Goal: Task Accomplishment & Management: Complete application form

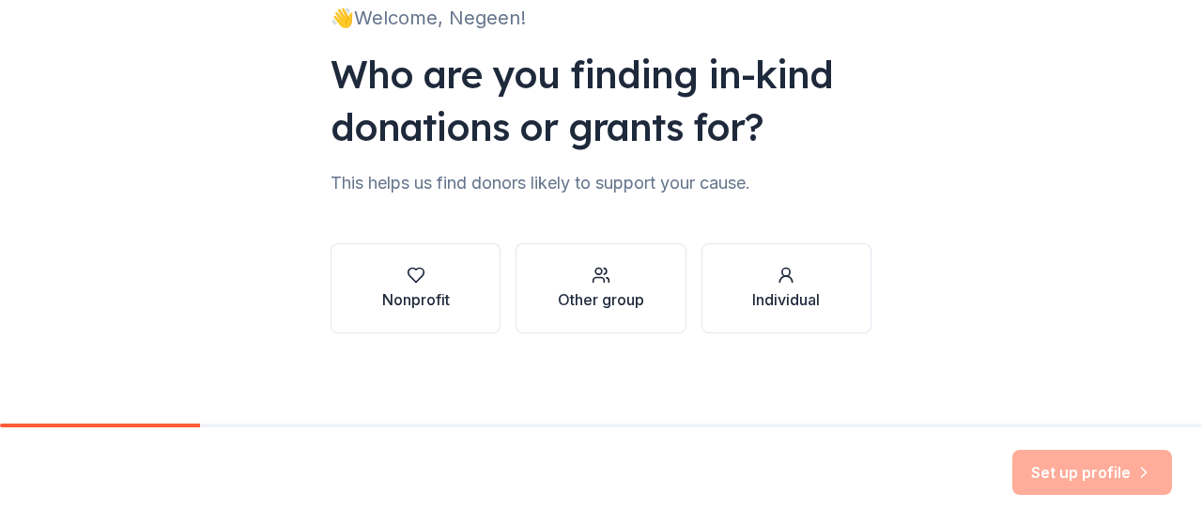
scroll to position [146, 0]
click at [432, 316] on button "Nonprofit" at bounding box center [415, 288] width 170 height 90
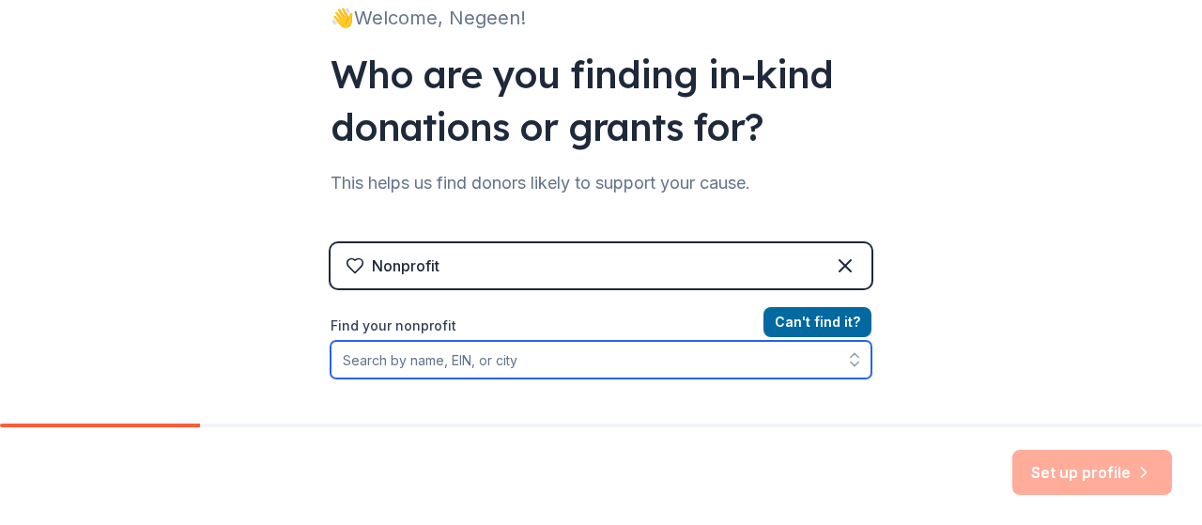
click at [550, 361] on input "Find your nonprofit" at bounding box center [600, 360] width 541 height 38
type input "La Casa Norte"
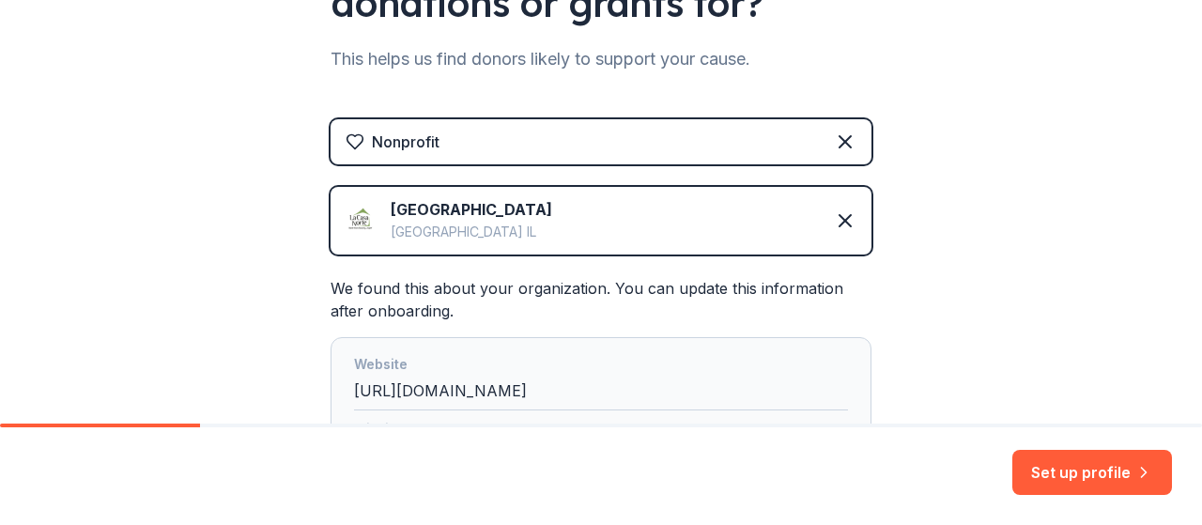
scroll to position [622, 0]
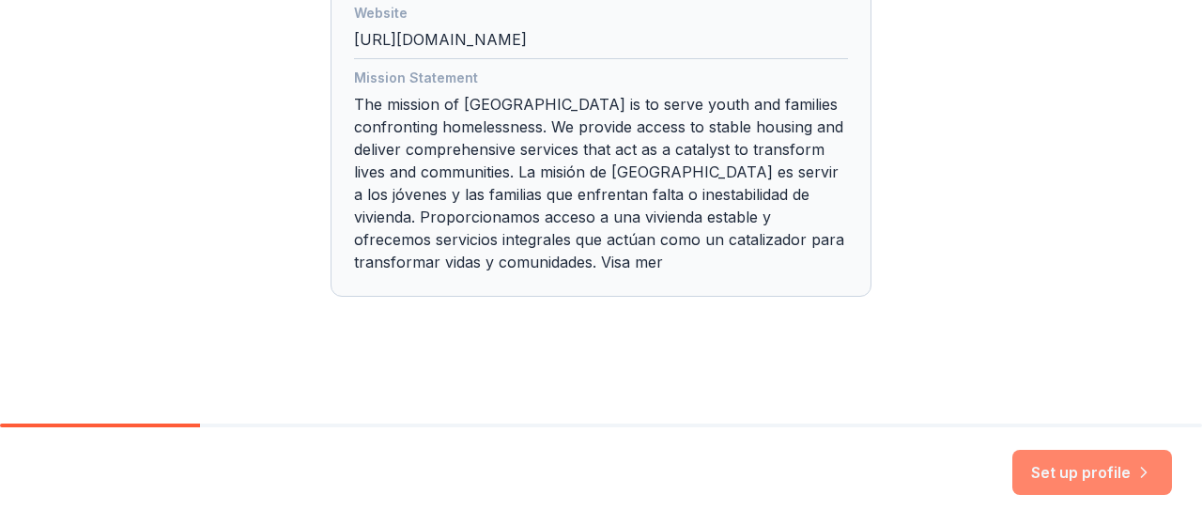
click at [1067, 473] on button "Set up profile" at bounding box center [1092, 472] width 160 height 45
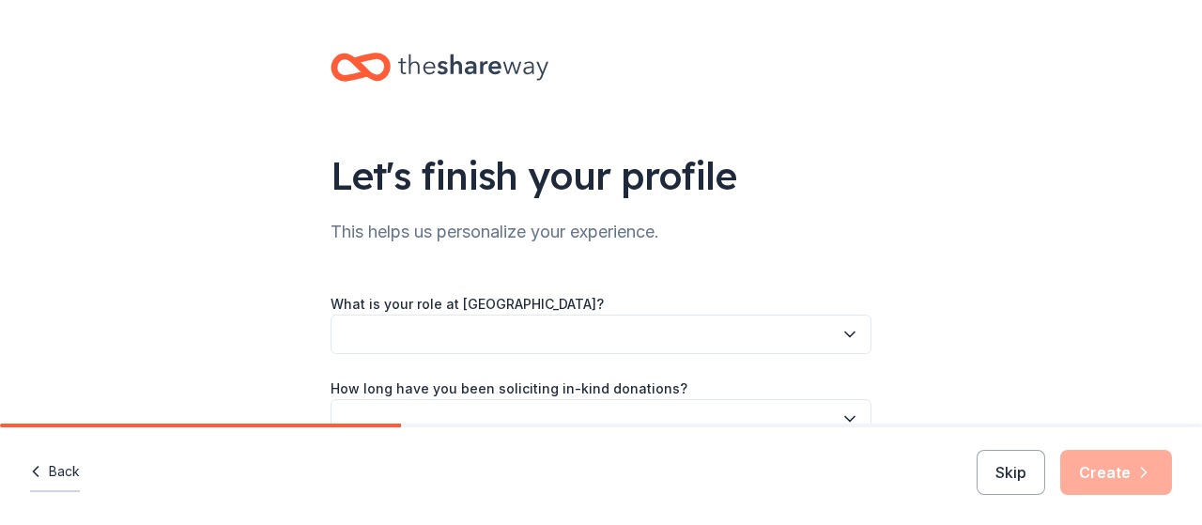
click at [64, 459] on button "Back" at bounding box center [55, 472] width 50 height 39
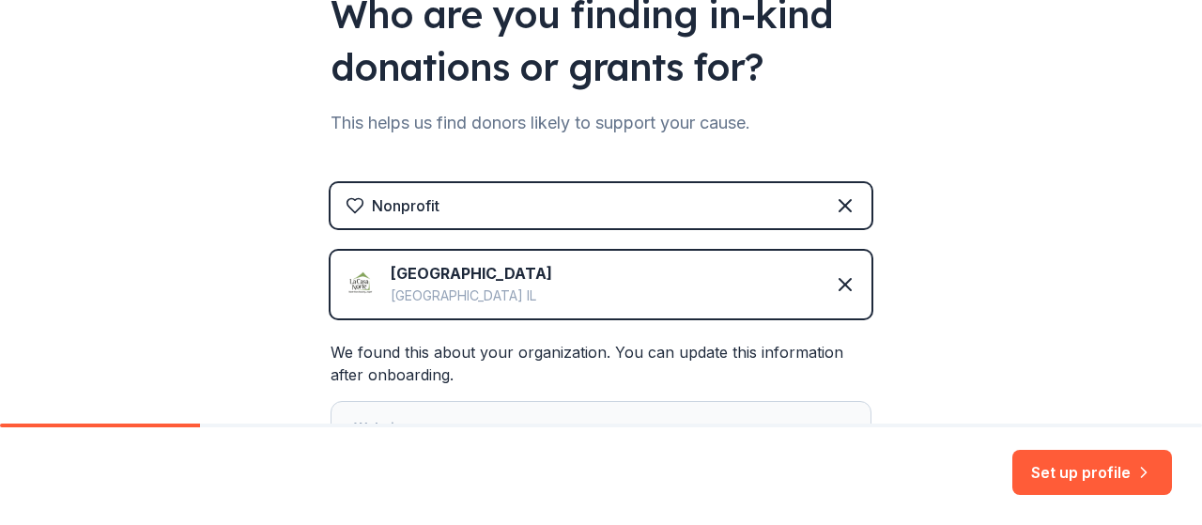
scroll to position [207, 0]
click at [594, 216] on div "Nonprofit" at bounding box center [600, 204] width 541 height 45
click at [840, 285] on icon at bounding box center [844, 283] width 11 height 11
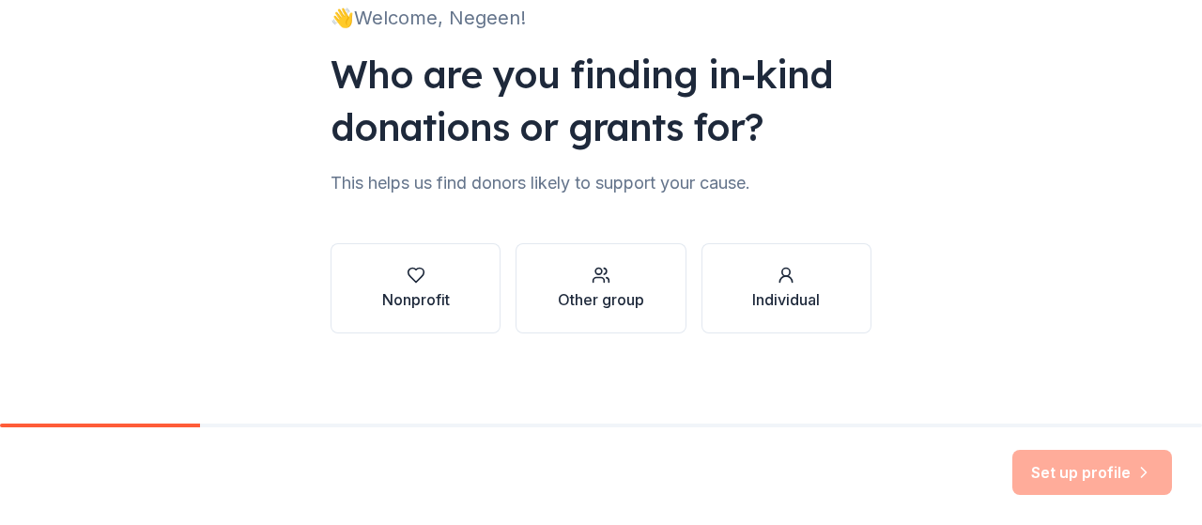
scroll to position [146, 0]
click at [616, 268] on div "button" at bounding box center [601, 275] width 86 height 19
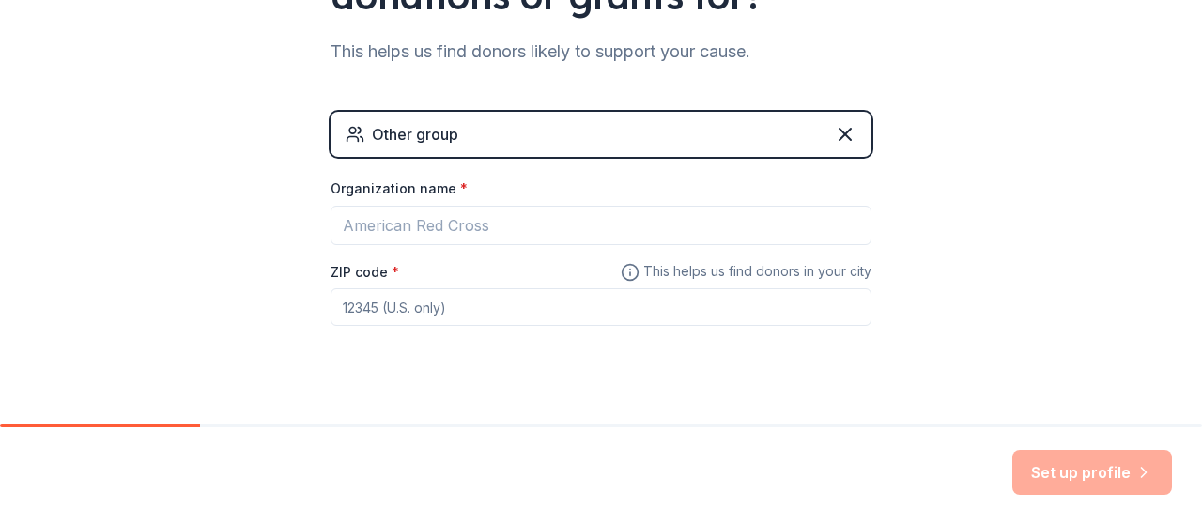
scroll to position [280, 0]
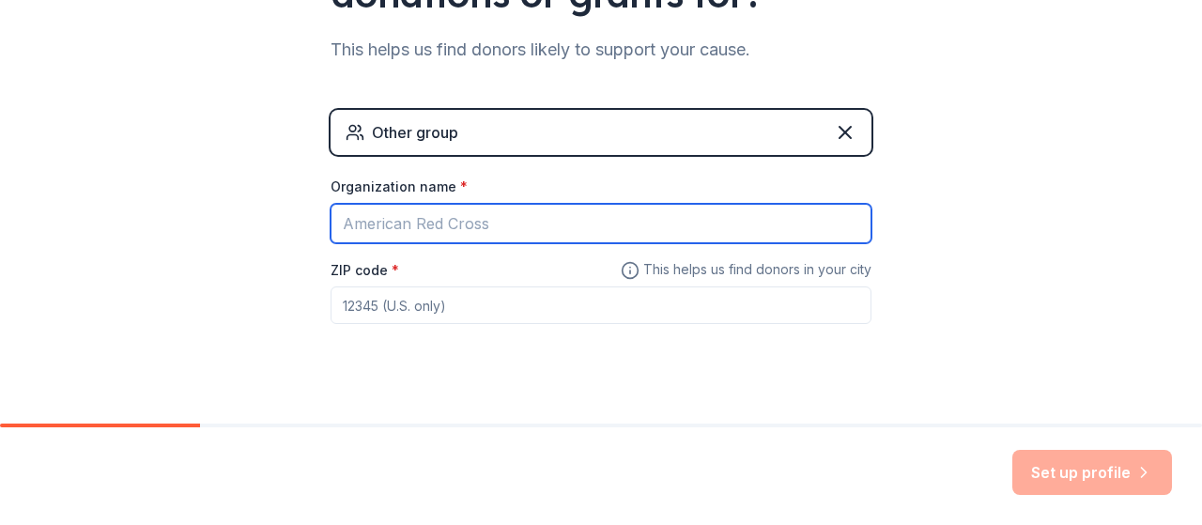
click at [438, 226] on input "Organization name *" at bounding box center [600, 223] width 541 height 39
type input "[PERSON_NAME] & [PERSON_NAME]"
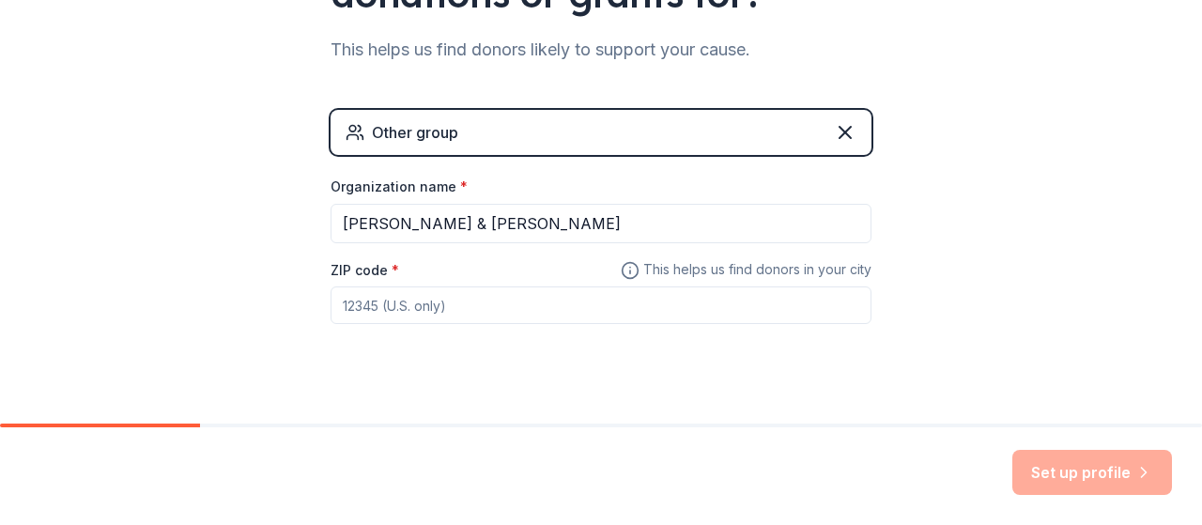
click at [445, 315] on input "ZIP code *" at bounding box center [600, 305] width 541 height 38
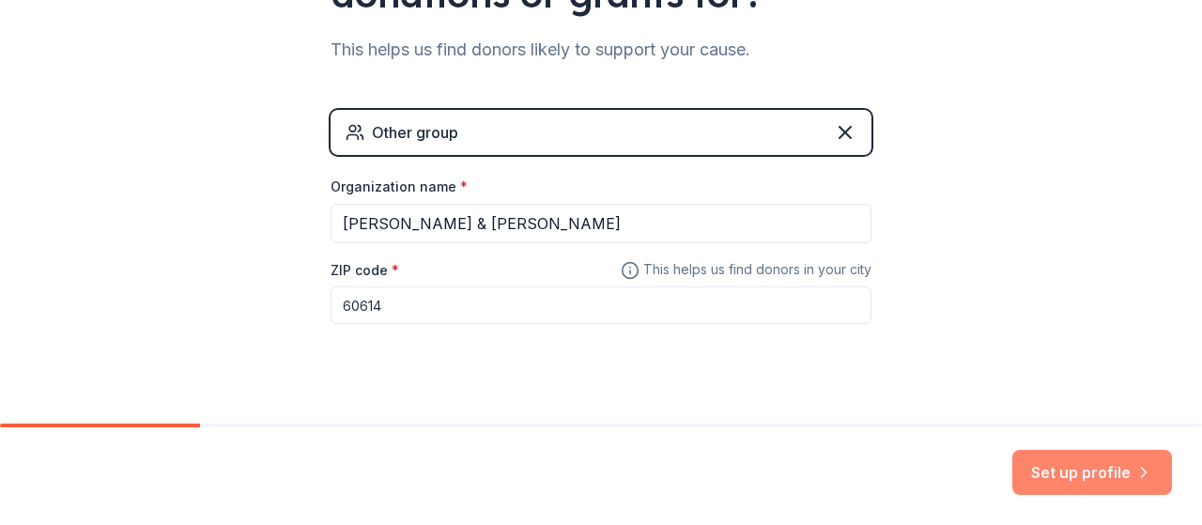
type input "60614"
click at [1086, 463] on button "Set up profile" at bounding box center [1092, 472] width 160 height 45
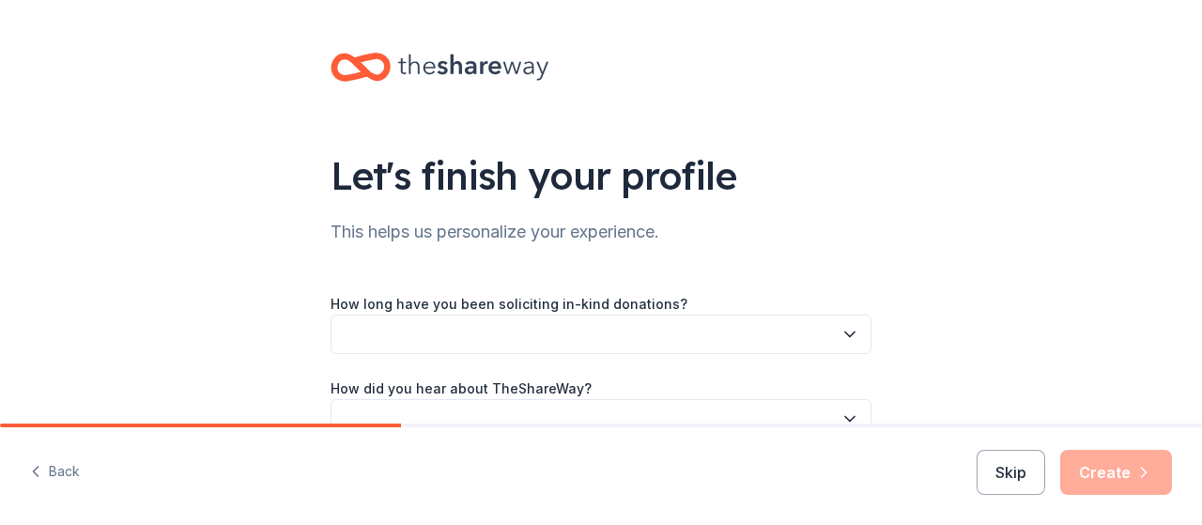
click at [709, 333] on button "button" at bounding box center [600, 334] width 541 height 39
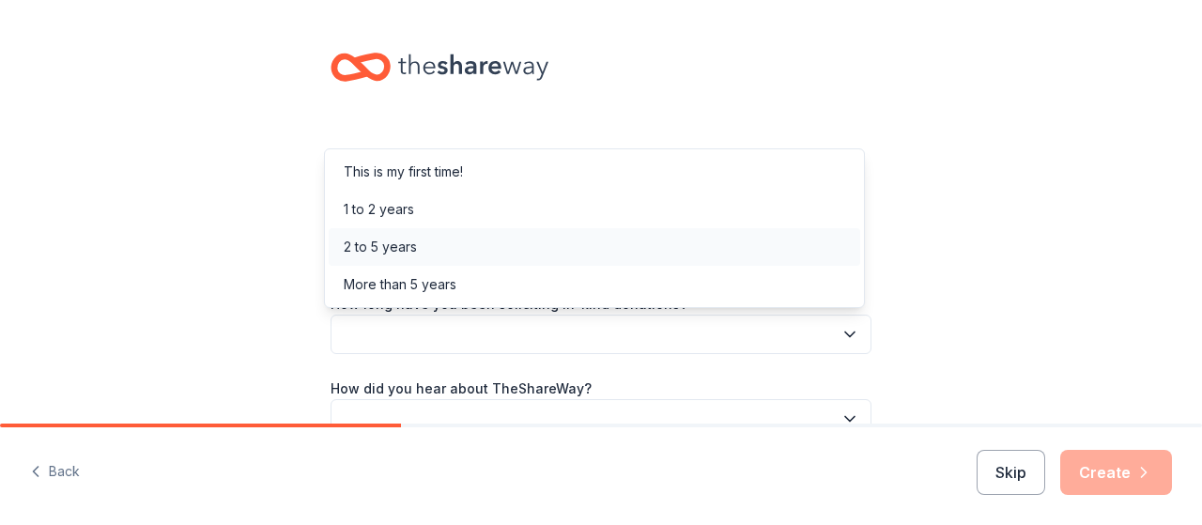
click at [426, 244] on div "2 to 5 years" at bounding box center [594, 247] width 531 height 38
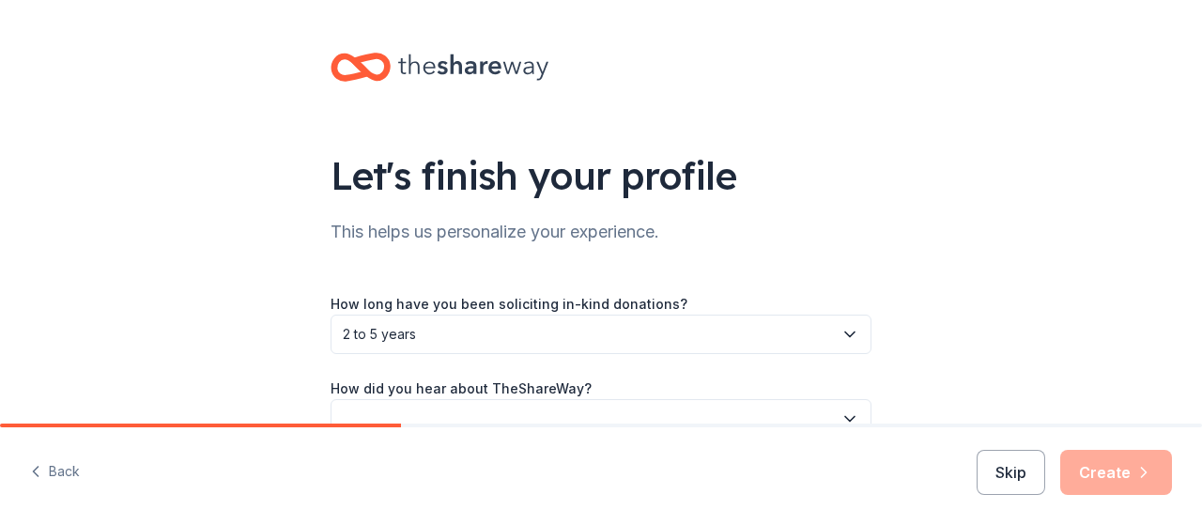
scroll to position [105, 0]
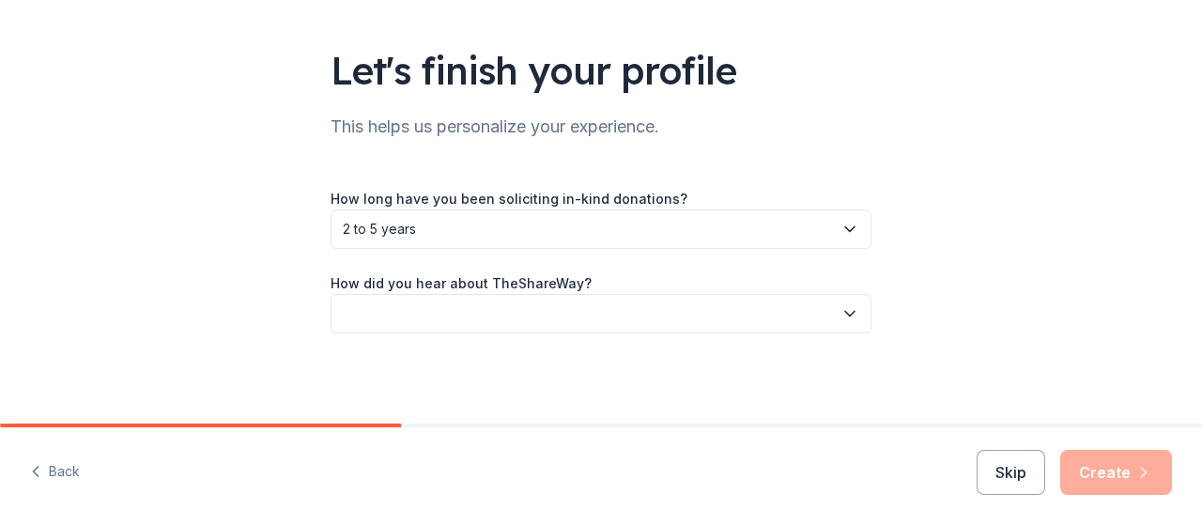
click at [584, 308] on button "button" at bounding box center [600, 313] width 541 height 39
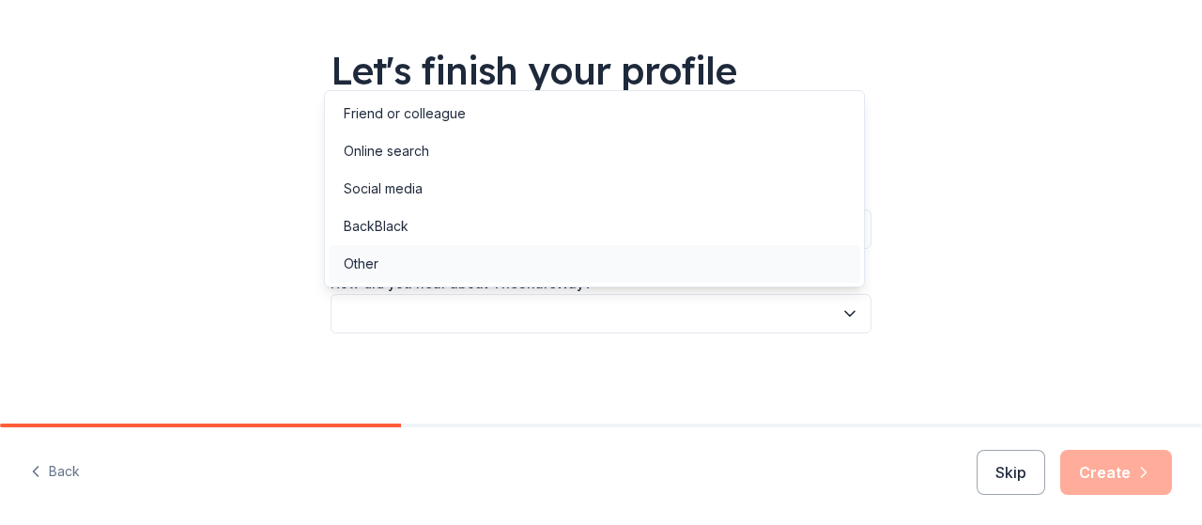
drag, startPoint x: 382, startPoint y: 272, endPoint x: 391, endPoint y: 281, distance: 11.9
click at [391, 281] on div "Other" at bounding box center [594, 264] width 531 height 38
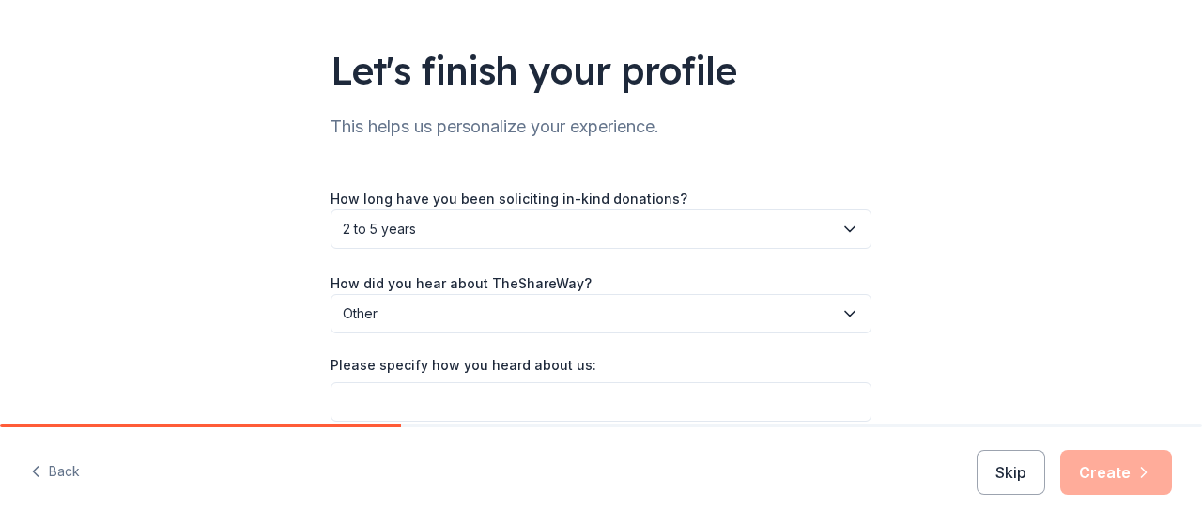
scroll to position [192, 0]
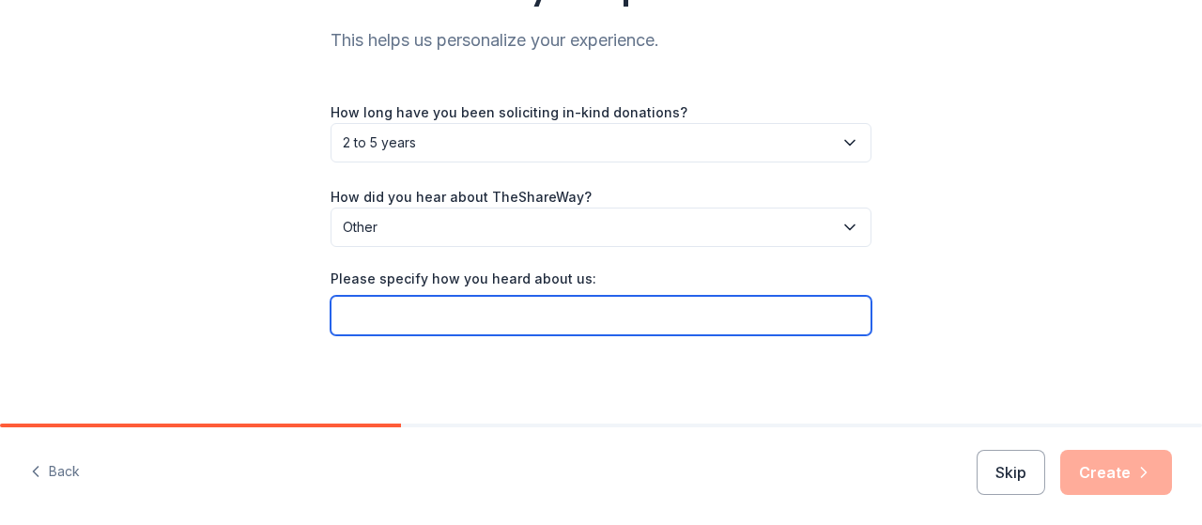
click at [579, 330] on input "Please specify how you heard about us:" at bounding box center [600, 315] width 541 height 39
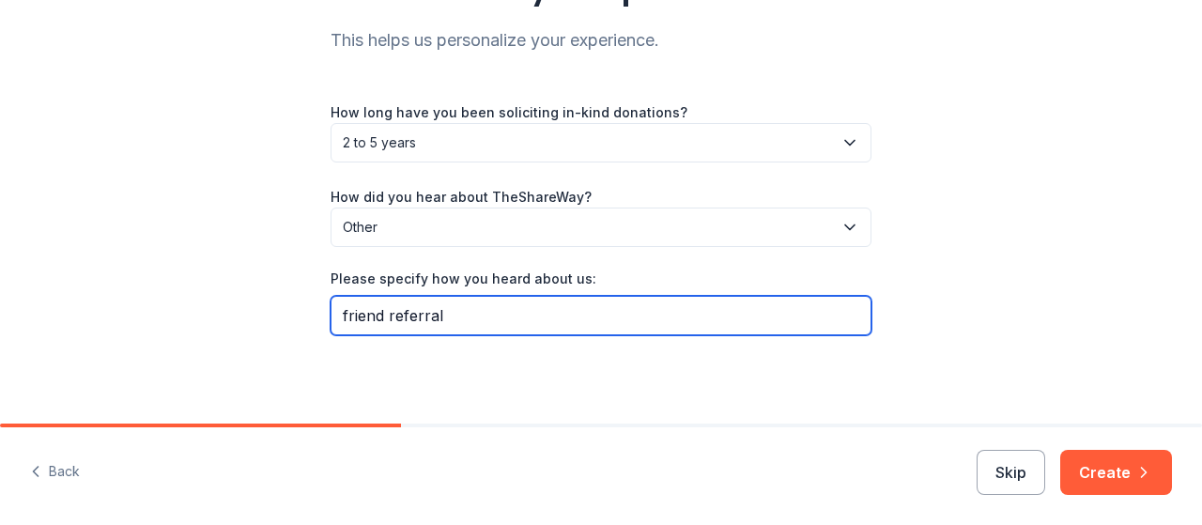
type input "friend referral"
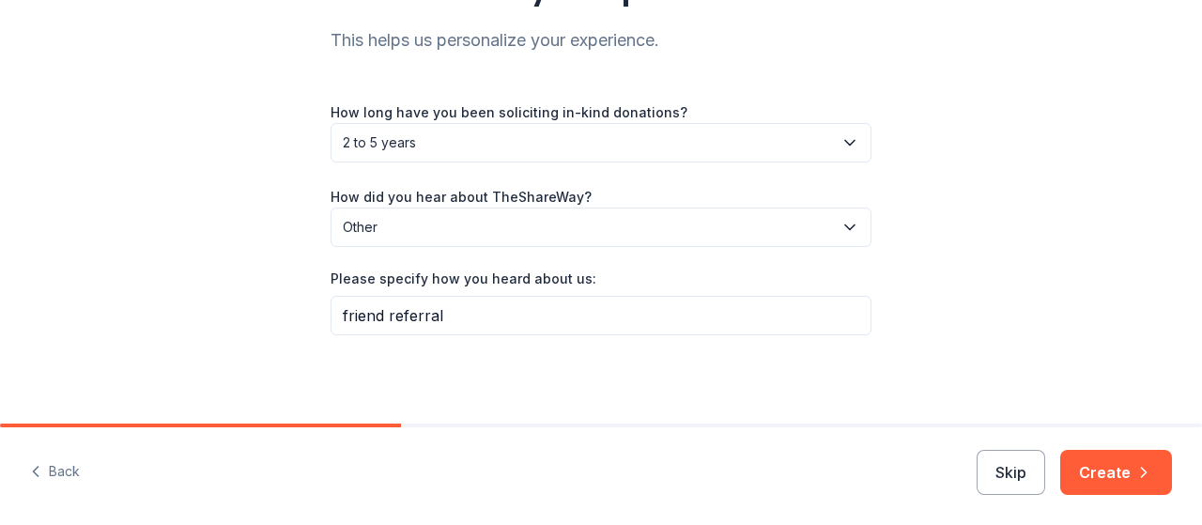
click at [503, 224] on span "Other" at bounding box center [588, 227] width 490 height 23
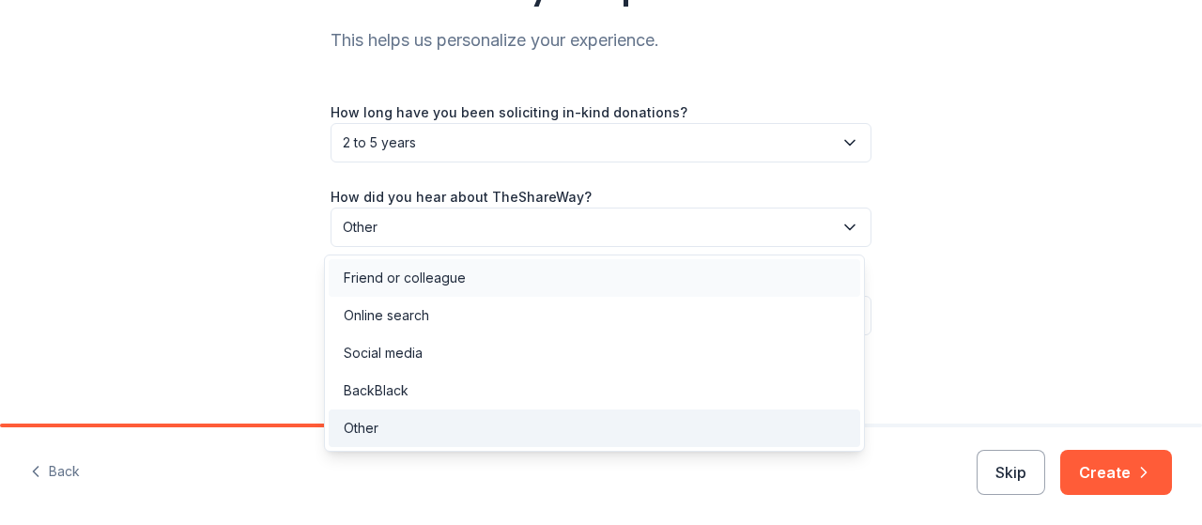
click at [453, 265] on div "Friend or colleague" at bounding box center [594, 278] width 531 height 38
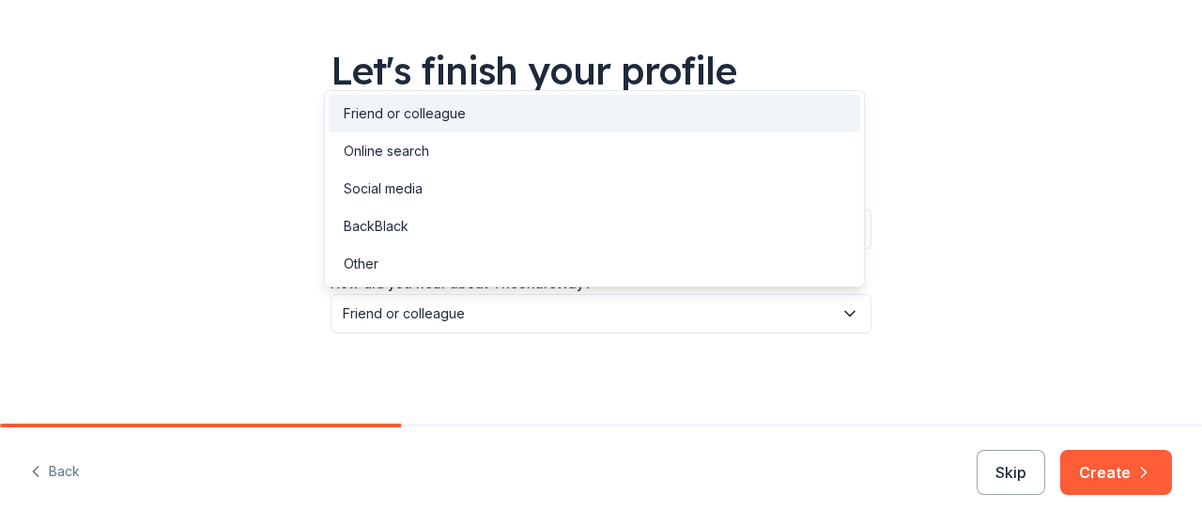
click at [492, 315] on span "Friend or colleague" at bounding box center [588, 313] width 490 height 23
click at [477, 115] on div "Friend or colleague" at bounding box center [594, 114] width 531 height 38
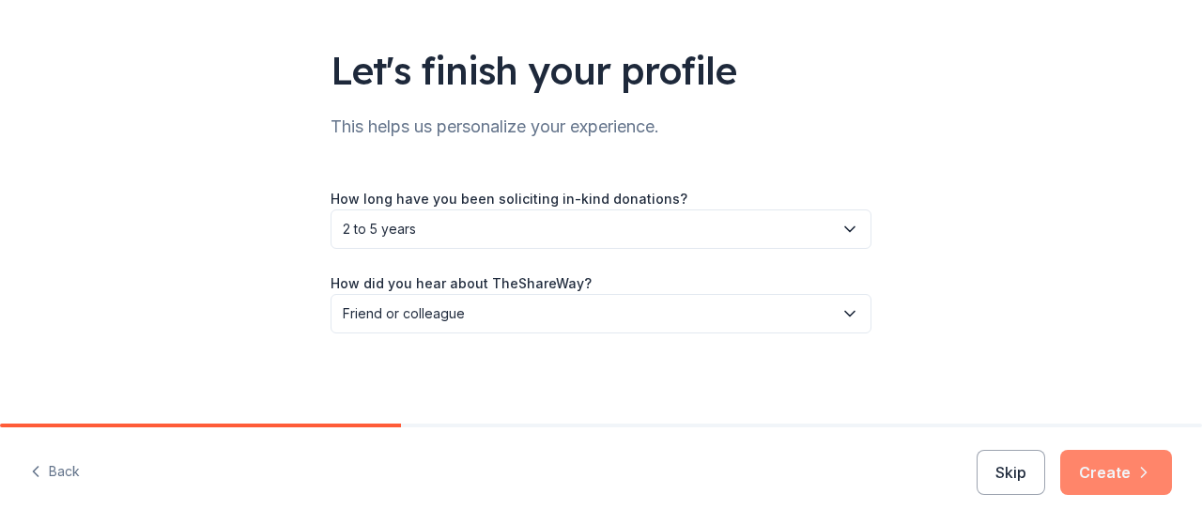
click at [1134, 488] on button "Create" at bounding box center [1116, 472] width 112 height 45
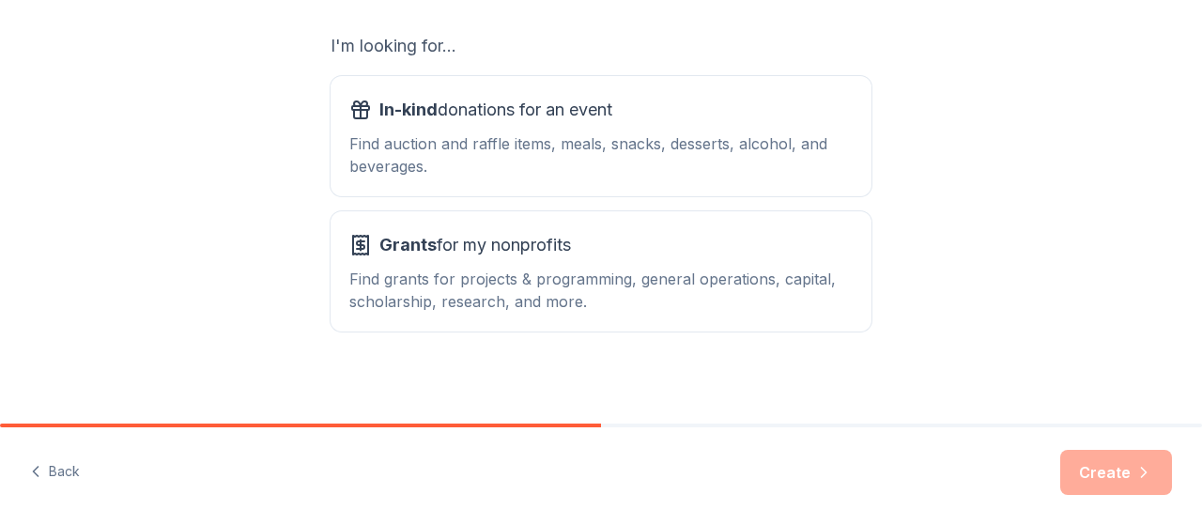
scroll to position [334, 0]
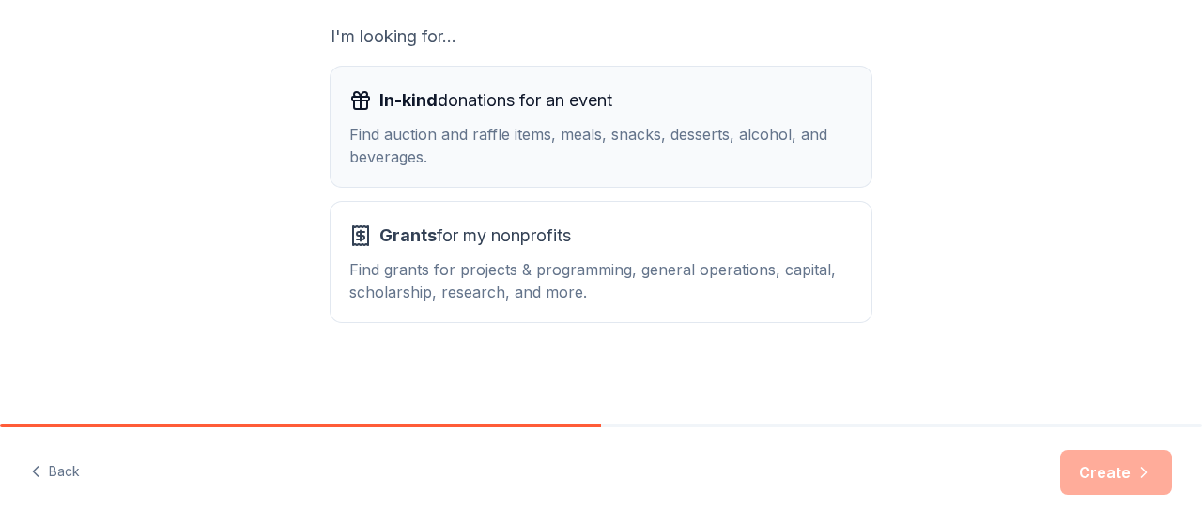
click at [704, 155] on div "Find auction and raffle items, meals, snacks, desserts, alcohol, and beverages." at bounding box center [600, 145] width 503 height 45
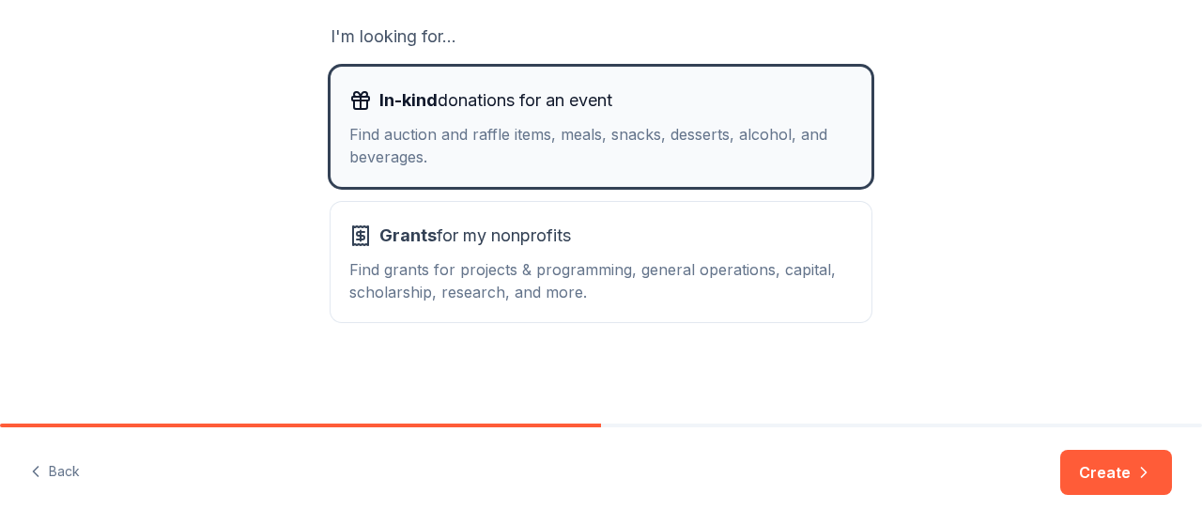
click at [732, 142] on div "Find auction and raffle items, meals, snacks, desserts, alcohol, and beverages." at bounding box center [600, 145] width 503 height 45
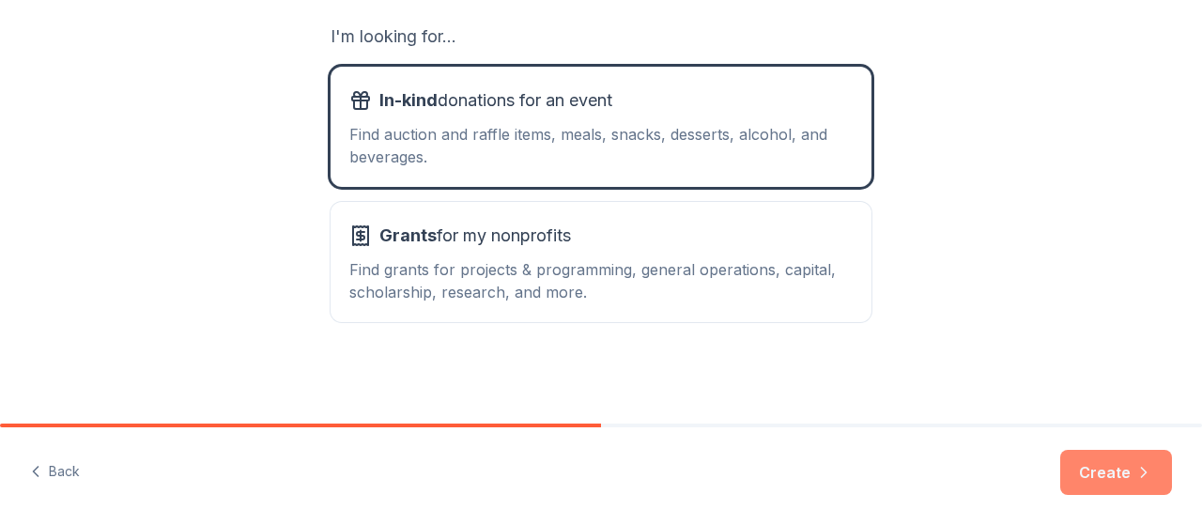
click at [1111, 461] on button "Create" at bounding box center [1116, 472] width 112 height 45
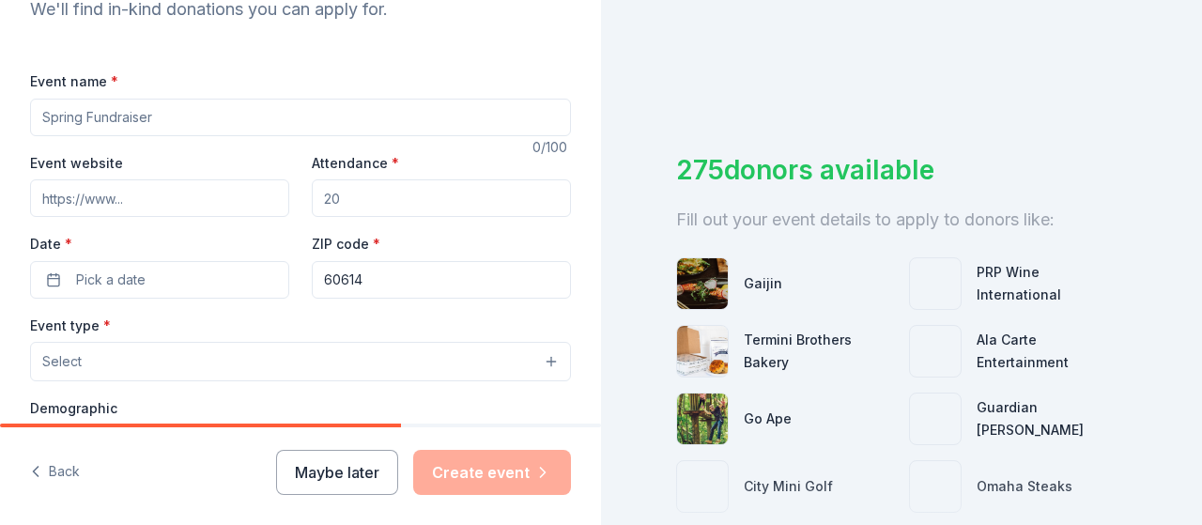
scroll to position [222, 0]
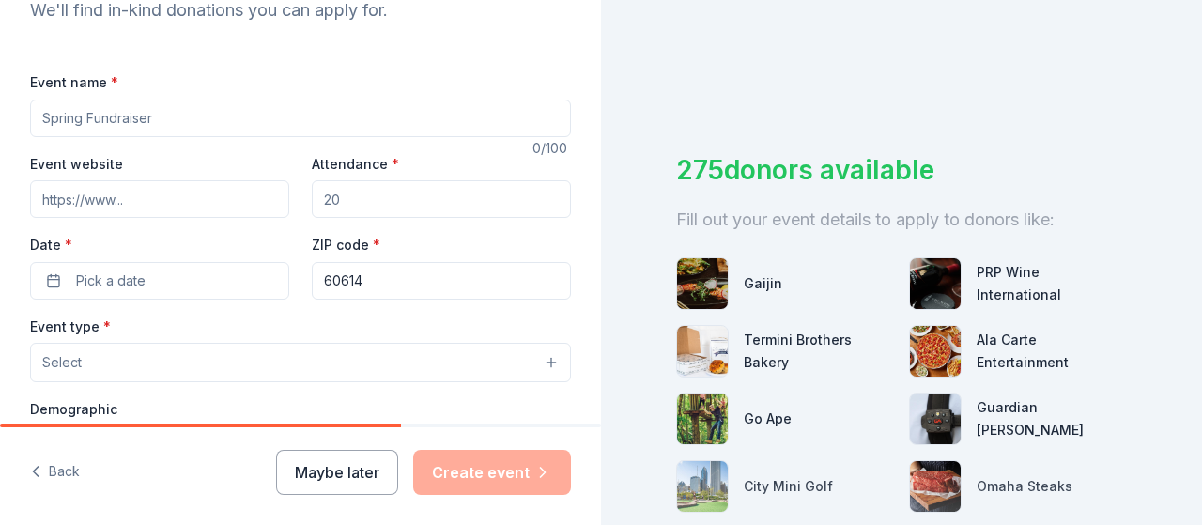
click at [94, 117] on input "Event name *" at bounding box center [300, 119] width 541 height 38
type input "Aces for Spaces"
type input "acesforspaces.com"
type input "250"
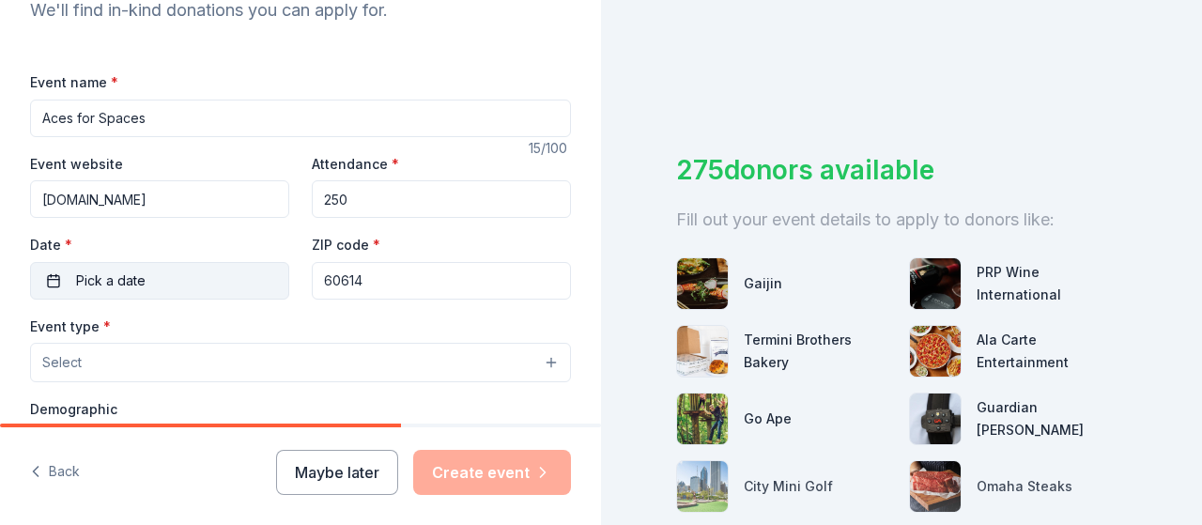
click at [169, 281] on button "Pick a date" at bounding box center [159, 281] width 259 height 38
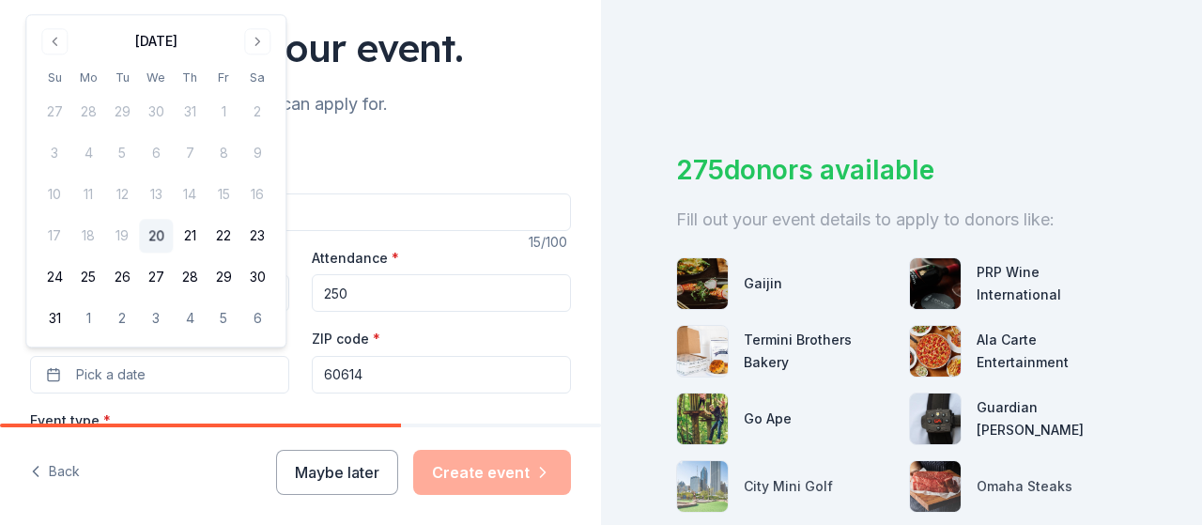
scroll to position [136, 0]
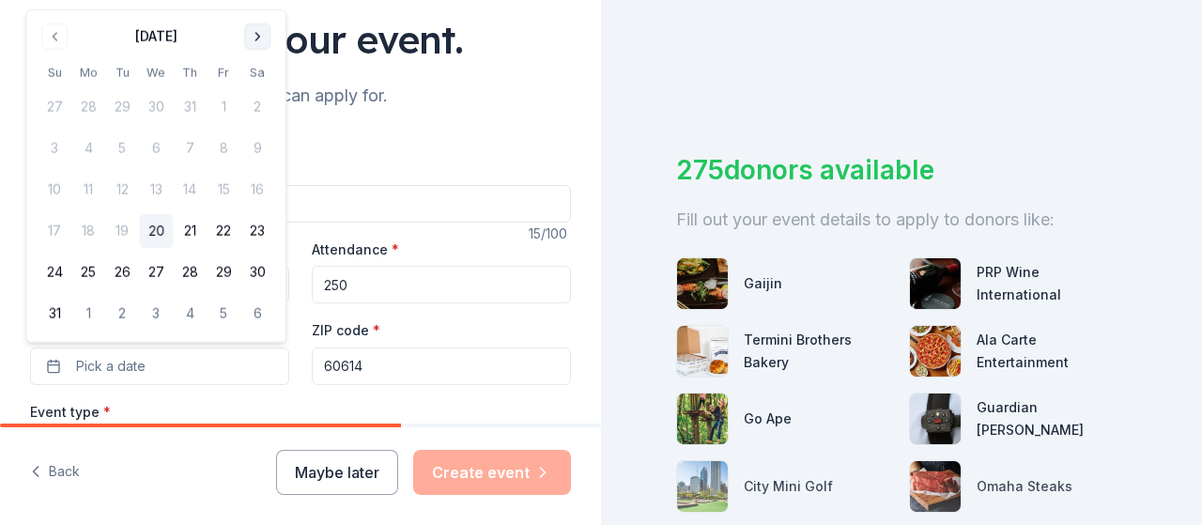
click at [259, 38] on button "Go to next month" at bounding box center [257, 36] width 26 height 26
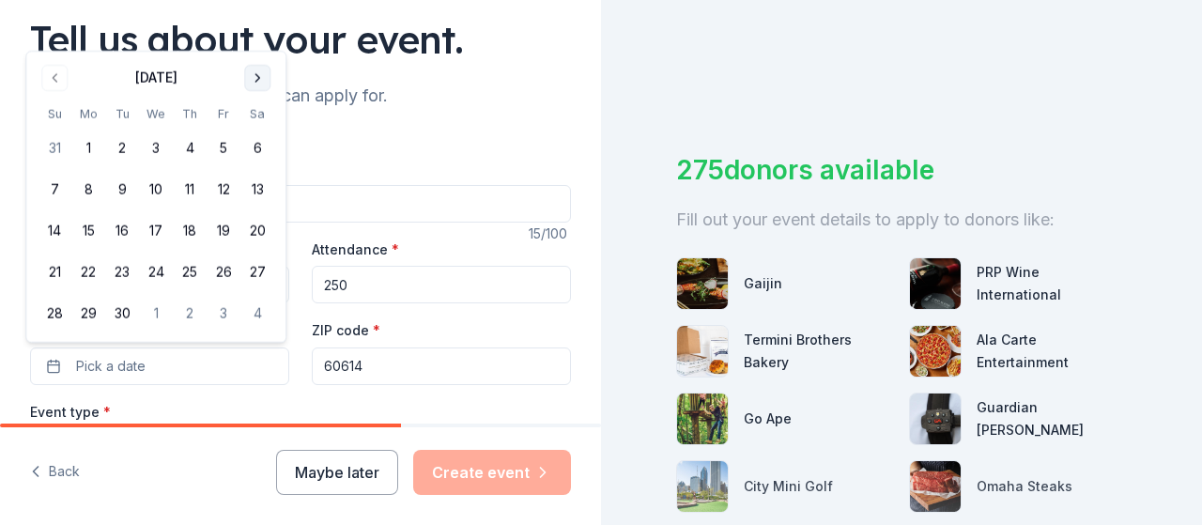
click at [257, 73] on button "Go to next month" at bounding box center [257, 78] width 26 height 26
click at [231, 234] on button "17" at bounding box center [224, 231] width 34 height 34
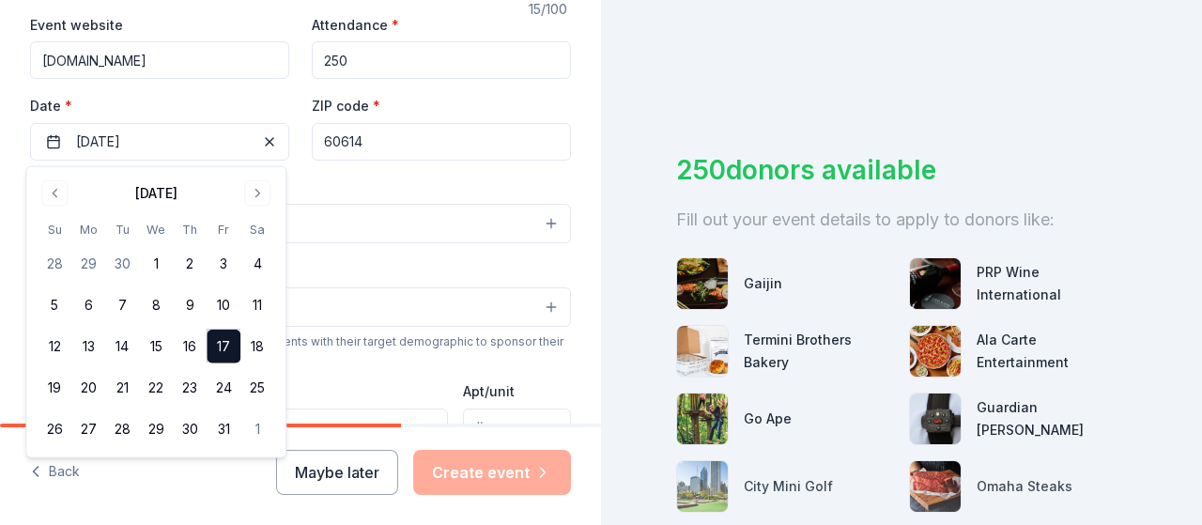
scroll to position [365, 0]
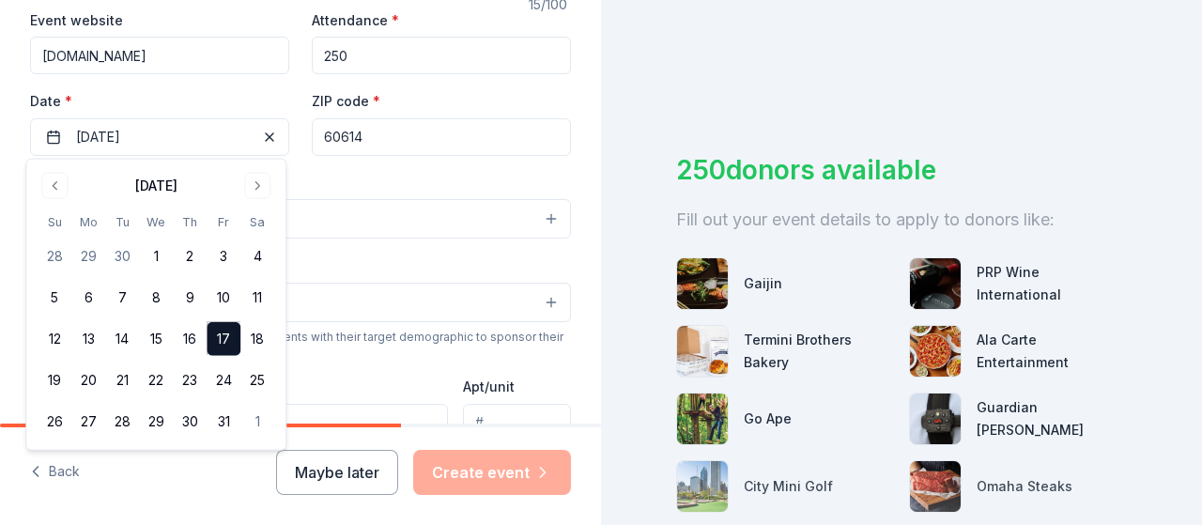
click at [393, 183] on div "Event type * Select" at bounding box center [300, 205] width 541 height 69
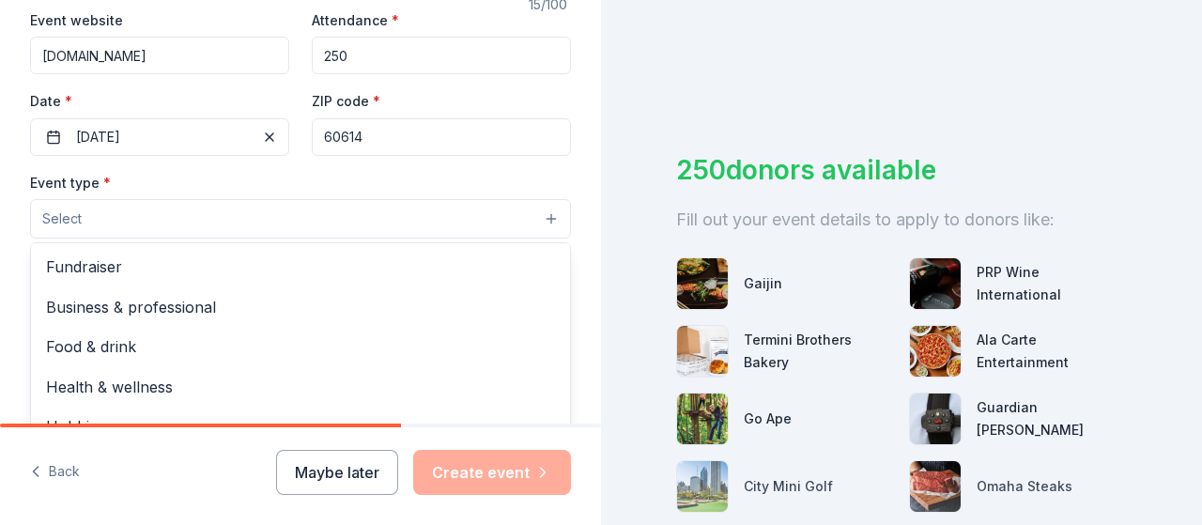
click at [285, 213] on button "Select" at bounding box center [300, 218] width 541 height 39
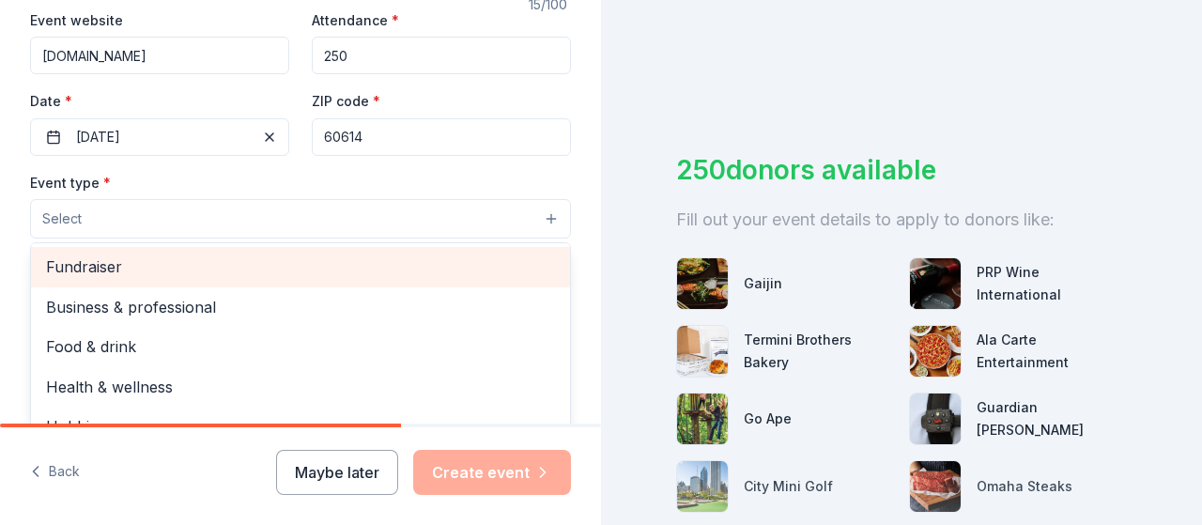
click at [141, 270] on span "Fundraiser" at bounding box center [300, 266] width 509 height 24
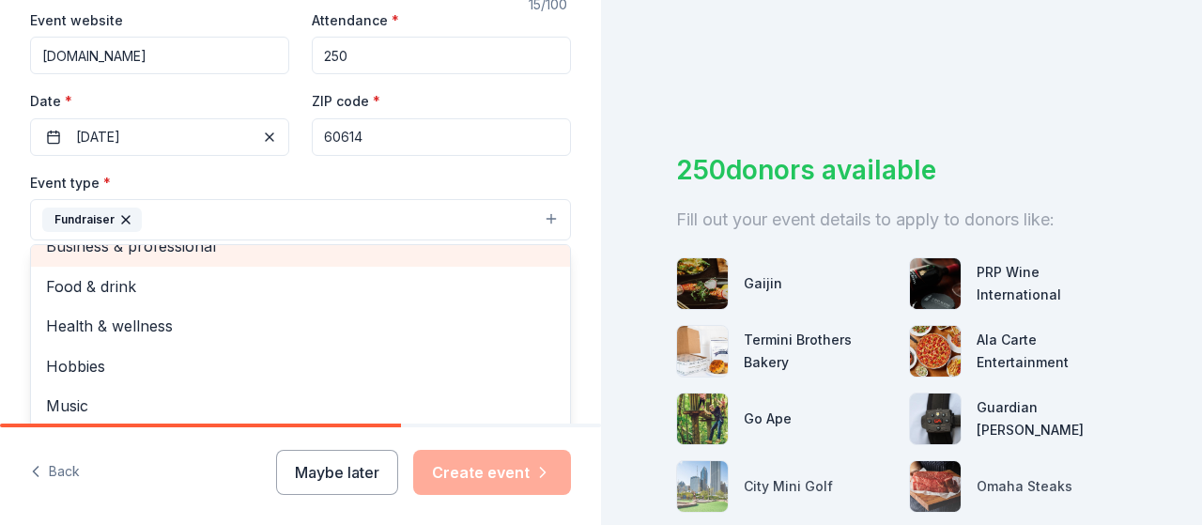
scroll to position [21, 0]
click at [409, 175] on div "Event type * Fundraiser Business & professional Food & drink Health & wellness …" at bounding box center [300, 206] width 541 height 70
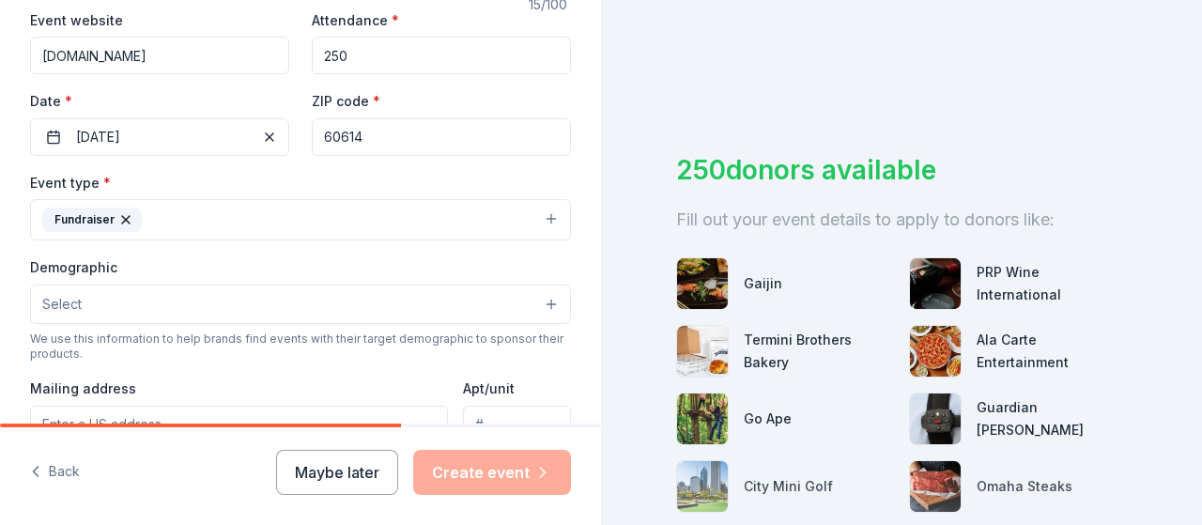
scroll to position [407, 0]
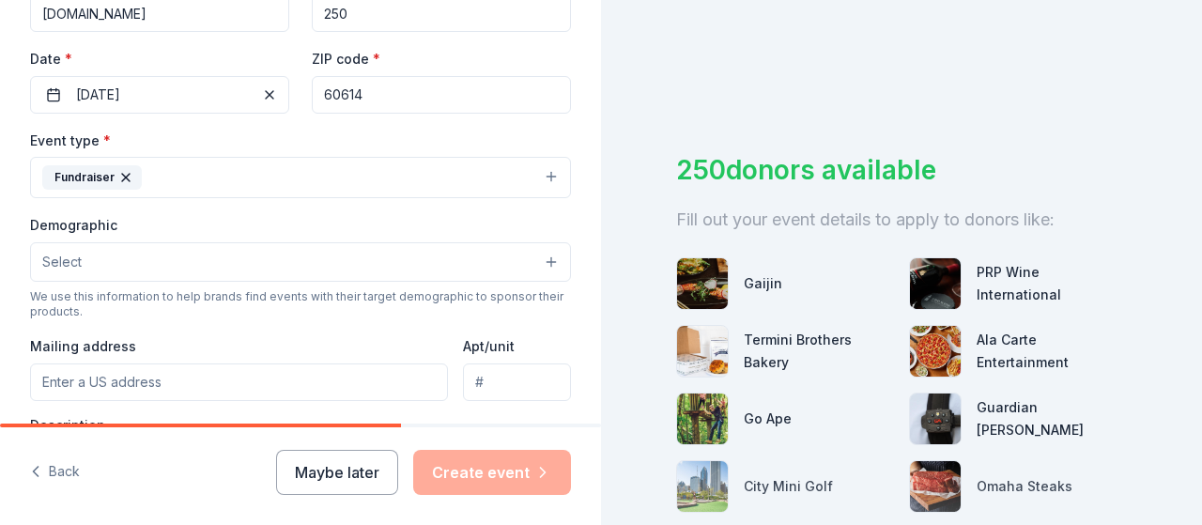
click at [213, 277] on button "Select" at bounding box center [300, 261] width 541 height 39
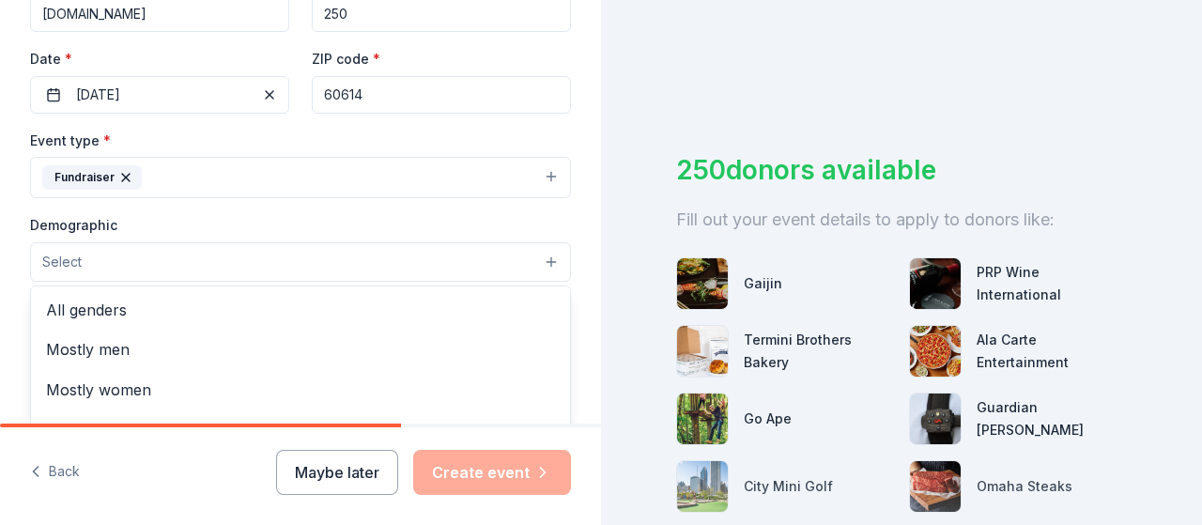
click at [335, 213] on div "Demographic Select All genders Mostly men Mostly women All ages 0-10 yrs 10-20 …" at bounding box center [300, 247] width 541 height 69
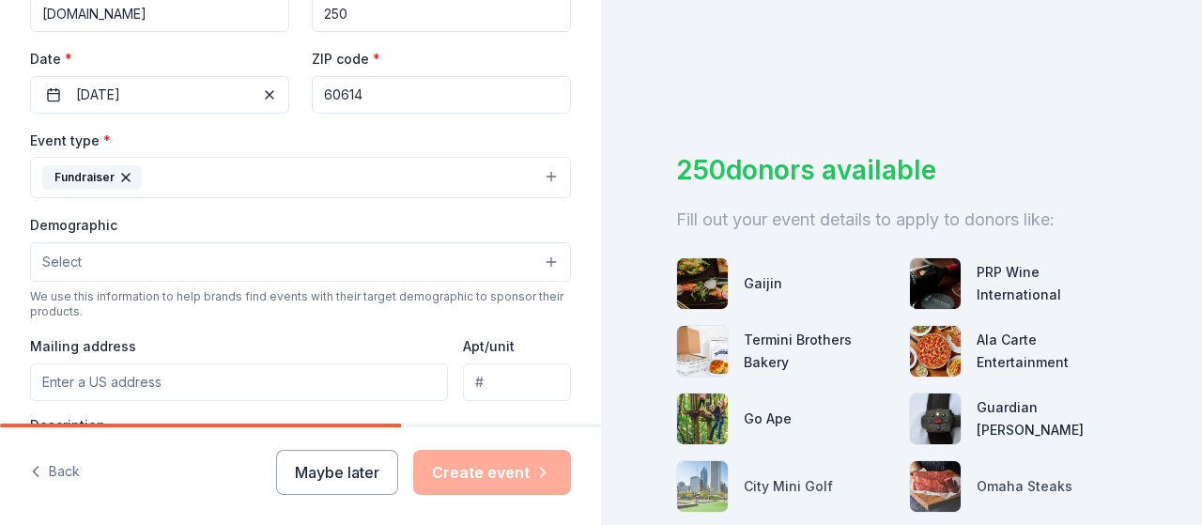
scroll to position [514, 0]
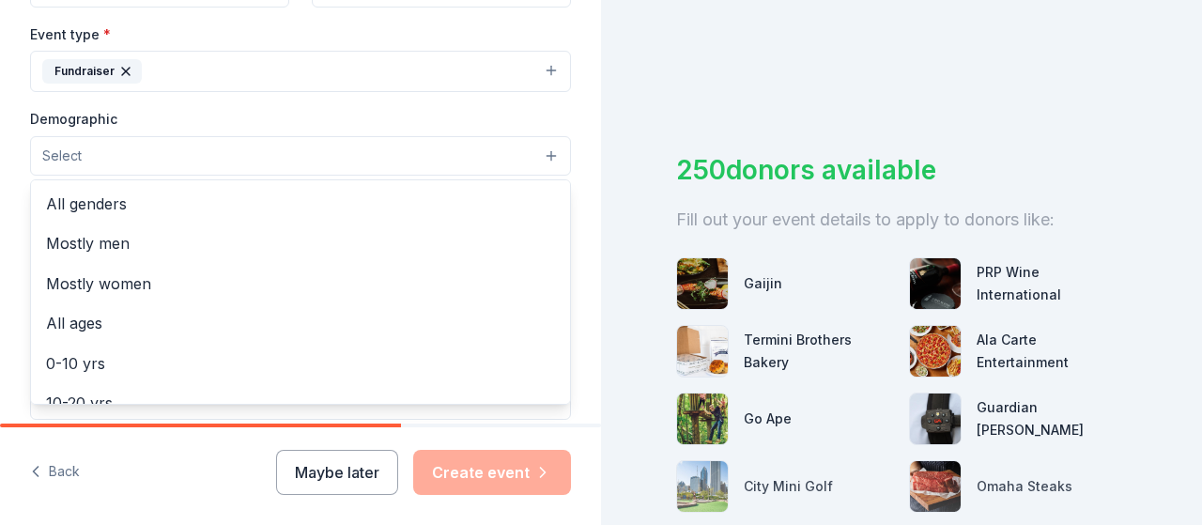
click at [264, 157] on button "Select" at bounding box center [300, 155] width 541 height 39
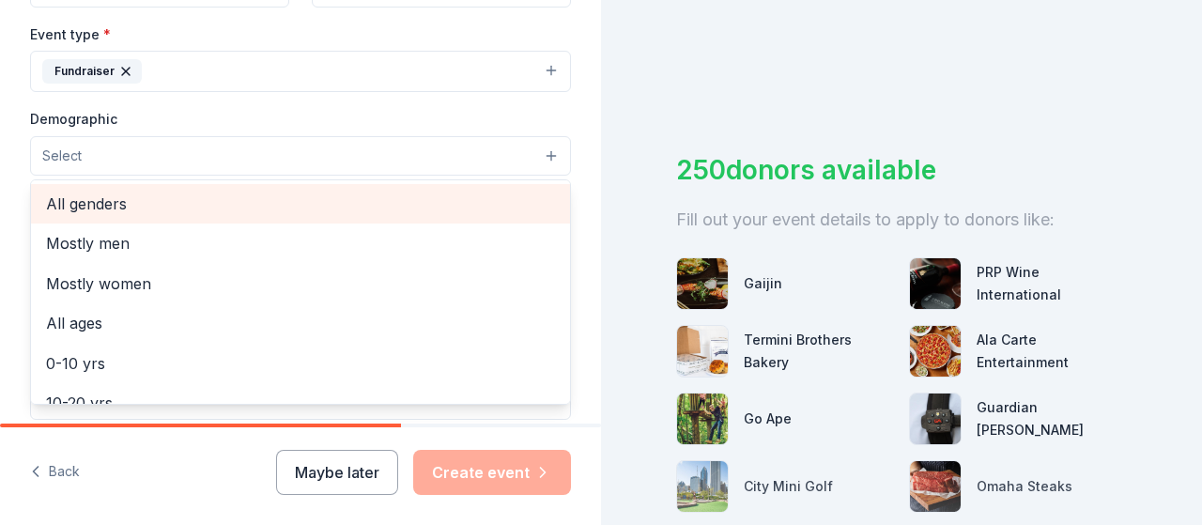
click at [122, 205] on span "All genders" at bounding box center [300, 204] width 509 height 24
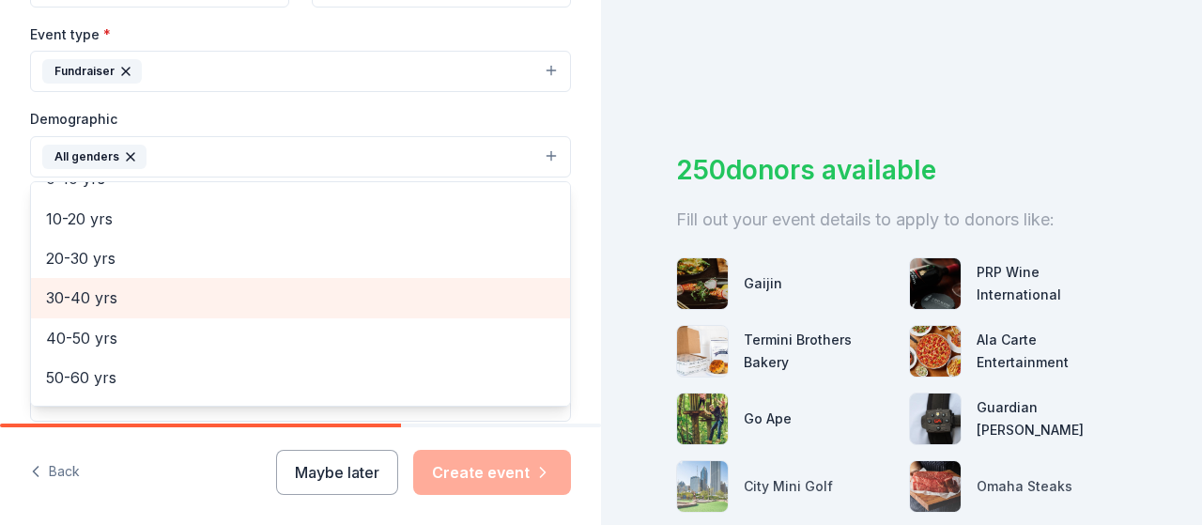
scroll to position [147, 0]
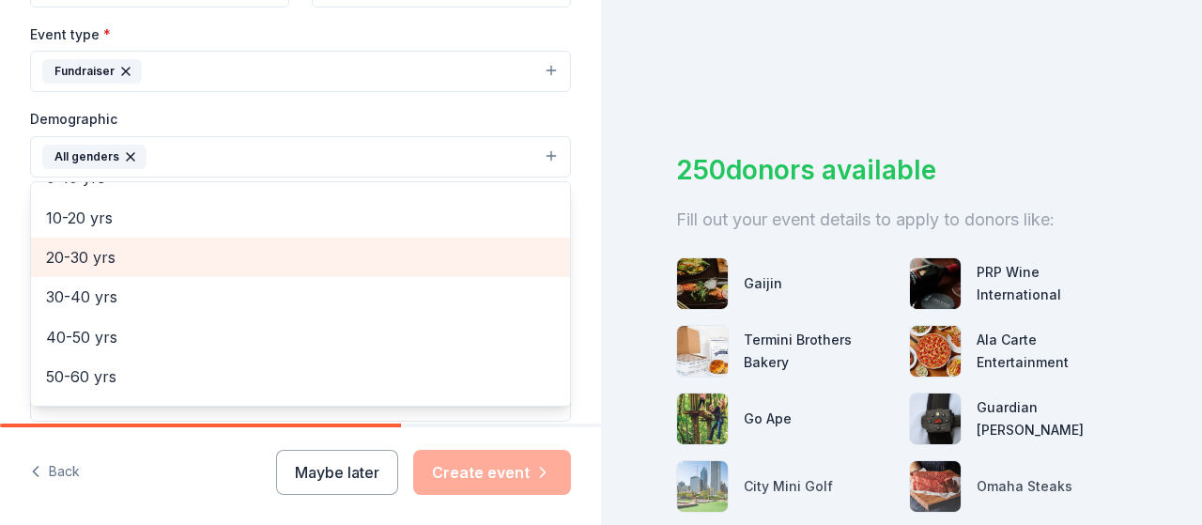
click at [109, 250] on span "20-30 yrs" at bounding box center [300, 257] width 509 height 24
click at [109, 259] on span "30-40 yrs" at bounding box center [300, 257] width 509 height 24
click at [109, 259] on span "40-50 yrs" at bounding box center [300, 257] width 509 height 24
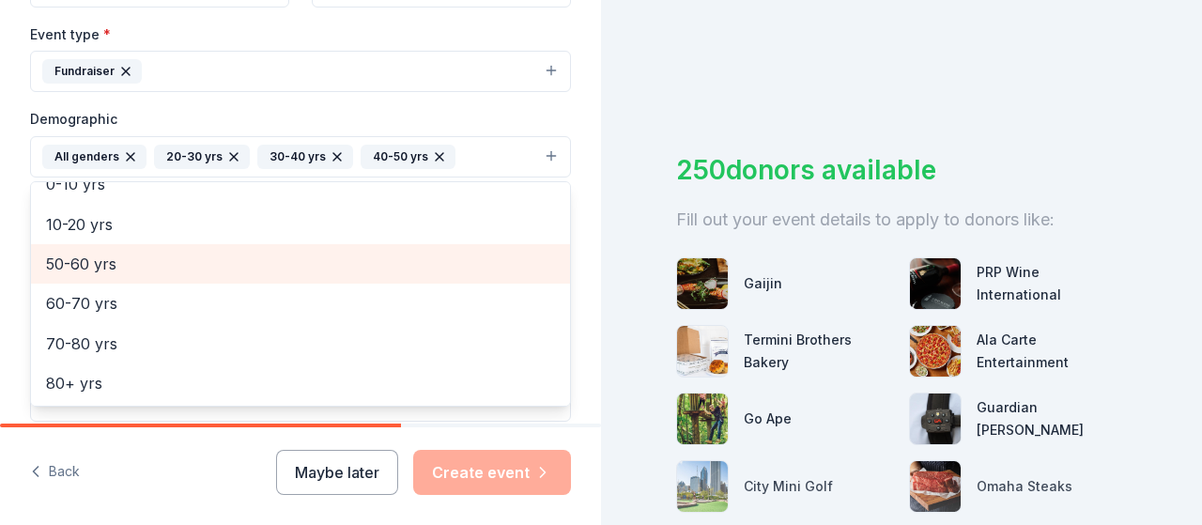
click at [109, 259] on span "50-60 yrs" at bounding box center [300, 264] width 509 height 24
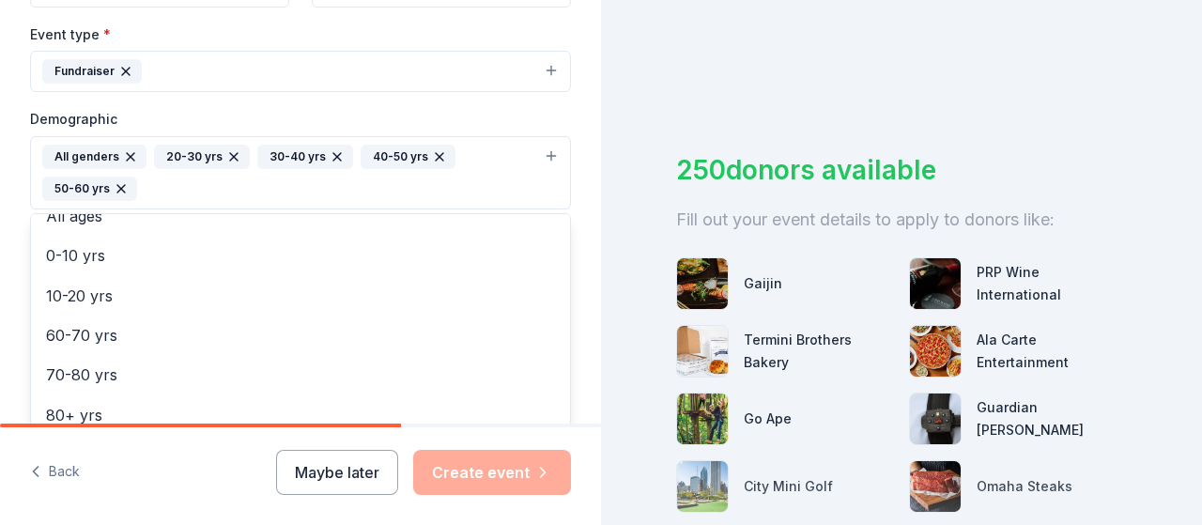
click at [14, 357] on div "Tell us about your event. We'll find in-kind donations you can apply for. Event…" at bounding box center [300, 128] width 601 height 1285
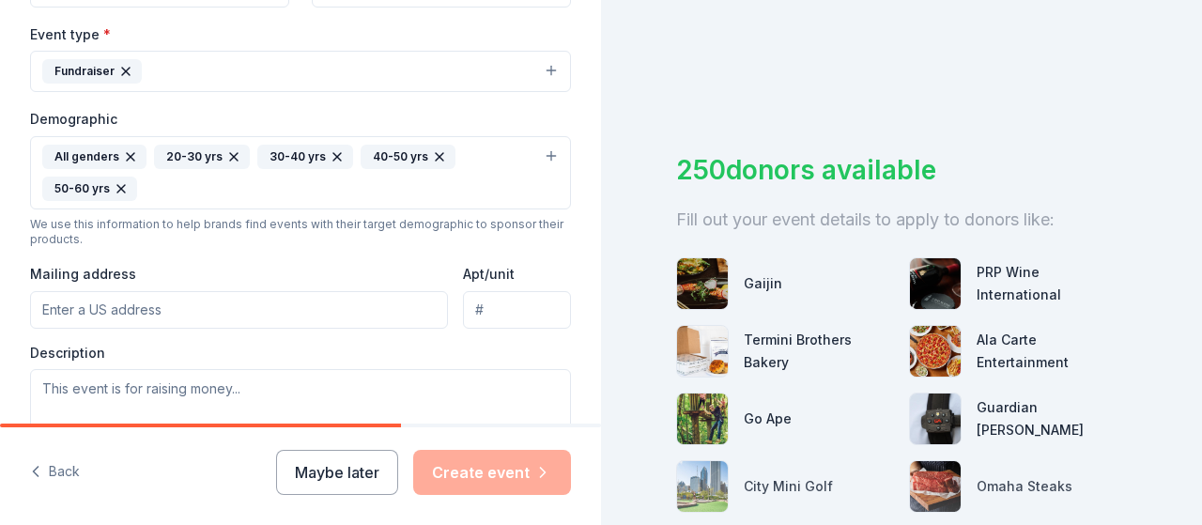
scroll to position [632, 0]
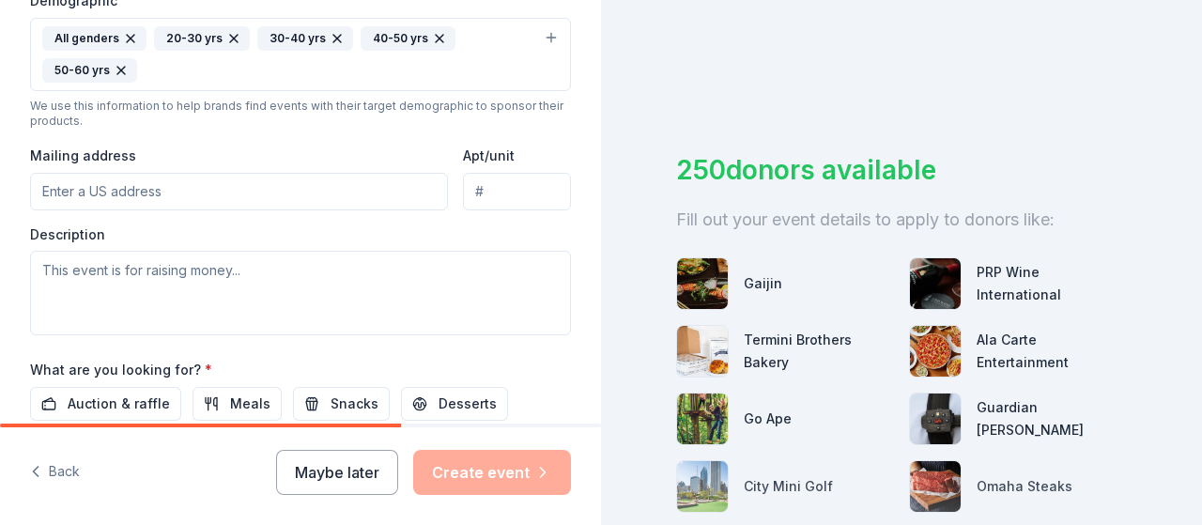
click at [220, 192] on input "Mailing address" at bounding box center [239, 192] width 418 height 38
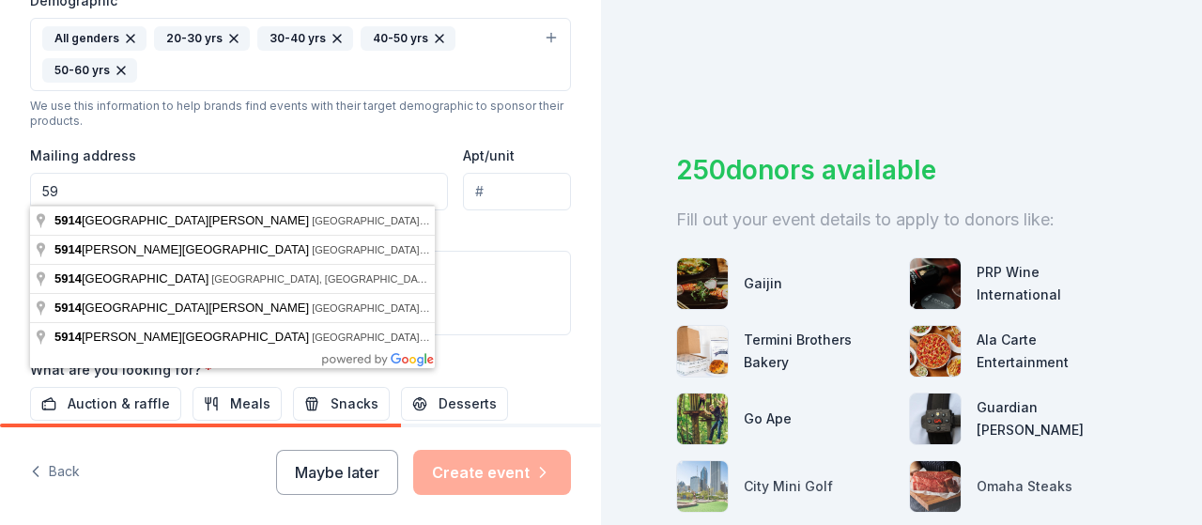
type input "5"
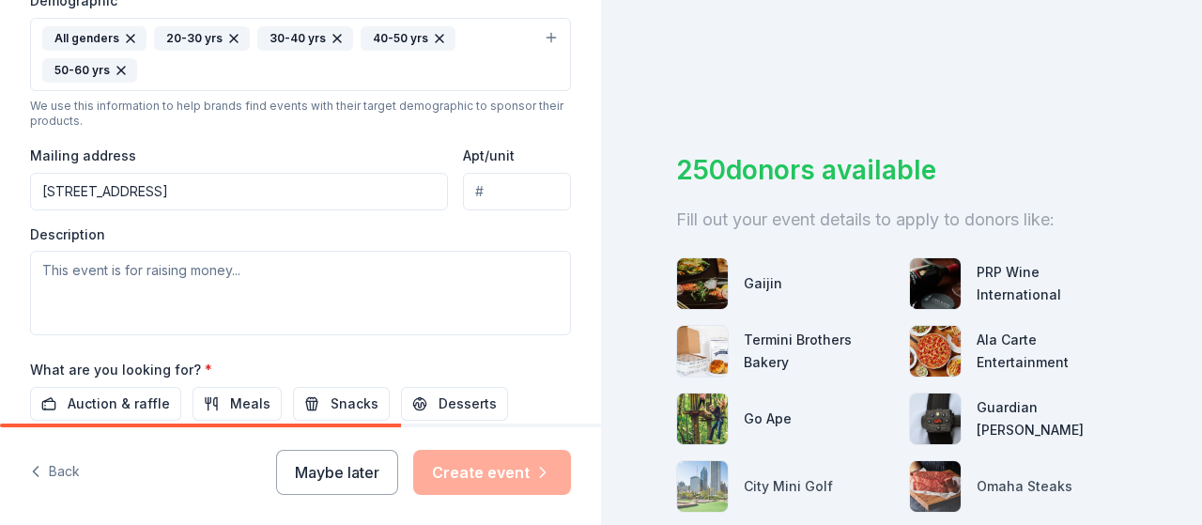
type input "2526 North Lincoln Avenue, Chicago, IL, 60614"
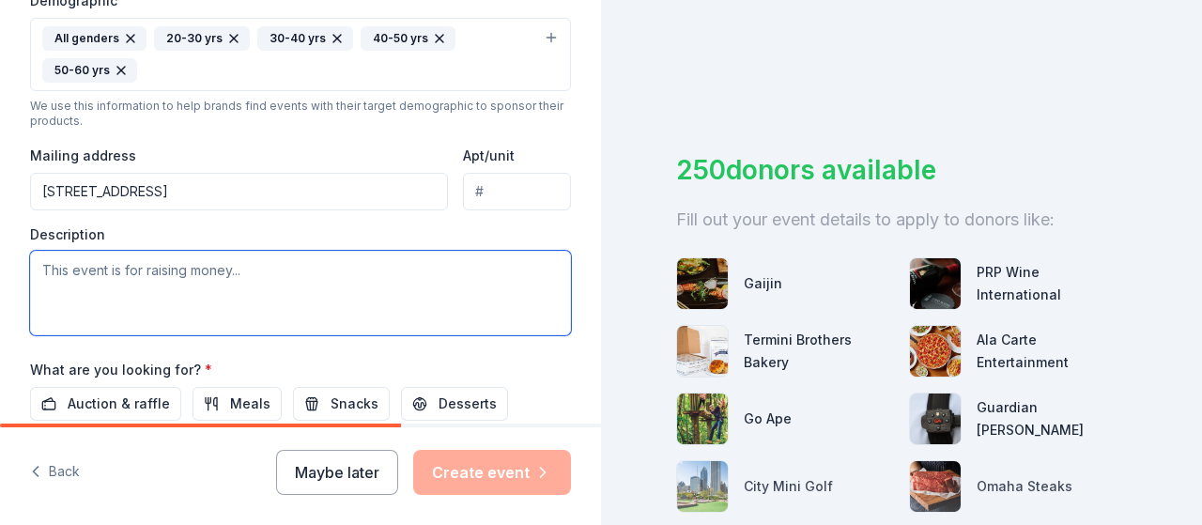
click at [250, 264] on textarea at bounding box center [300, 293] width 541 height 84
type textarea "T"
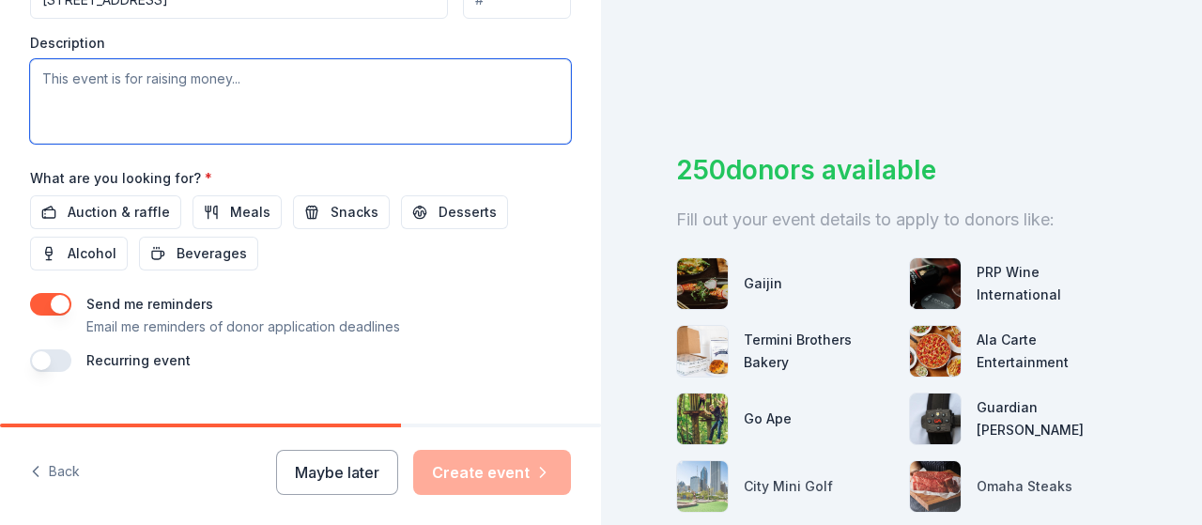
scroll to position [797, 0]
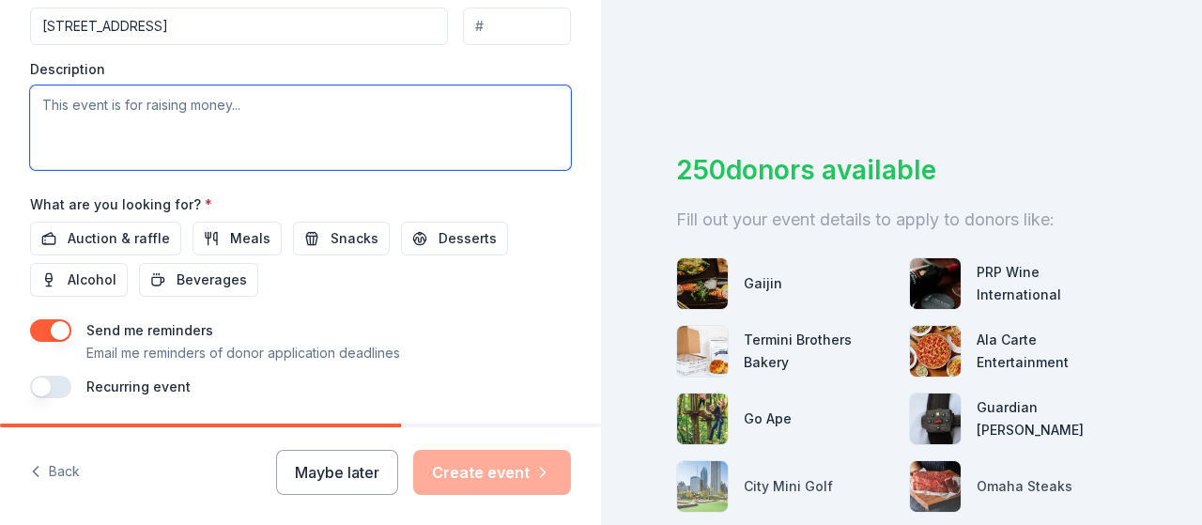
paste textarea "We are thrilled to announce the Baird & Warner Lincoln Park Office’s 5th annual…"
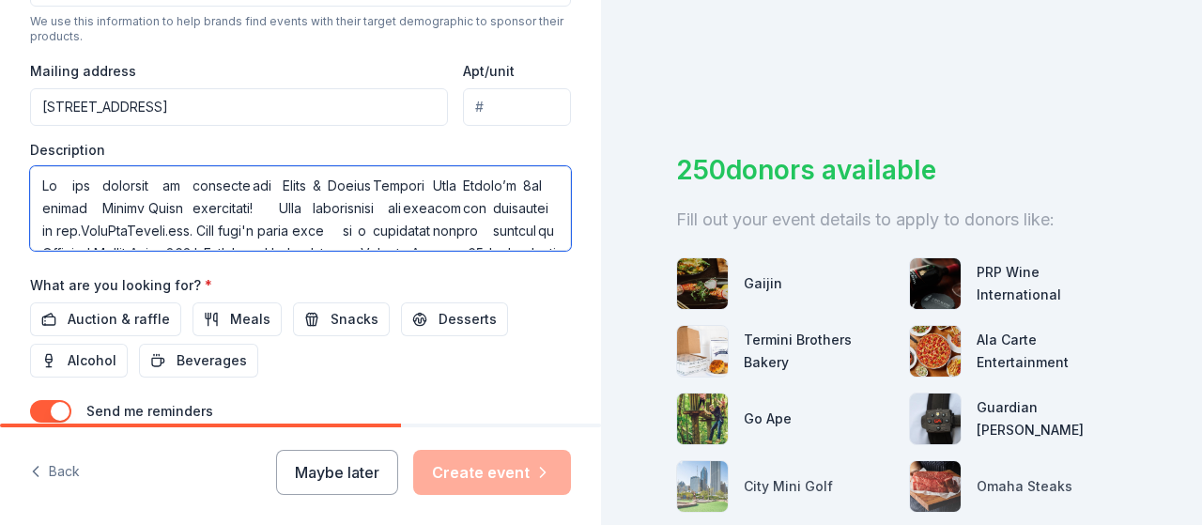
scroll to position [715, 0]
drag, startPoint x: 46, startPoint y: 183, endPoint x: 263, endPoint y: 184, distance: 216.9
click at [263, 184] on textarea at bounding box center [300, 209] width 541 height 84
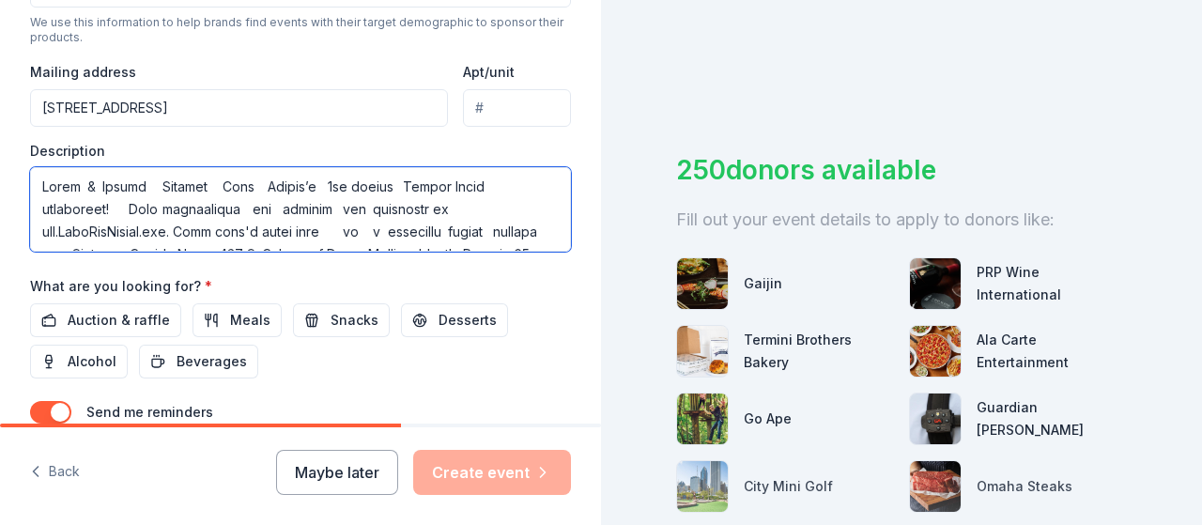
click at [120, 204] on textarea at bounding box center [300, 209] width 541 height 84
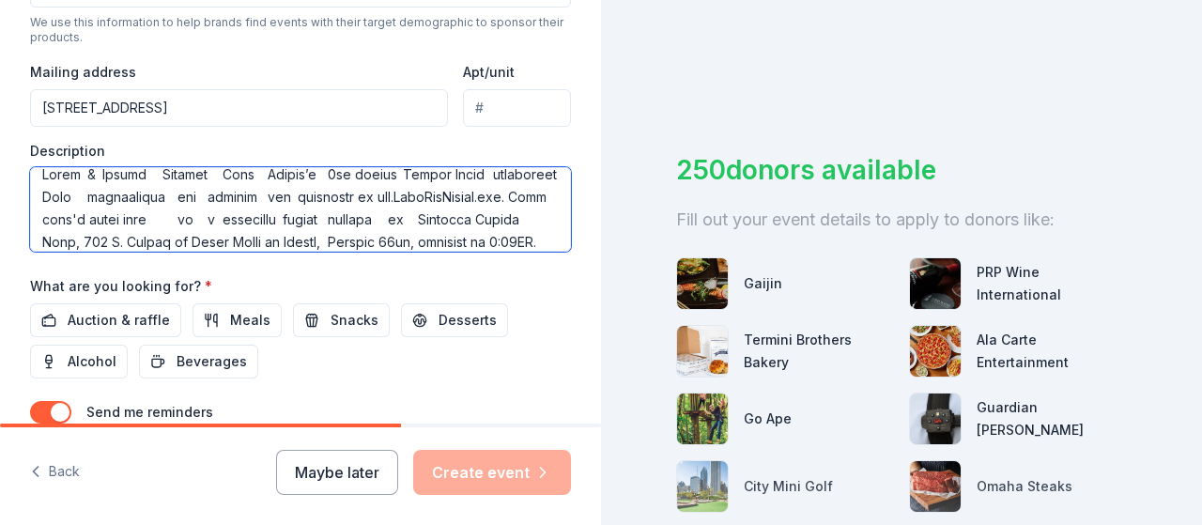
scroll to position [13, 0]
drag, startPoint x: 213, startPoint y: 213, endPoint x: 115, endPoint y: 192, distance: 100.7
click at [115, 192] on textarea at bounding box center [300, 209] width 541 height 84
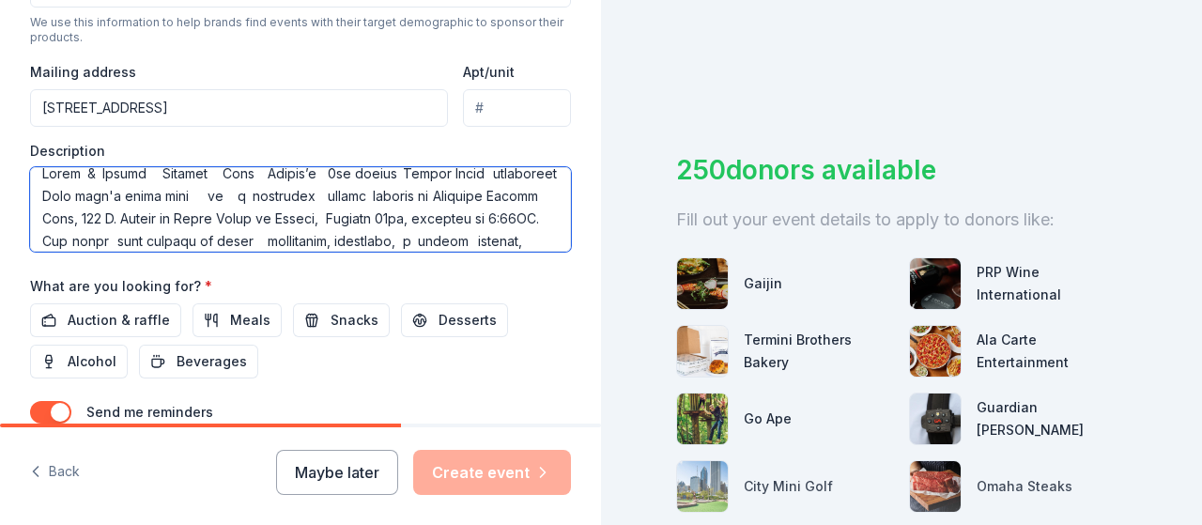
type textarea "Baird & Warner Lincoln Park Office’s 5th annual Casino Night fundraiser This ye…"
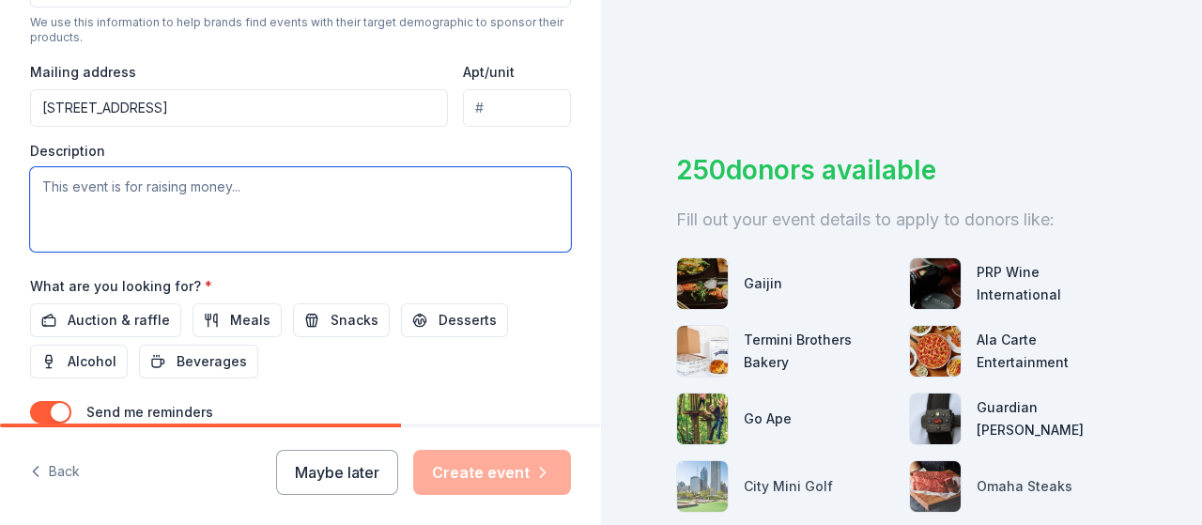
scroll to position [0, 0]
click at [179, 178] on textarea at bounding box center [300, 209] width 541 height 84
paste textarea "Baird & Warner Lincoln Park Office’s 5th annual Casino Night fundraiser This ye…"
type textarea "Baird & Warner Lincoln Park Office’s 5th annual Casino Night fundraiser This ye…"
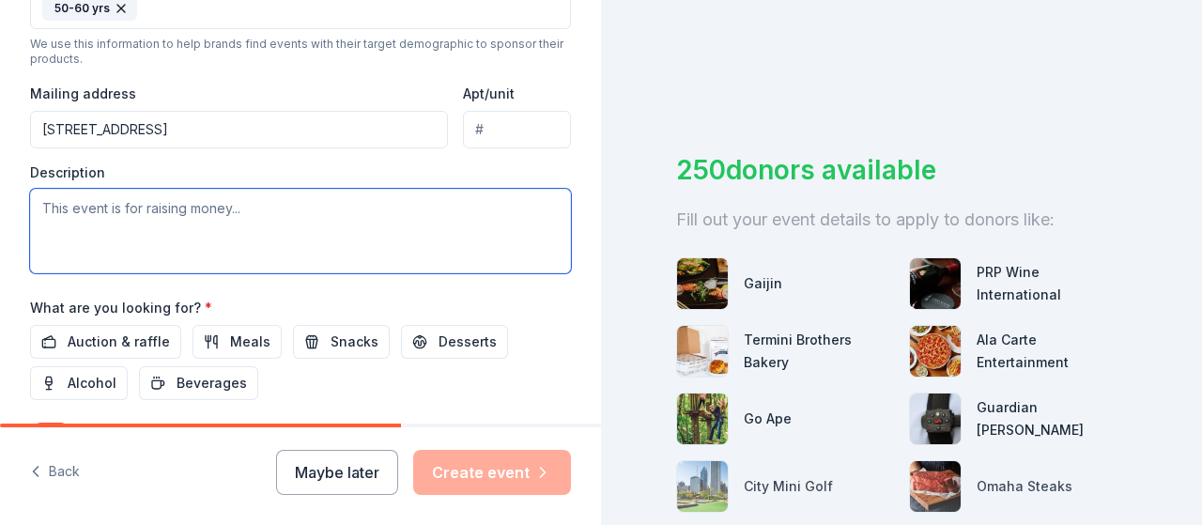
scroll to position [855, 0]
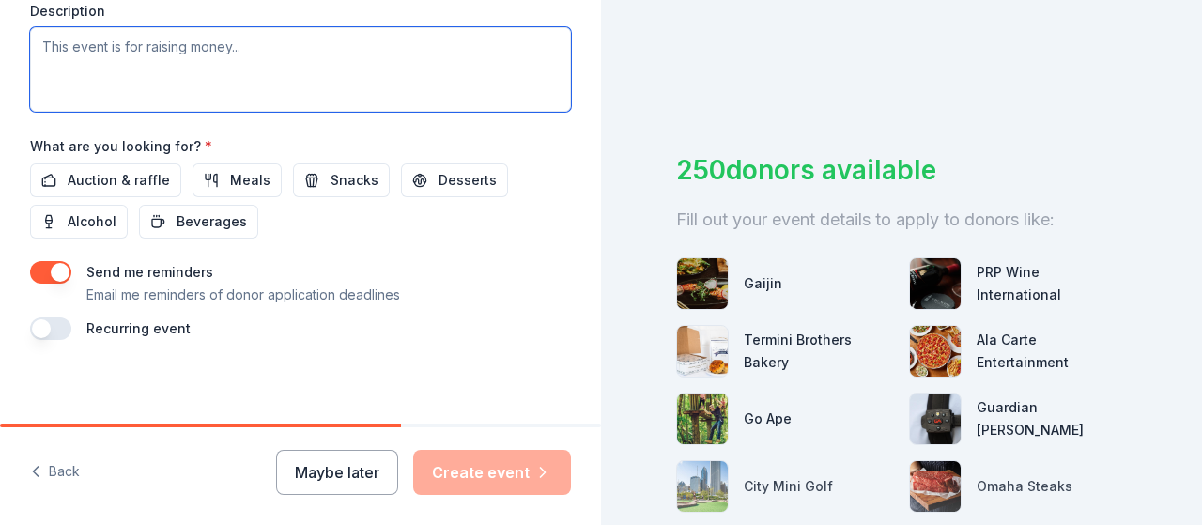
click at [392, 67] on textarea at bounding box center [300, 69] width 541 height 84
paste textarea "Baird & Warner Lincoln Park Office is hosting it's 5th annual Casino Night fund…"
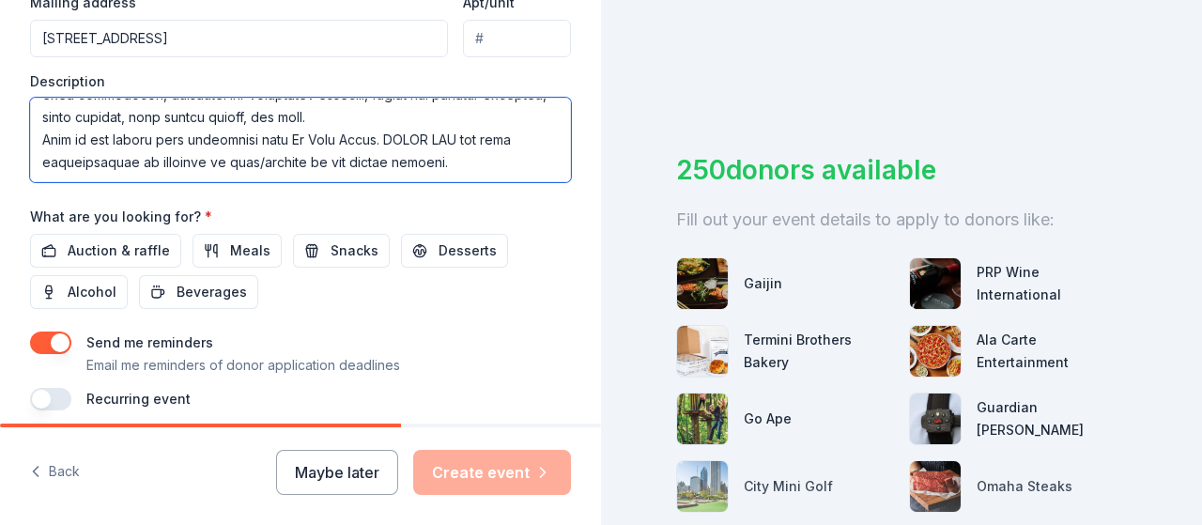
scroll to position [832, 0]
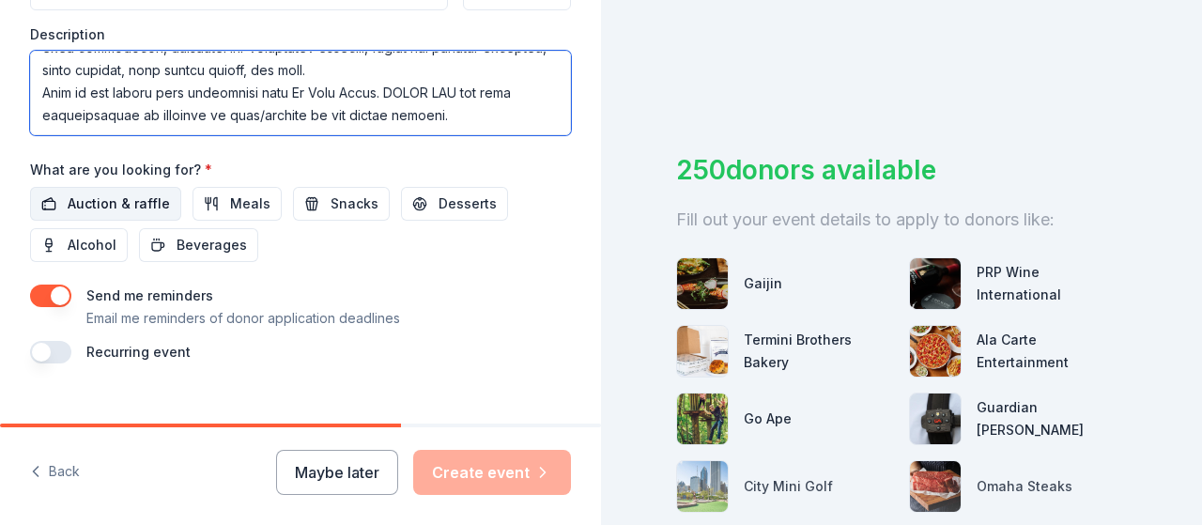
type textarea "Baird & Warner Lincoln Park Office is hosting it's 5th annual Casino Night fund…"
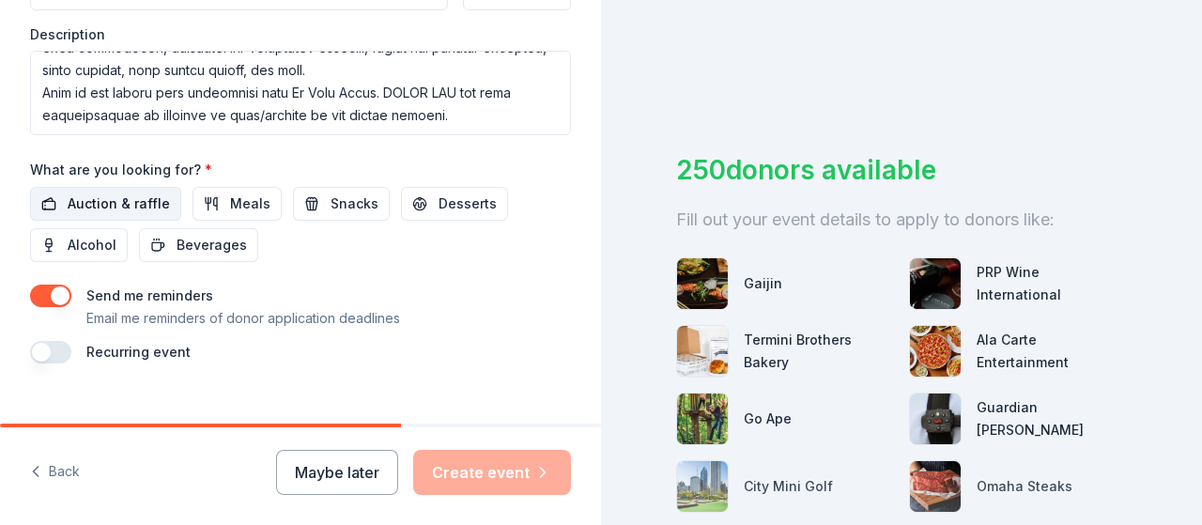
click at [122, 192] on span "Auction & raffle" at bounding box center [119, 203] width 102 height 23
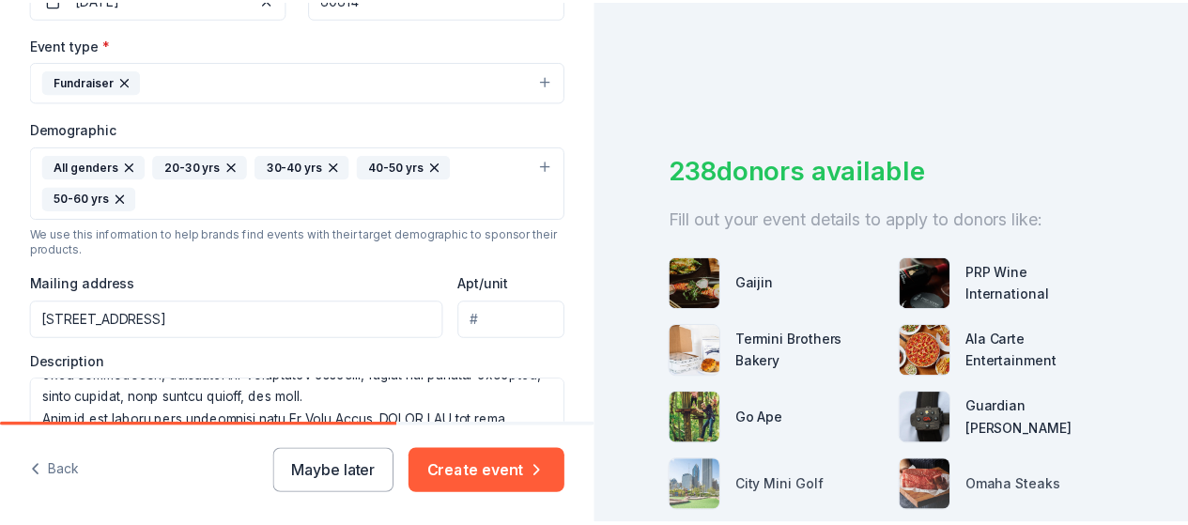
scroll to position [527, 0]
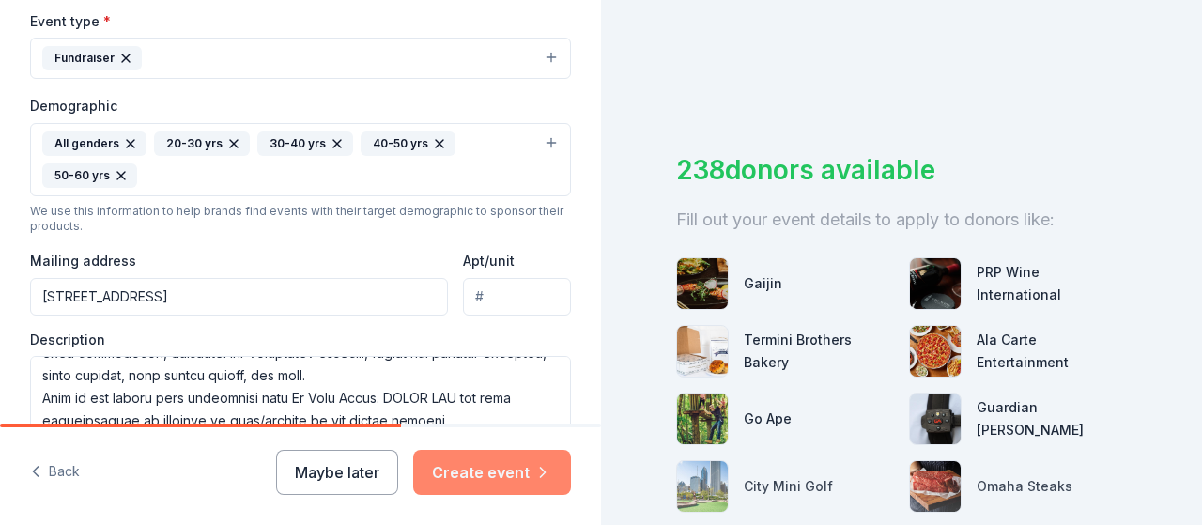
click at [499, 466] on button "Create event" at bounding box center [492, 472] width 158 height 45
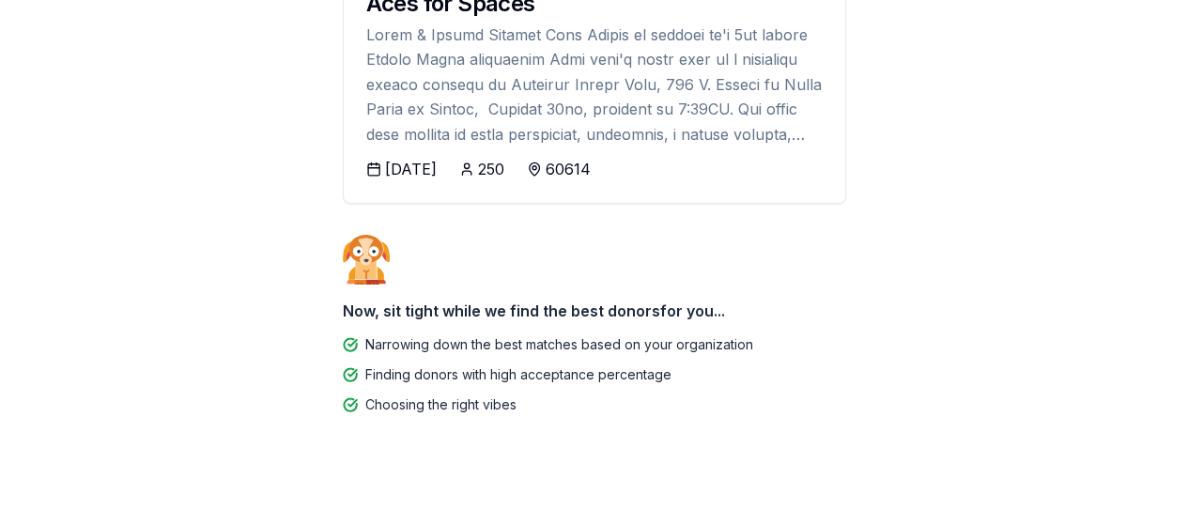
scroll to position [292, 0]
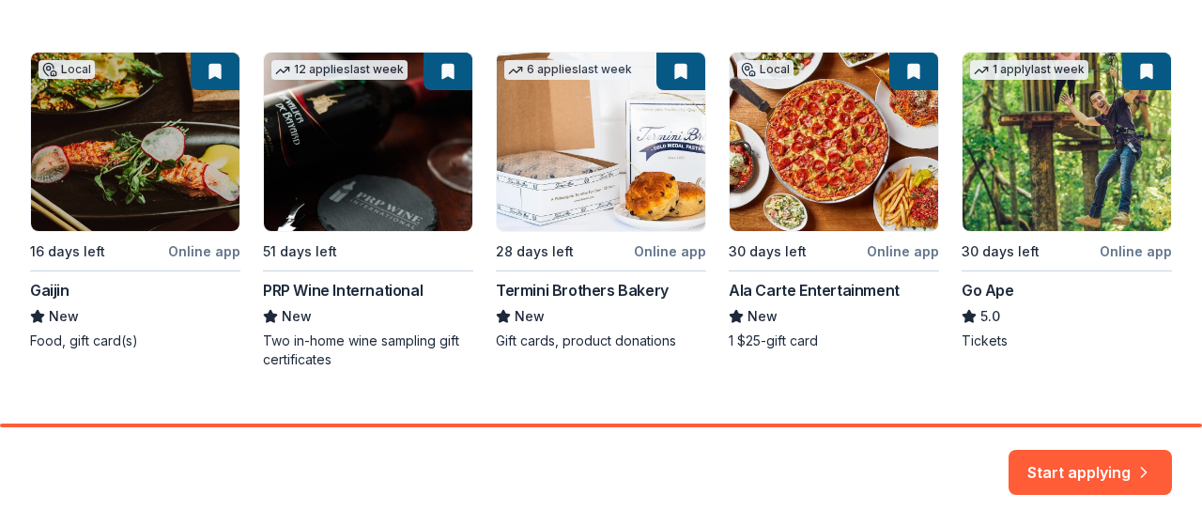
scroll to position [359, 0]
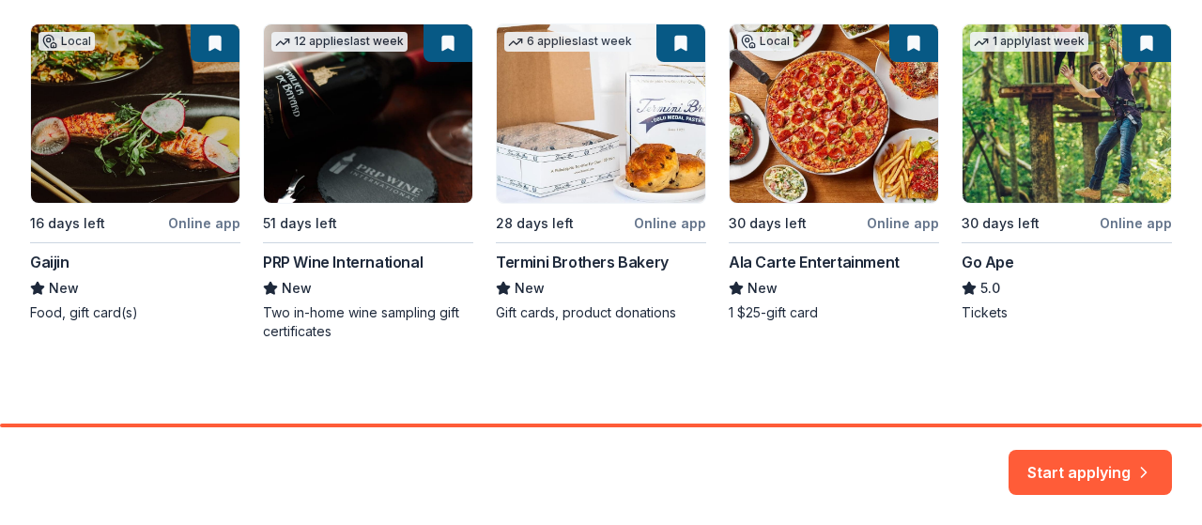
click at [440, 45] on div "Local 16 days left Online app Gaijin New Food, gift card(s) 12 applies last wee…" at bounding box center [601, 181] width 1142 height 317
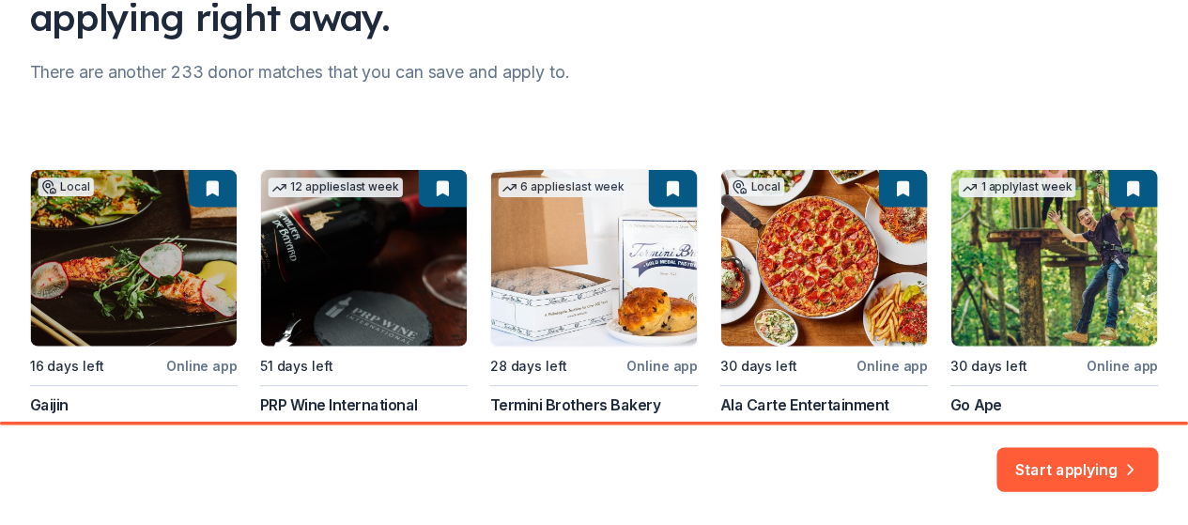
scroll to position [365, 0]
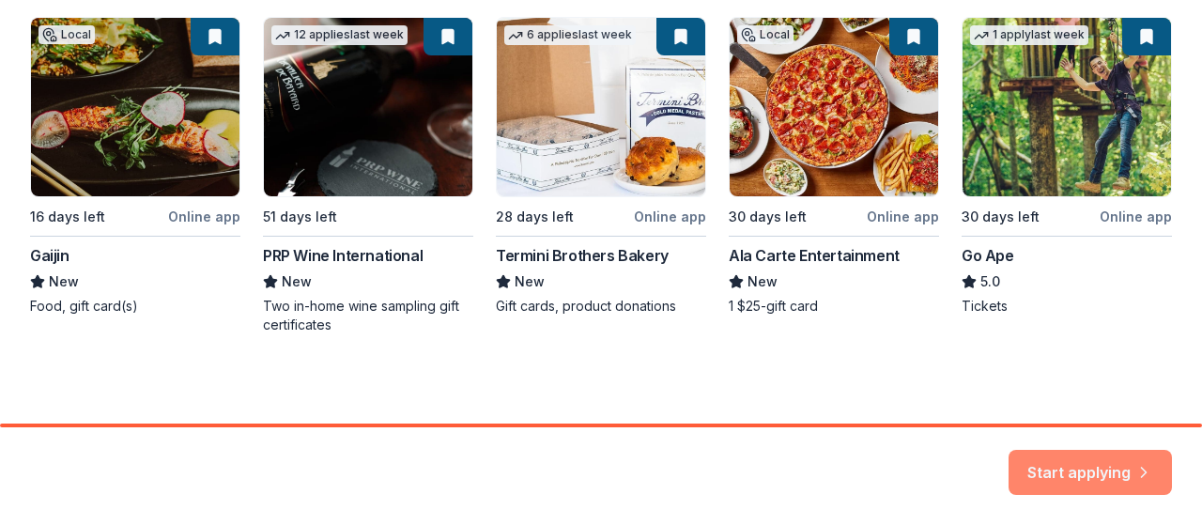
click at [1088, 469] on button "Start applying" at bounding box center [1089, 460] width 163 height 45
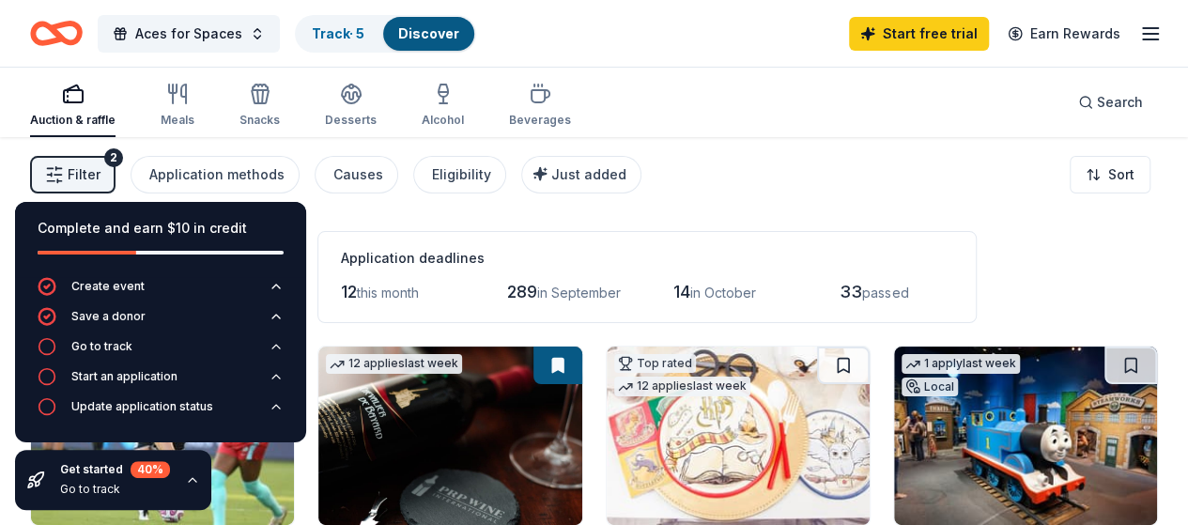
click at [904, 170] on div "Filter 2 Application methods Causes Eligibility Just added Sort" at bounding box center [594, 174] width 1188 height 75
click at [933, 194] on div "Filter 2 Application methods Causes Eligibility Just added Sort" at bounding box center [594, 174] width 1188 height 75
click at [914, 28] on link "Start free trial" at bounding box center [919, 34] width 140 height 34
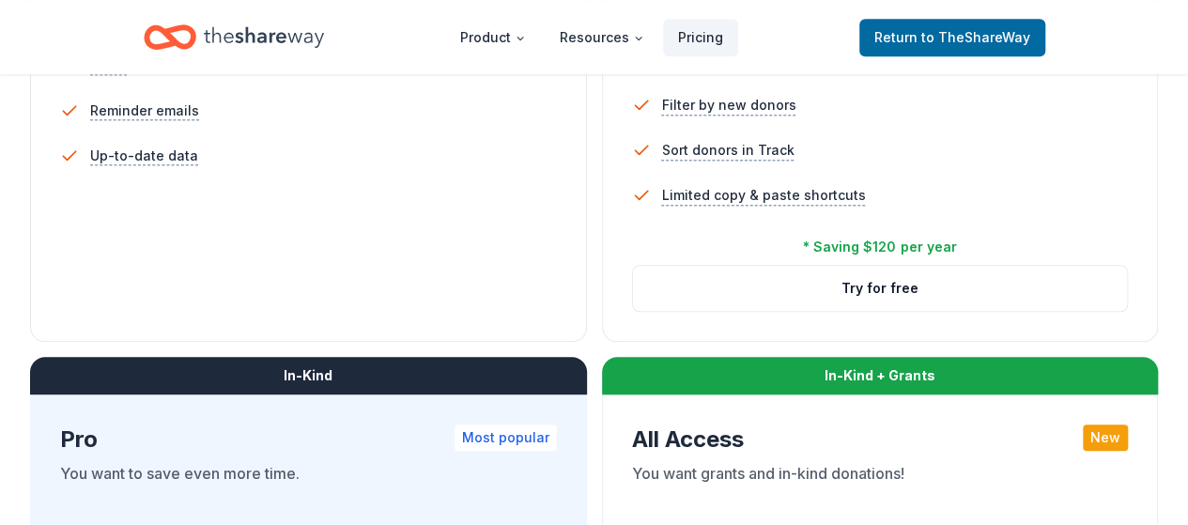
scroll to position [666, 0]
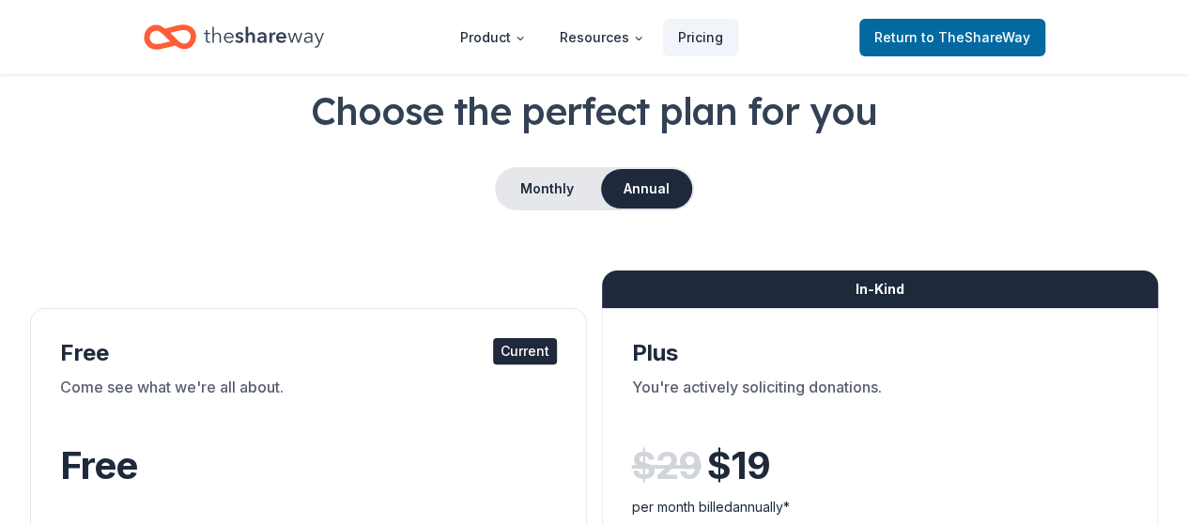
click at [535, 185] on button "Monthly" at bounding box center [547, 188] width 100 height 39
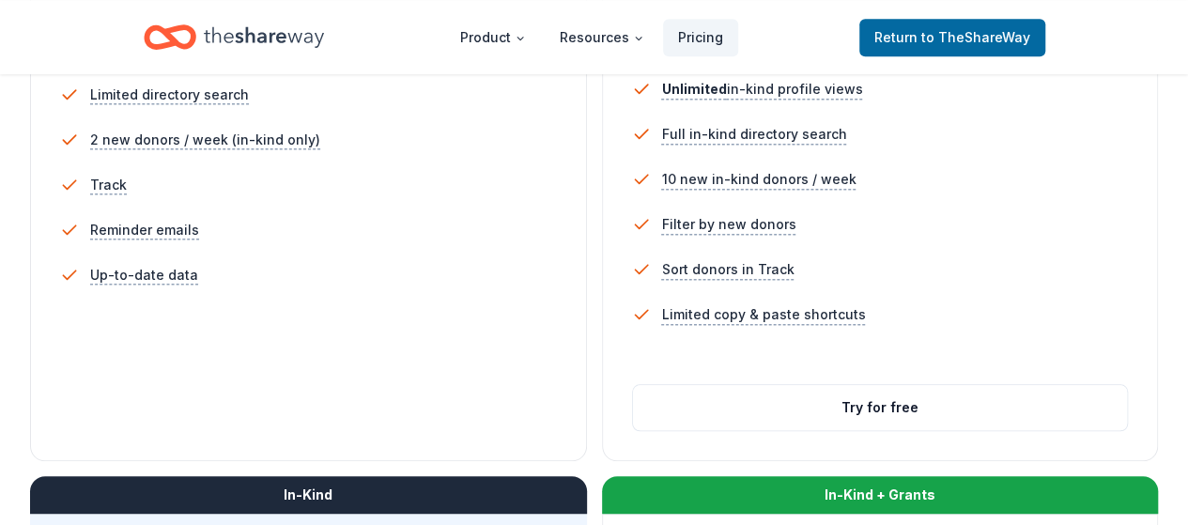
scroll to position [733, 0]
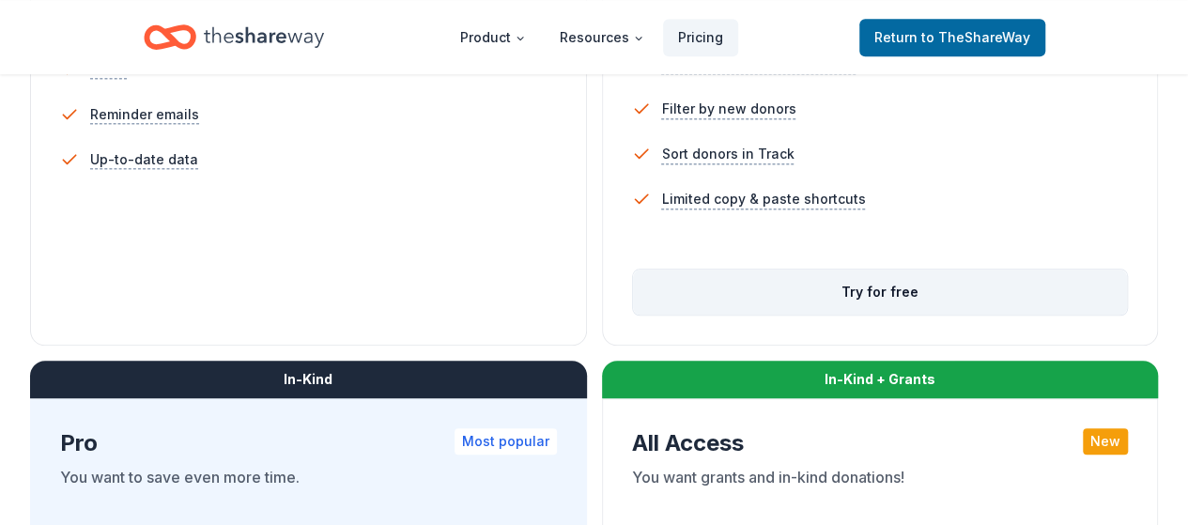
click at [633, 315] on button "Try for free" at bounding box center [880, 291] width 495 height 45
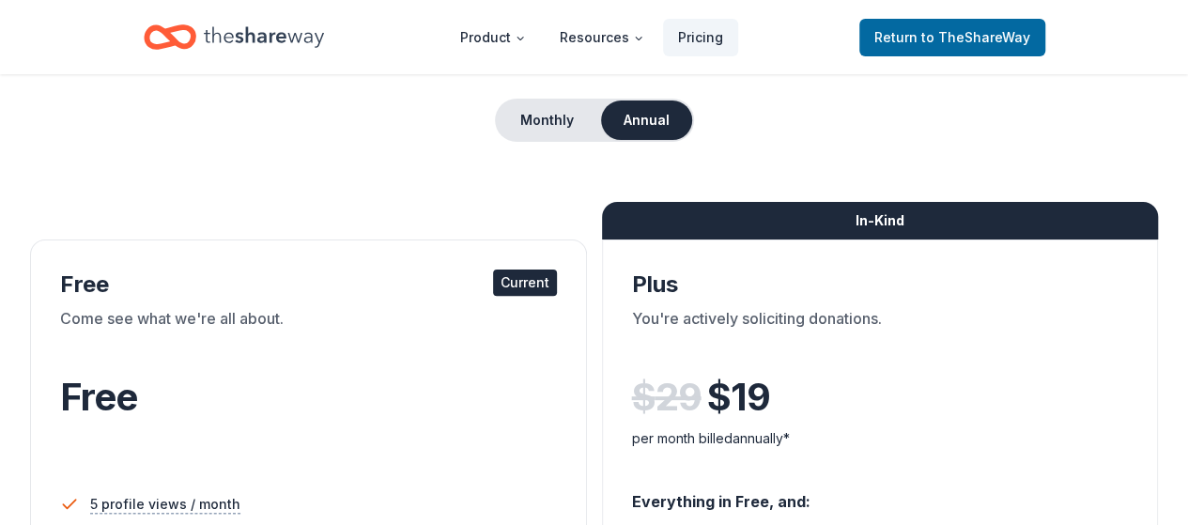
scroll to position [155, 0]
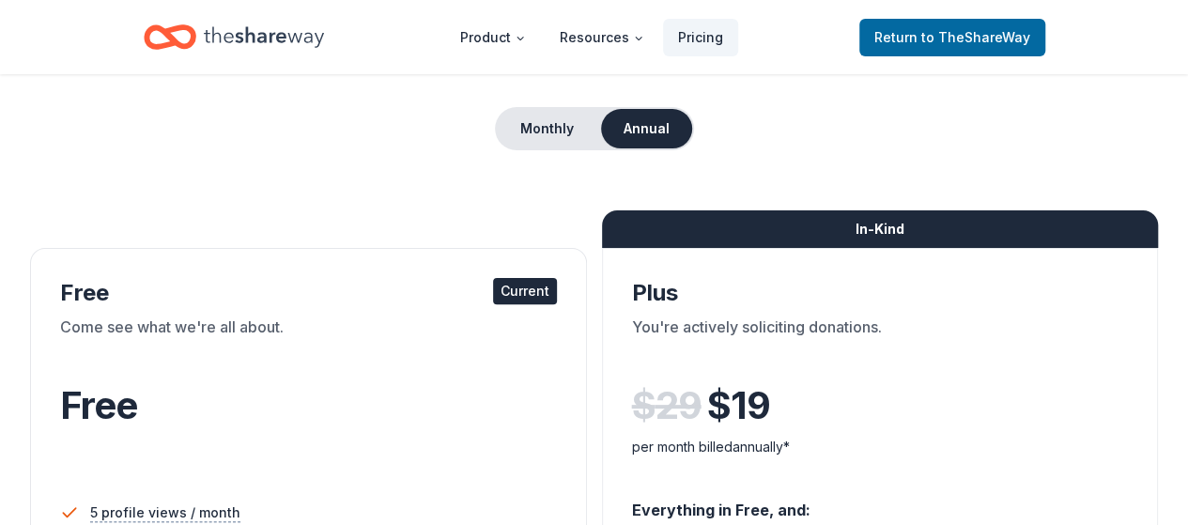
click at [493, 295] on div "Current" at bounding box center [525, 291] width 64 height 26
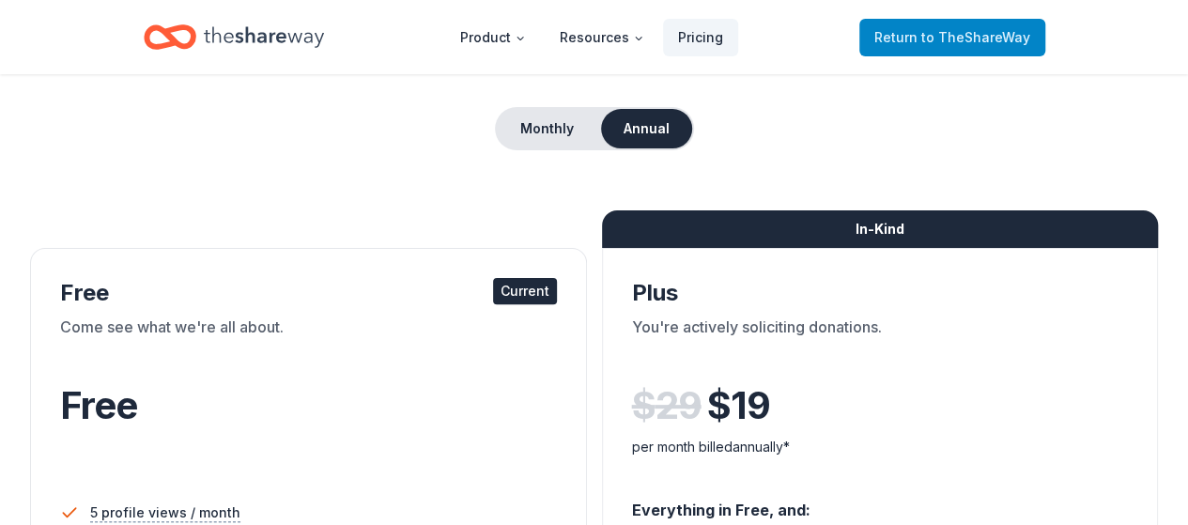
click at [973, 44] on span "to TheShareWay" at bounding box center [975, 37] width 109 height 16
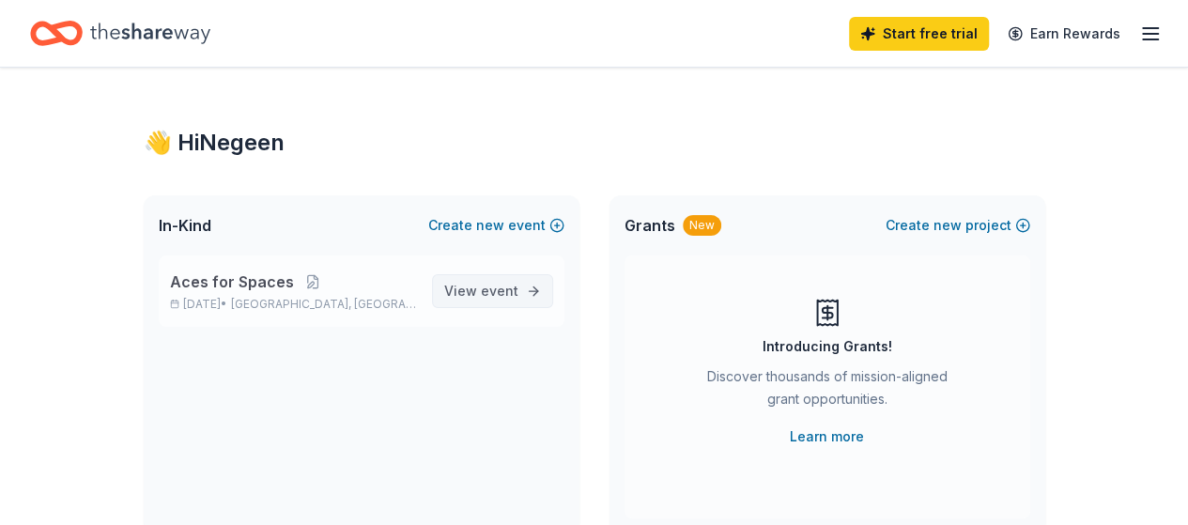
click at [490, 286] on span "event" at bounding box center [500, 291] width 38 height 16
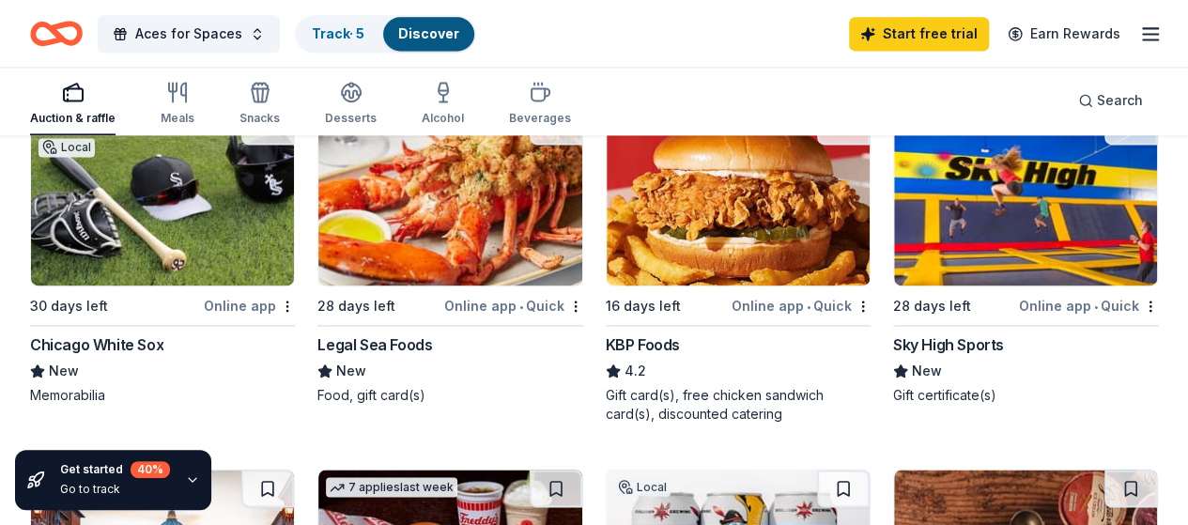
scroll to position [1310, 0]
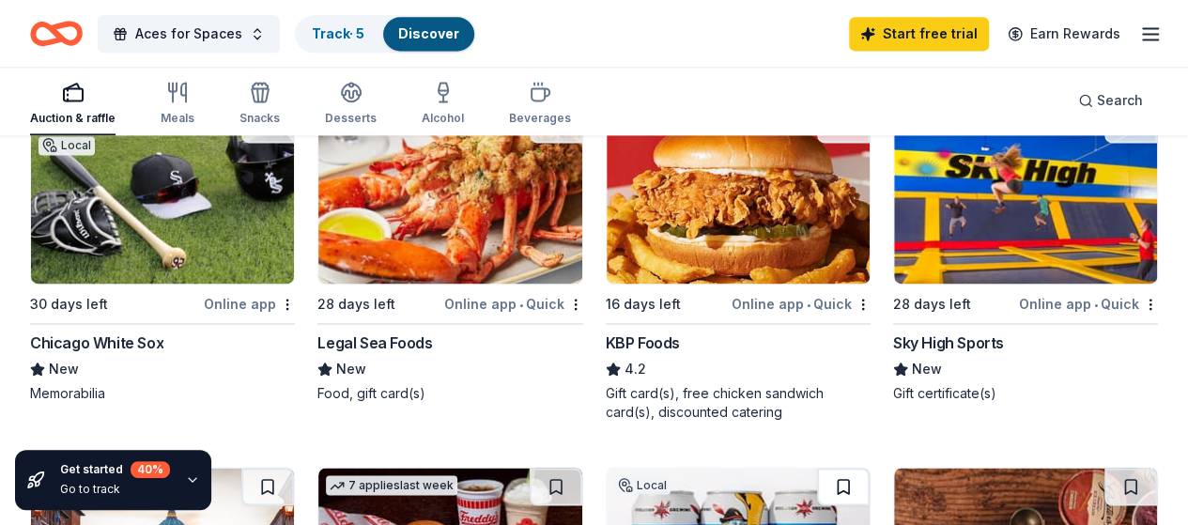
click at [869, 468] on button at bounding box center [843, 487] width 53 height 38
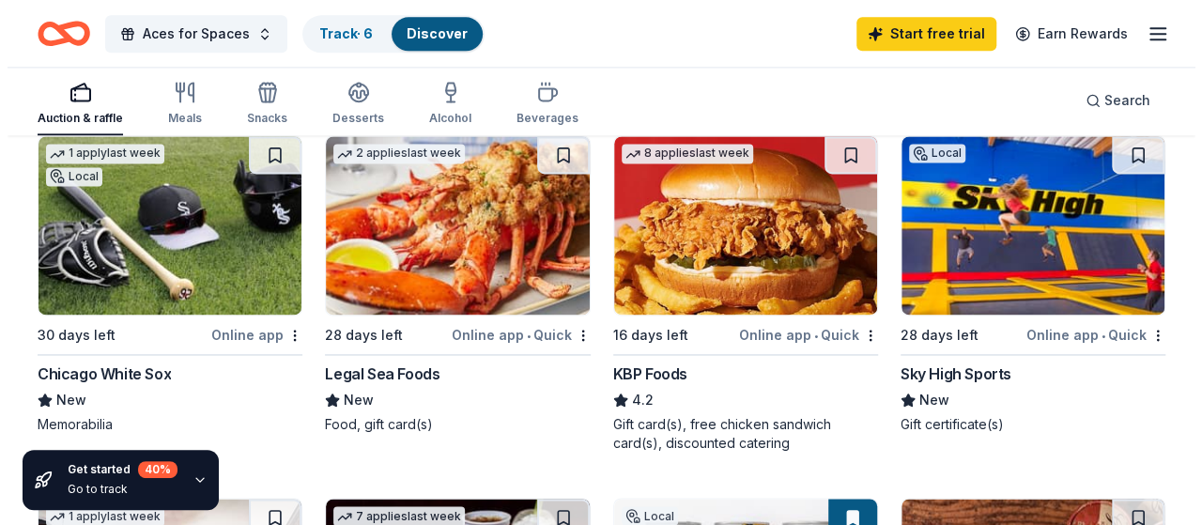
scroll to position [1278, 0]
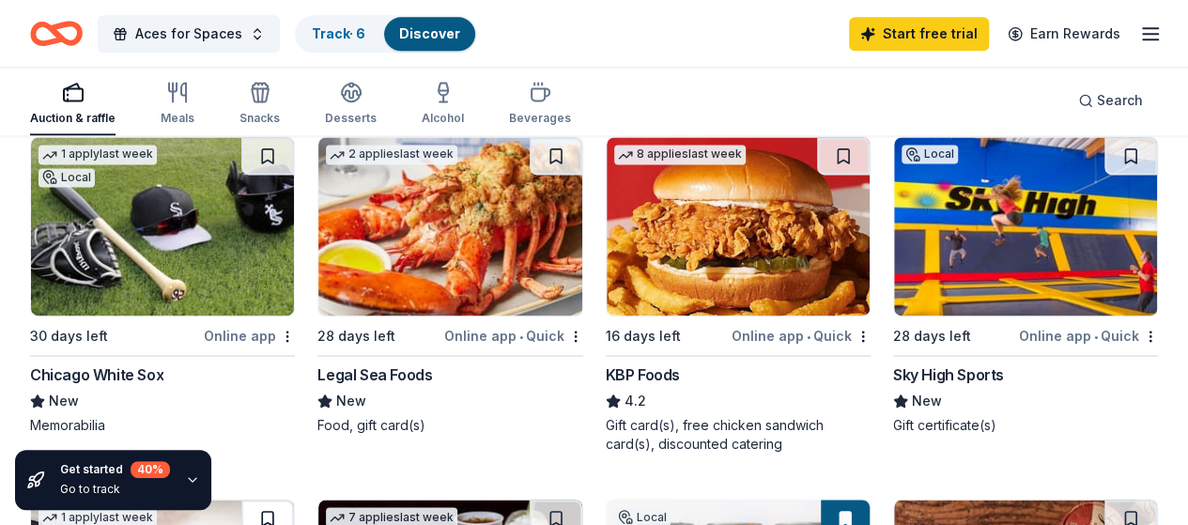
click at [294, 499] on button at bounding box center [267, 518] width 53 height 38
click at [1104, 104] on span "Search" at bounding box center [1120, 100] width 46 height 23
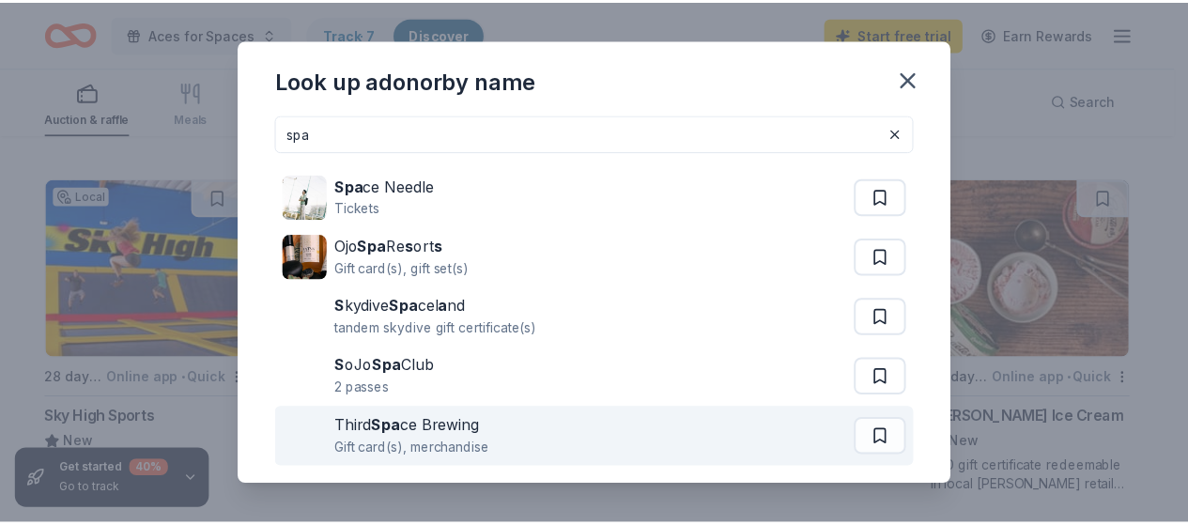
scroll to position [0, 0]
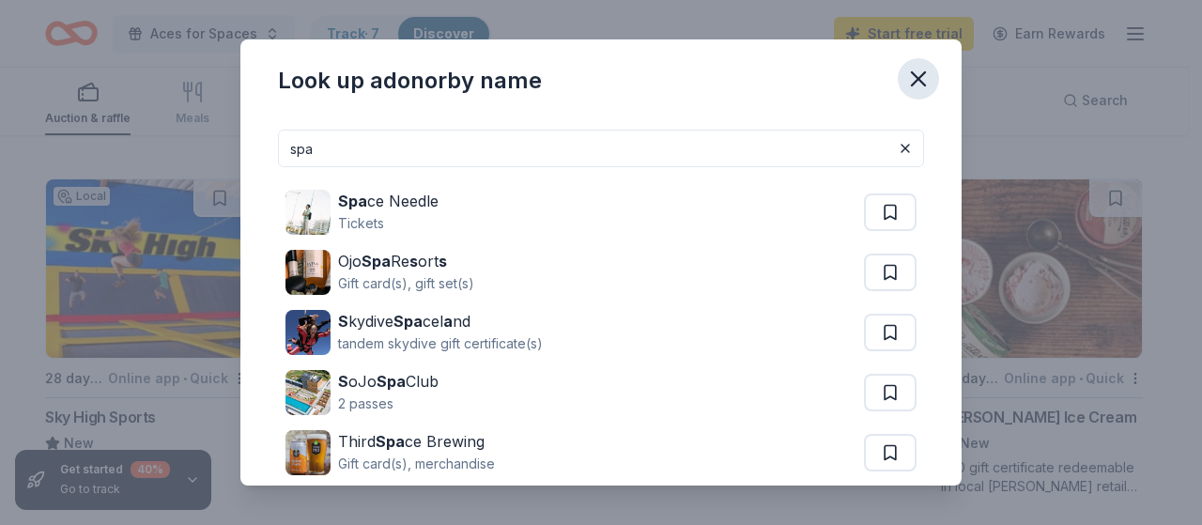
type input "spa"
click at [901, 78] on button "button" at bounding box center [918, 78] width 41 height 41
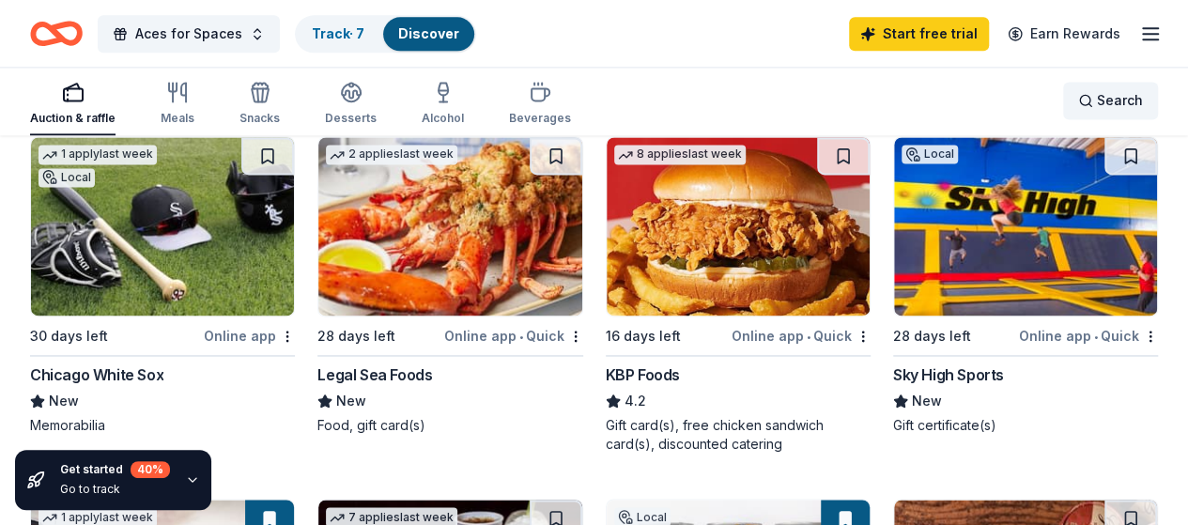
click at [1109, 98] on span "Search" at bounding box center [1120, 100] width 46 height 23
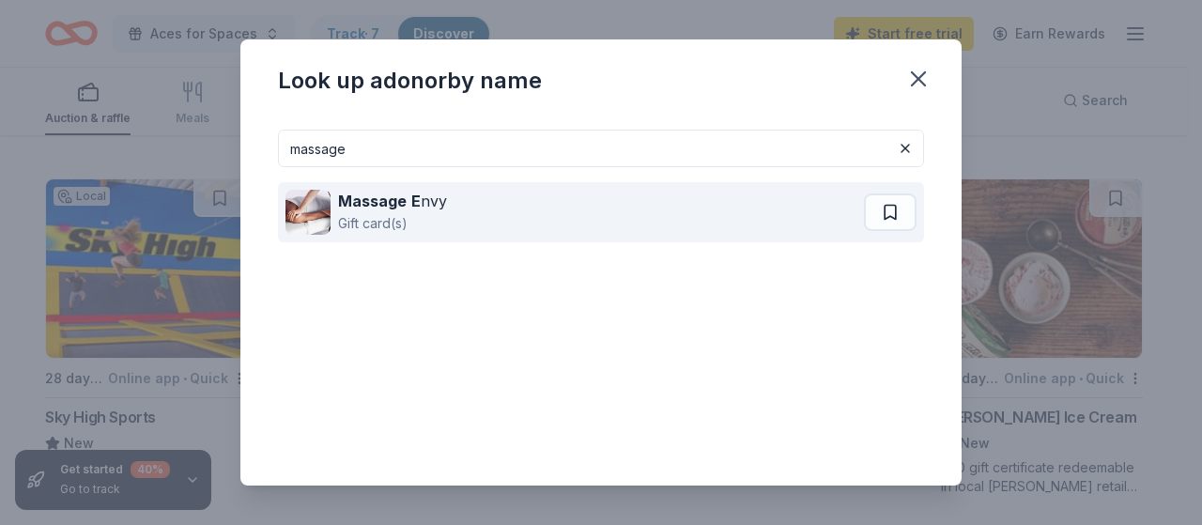
type input "massage"
click at [563, 207] on div "Massage E nvy Gift card(s)" at bounding box center [574, 212] width 578 height 60
click at [415, 202] on strong "E" at bounding box center [415, 201] width 9 height 19
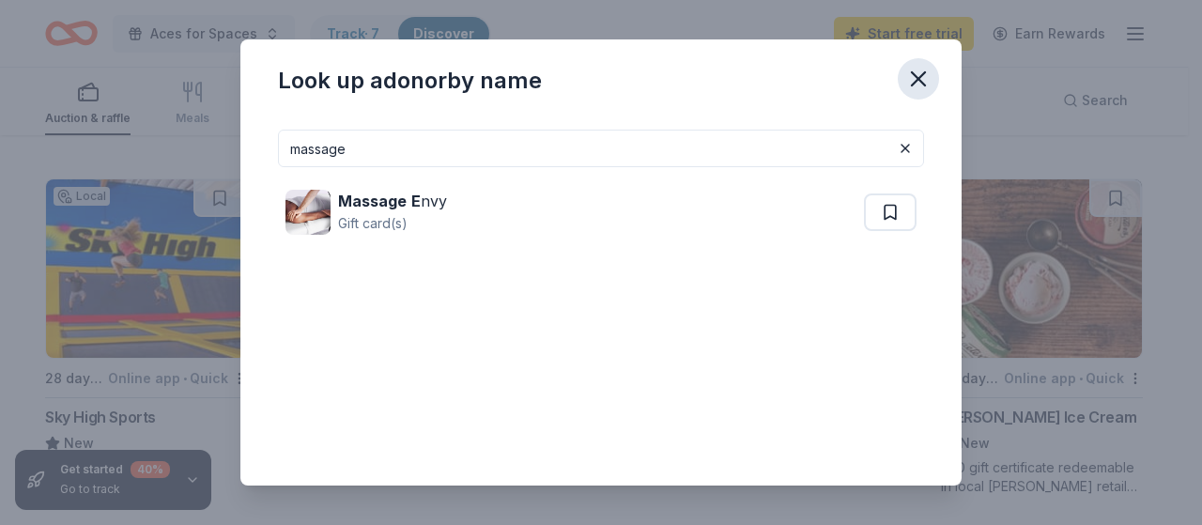
click at [921, 83] on icon "button" at bounding box center [918, 78] width 13 height 13
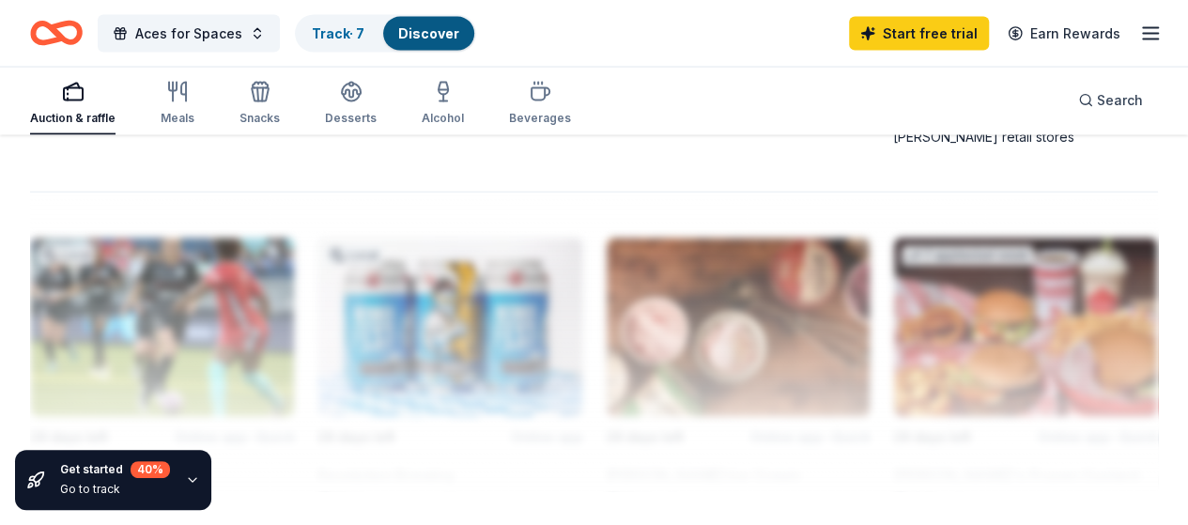
scroll to position [1948, 0]
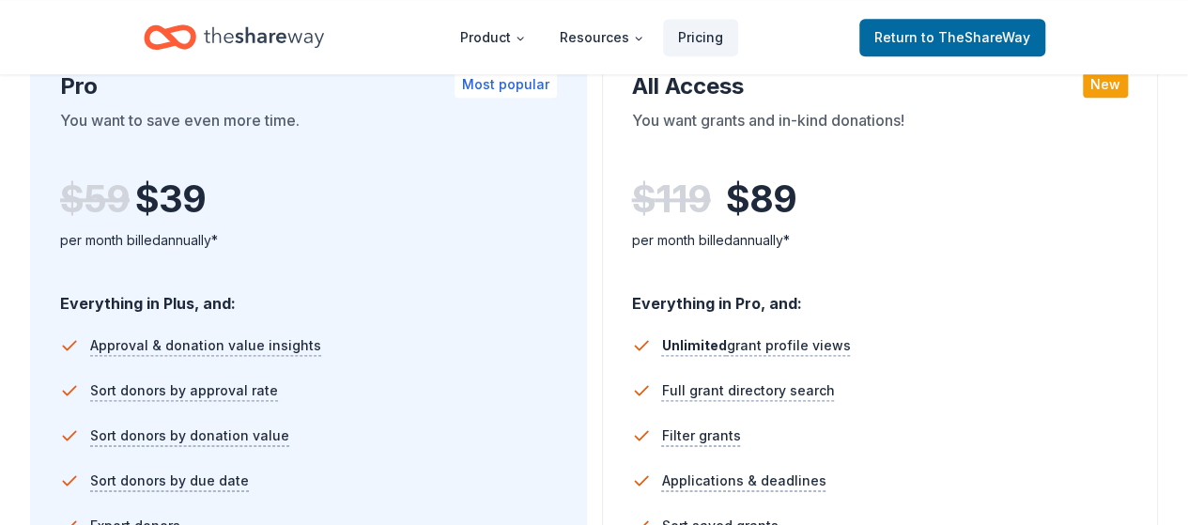
scroll to position [870, 0]
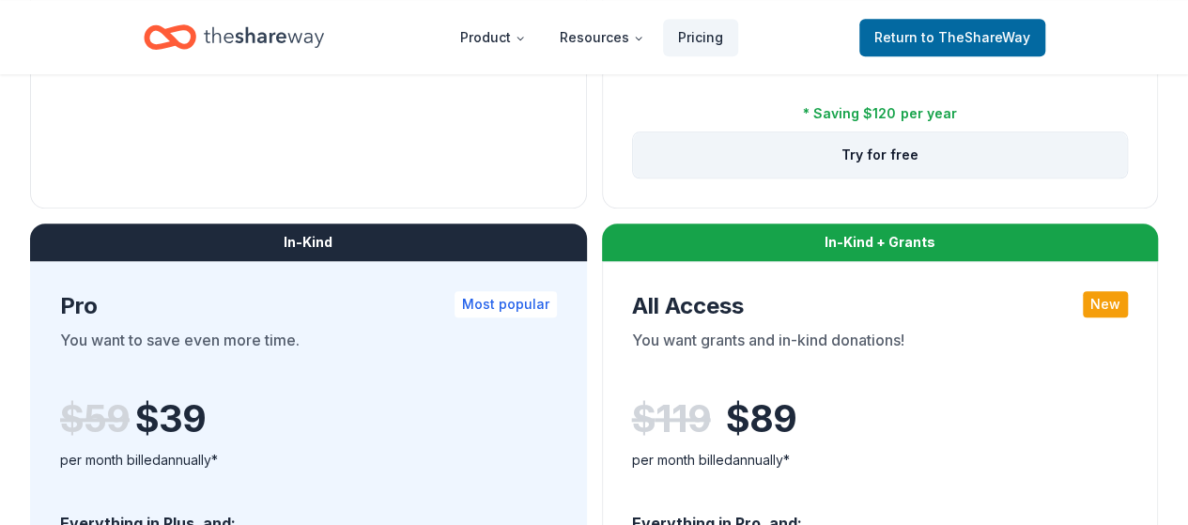
click at [633, 177] on button "Try for free" at bounding box center [880, 154] width 495 height 45
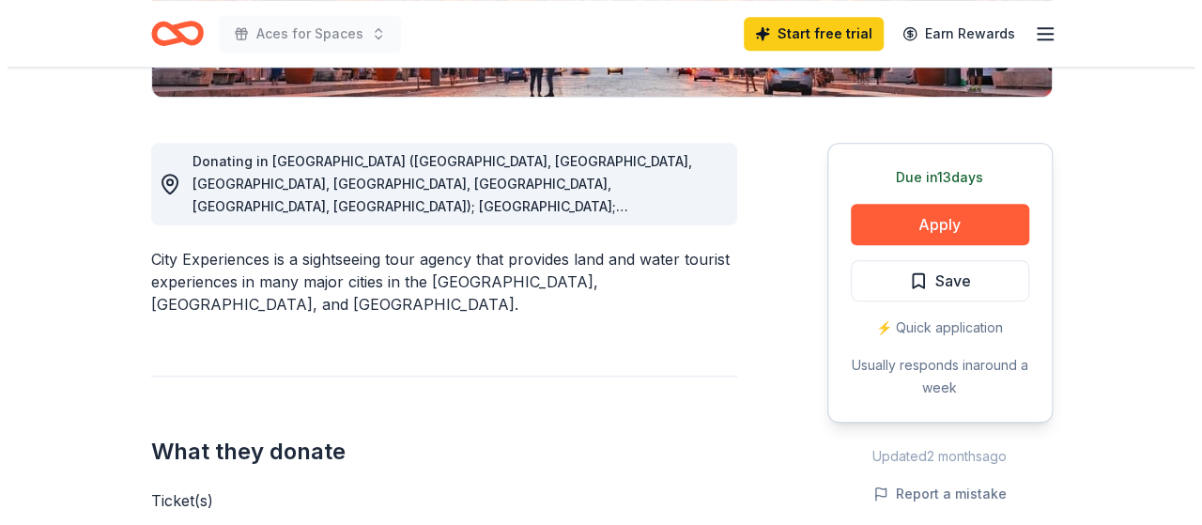
scroll to position [471, 0]
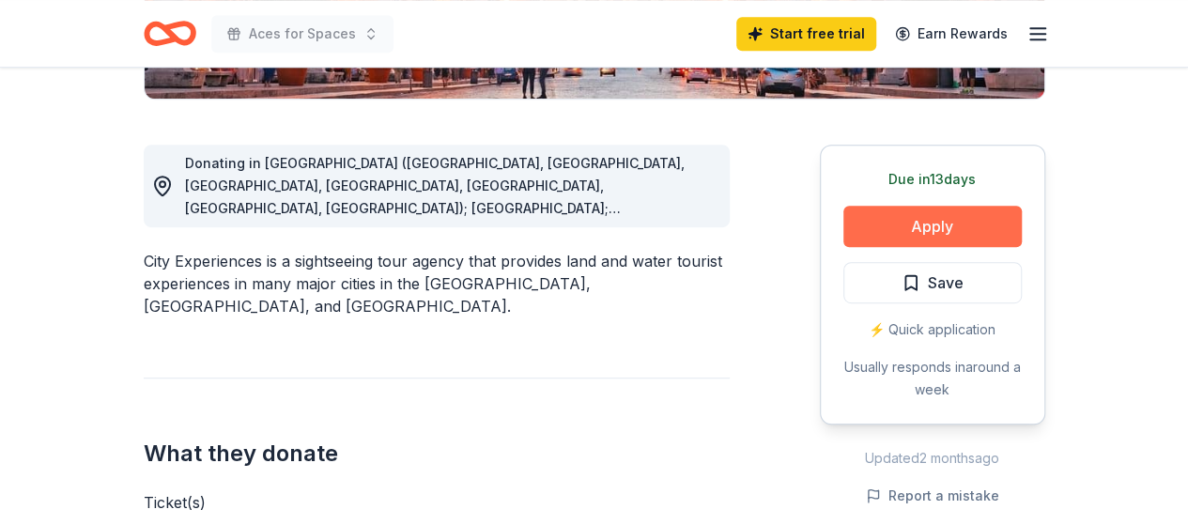
click at [937, 214] on button "Apply" at bounding box center [932, 226] width 178 height 41
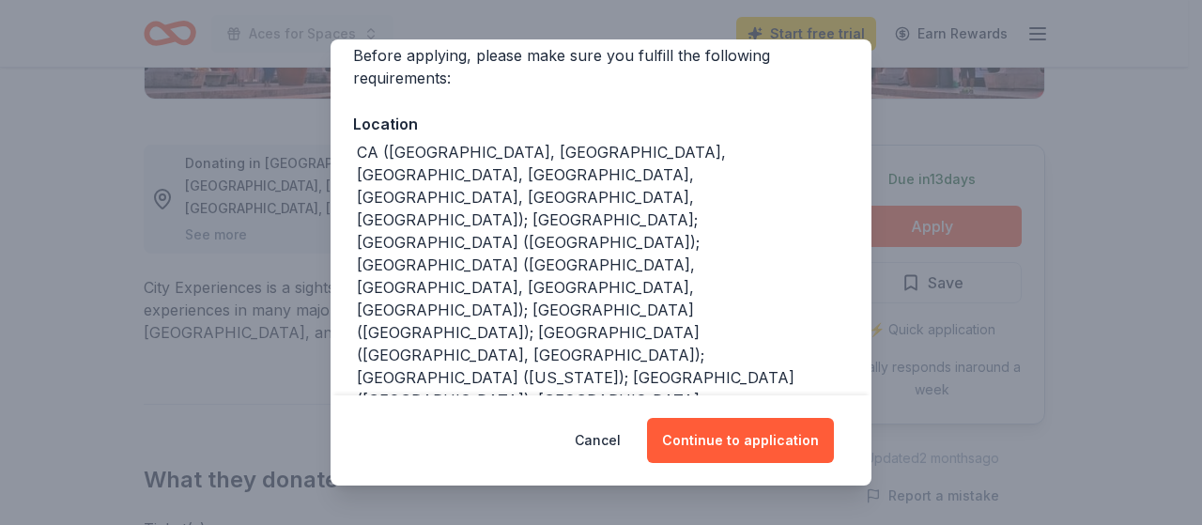
scroll to position [185, 0]
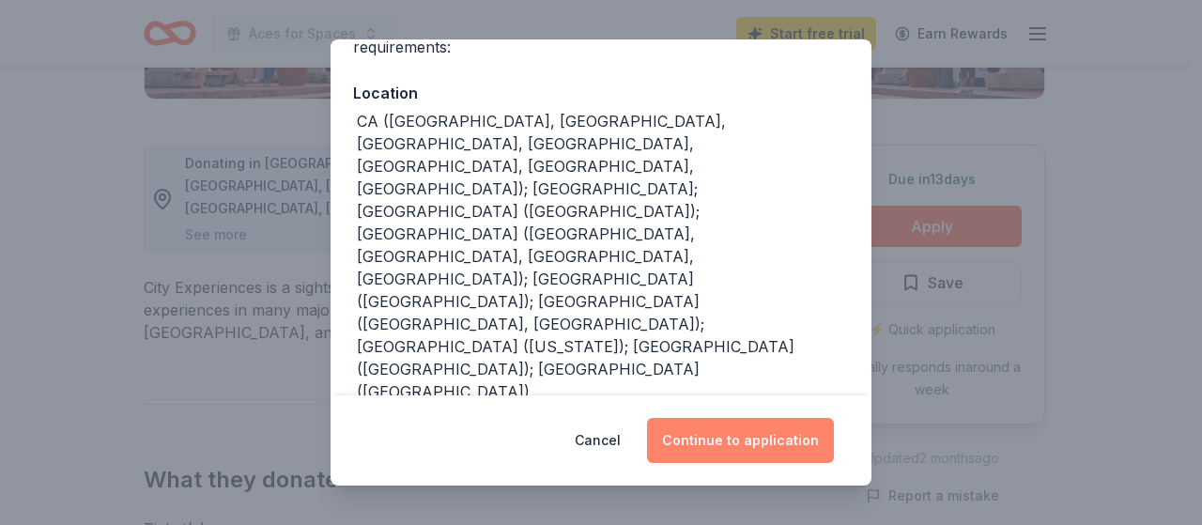
click at [740, 433] on button "Continue to application" at bounding box center [740, 440] width 187 height 45
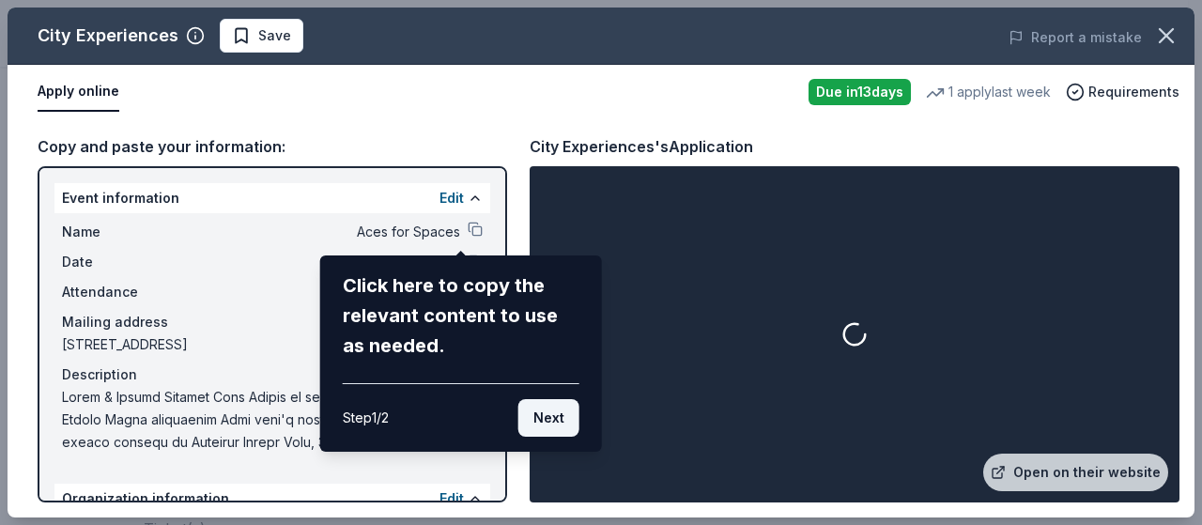
click at [553, 408] on button "Next" at bounding box center [548, 418] width 61 height 38
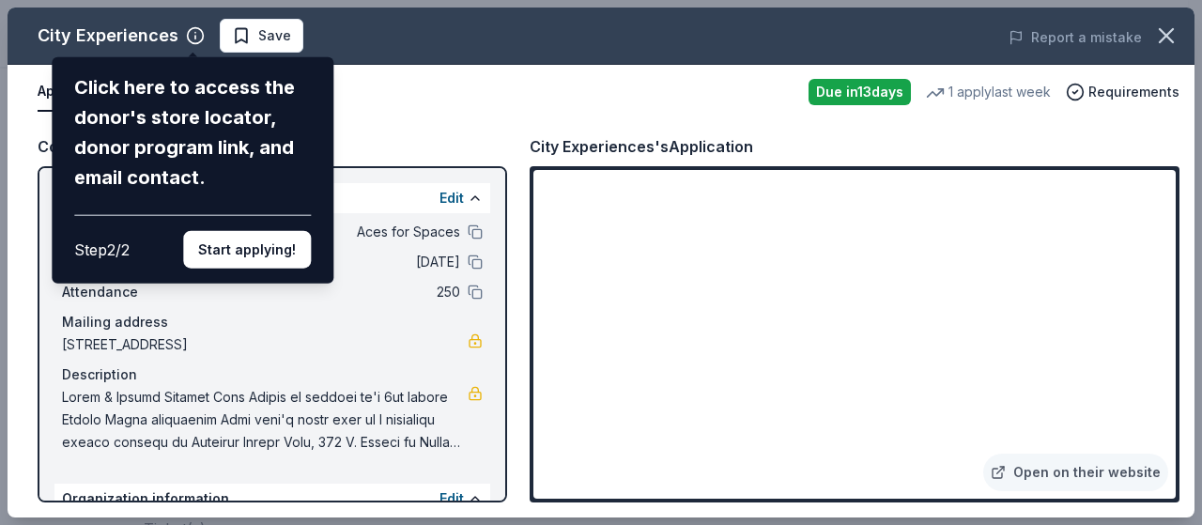
click at [1129, 378] on div "City Experiences Click here to access the donor's store locator, donor program …" at bounding box center [601, 263] width 1187 height 510
click at [259, 252] on button "Start applying!" at bounding box center [247, 250] width 128 height 38
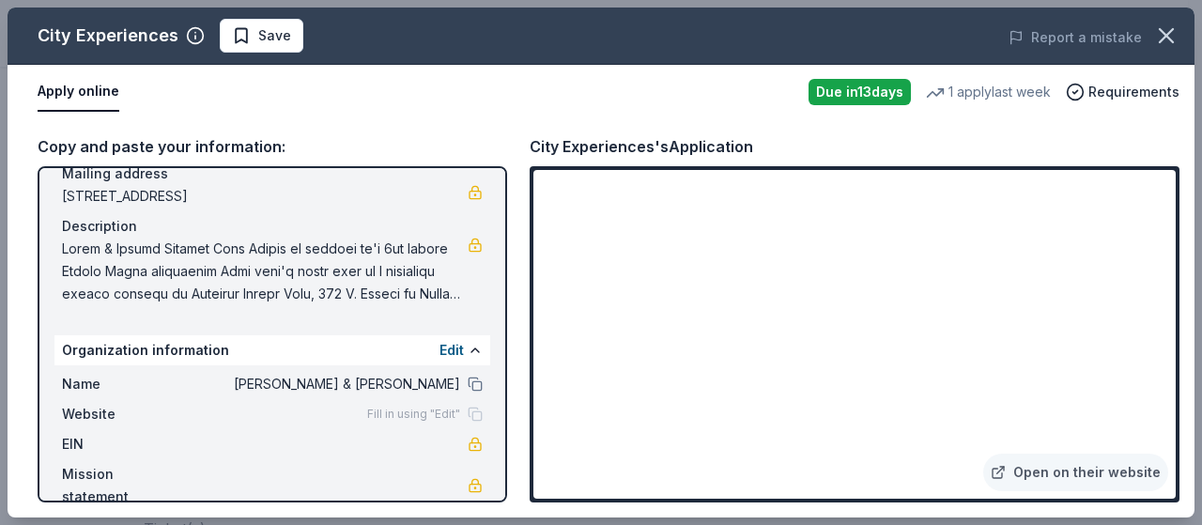
scroll to position [178, 0]
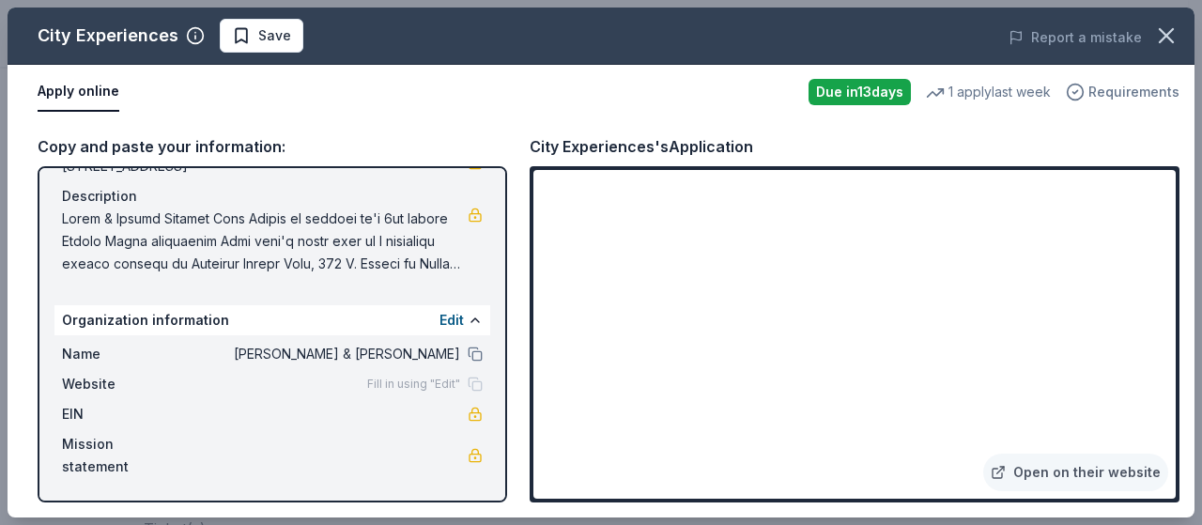
click at [1140, 93] on span "Requirements" at bounding box center [1133, 92] width 91 height 23
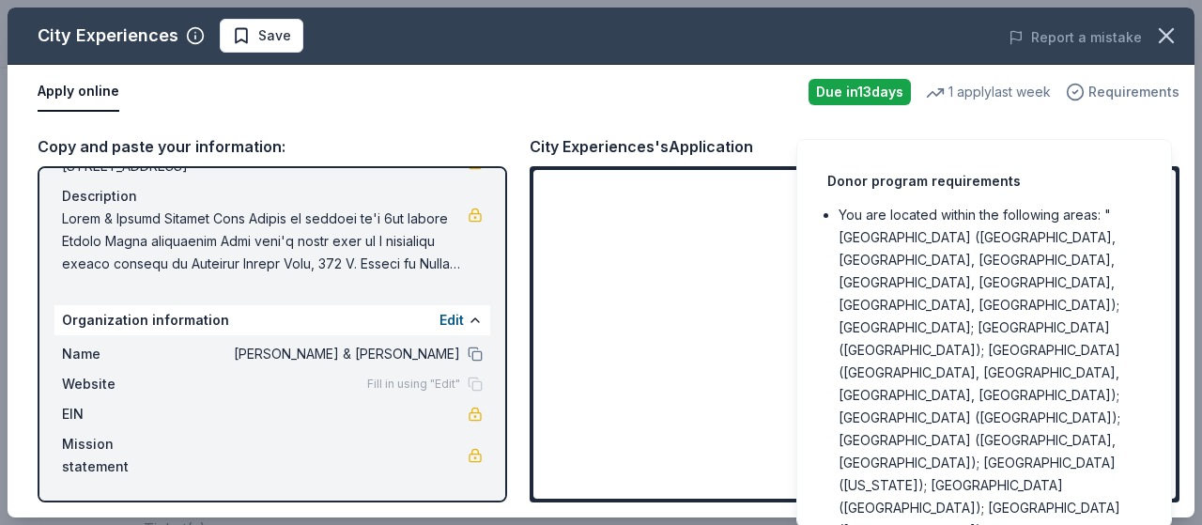
click at [1138, 91] on span "Requirements" at bounding box center [1133, 92] width 91 height 23
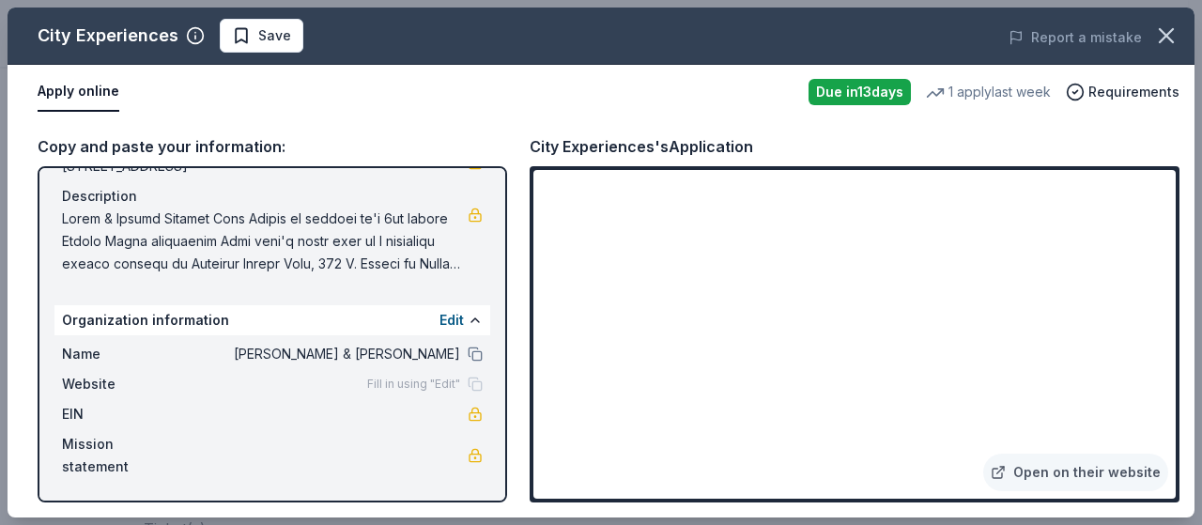
click at [64, 92] on button "Apply online" at bounding box center [79, 91] width 82 height 39
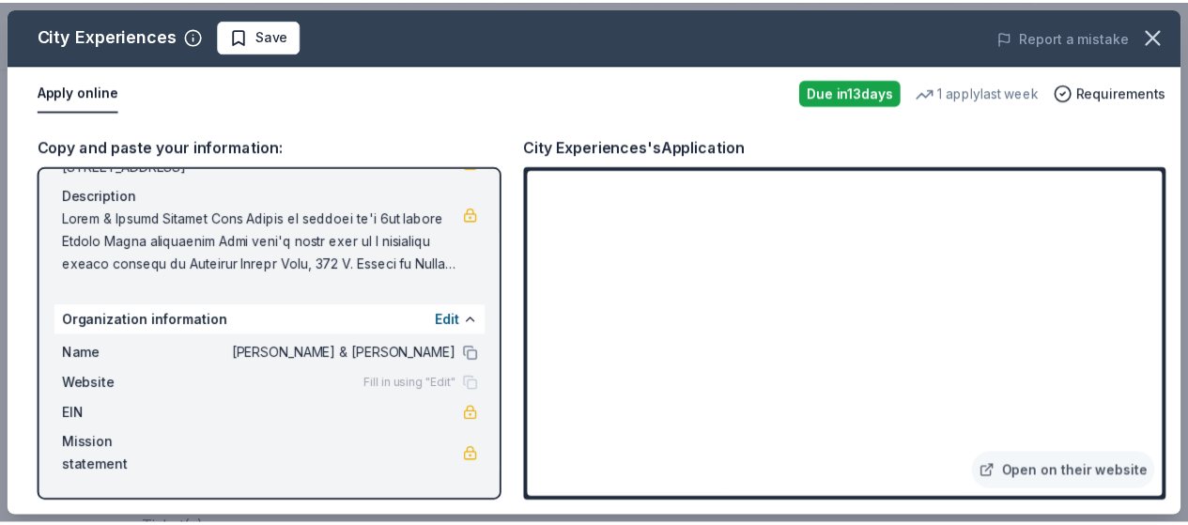
scroll to position [0, 0]
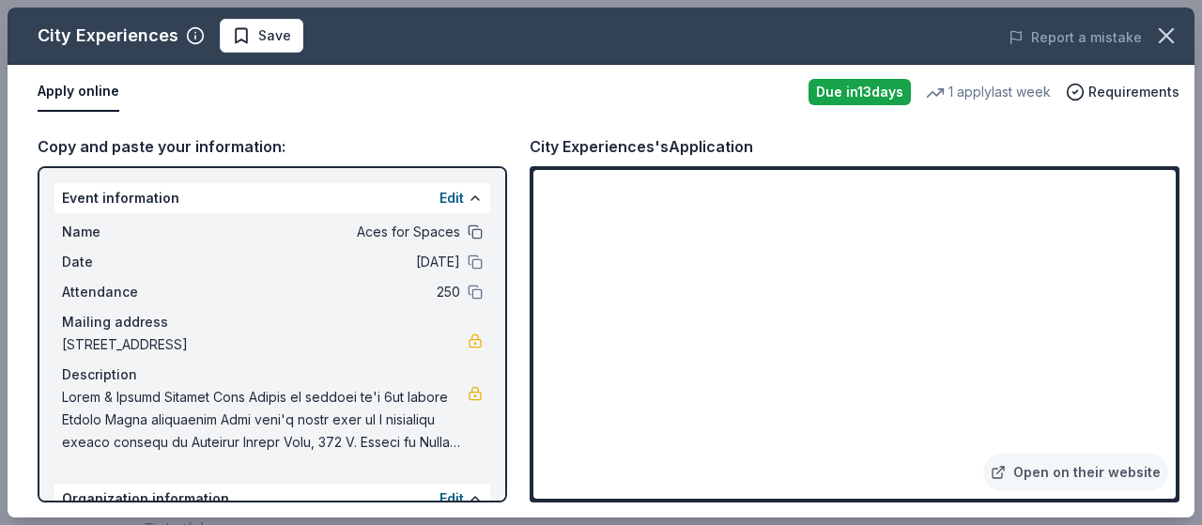
click at [468, 235] on button at bounding box center [475, 231] width 15 height 15
click at [1165, 35] on icon "button" at bounding box center [1165, 35] width 13 height 13
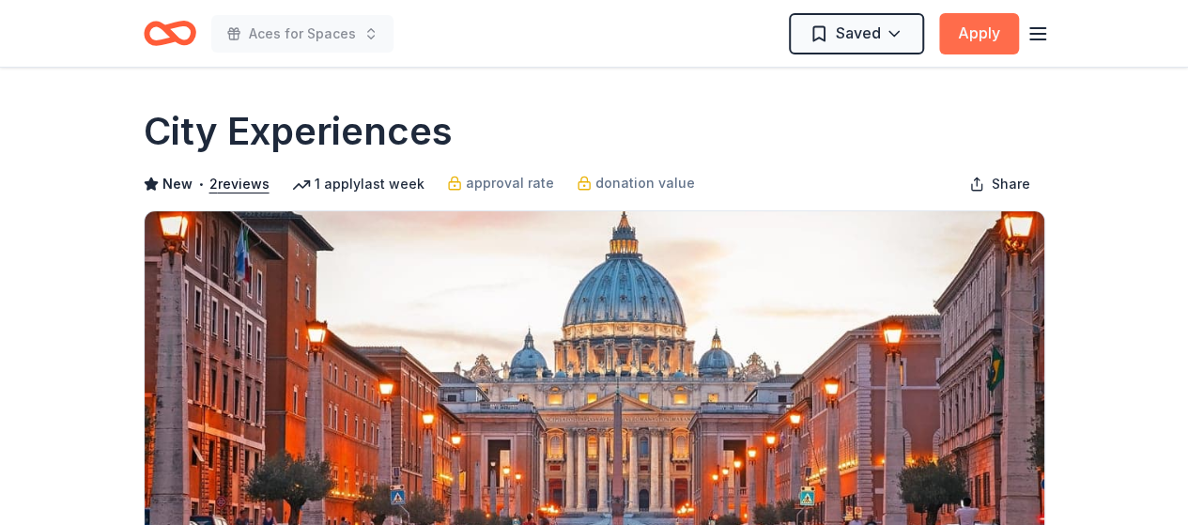
click at [985, 45] on button "Apply" at bounding box center [979, 33] width 80 height 41
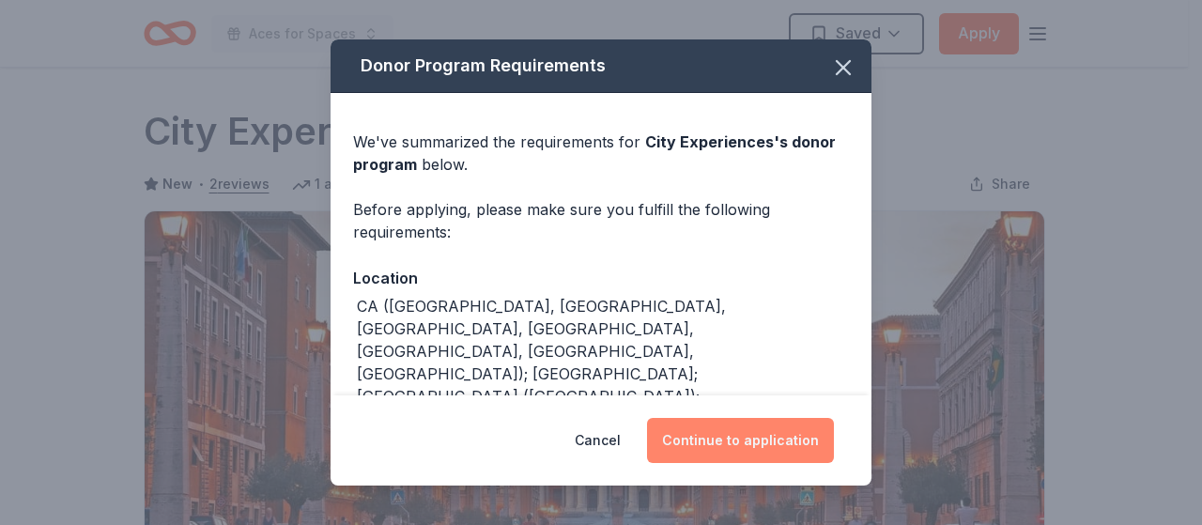
click at [764, 431] on button "Continue to application" at bounding box center [740, 440] width 187 height 45
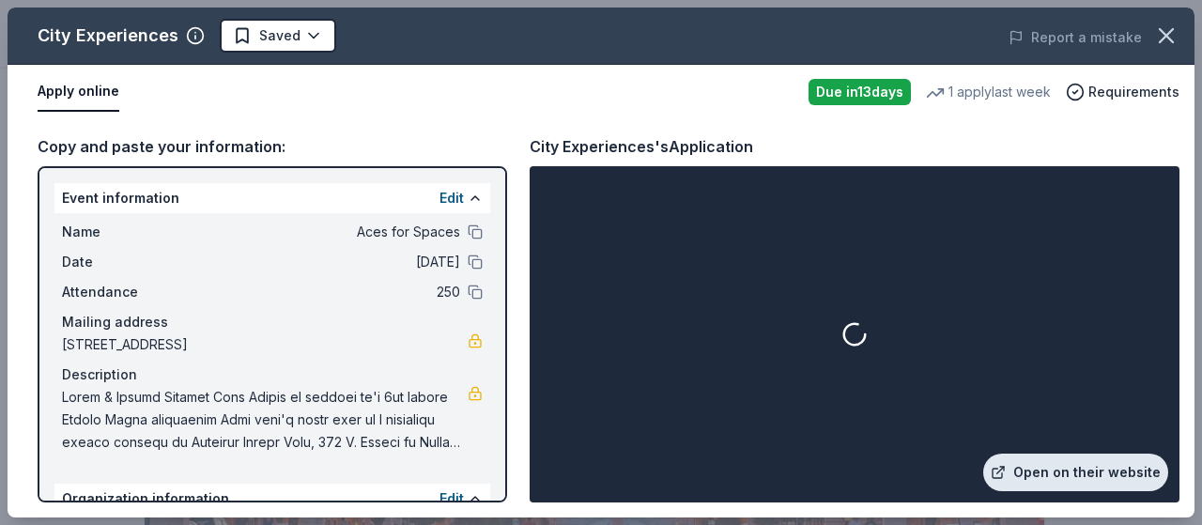
click at [1087, 472] on link "Open on their website" at bounding box center [1075, 472] width 185 height 38
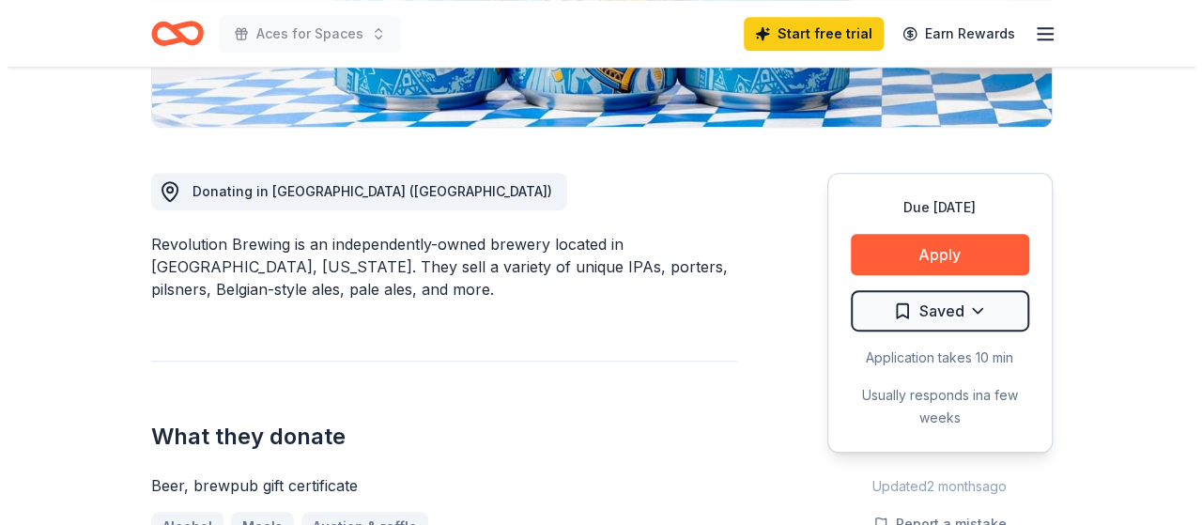
scroll to position [444, 0]
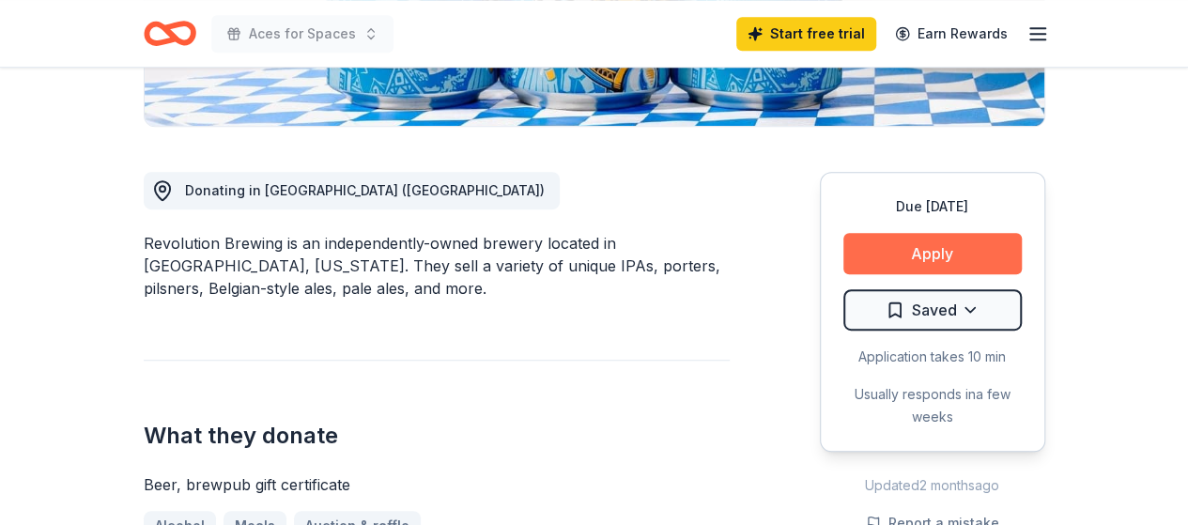
click at [905, 252] on button "Apply" at bounding box center [932, 253] width 178 height 41
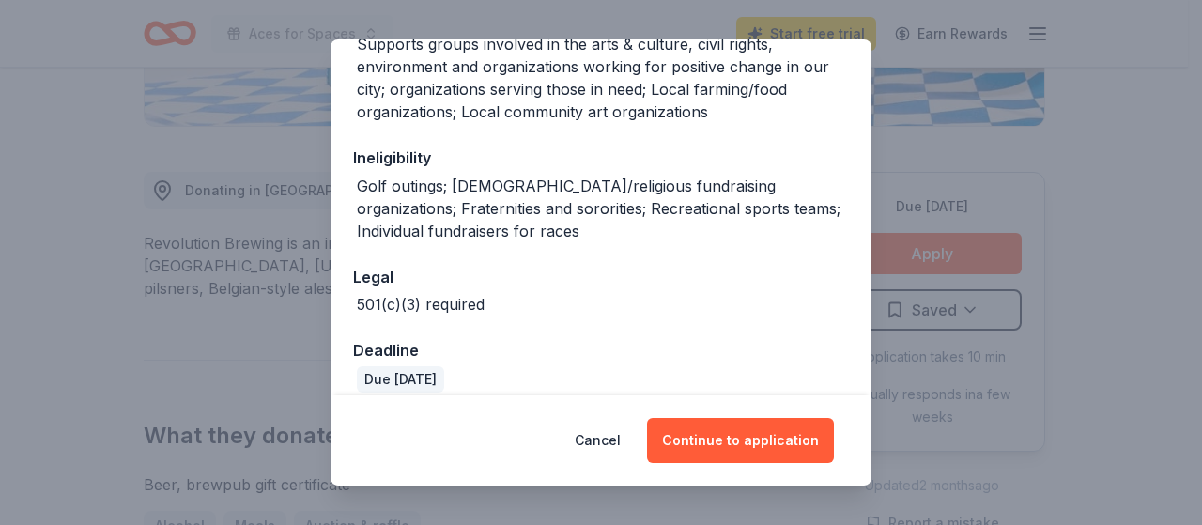
scroll to position [355, 0]
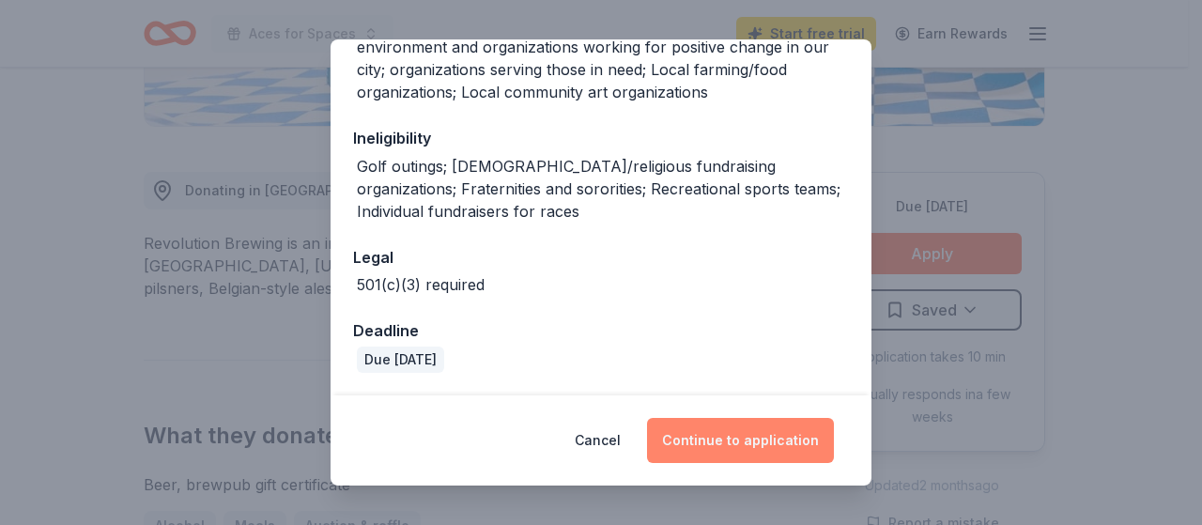
click at [760, 429] on button "Continue to application" at bounding box center [740, 440] width 187 height 45
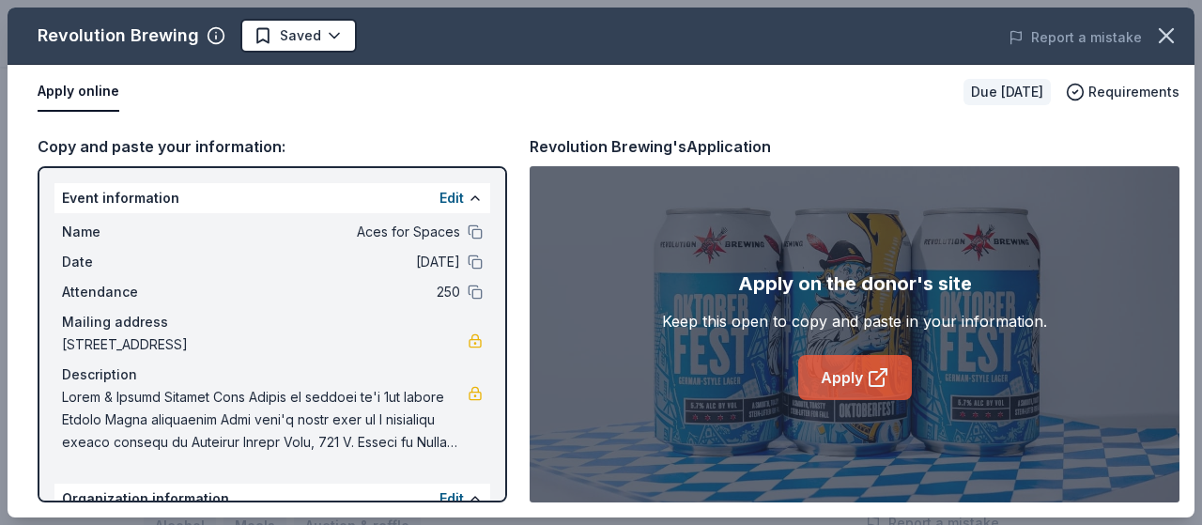
click at [879, 390] on link "Apply" at bounding box center [855, 377] width 114 height 45
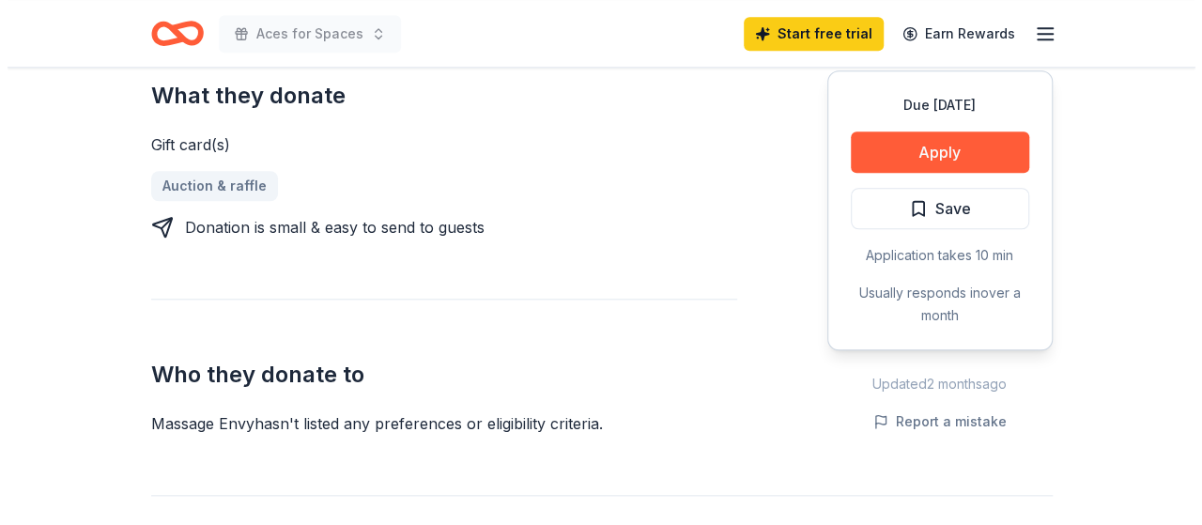
scroll to position [741, 0]
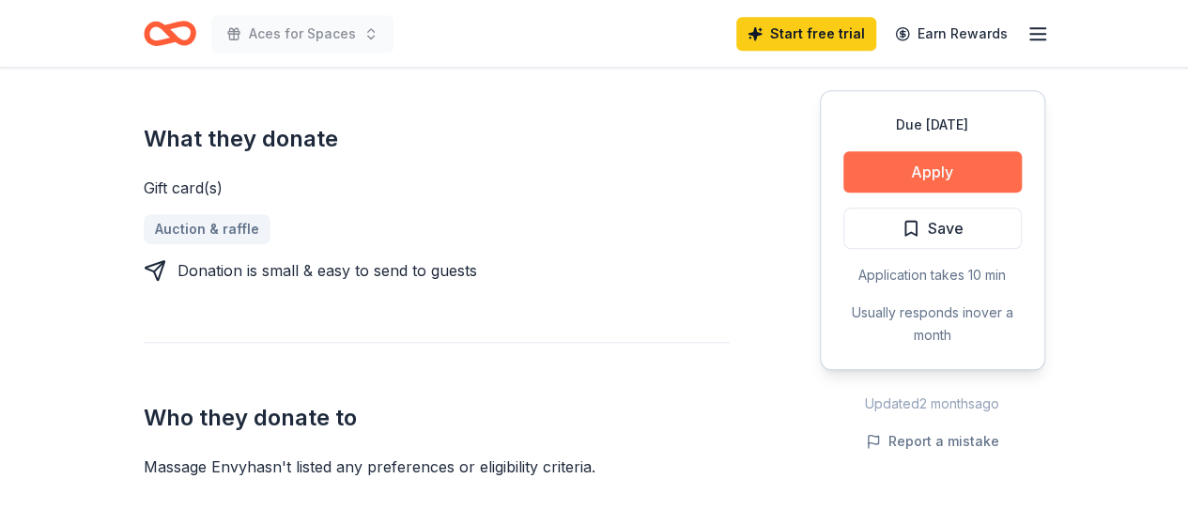
click at [935, 161] on button "Apply" at bounding box center [932, 171] width 178 height 41
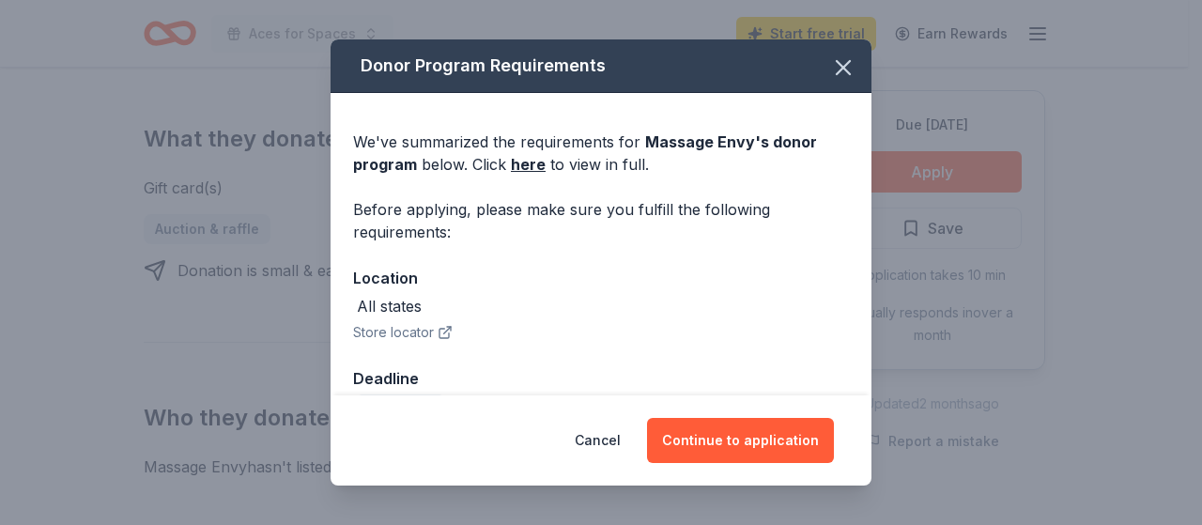
scroll to position [47, 0]
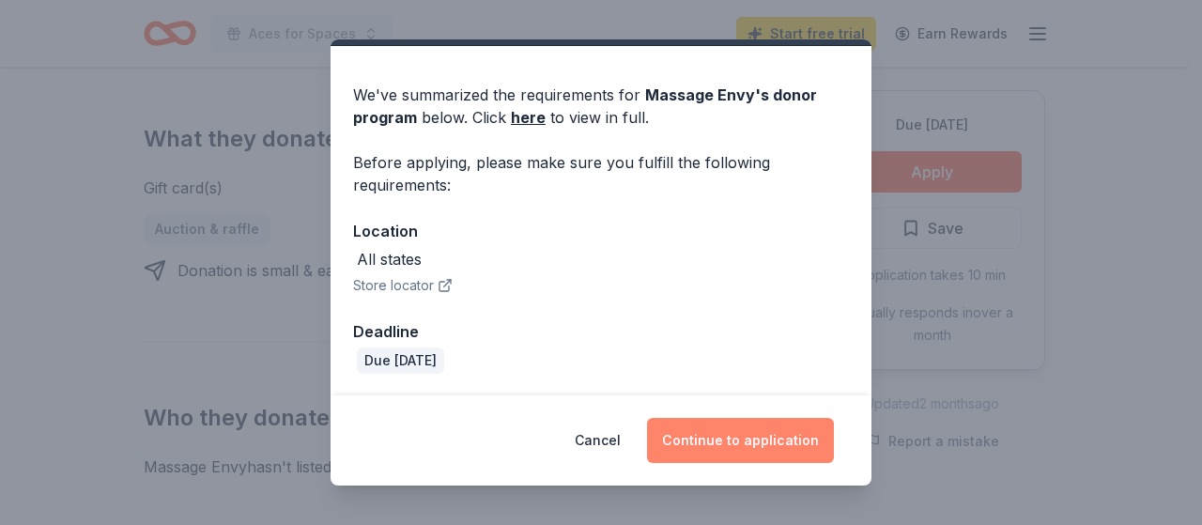
click at [729, 442] on button "Continue to application" at bounding box center [740, 440] width 187 height 45
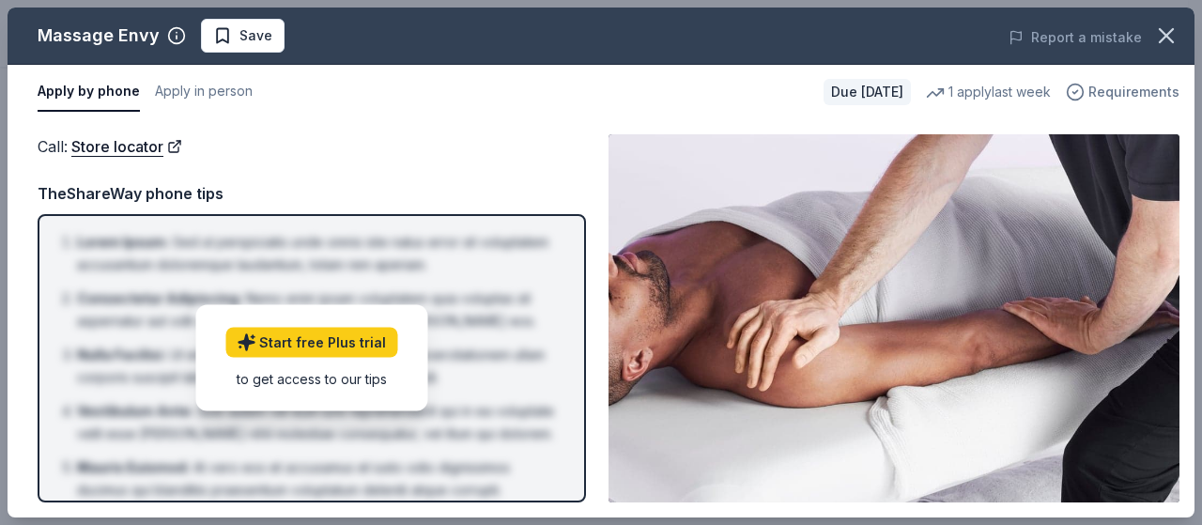
click at [1152, 90] on span "Requirements" at bounding box center [1133, 92] width 91 height 23
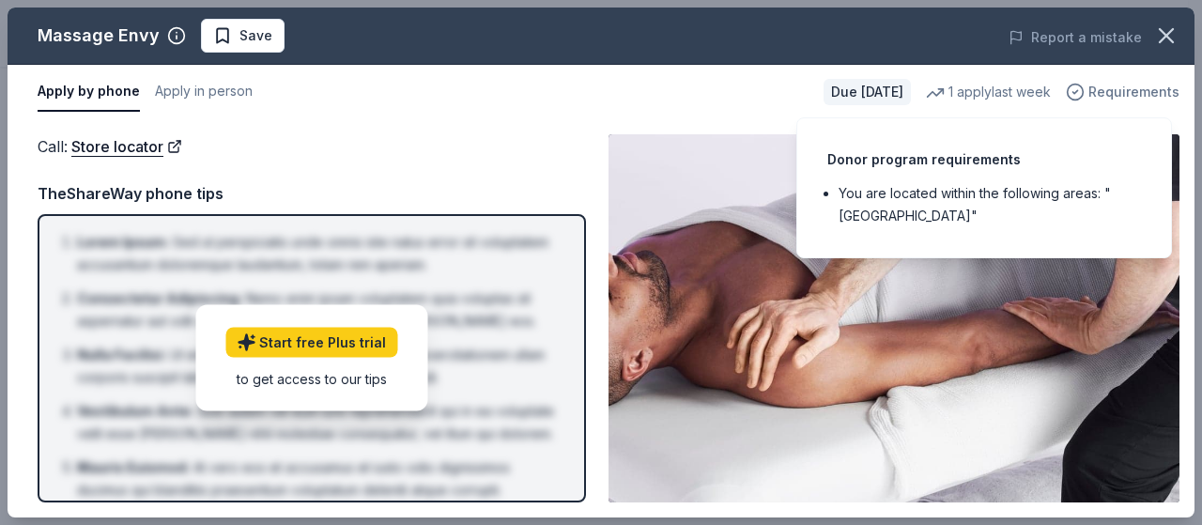
click at [1144, 87] on span "Requirements" at bounding box center [1133, 92] width 91 height 23
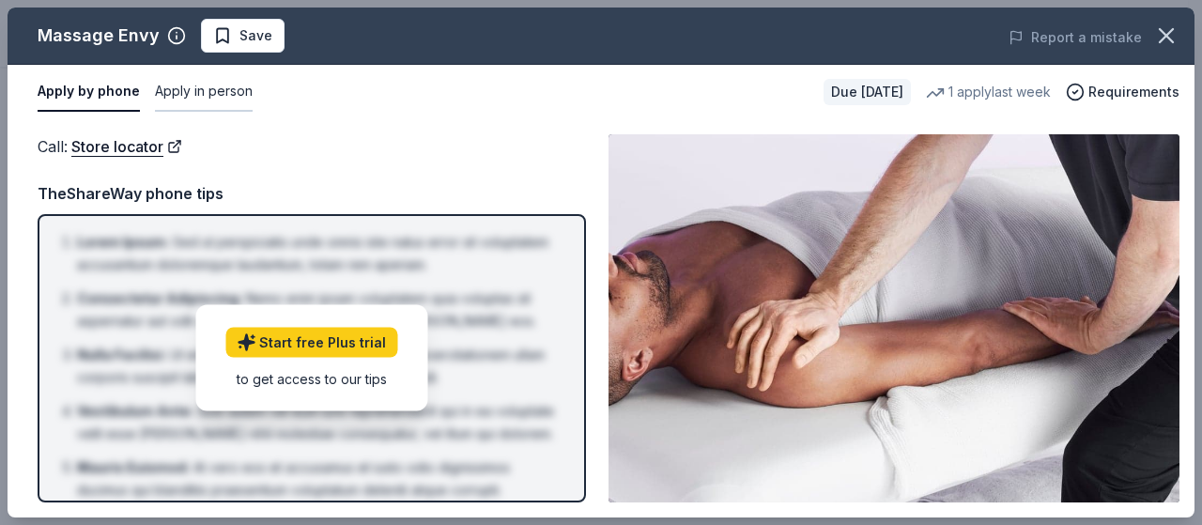
click at [229, 91] on button "Apply in person" at bounding box center [204, 91] width 98 height 39
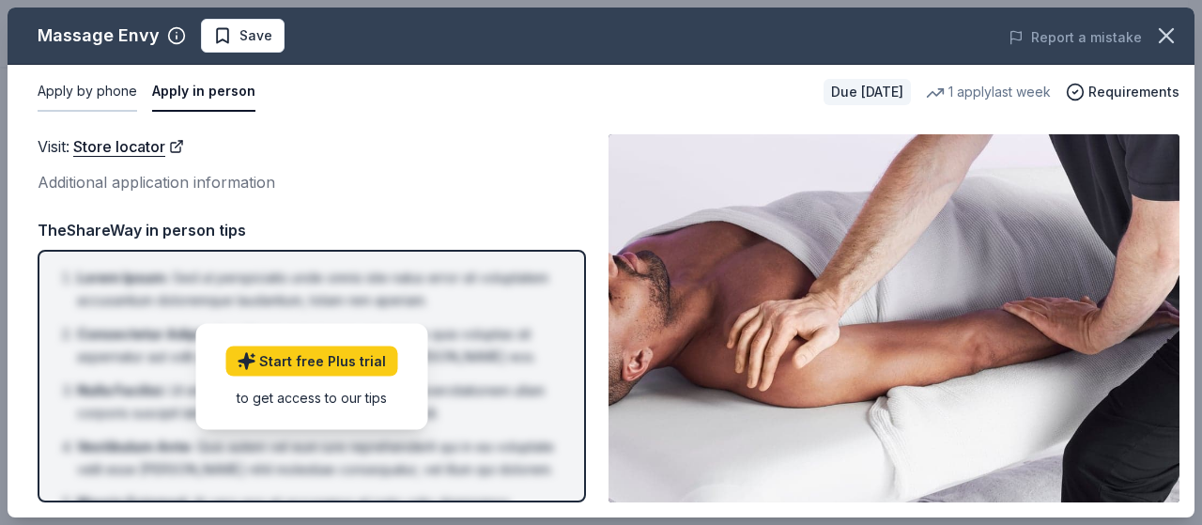
click at [113, 95] on button "Apply by phone" at bounding box center [88, 91] width 100 height 39
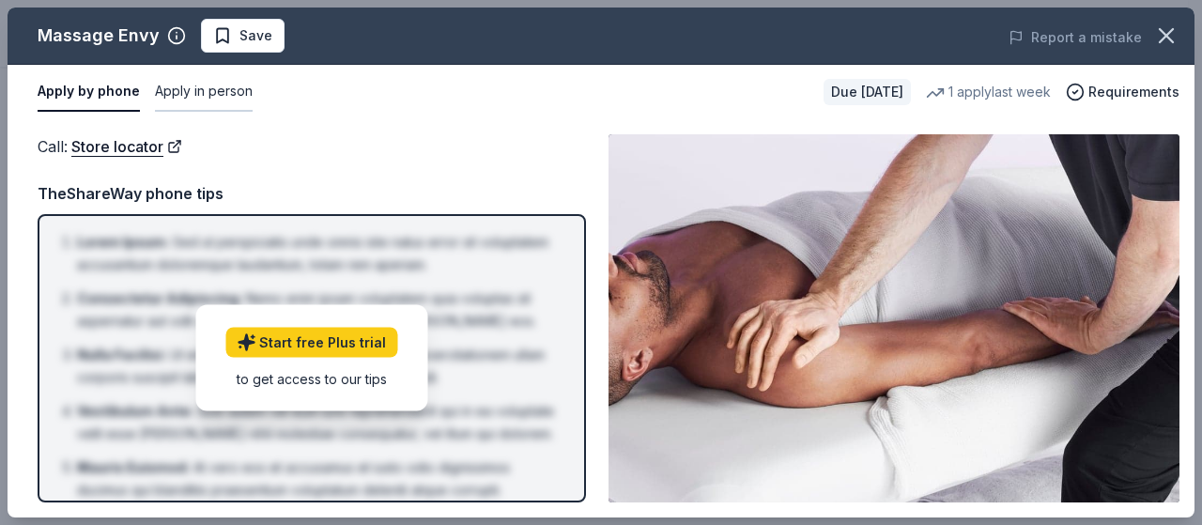
click at [242, 95] on button "Apply in person" at bounding box center [204, 91] width 98 height 39
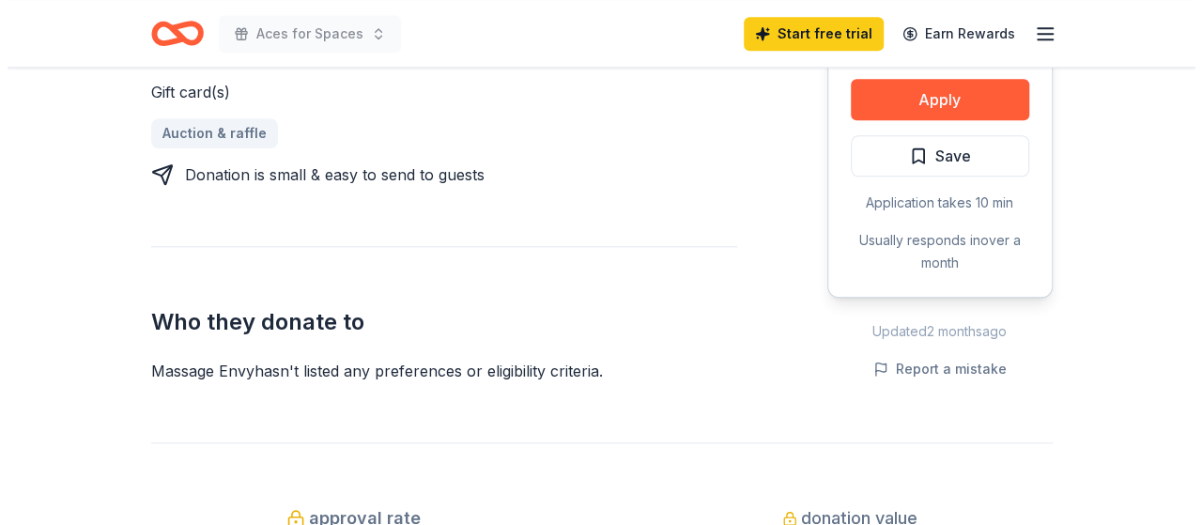
scroll to position [837, 0]
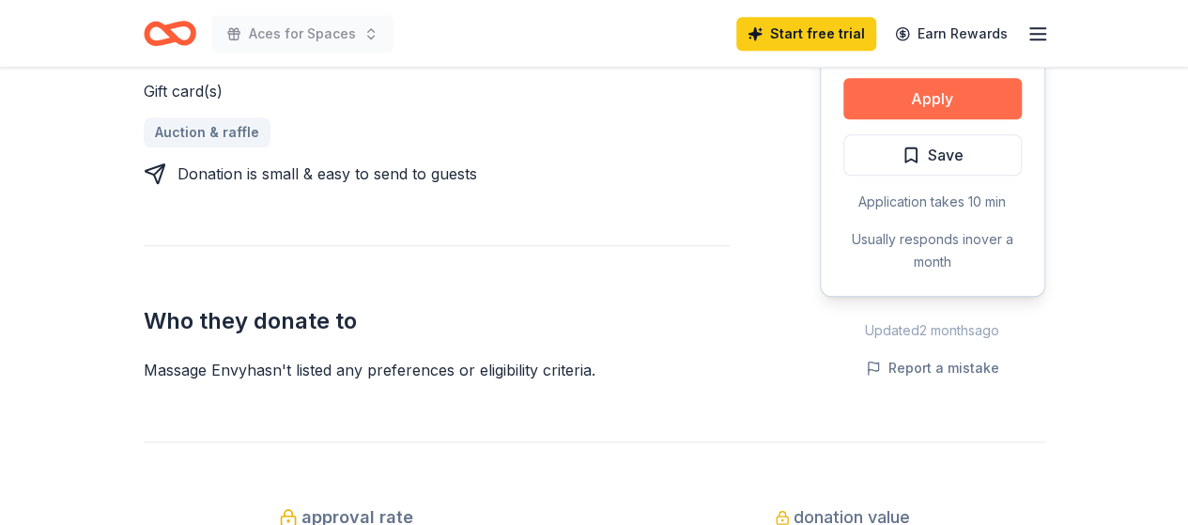
click at [954, 100] on button "Apply" at bounding box center [932, 98] width 178 height 41
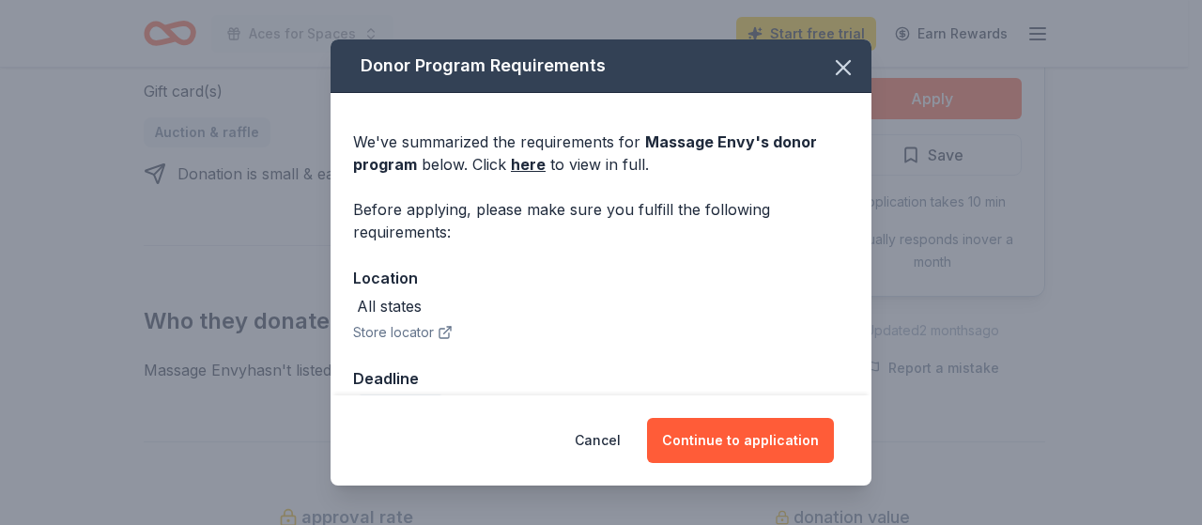
scroll to position [47, 0]
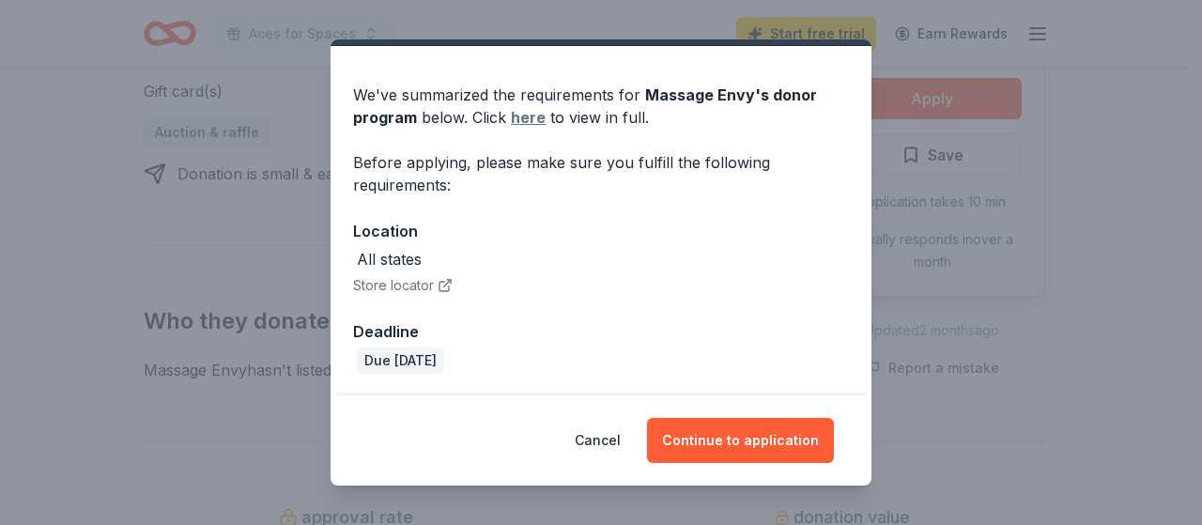
click at [530, 122] on link "here" at bounding box center [528, 117] width 35 height 23
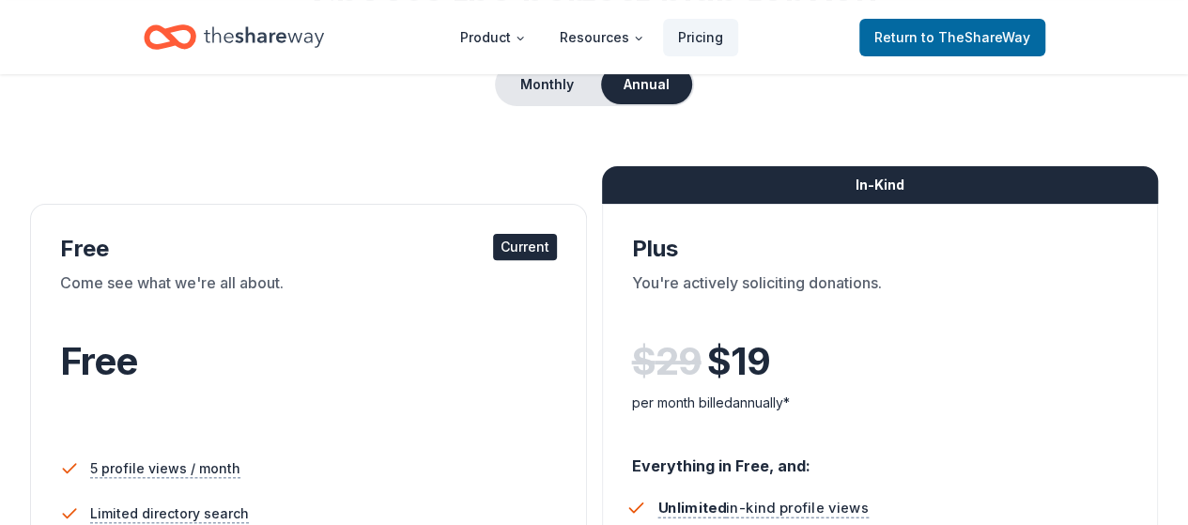
scroll to position [186, 0]
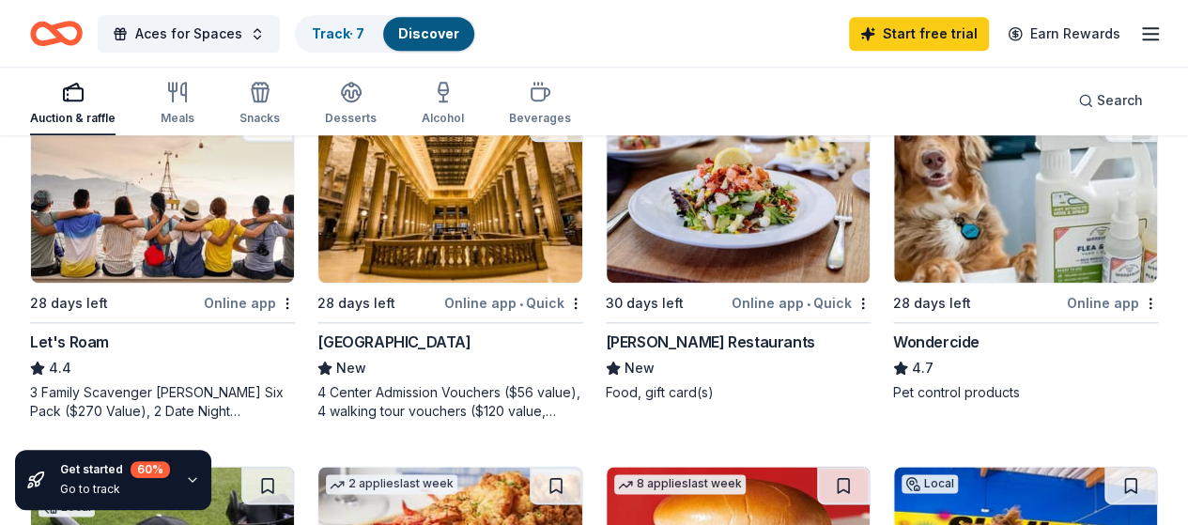
scroll to position [949, 0]
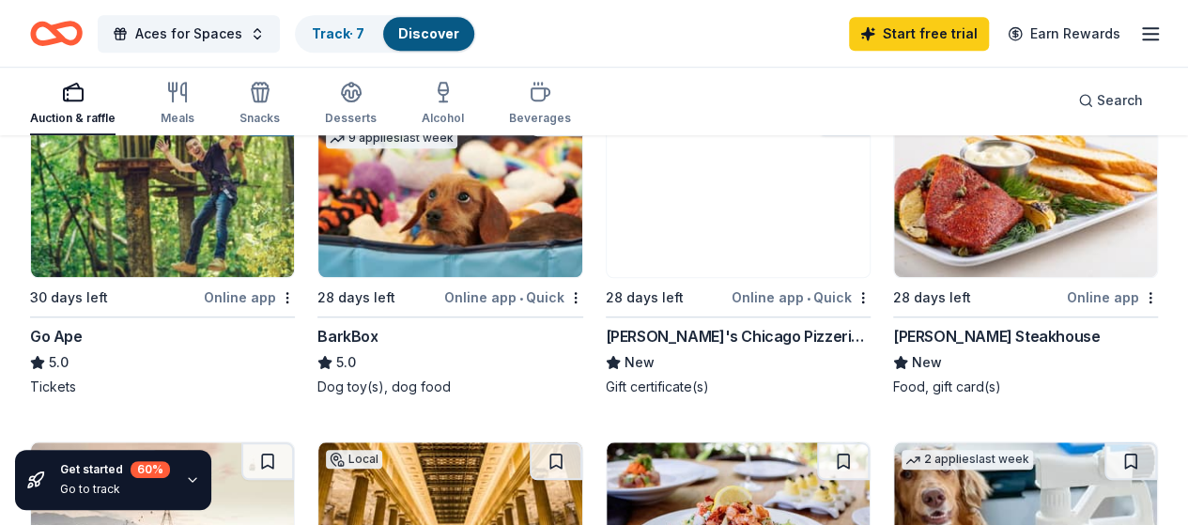
scroll to position [612, 0]
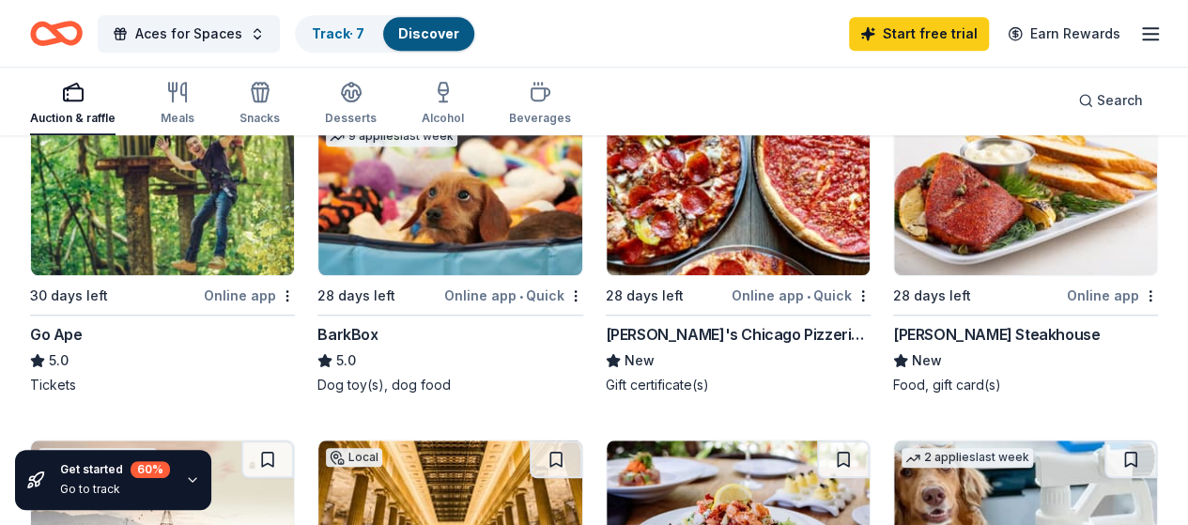
click at [894, 179] on img at bounding box center [1025, 186] width 263 height 178
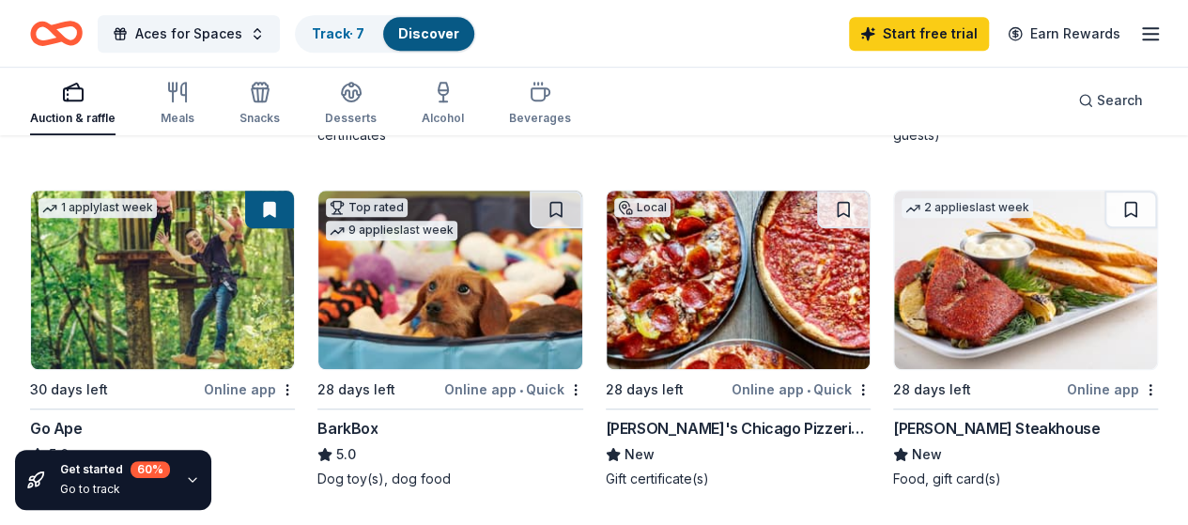
scroll to position [520, 0]
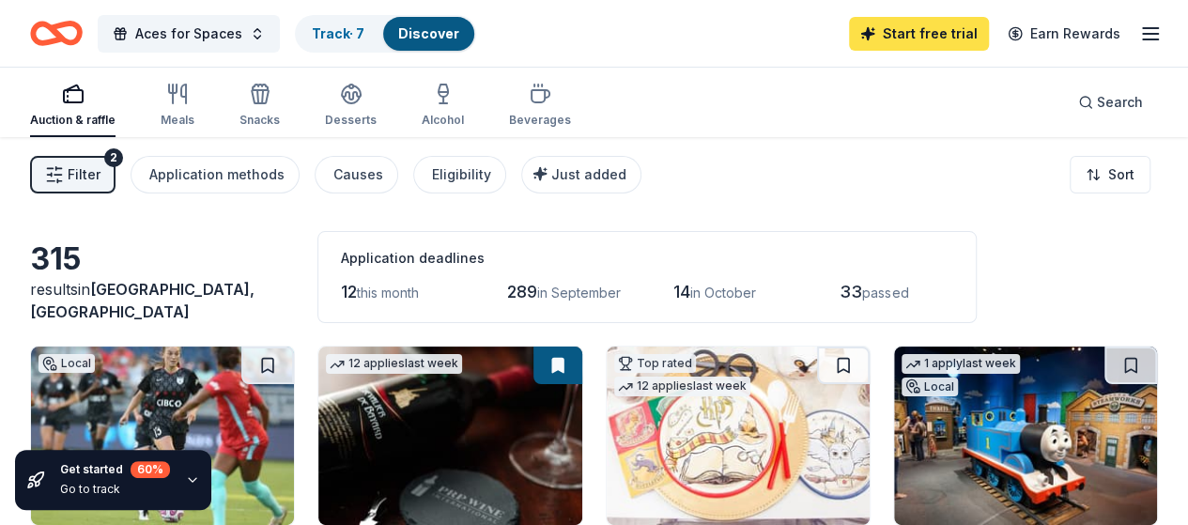
click at [930, 44] on link "Start free trial" at bounding box center [919, 34] width 140 height 34
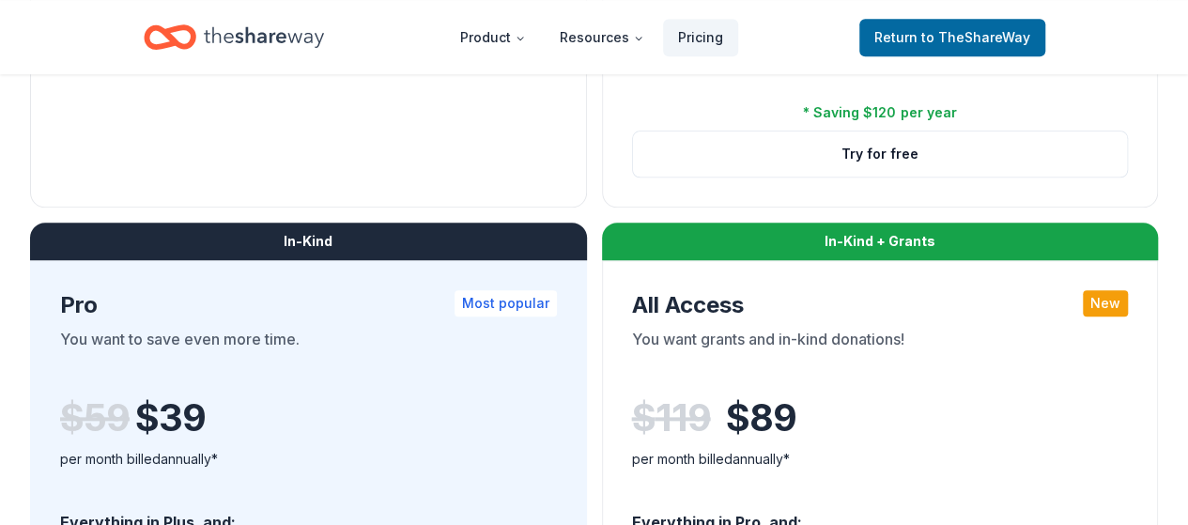
scroll to position [872, 0]
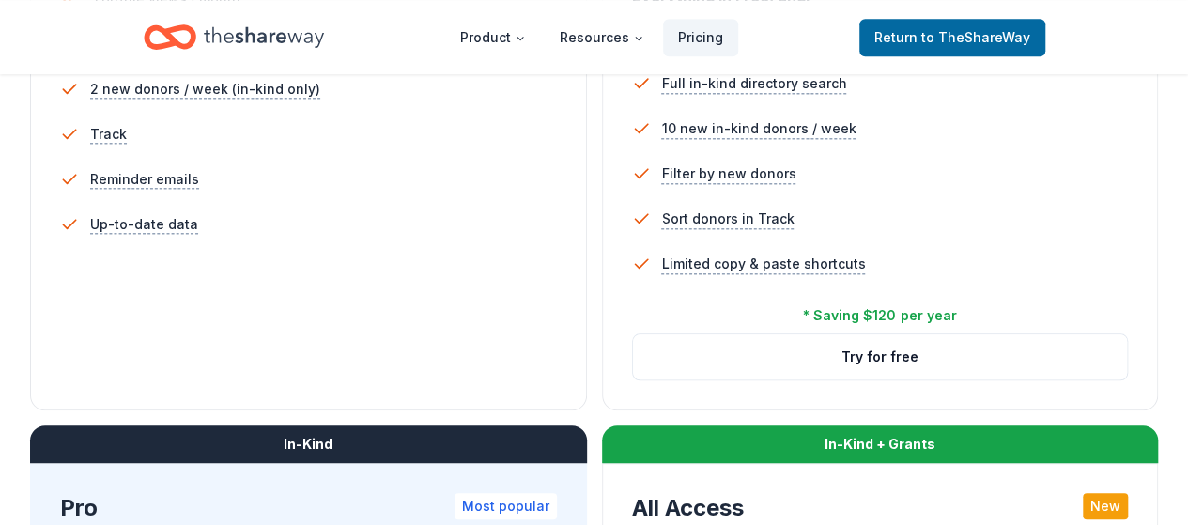
scroll to position [561, 0]
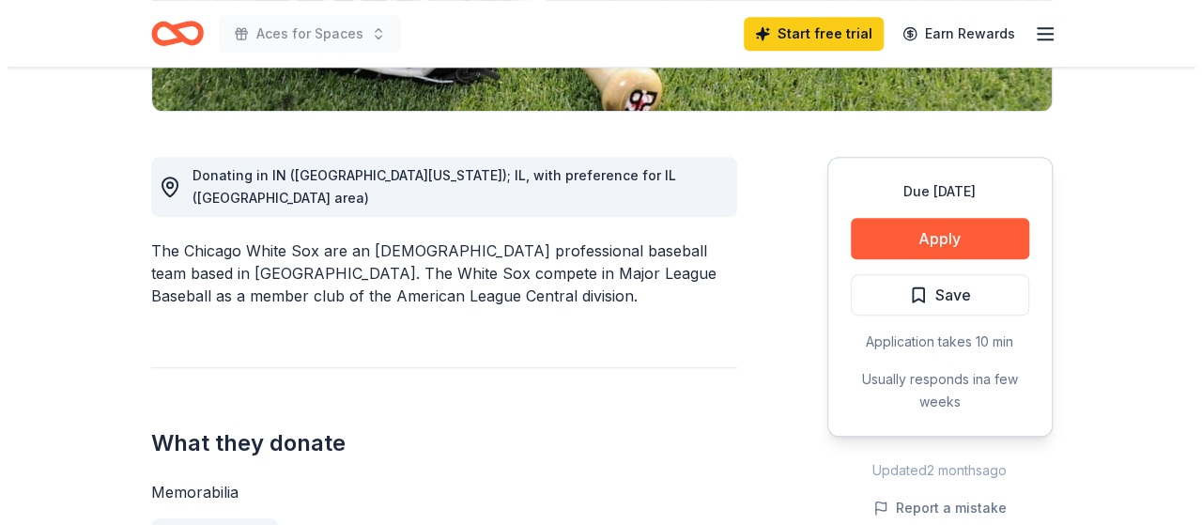
scroll to position [471, 0]
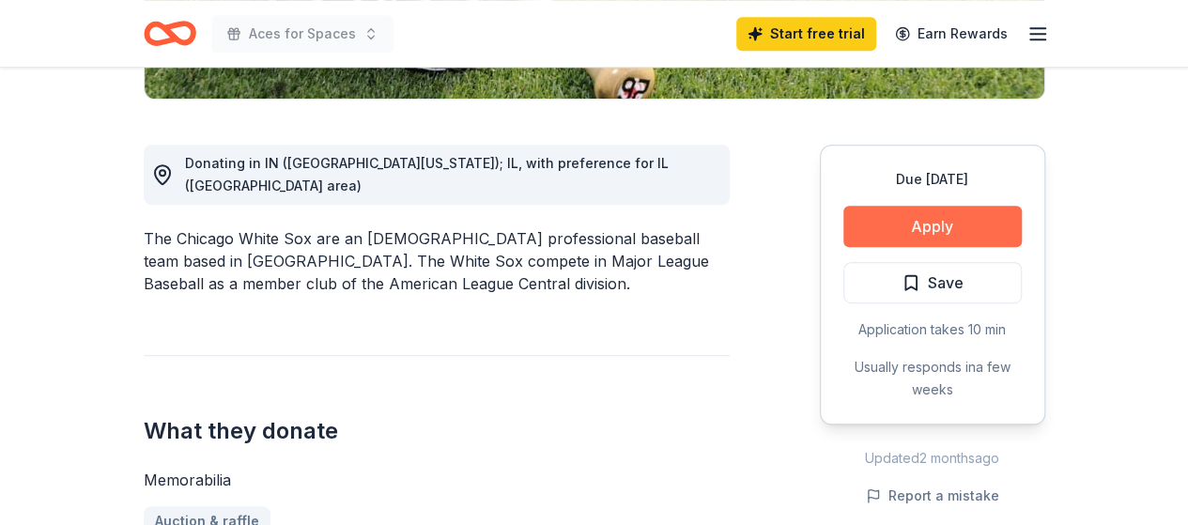
click at [944, 223] on button "Apply" at bounding box center [932, 226] width 178 height 41
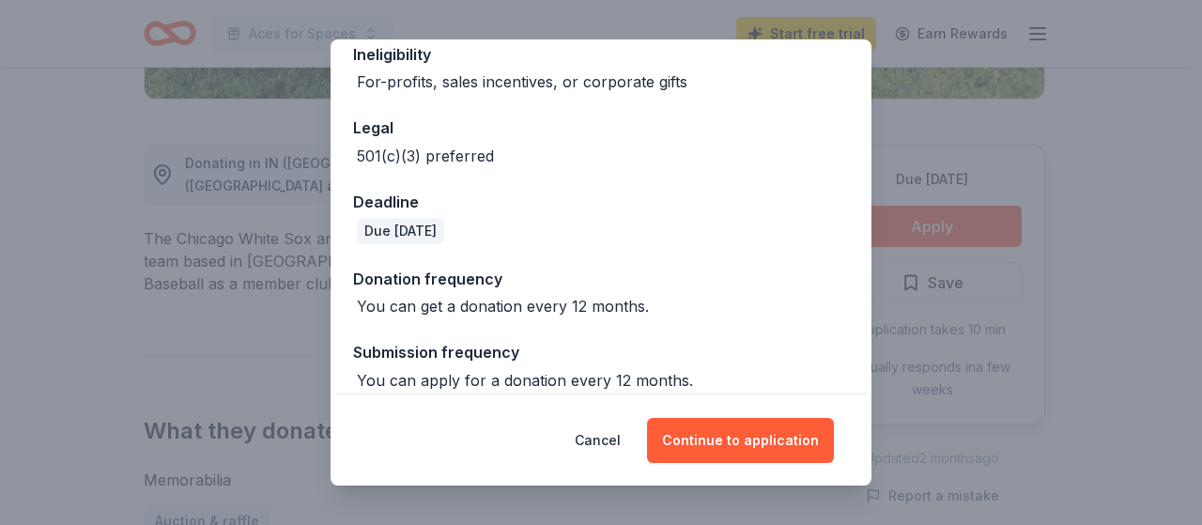
scroll to position [338, 0]
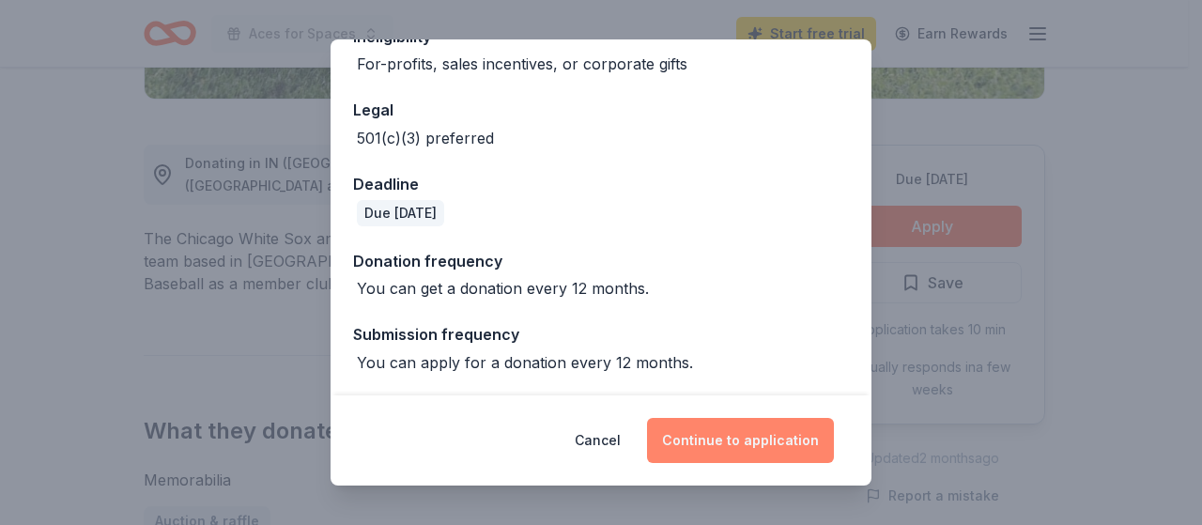
click at [734, 433] on button "Continue to application" at bounding box center [740, 440] width 187 height 45
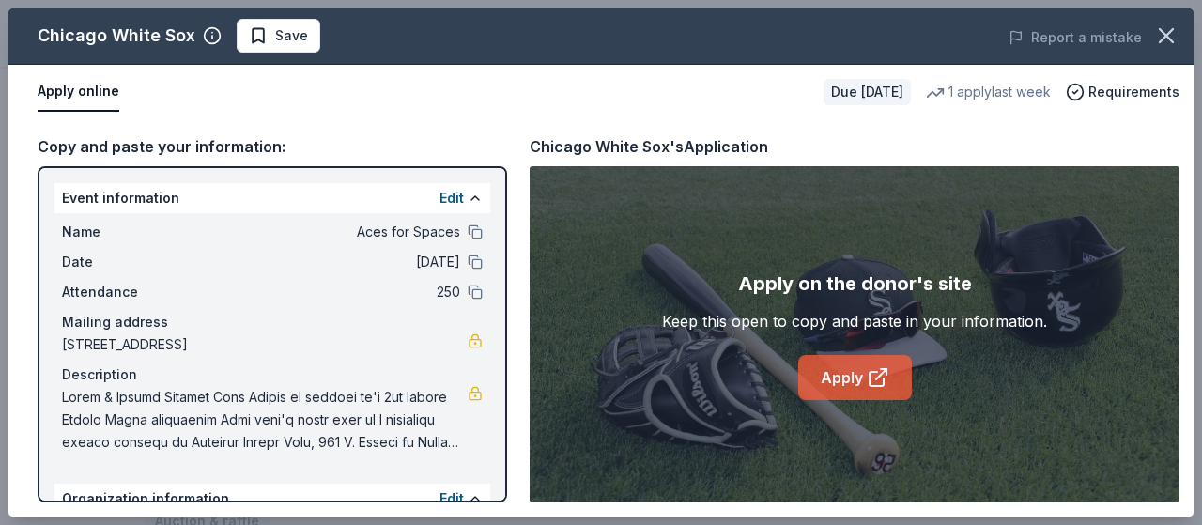
click at [847, 367] on link "Apply" at bounding box center [855, 377] width 114 height 45
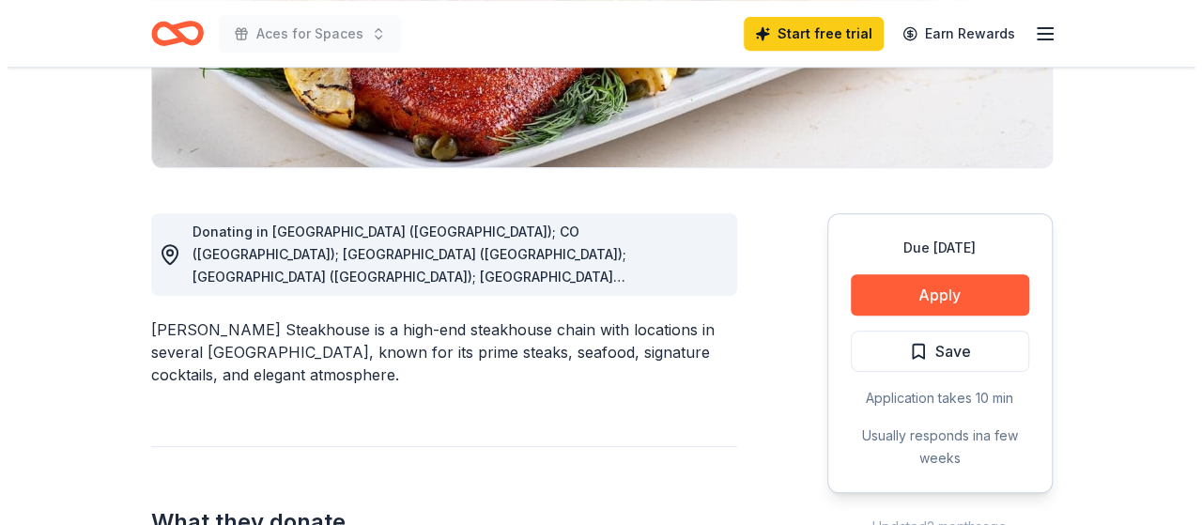
scroll to position [434, 0]
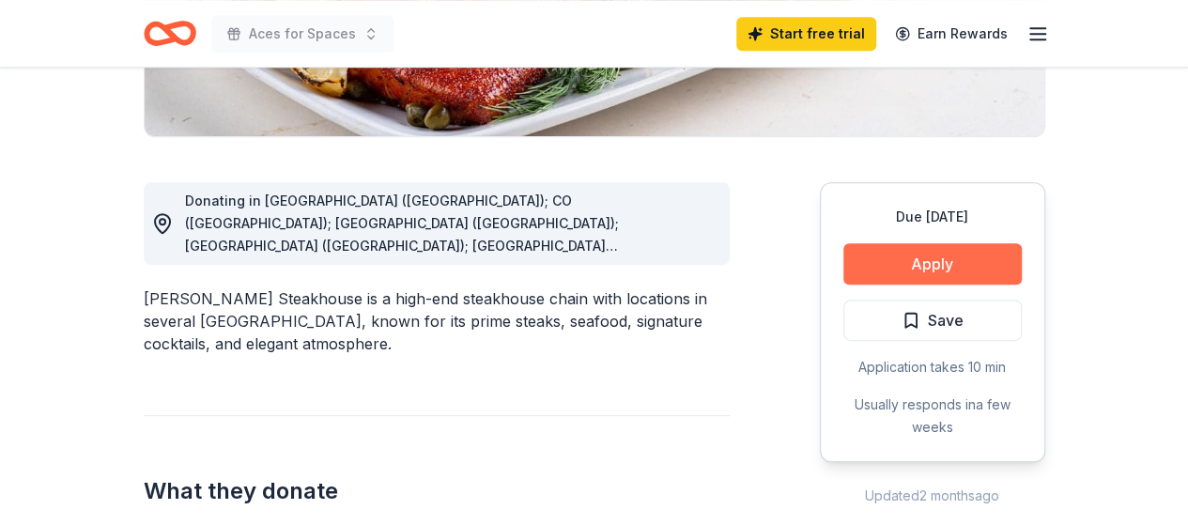
click at [939, 261] on button "Apply" at bounding box center [932, 263] width 178 height 41
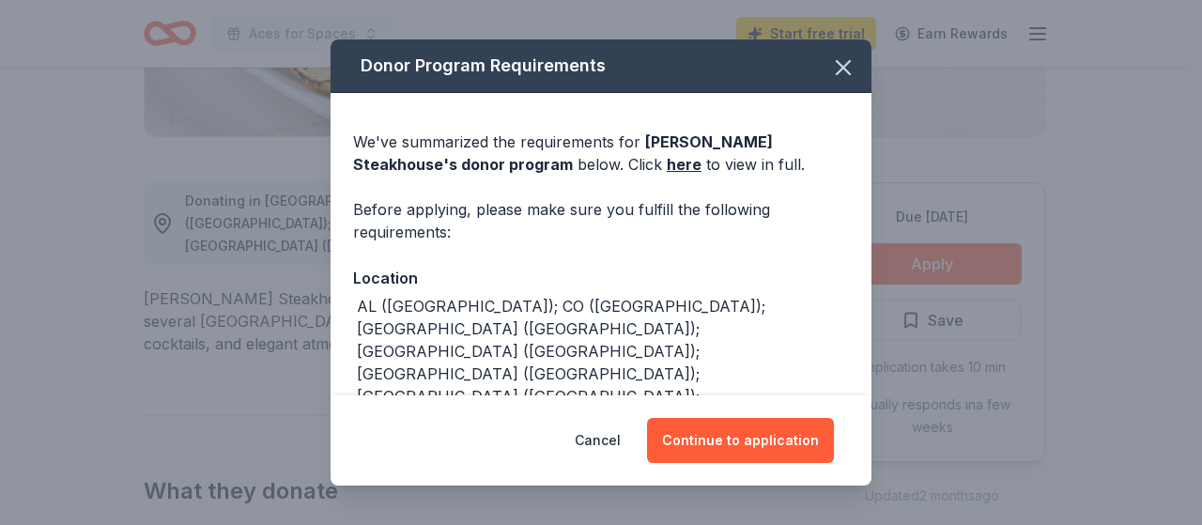
scroll to position [140, 0]
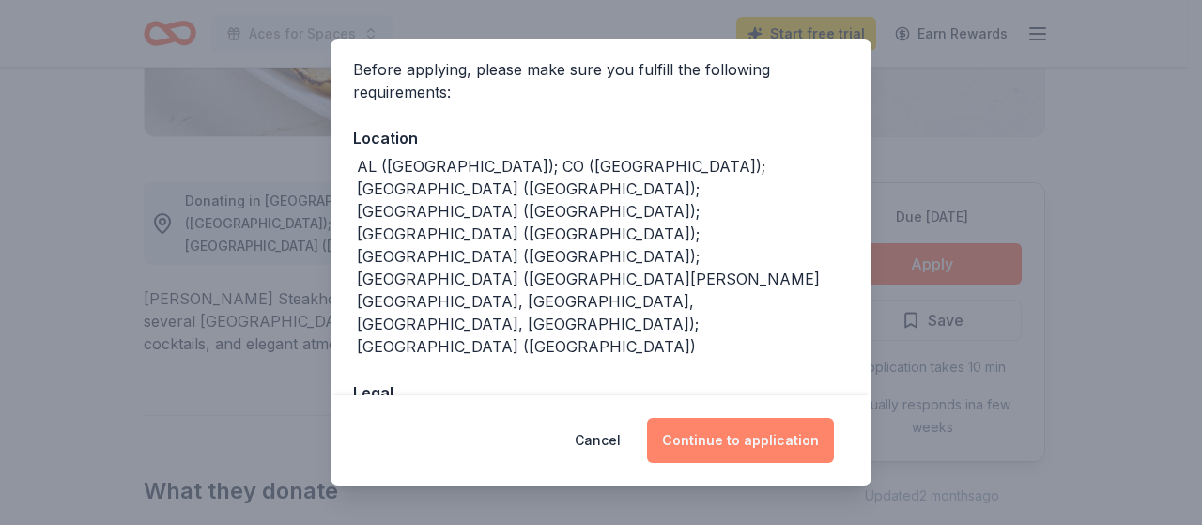
click at [753, 437] on button "Continue to application" at bounding box center [740, 440] width 187 height 45
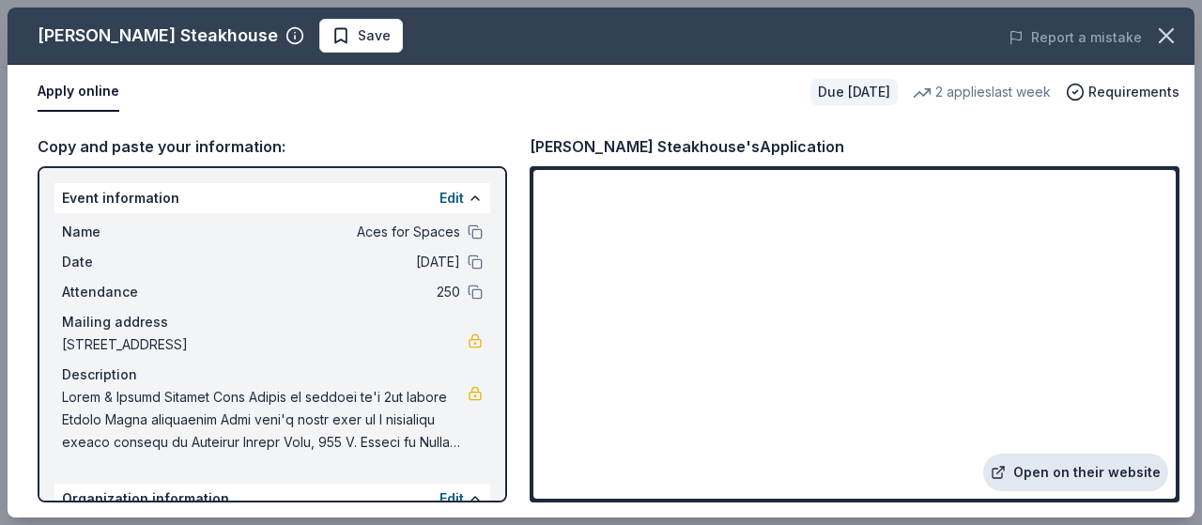
click at [1085, 468] on link "Open on their website" at bounding box center [1075, 472] width 185 height 38
click at [1100, 468] on link "Open on their website" at bounding box center [1075, 472] width 185 height 38
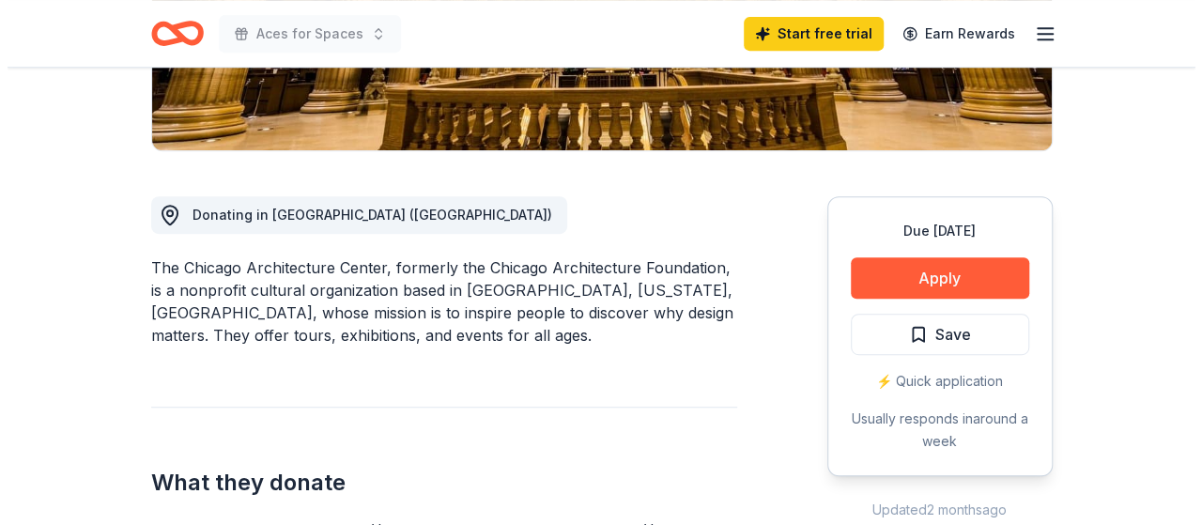
scroll to position [423, 0]
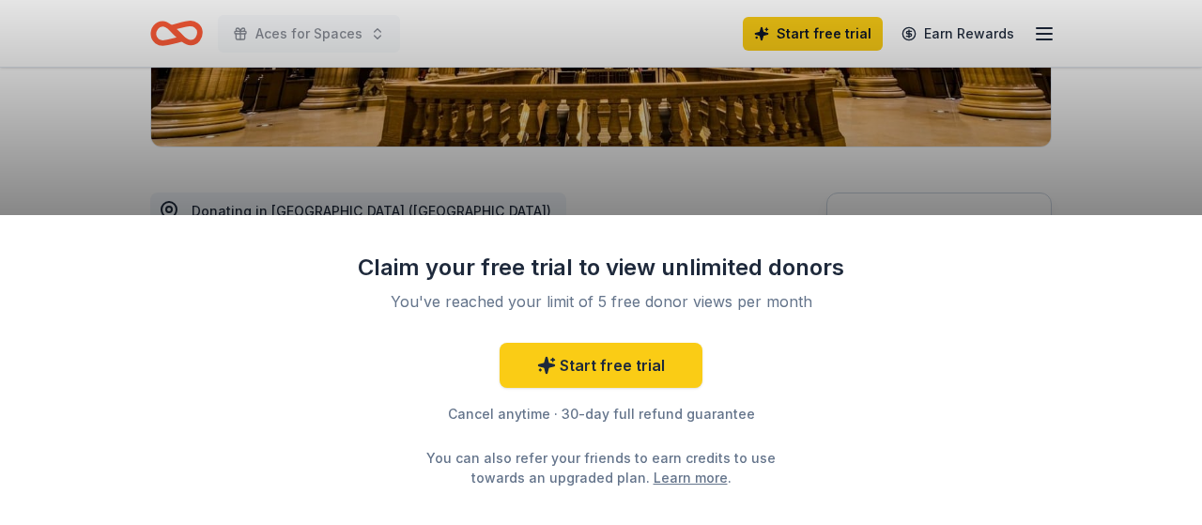
click at [758, 194] on div "Claim your free trial to view unlimited donors You've reached your limit of 5 f…" at bounding box center [601, 262] width 1202 height 525
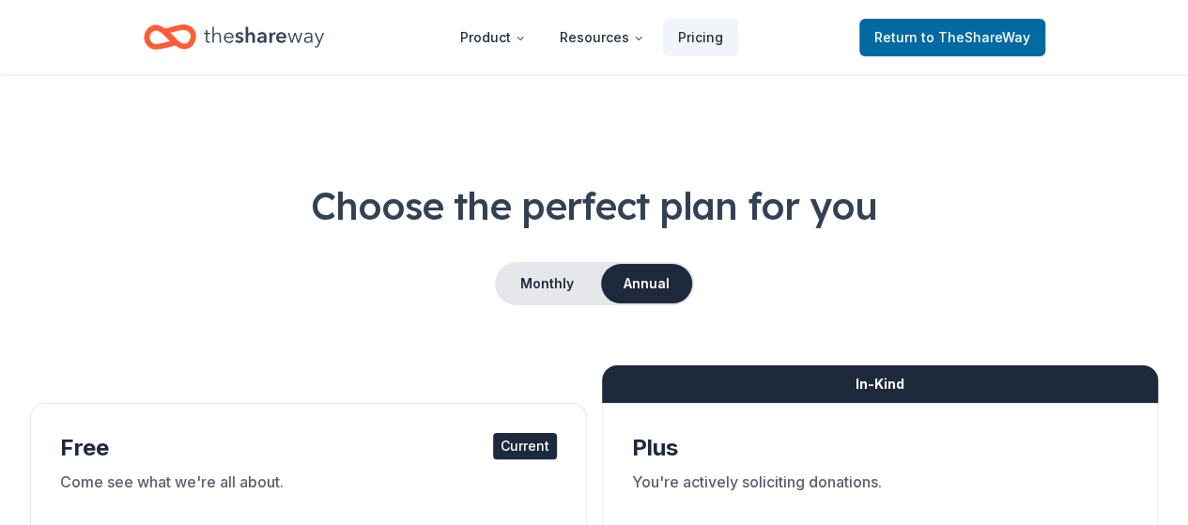
scroll to position [177, 0]
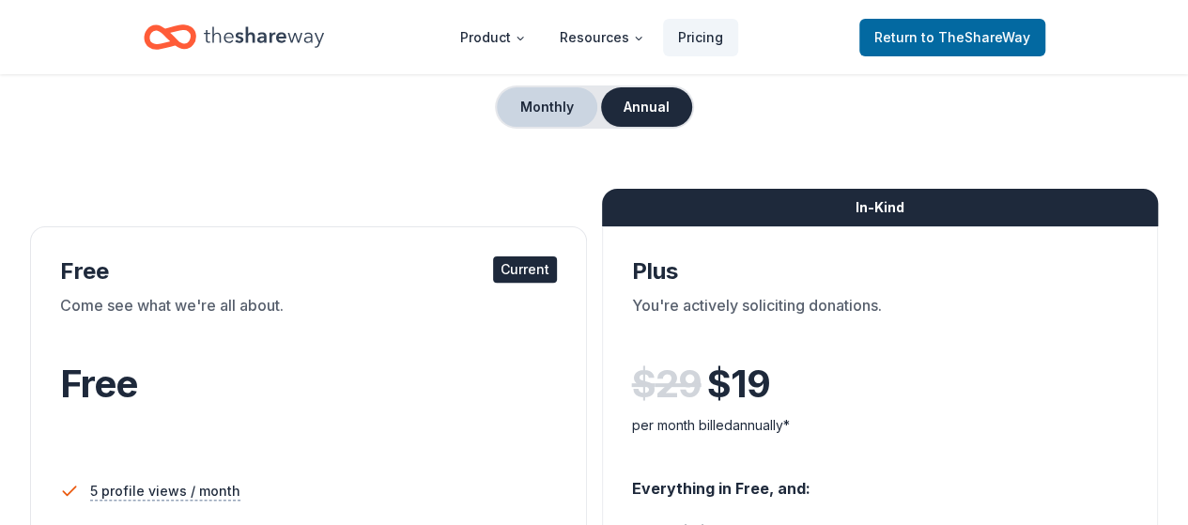
click at [531, 112] on button "Monthly" at bounding box center [547, 106] width 100 height 39
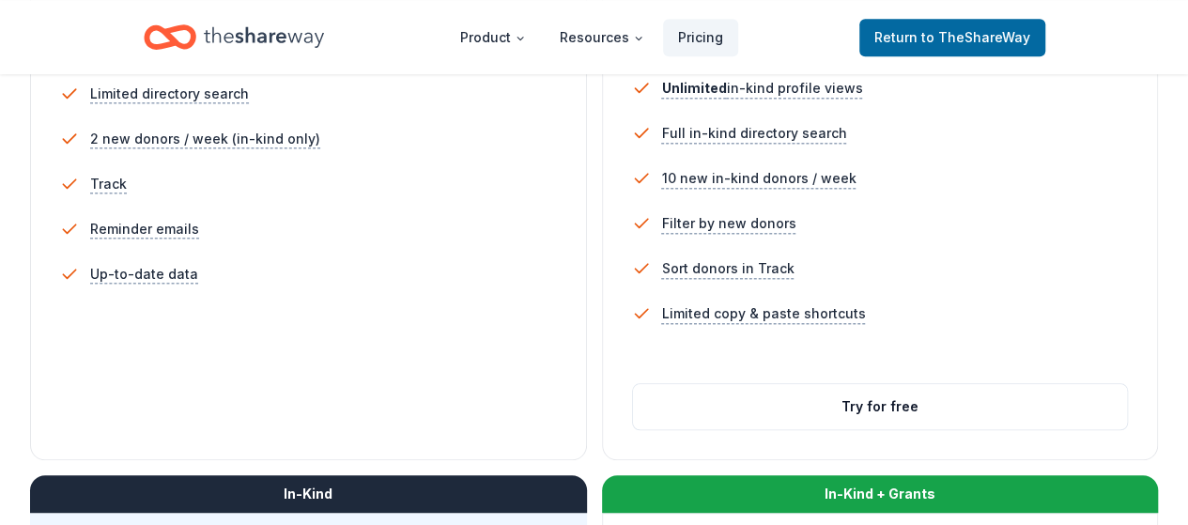
scroll to position [620, 0]
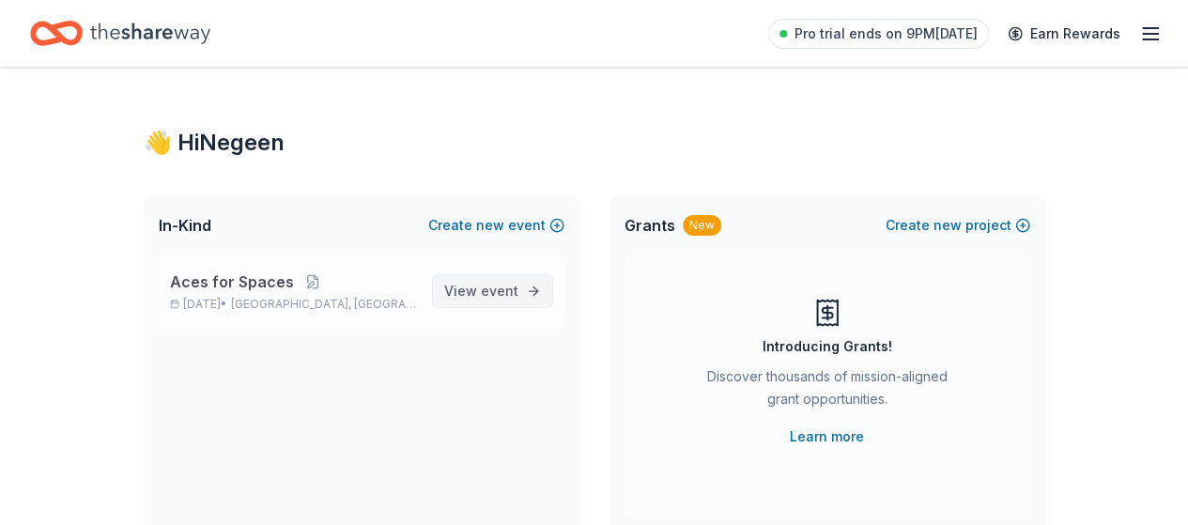
click at [518, 288] on link "View event" at bounding box center [492, 291] width 121 height 34
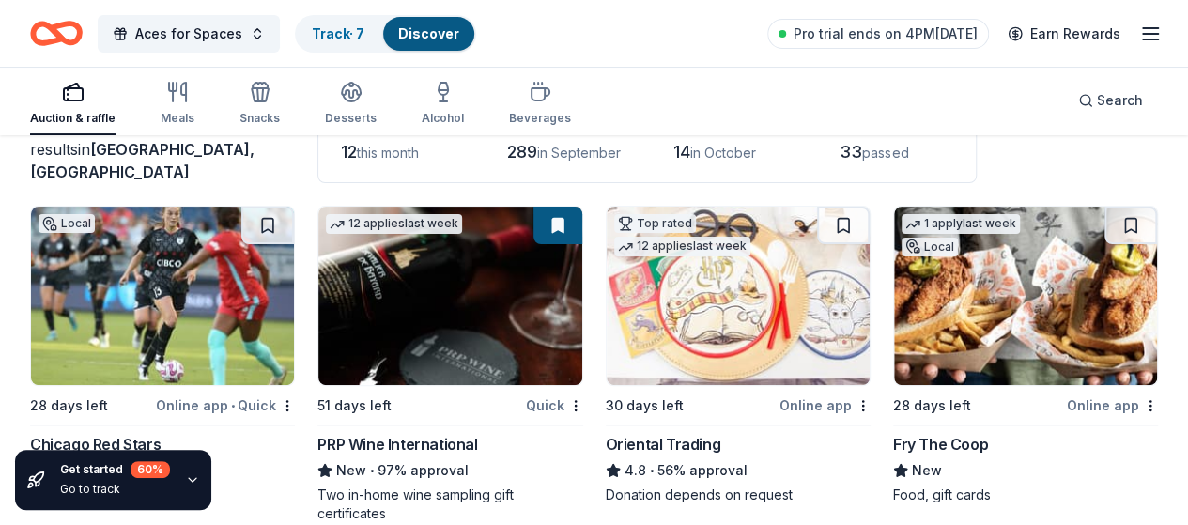
scroll to position [213, 0]
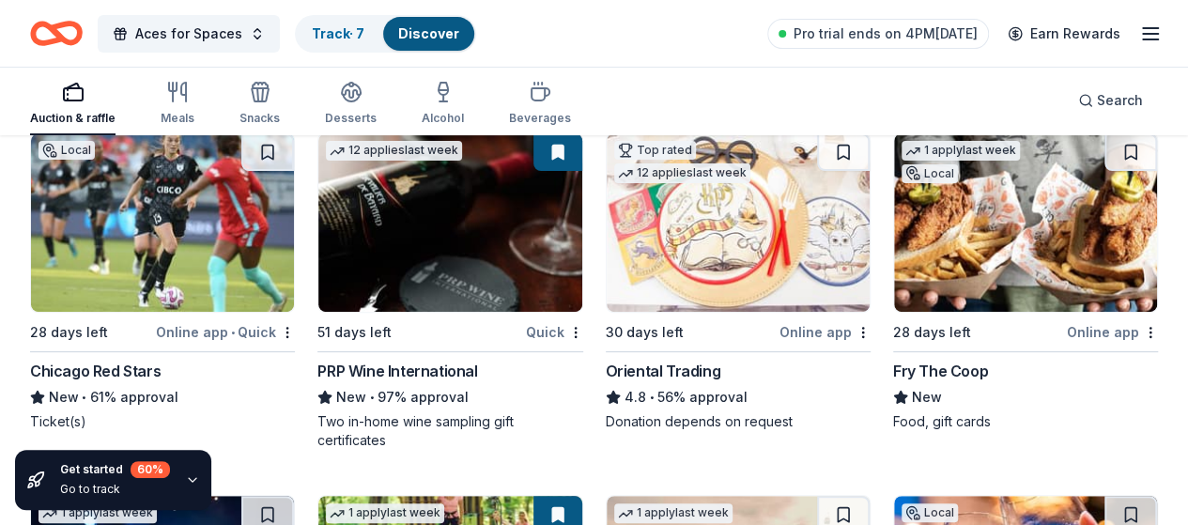
click at [180, 230] on img at bounding box center [162, 222] width 263 height 178
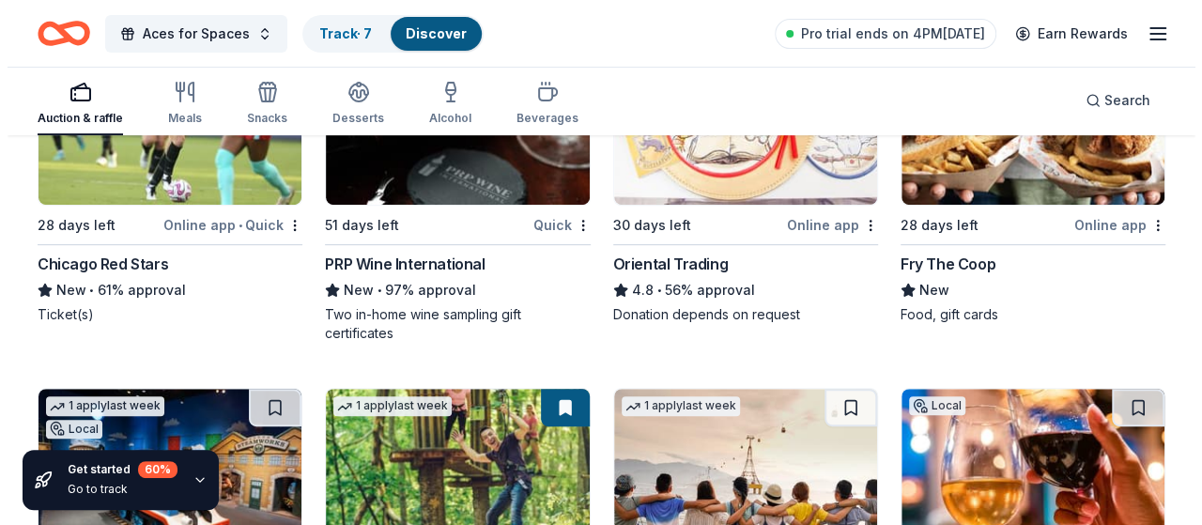
scroll to position [327, 0]
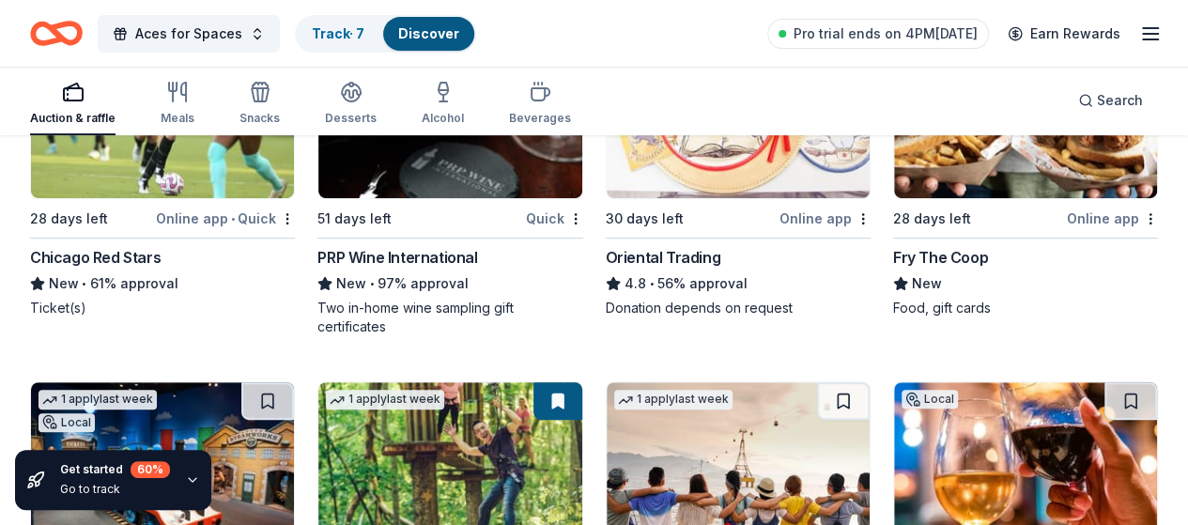
click at [395, 186] on img at bounding box center [449, 109] width 263 height 178
click at [258, 34] on button "Aces for Spaces" at bounding box center [189, 34] width 182 height 38
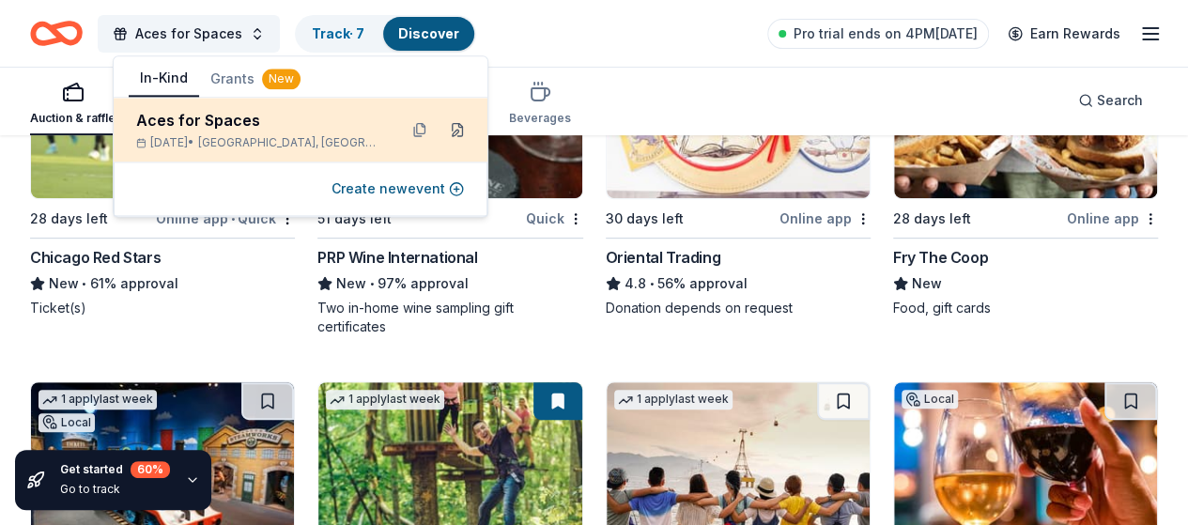
click at [461, 130] on button at bounding box center [457, 130] width 30 height 30
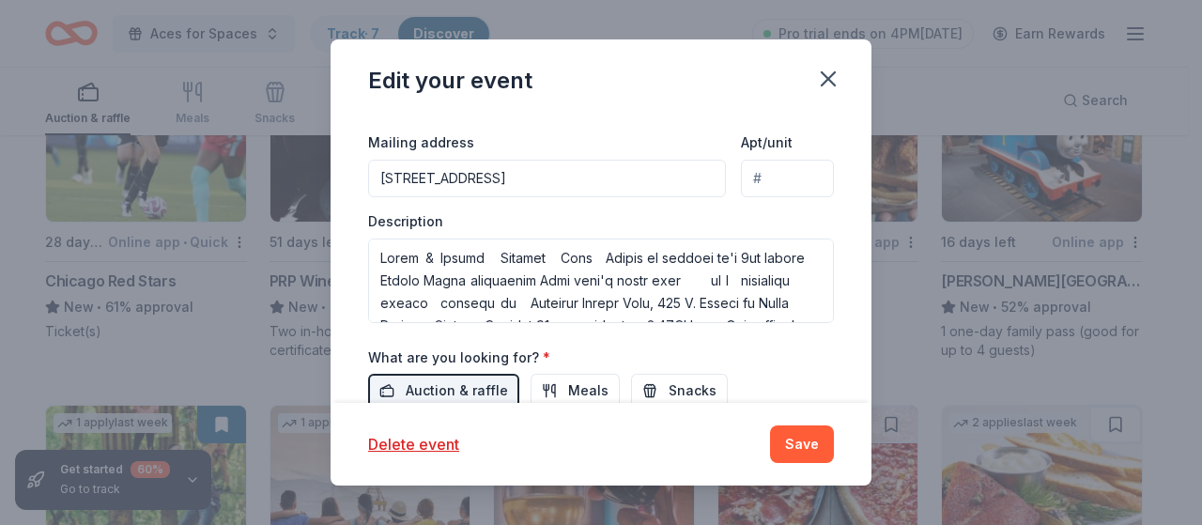
scroll to position [585, 0]
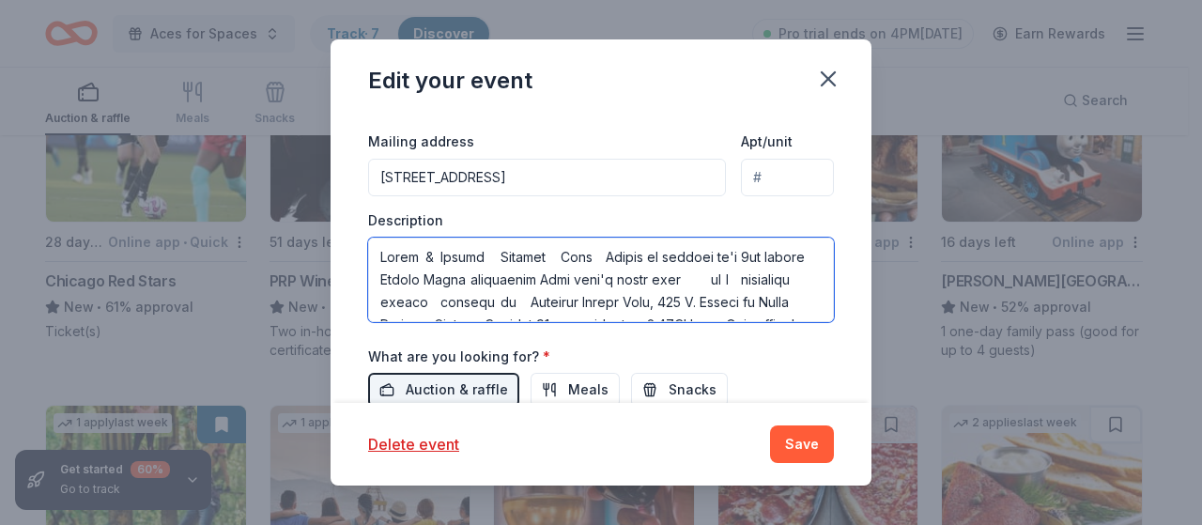
click at [653, 280] on textarea at bounding box center [601, 280] width 466 height 84
paste textarea "800-459-8105"
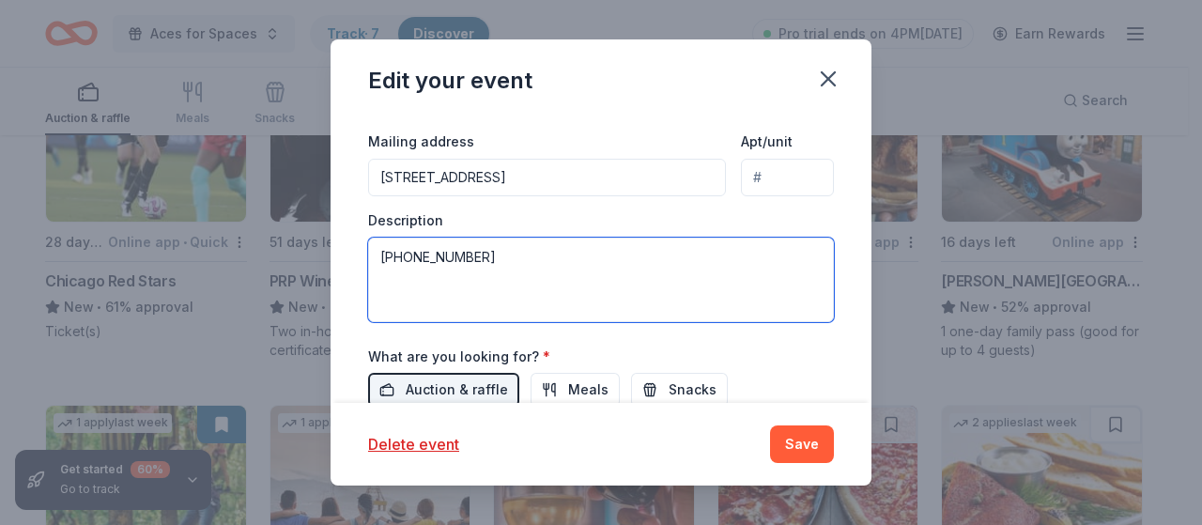
type textarea "Baird & Warner Lincoln Park Office is hosting it's 5th annual Casino Night fund…"
paste textarea "I am reaching out as a representative of the Baird & Warner Lincoln Park Real E…"
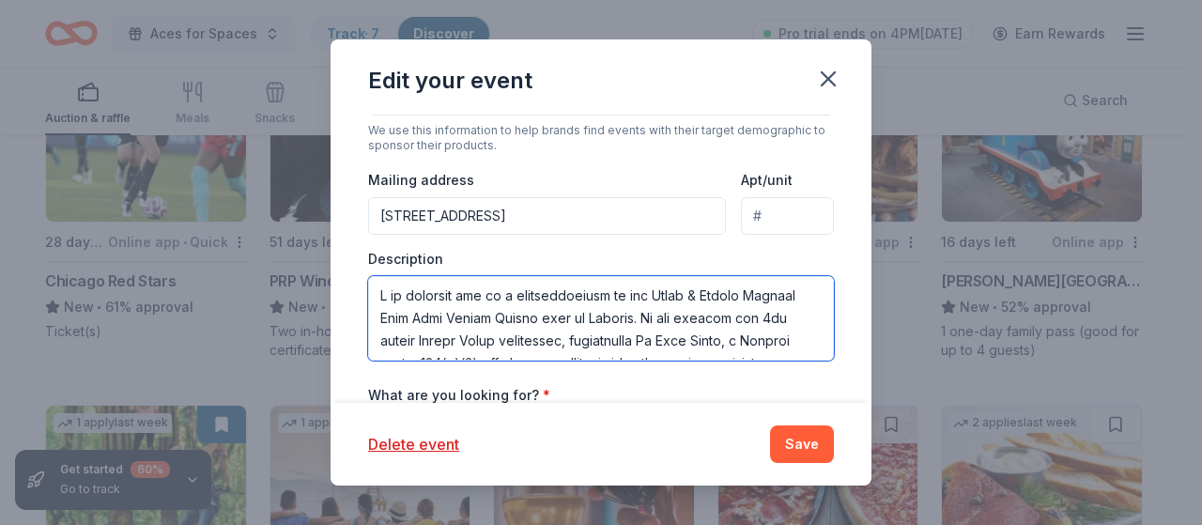
scroll to position [569, 0]
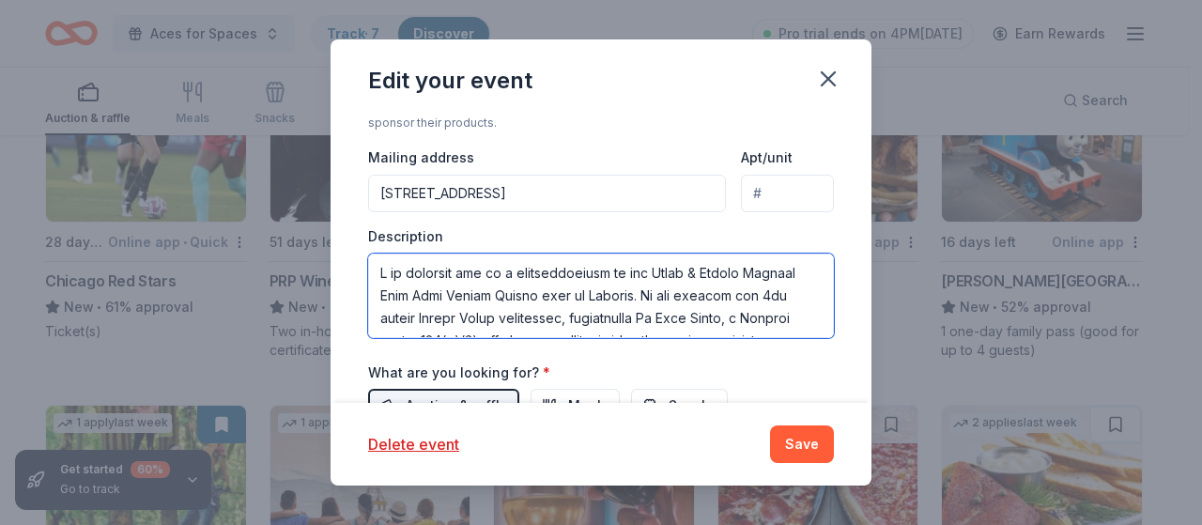
drag, startPoint x: 650, startPoint y: 264, endPoint x: 373, endPoint y: 262, distance: 277.0
click at [373, 262] on textarea at bounding box center [601, 295] width 466 height 84
click at [441, 284] on textarea at bounding box center [601, 295] width 466 height 84
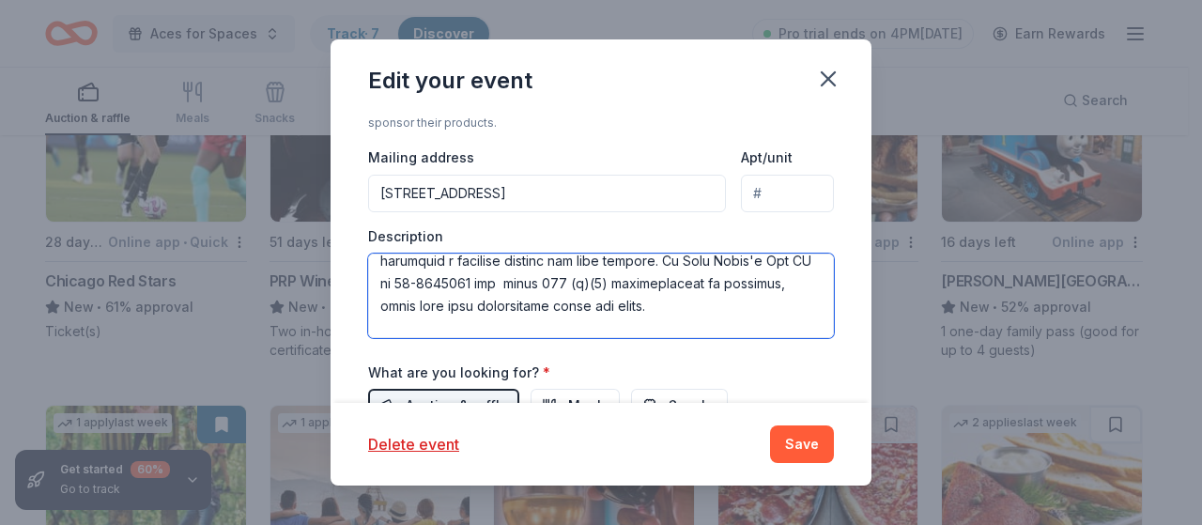
scroll to position [348, 0]
drag, startPoint x: 721, startPoint y: 251, endPoint x: 669, endPoint y: 275, distance: 57.1
click at [669, 275] on textarea at bounding box center [601, 295] width 466 height 84
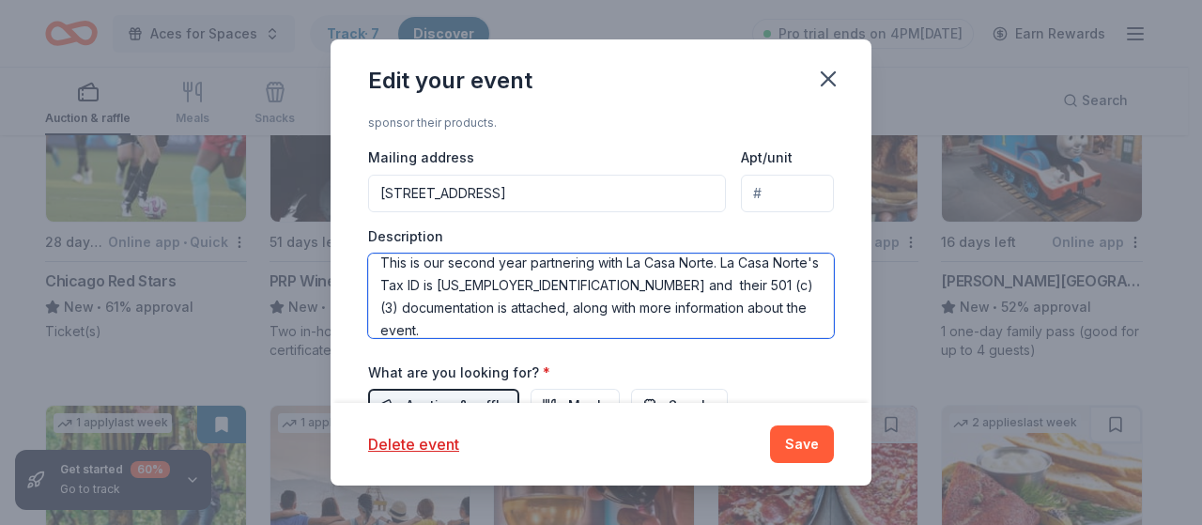
click at [421, 300] on textarea "The Baird & Warner Lincoln Park Real Estate Office here in Chicago is hosting o…" at bounding box center [601, 295] width 466 height 84
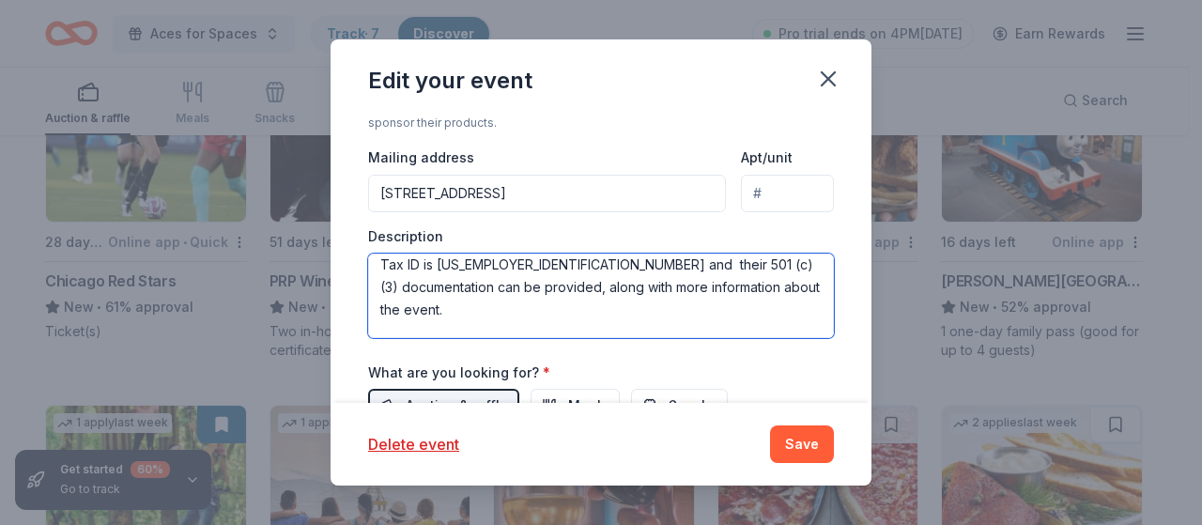
scroll to position [368, 0]
drag, startPoint x: 490, startPoint y: 284, endPoint x: 794, endPoint y: 280, distance: 304.2
click at [794, 280] on textarea "The Baird & Warner Lincoln Park Real Estate Office here in Chicago is hosting o…" at bounding box center [601, 295] width 466 height 84
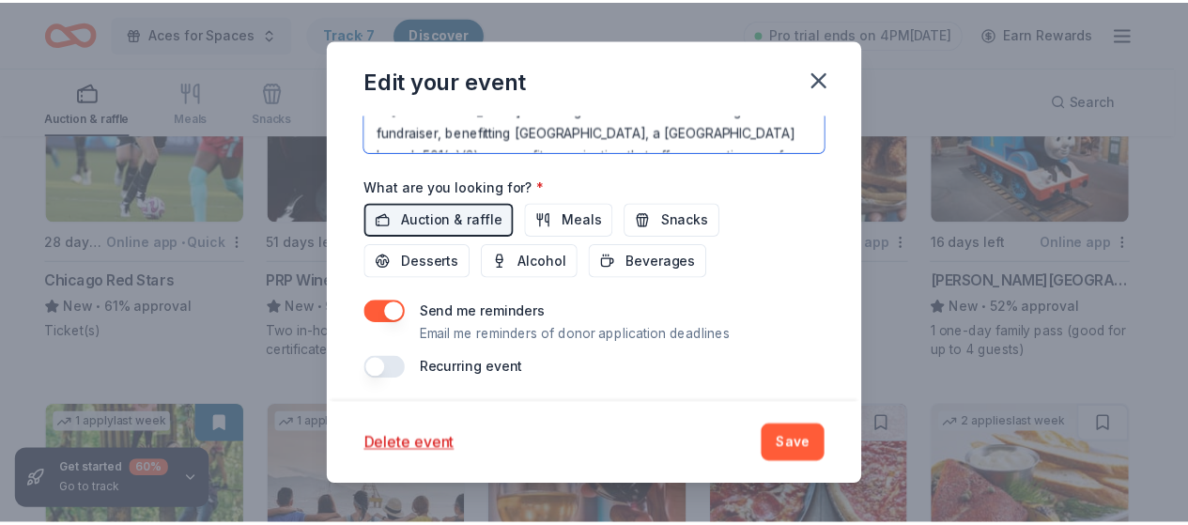
scroll to position [753, 0]
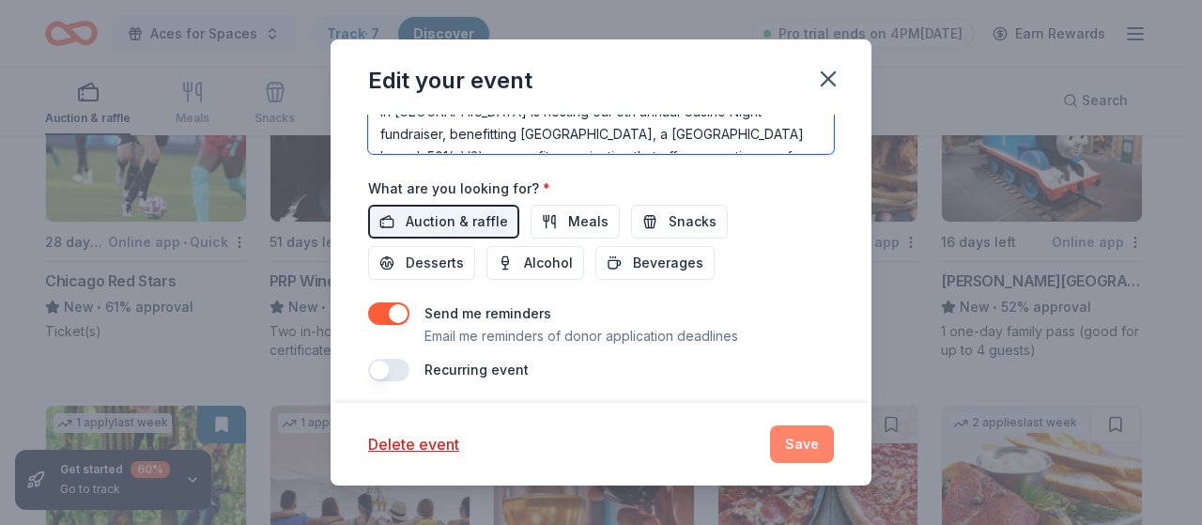
type textarea "The Baird & Warner Lincoln Park Real Estate Office here in Chicago is hosting o…"
click at [808, 442] on button "Save" at bounding box center [802, 444] width 64 height 38
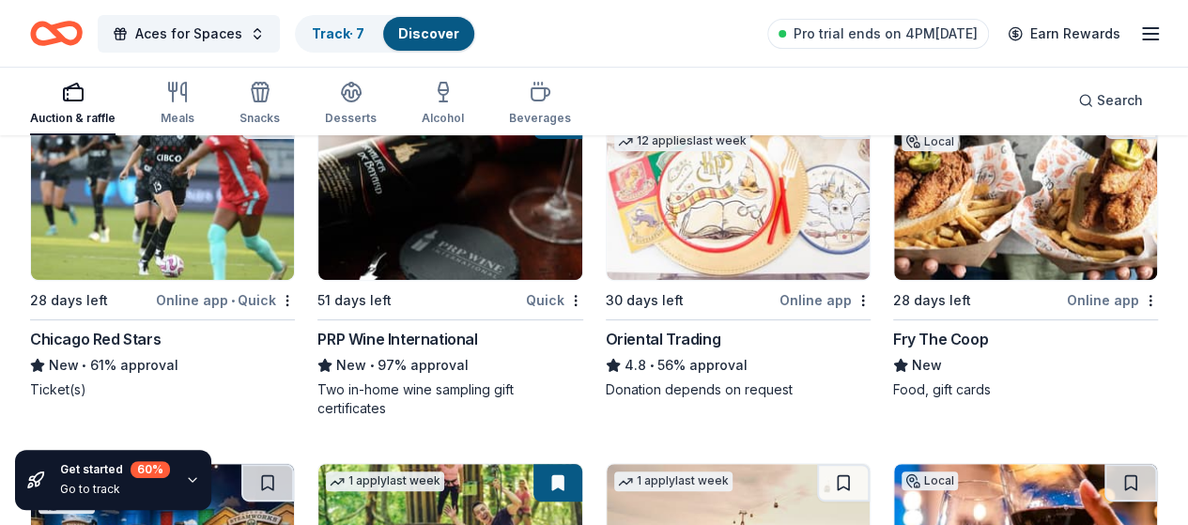
scroll to position [272, 0]
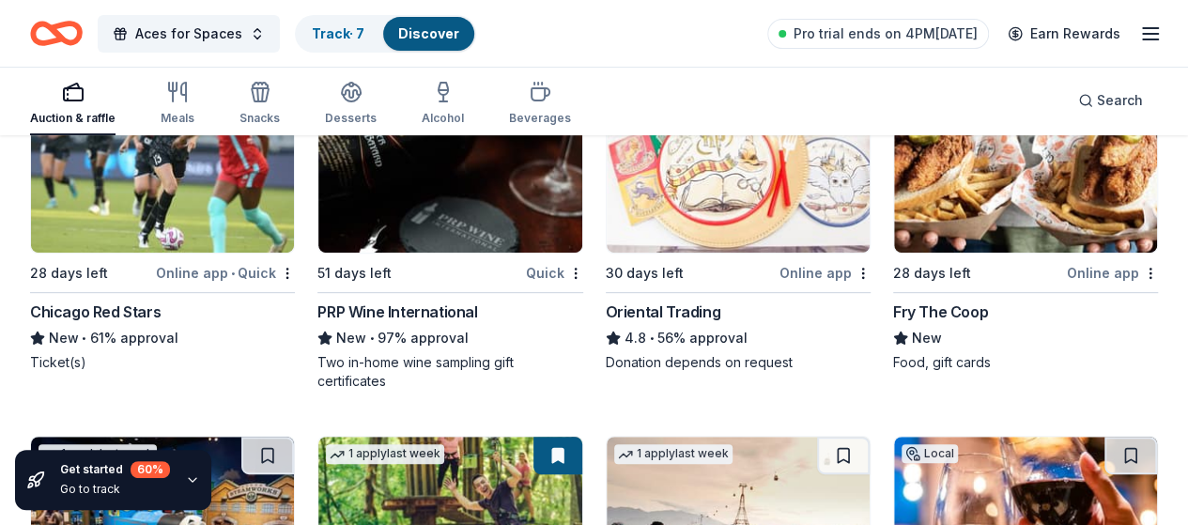
click at [403, 235] on img at bounding box center [449, 163] width 263 height 178
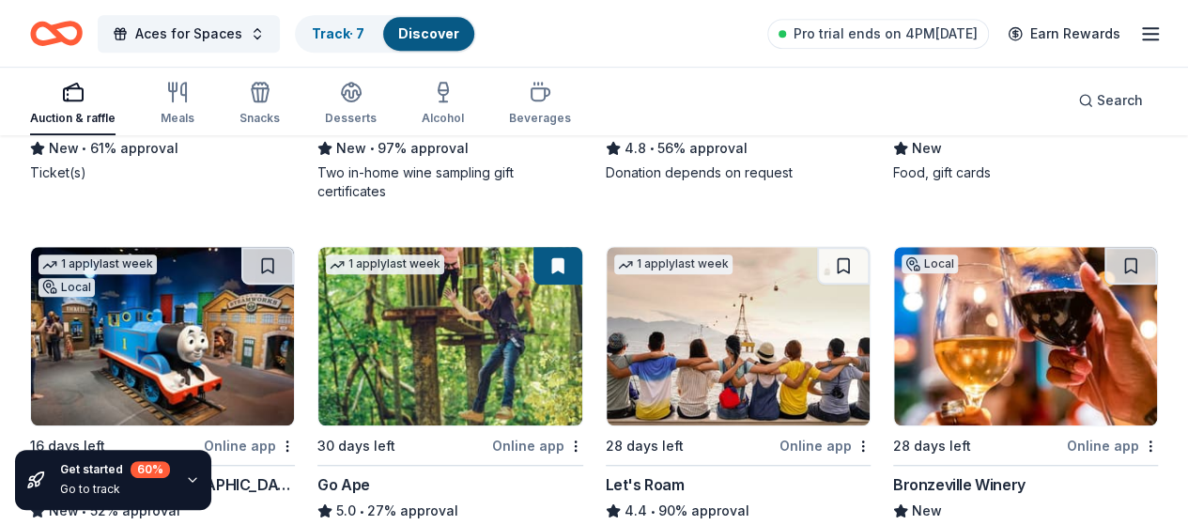
scroll to position [459, 0]
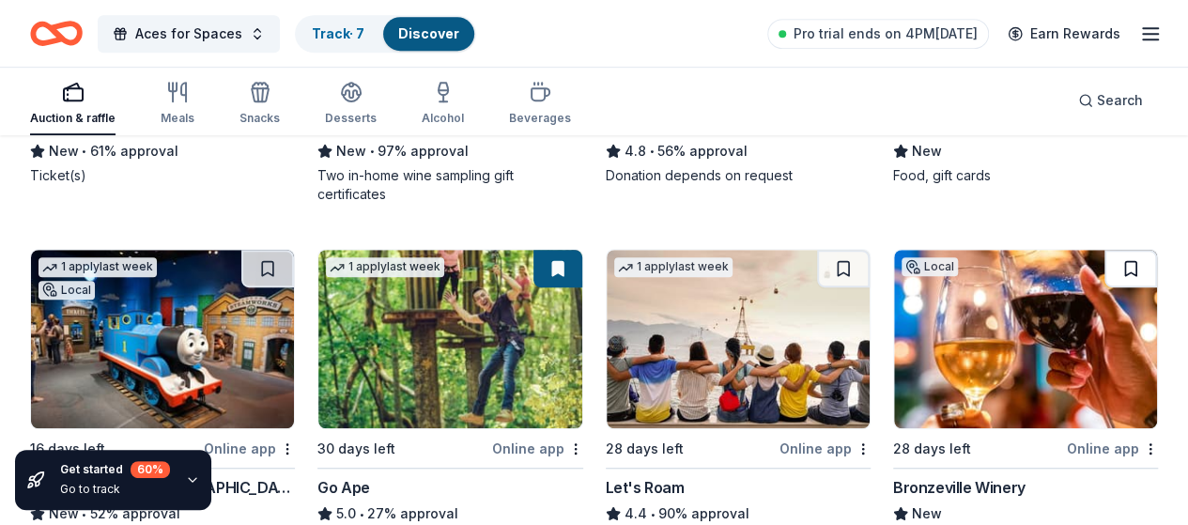
click at [1104, 287] on button at bounding box center [1130, 269] width 53 height 38
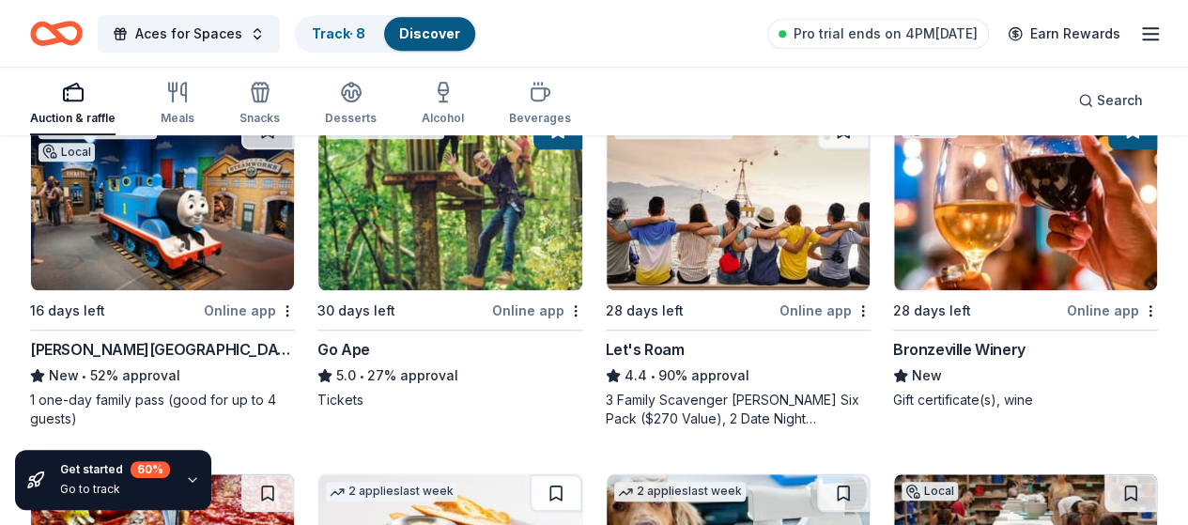
scroll to position [594, 0]
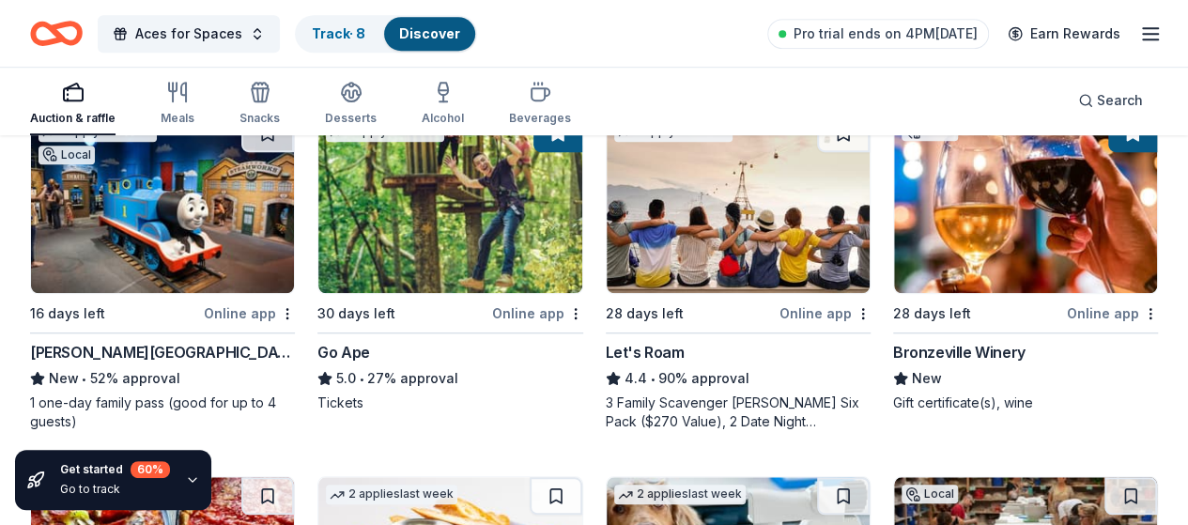
click at [894, 274] on img at bounding box center [1025, 204] width 263 height 178
click at [1108, 146] on button at bounding box center [1132, 134] width 49 height 38
click at [533, 151] on button at bounding box center [557, 134] width 49 height 38
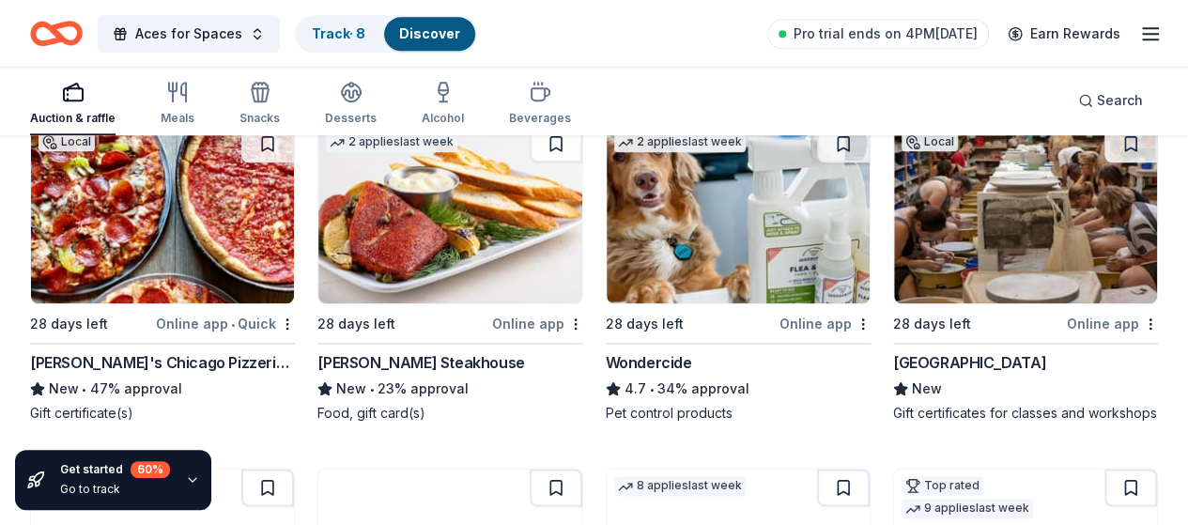
scroll to position [947, 0]
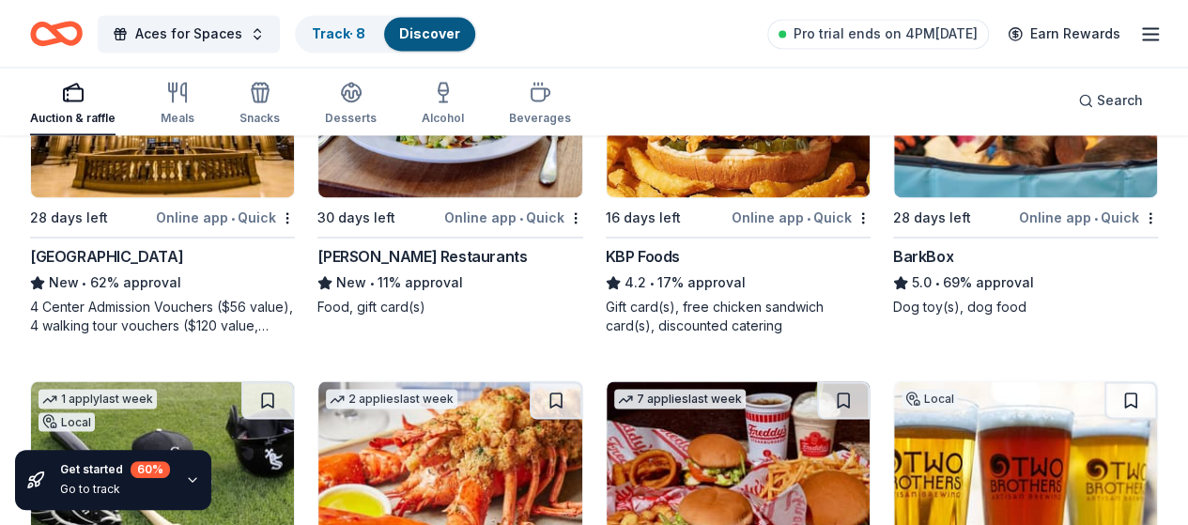
scroll to position [1395, 0]
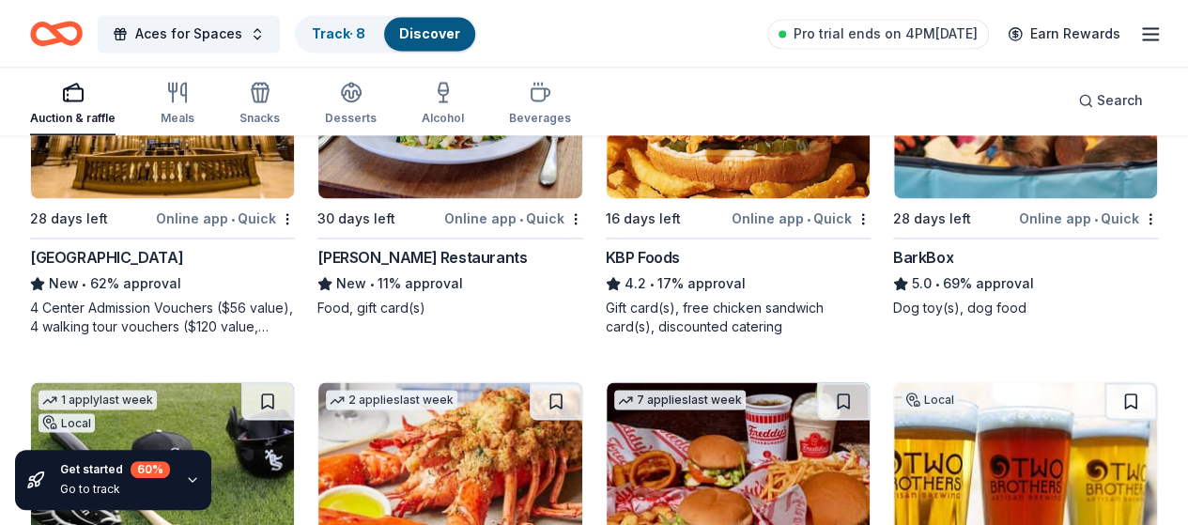
click at [1030, 382] on img at bounding box center [1025, 471] width 263 height 178
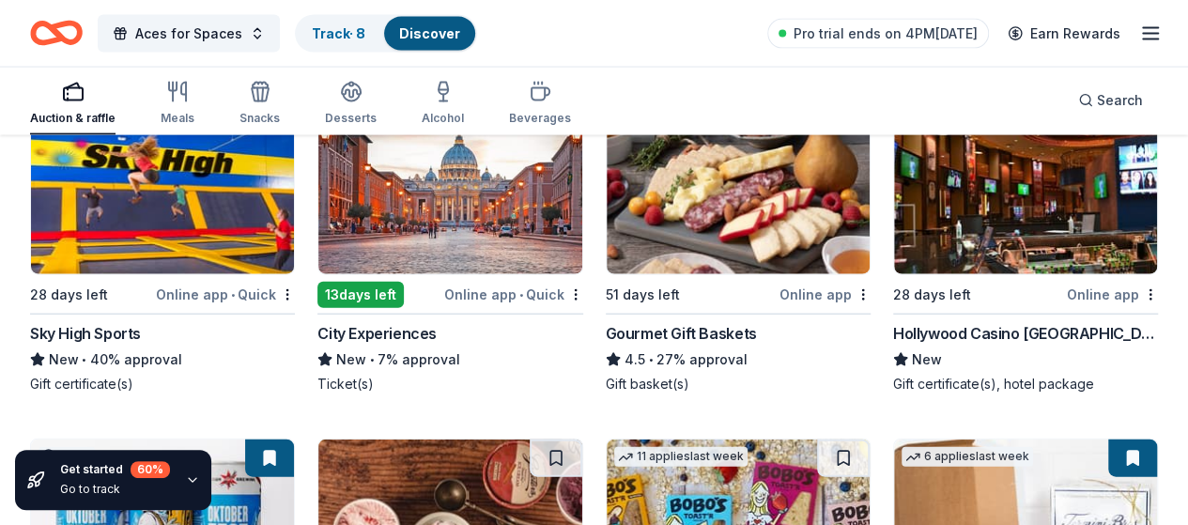
scroll to position [2043, 0]
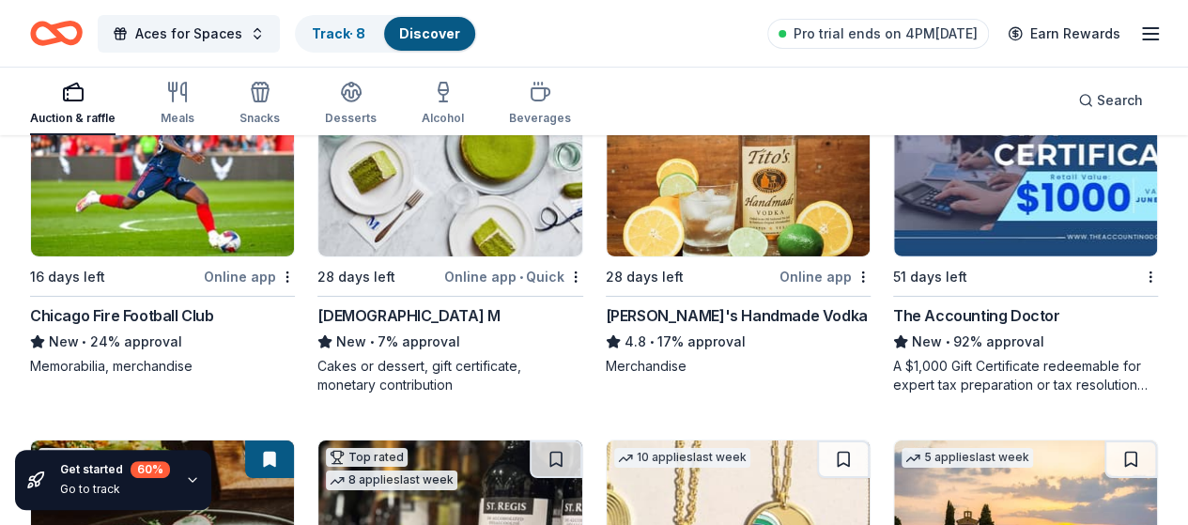
scroll to position [3131, 0]
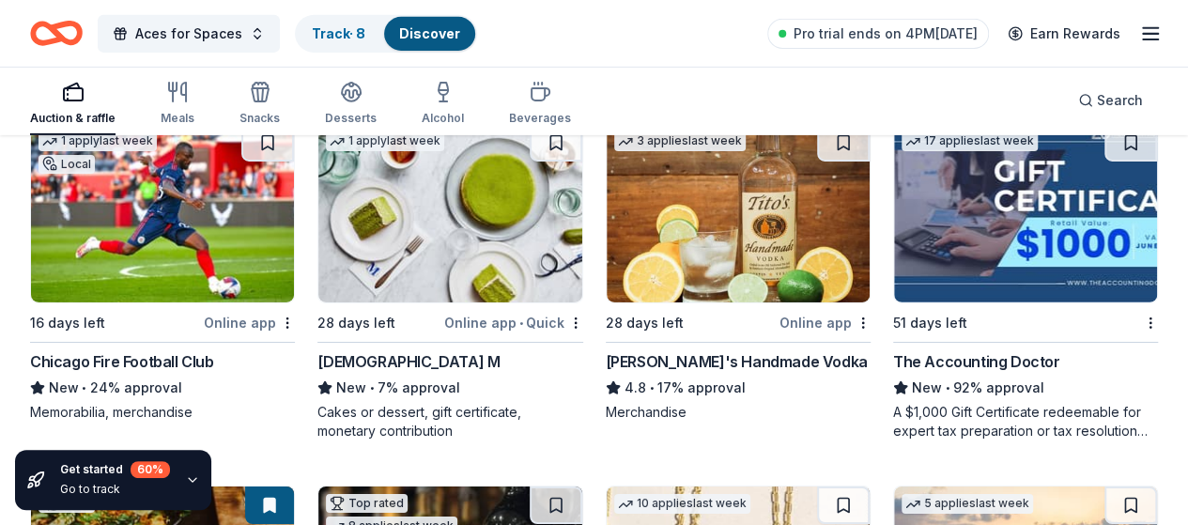
scroll to position [3085, 0]
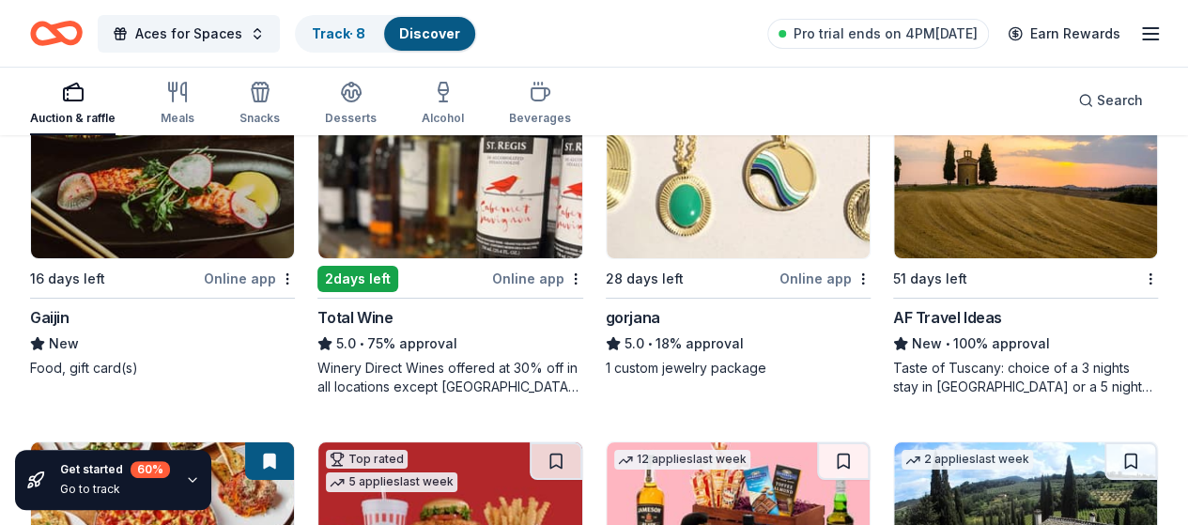
scroll to position [3492, 0]
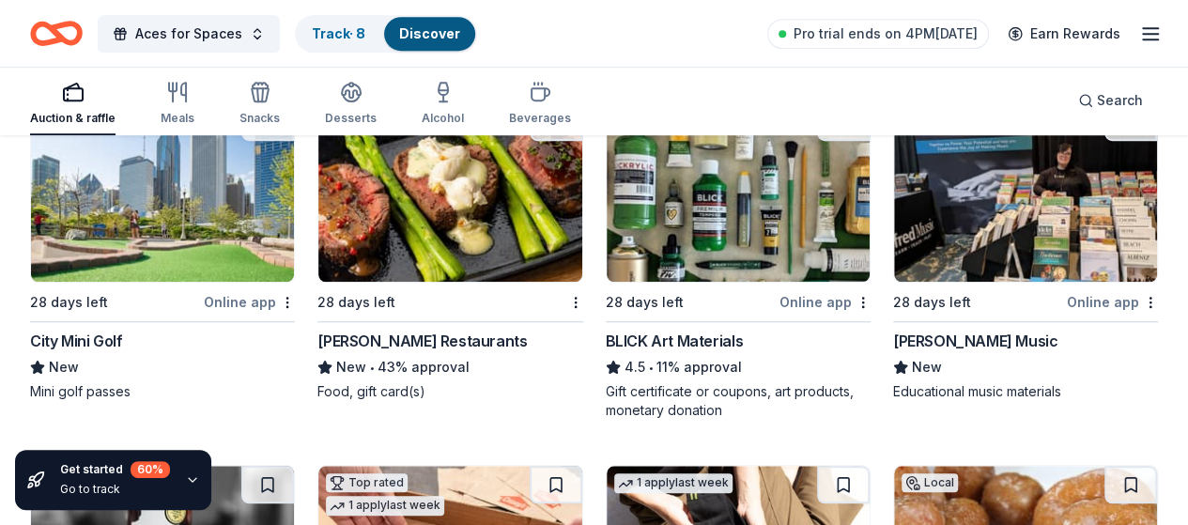
scroll to position [4194, 0]
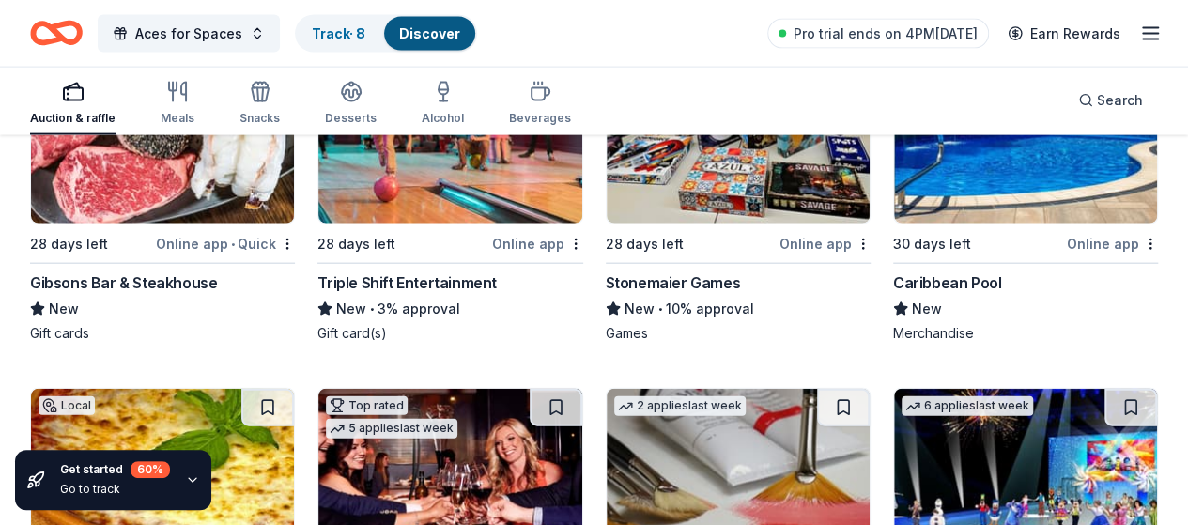
scroll to position [5685, 0]
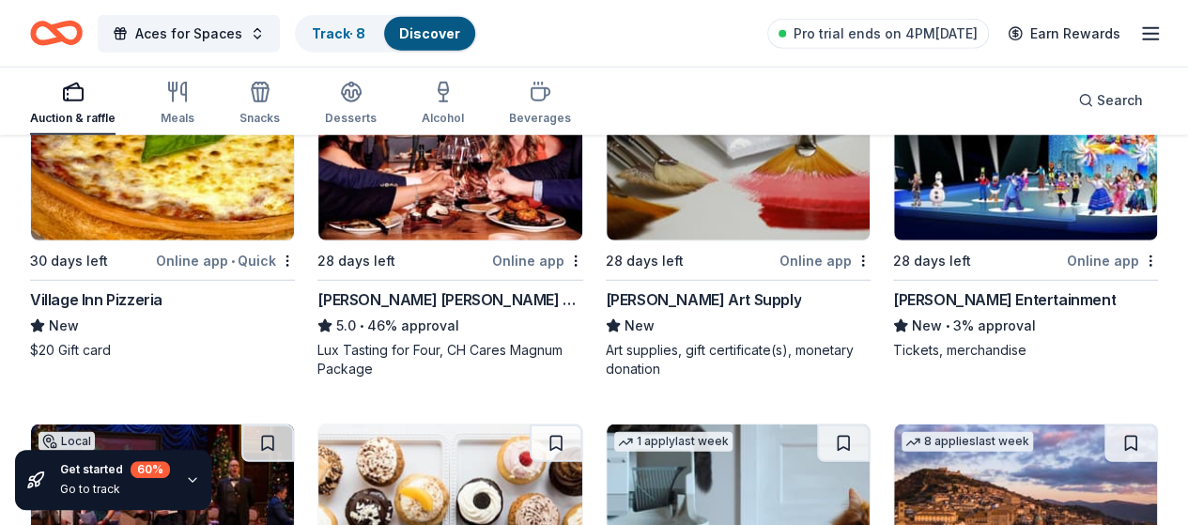
scroll to position [6045, 0]
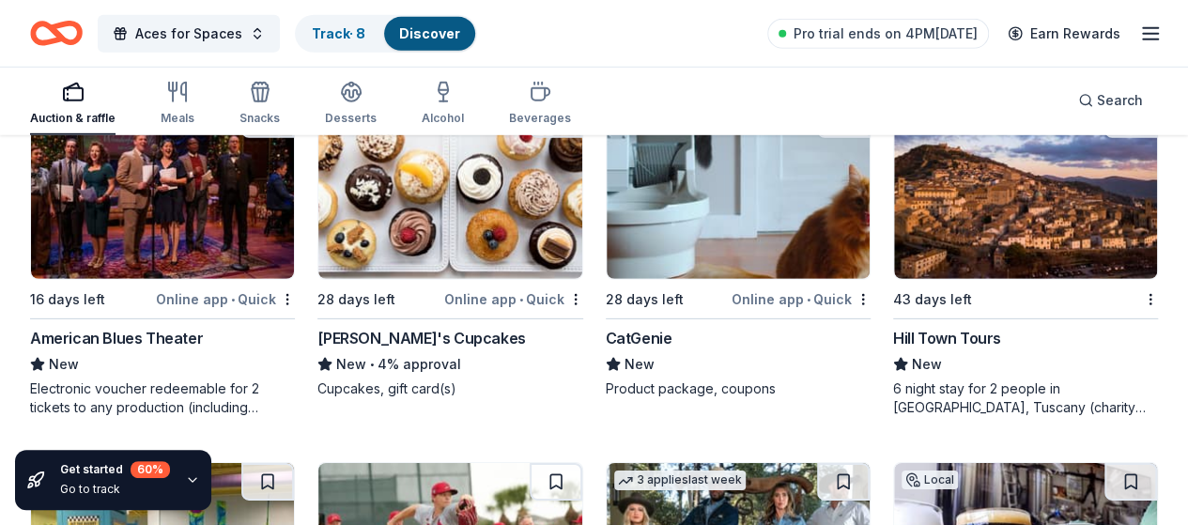
scroll to position [6409, 0]
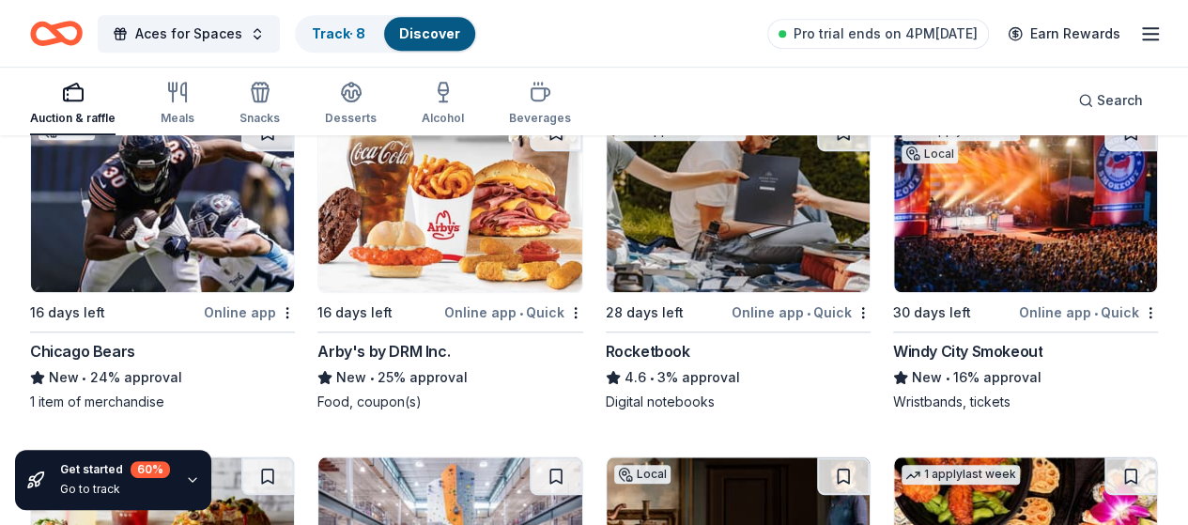
scroll to position [7732, 0]
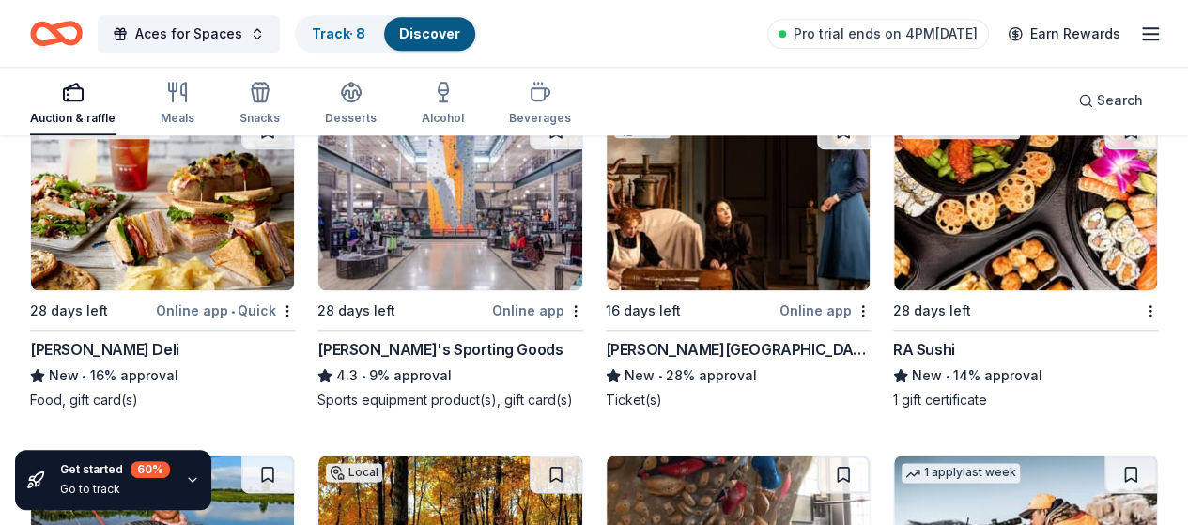
scroll to position [8101, 0]
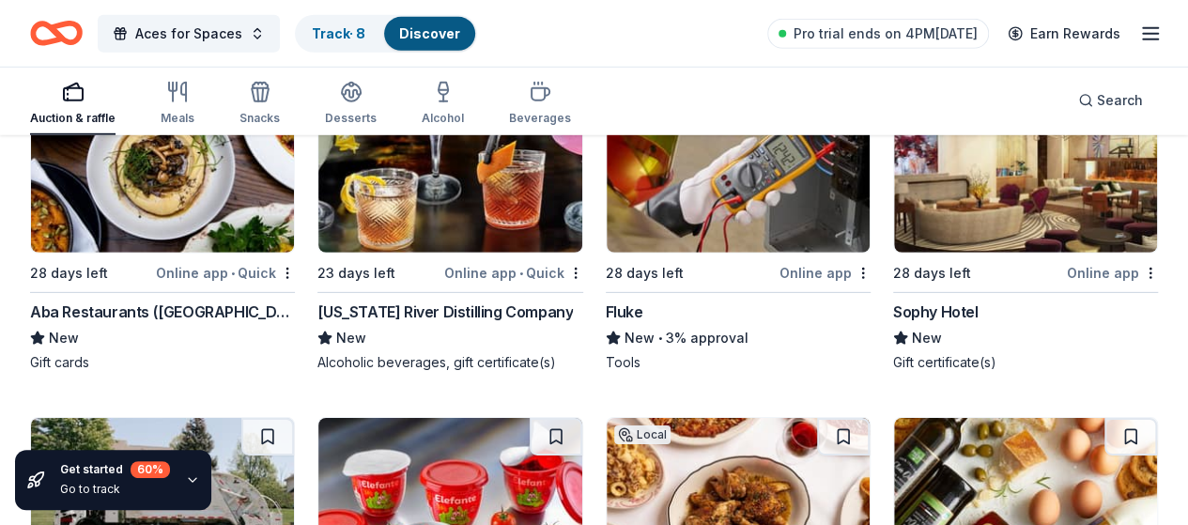
scroll to position [9908, 0]
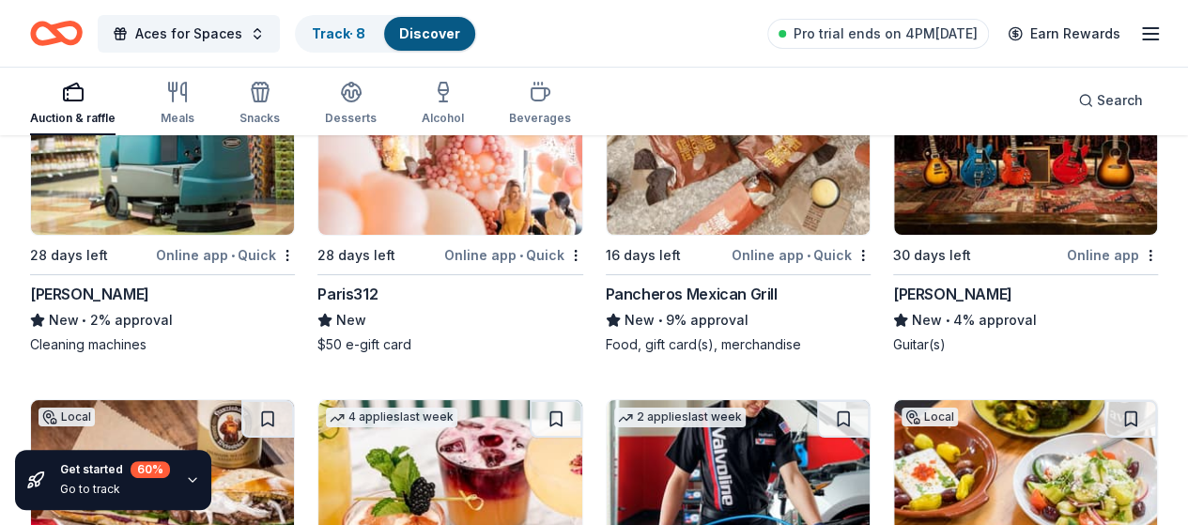
scroll to position [10632, 0]
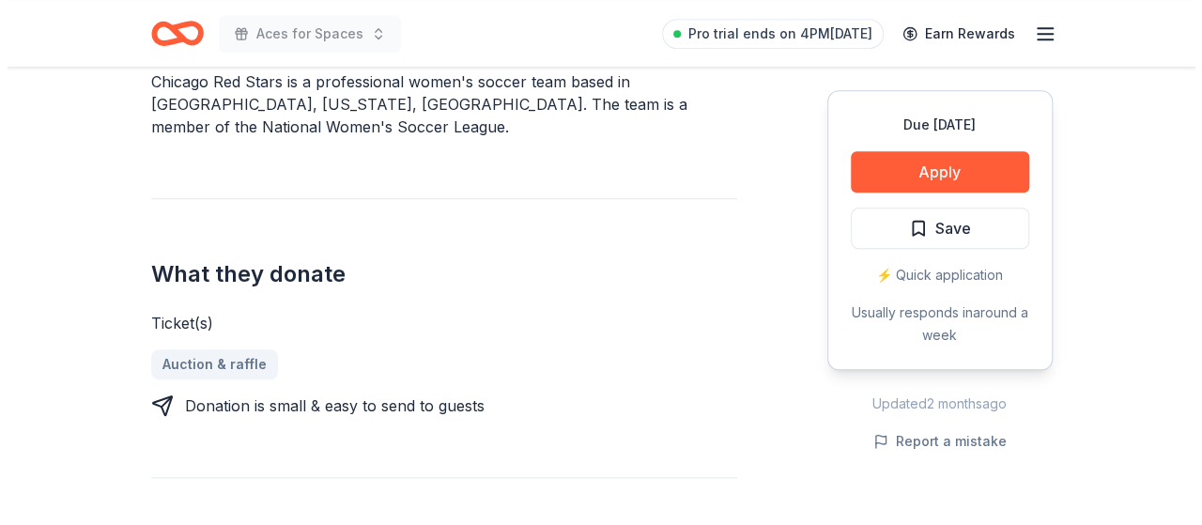
scroll to position [605, 0]
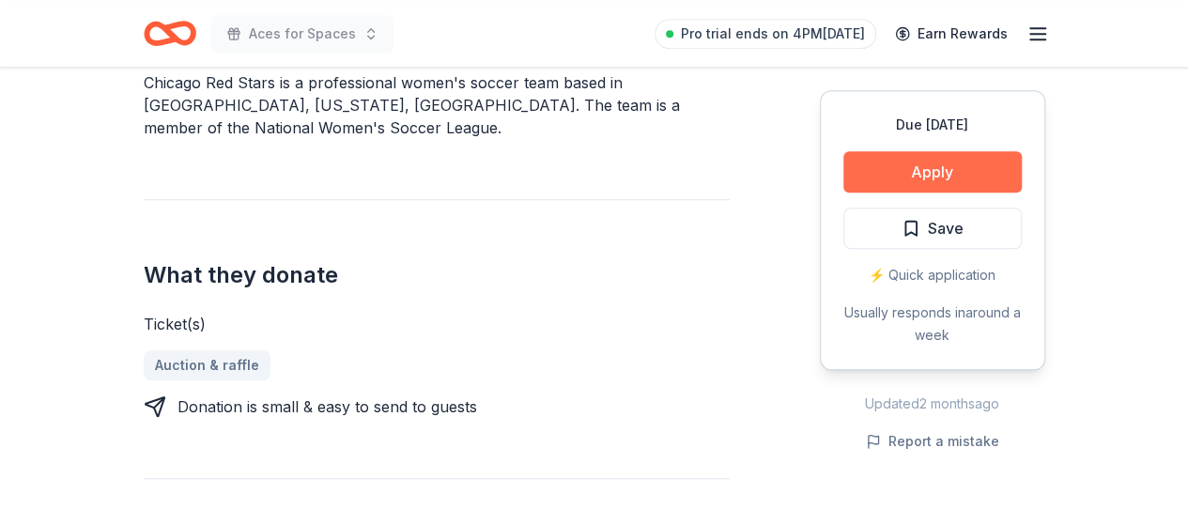
click at [916, 174] on button "Apply" at bounding box center [932, 171] width 178 height 41
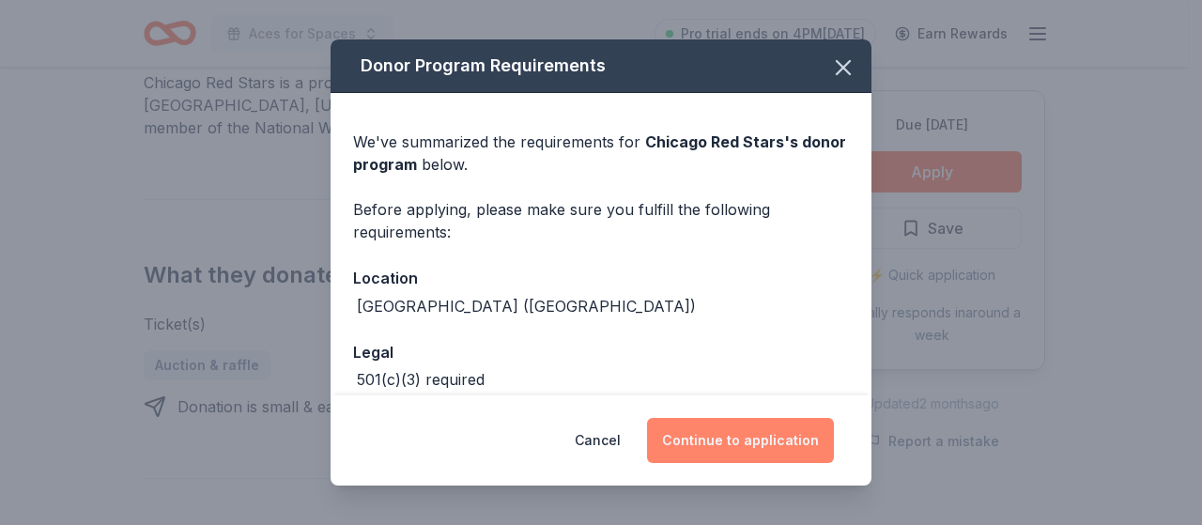
click at [773, 423] on button "Continue to application" at bounding box center [740, 440] width 187 height 45
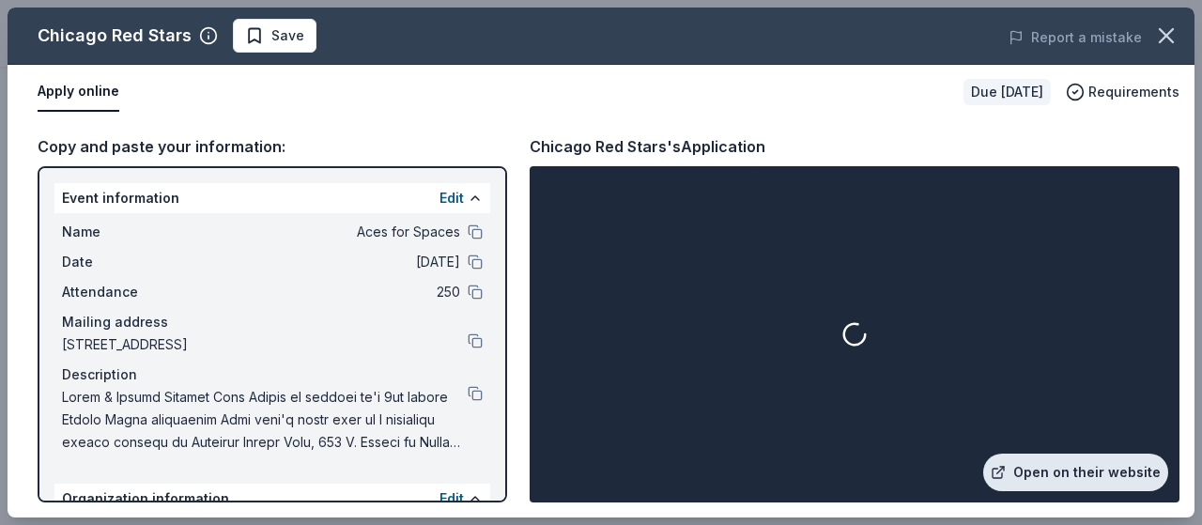
click at [1074, 481] on link "Open on their website" at bounding box center [1075, 472] width 185 height 38
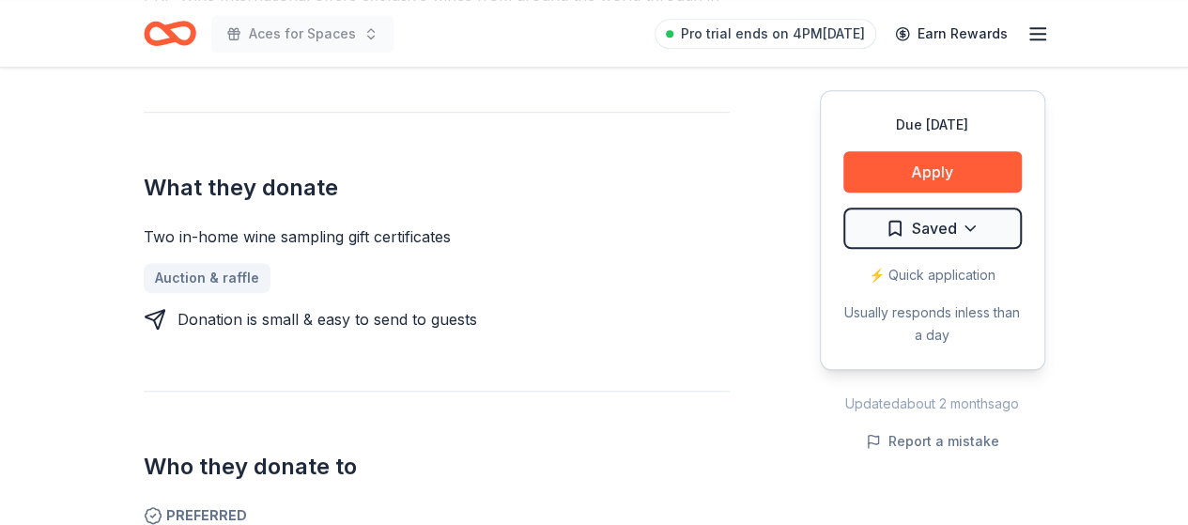
scroll to position [738, 0]
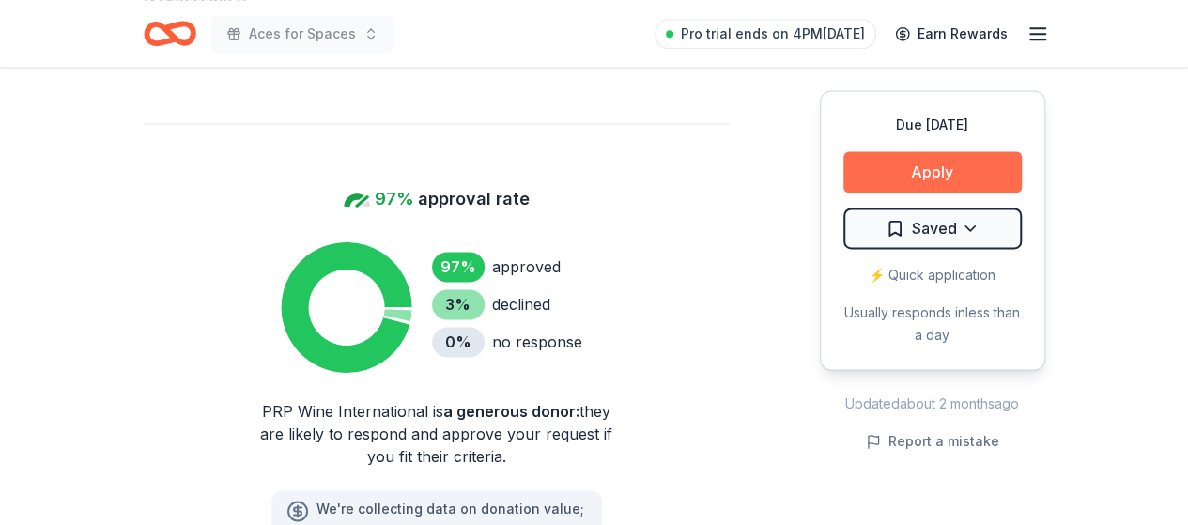
click at [960, 176] on button "Apply" at bounding box center [932, 171] width 178 height 41
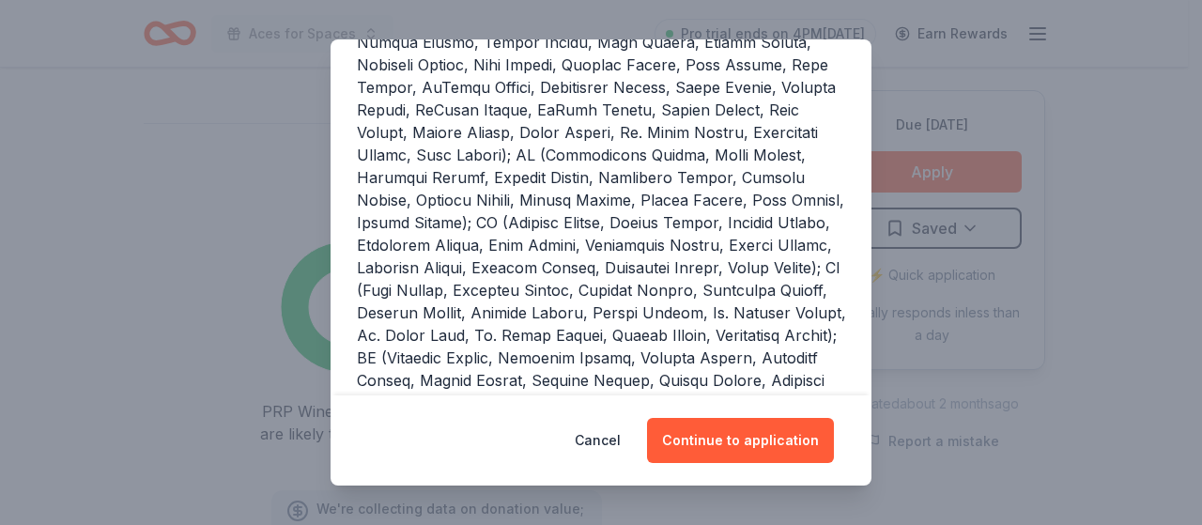
scroll to position [748, 0]
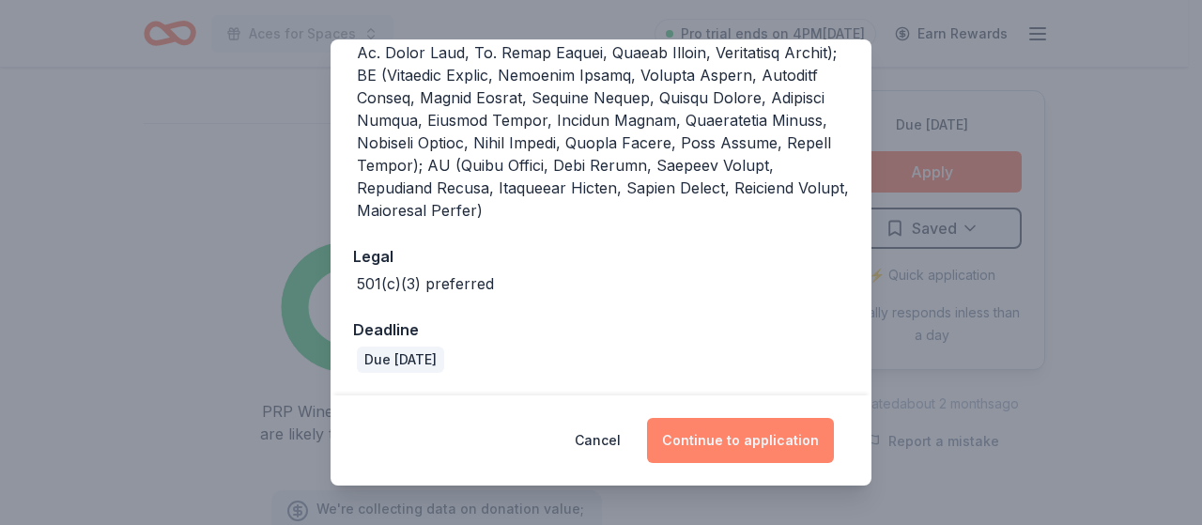
click at [800, 452] on button "Continue to application" at bounding box center [740, 440] width 187 height 45
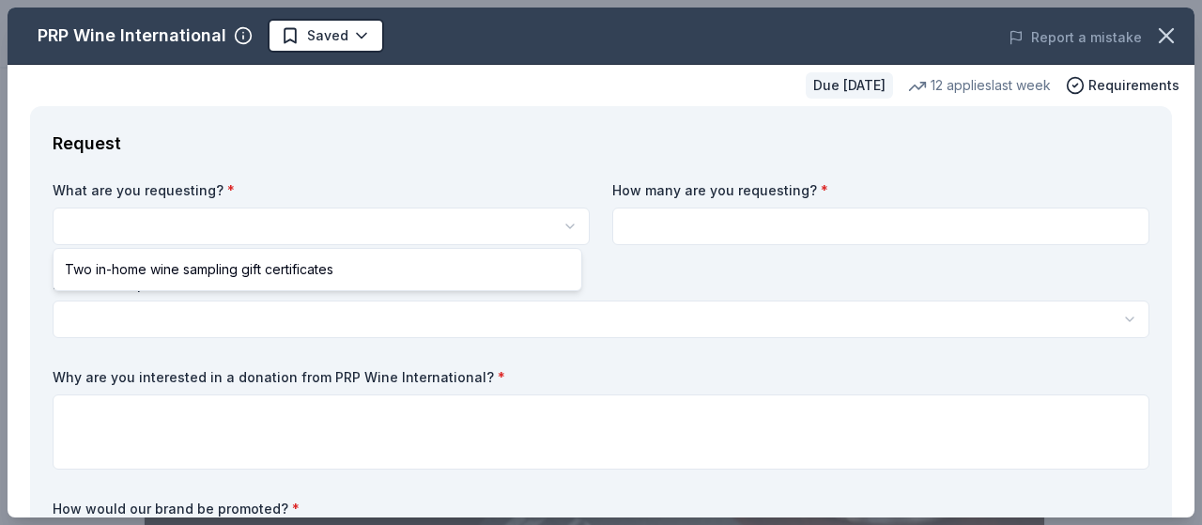
select select "Two in-home wine sampling gift certificates"
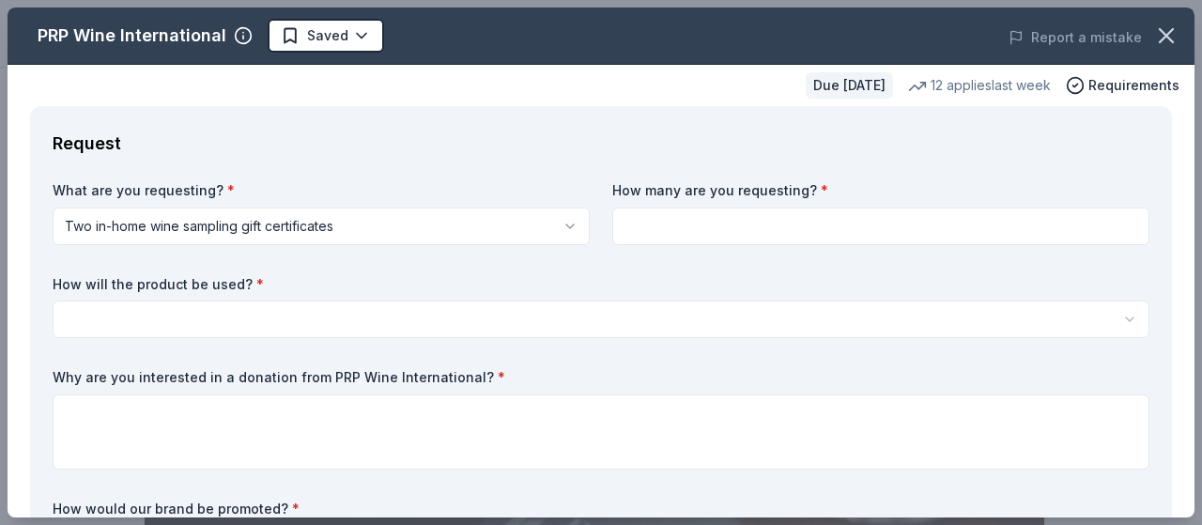
click at [733, 216] on input at bounding box center [880, 226] width 537 height 38
type input "2"
type input "1"
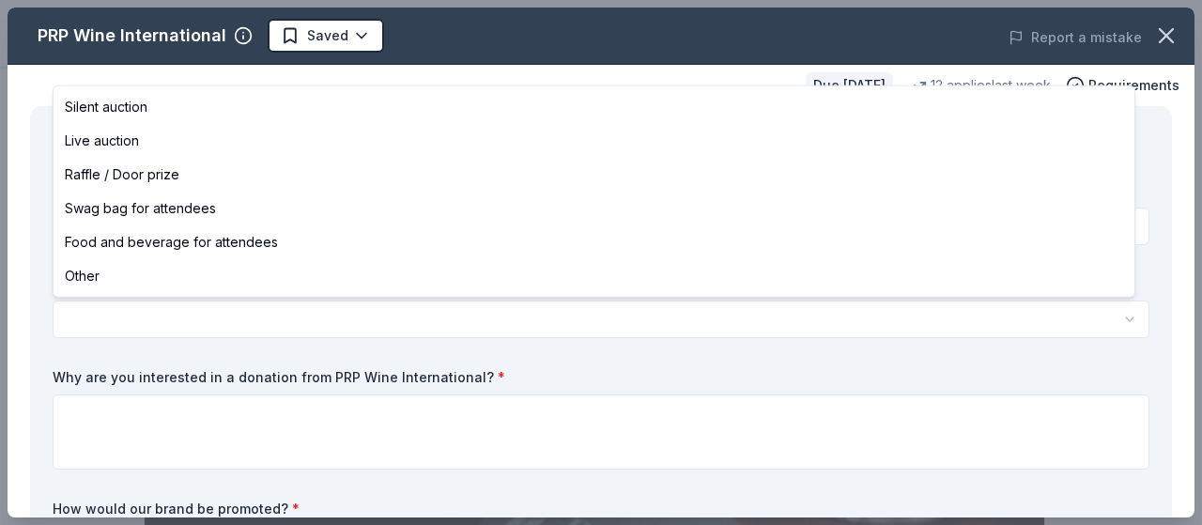
click at [572, 324] on html "Aces for Spaces Saved Apply Due [DATE] Share PRP Wine International New • 2 rev…" at bounding box center [601, 262] width 1202 height 525
select select "silentAuction"
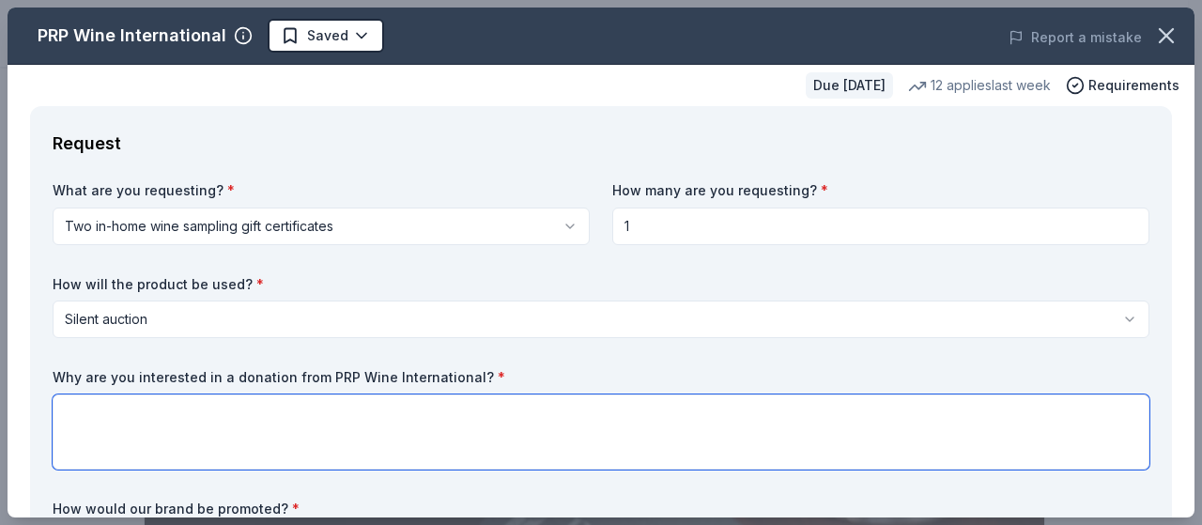
click at [137, 425] on textarea at bounding box center [601, 431] width 1097 height 75
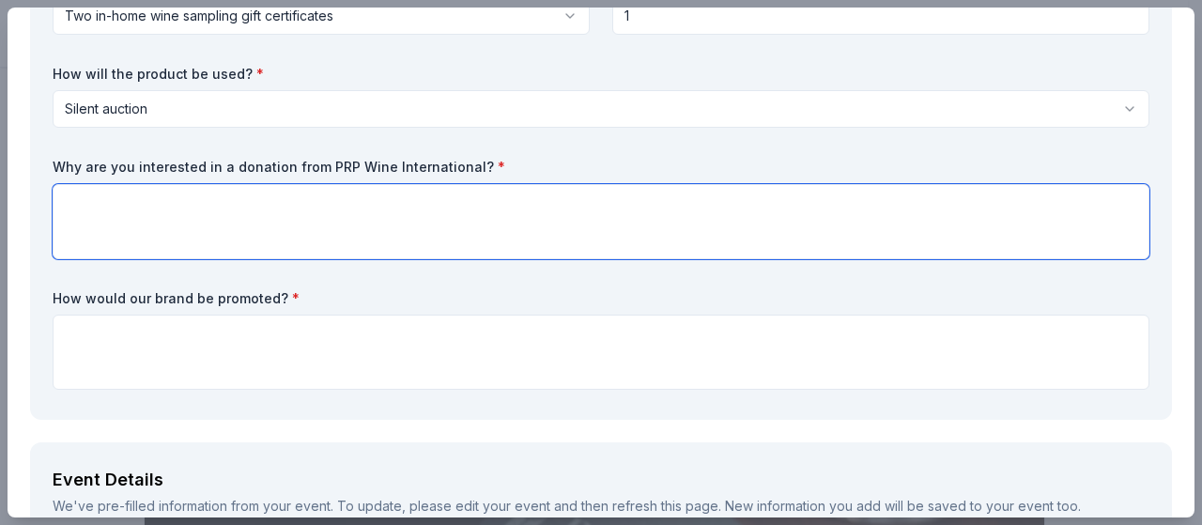
scroll to position [208, 0]
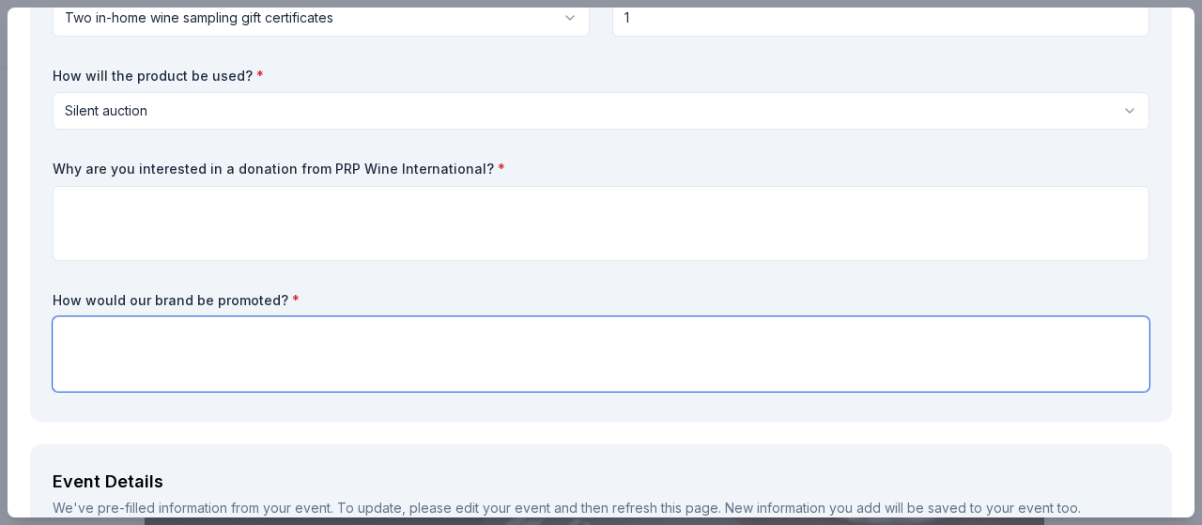
click at [221, 336] on textarea at bounding box center [601, 353] width 1097 height 75
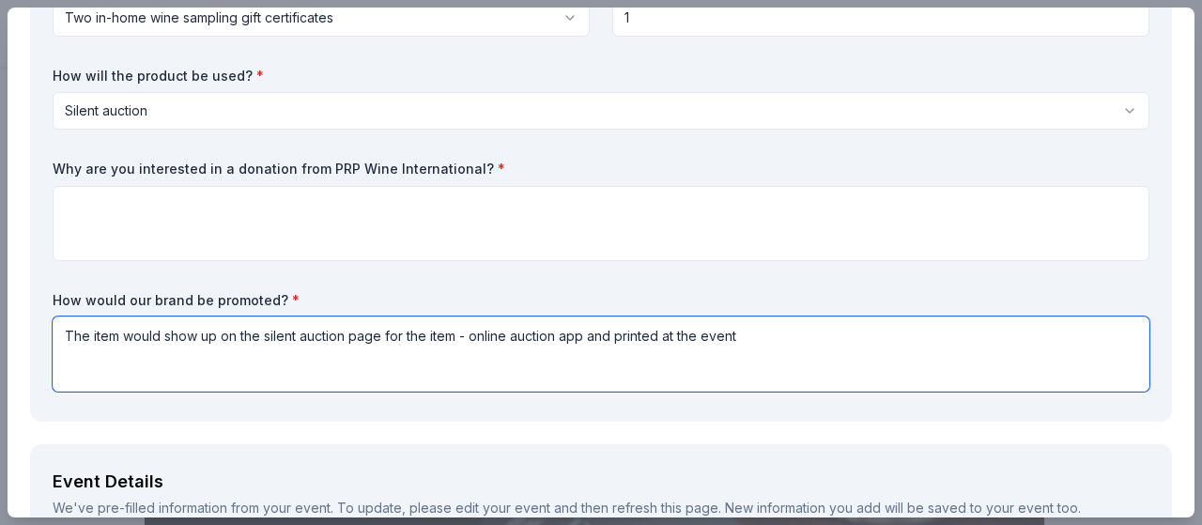
type textarea "The item would show up on the silent auction page for the item - online auction…"
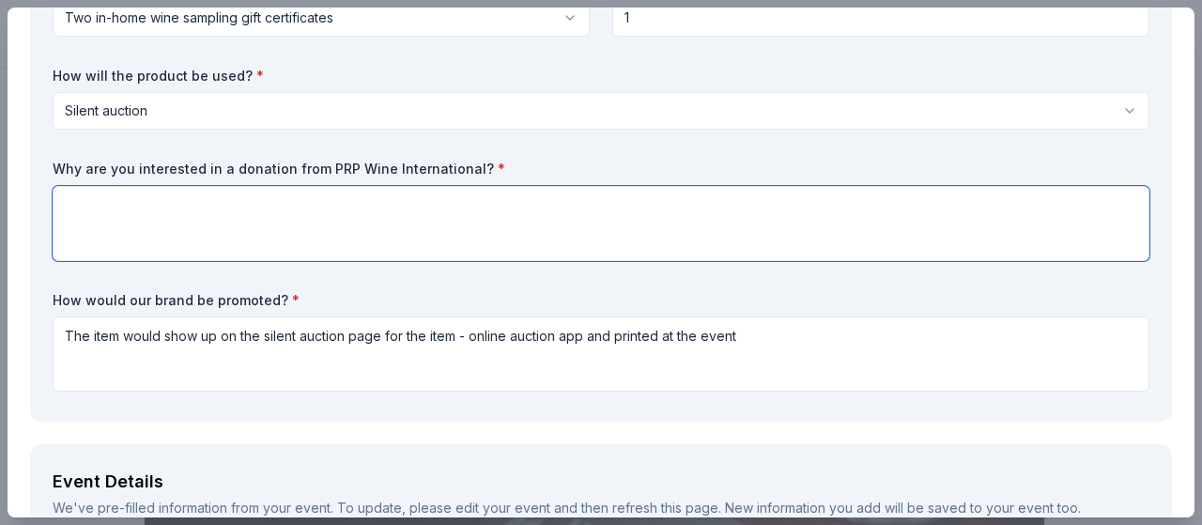
click at [426, 234] on textarea at bounding box center [601, 223] width 1097 height 75
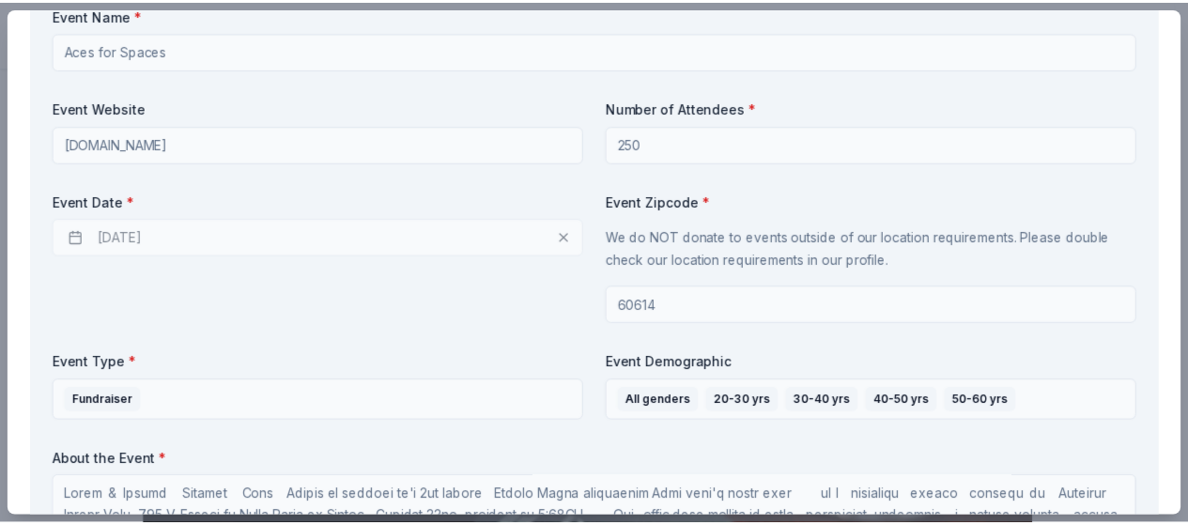
scroll to position [0, 0]
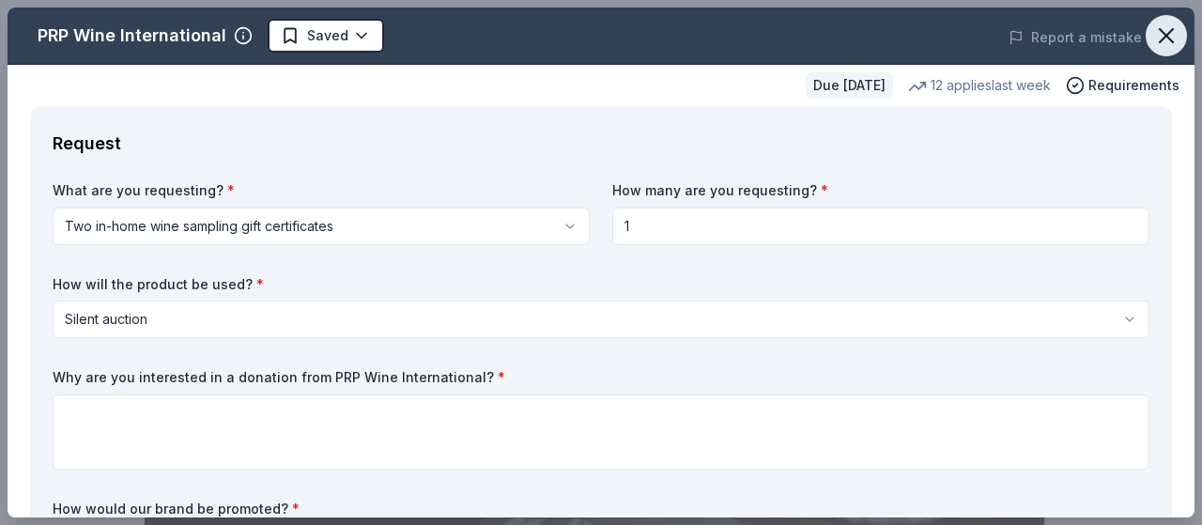
click at [1159, 31] on icon "button" at bounding box center [1165, 35] width 13 height 13
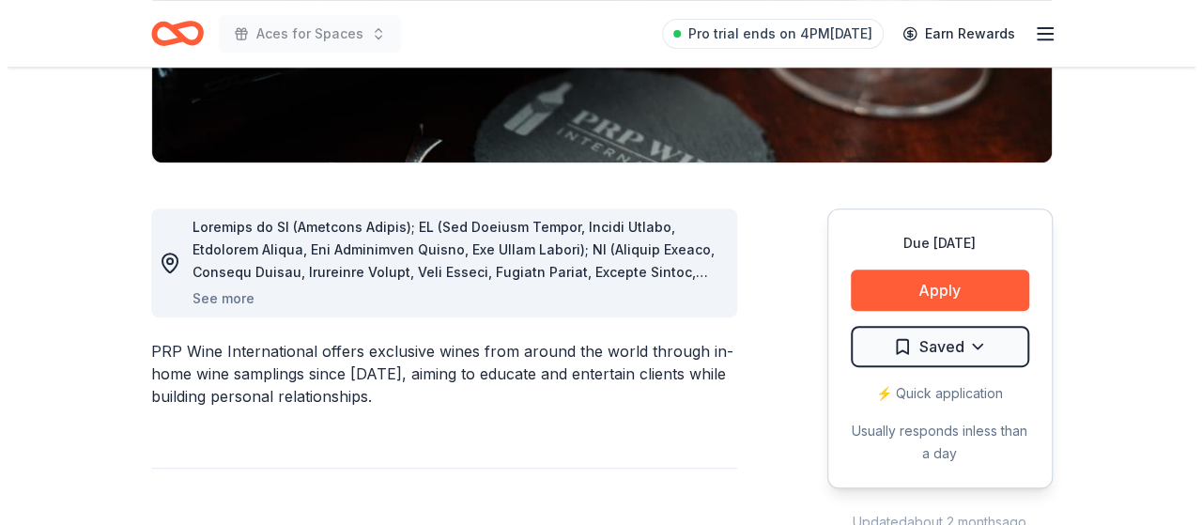
scroll to position [408, 0]
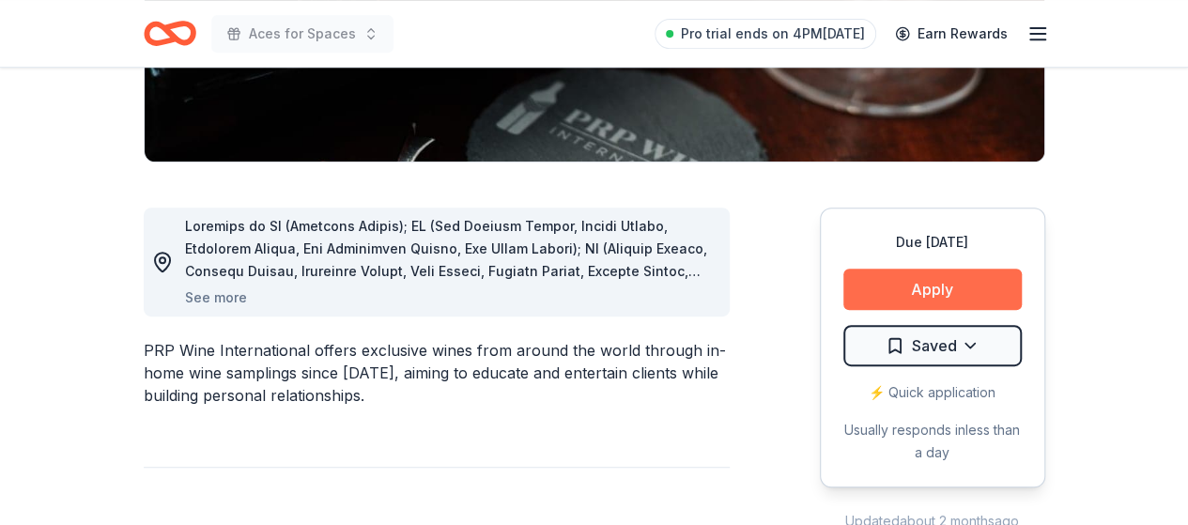
click at [986, 284] on button "Apply" at bounding box center [932, 289] width 178 height 41
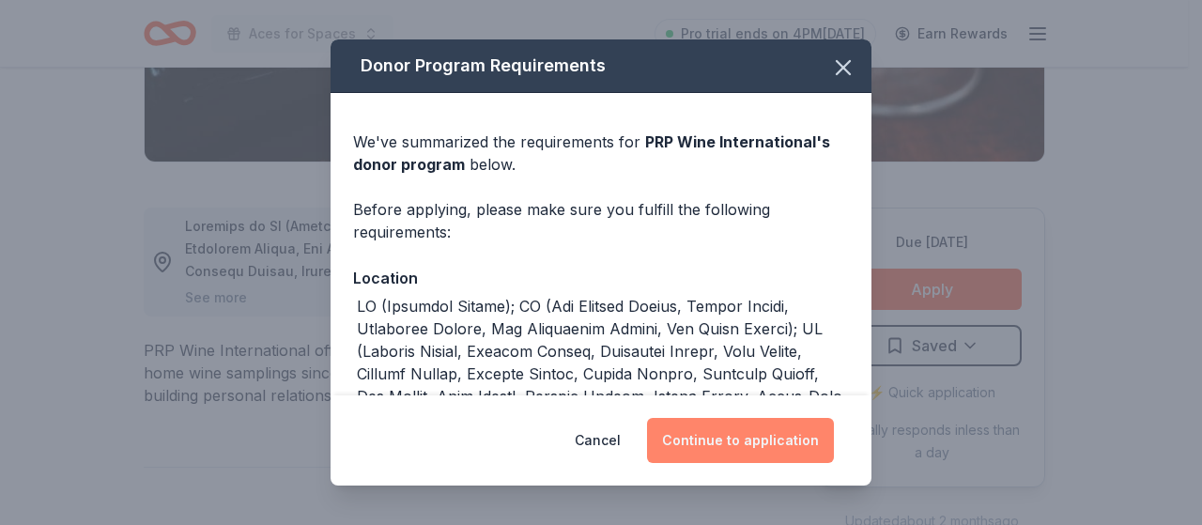
click at [776, 418] on button "Continue to application" at bounding box center [740, 440] width 187 height 45
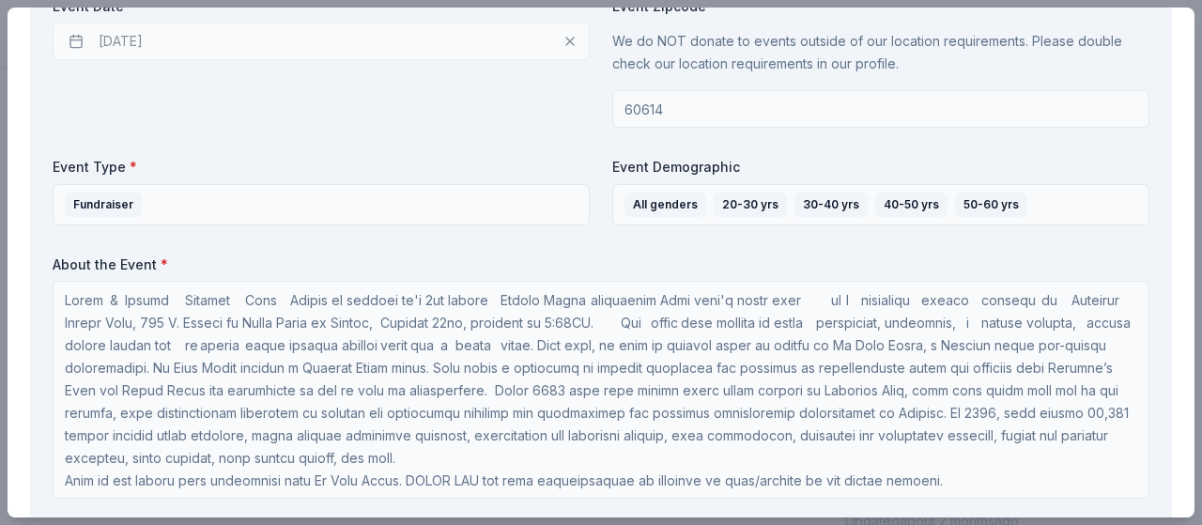
scroll to position [949, 0]
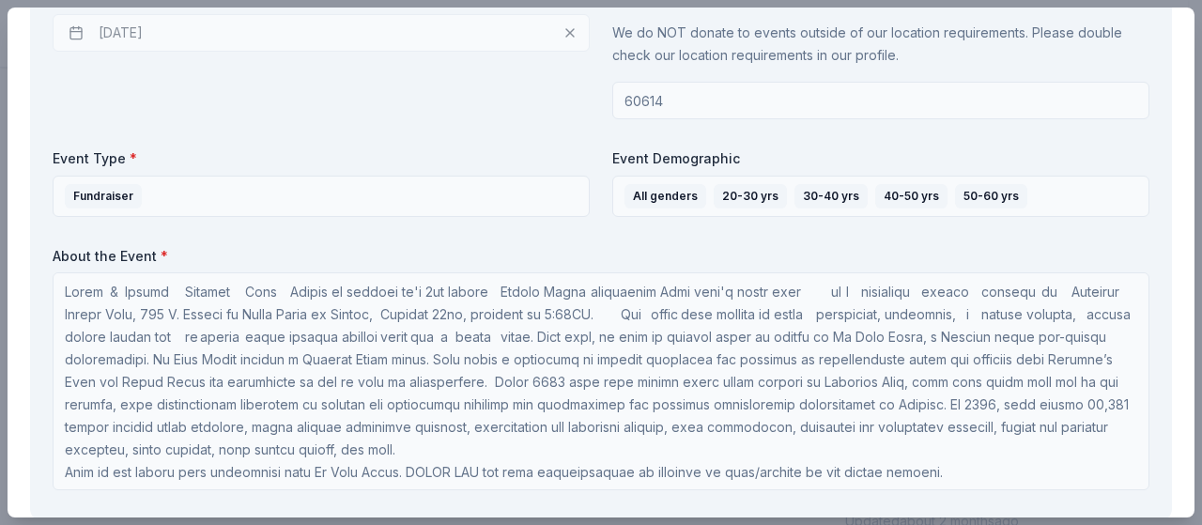
click at [564, 31] on div "10/16/2025" at bounding box center [321, 33] width 537 height 38
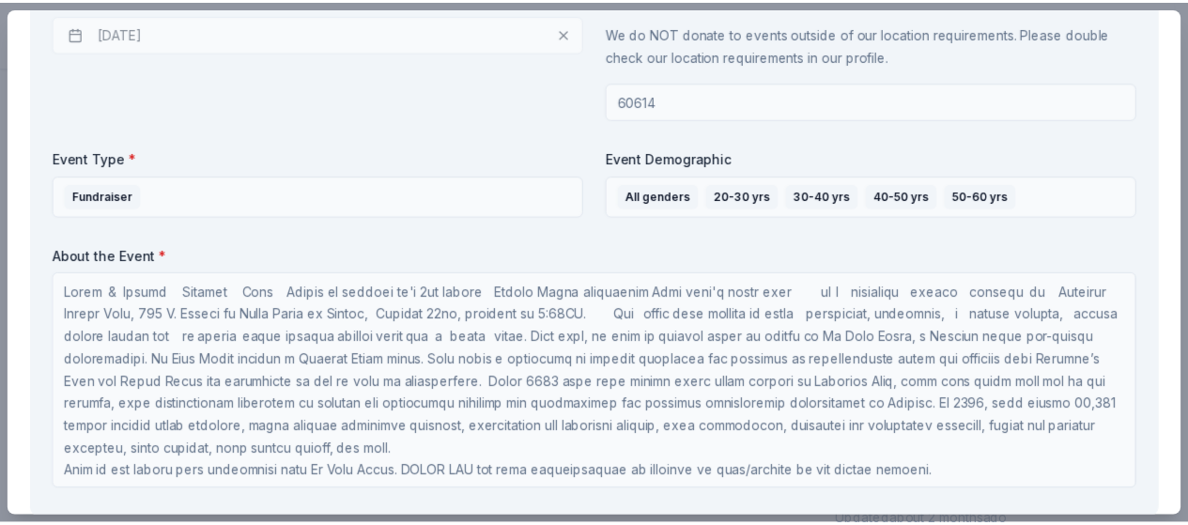
scroll to position [0, 0]
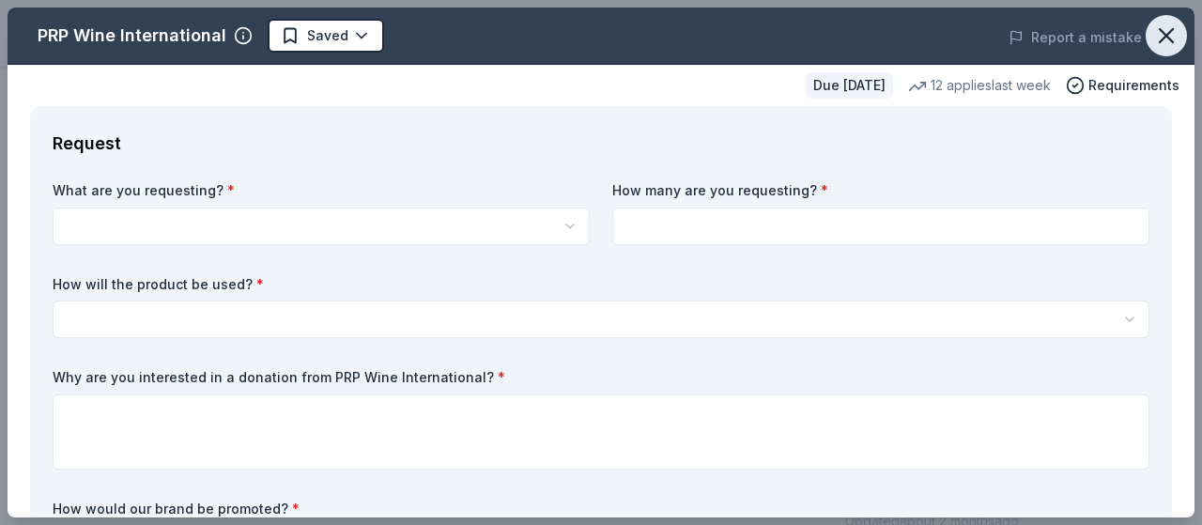
click at [1159, 37] on icon "button" at bounding box center [1165, 35] width 13 height 13
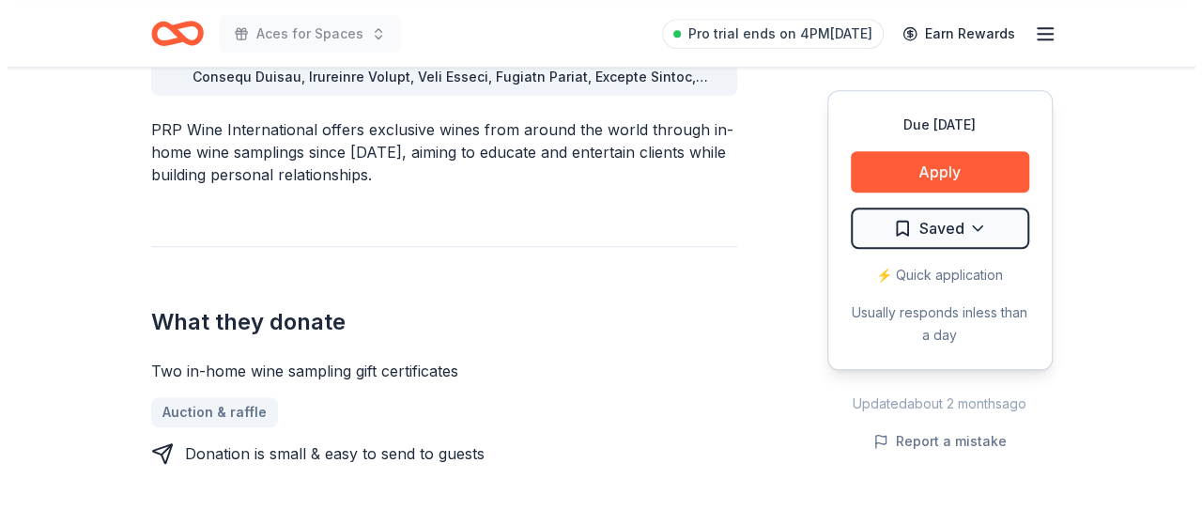
scroll to position [604, 0]
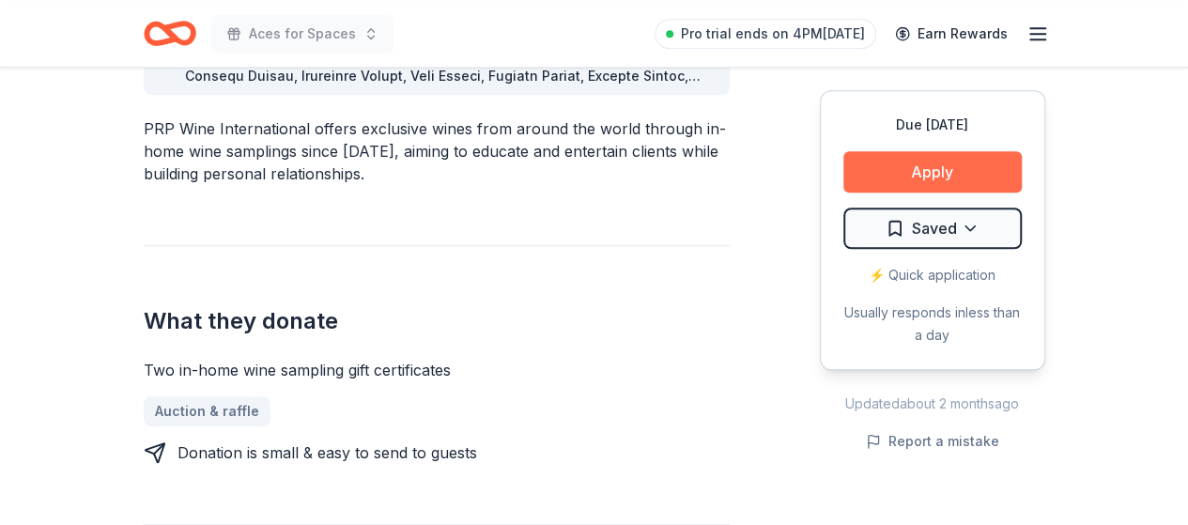
click at [964, 177] on button "Apply" at bounding box center [932, 171] width 178 height 41
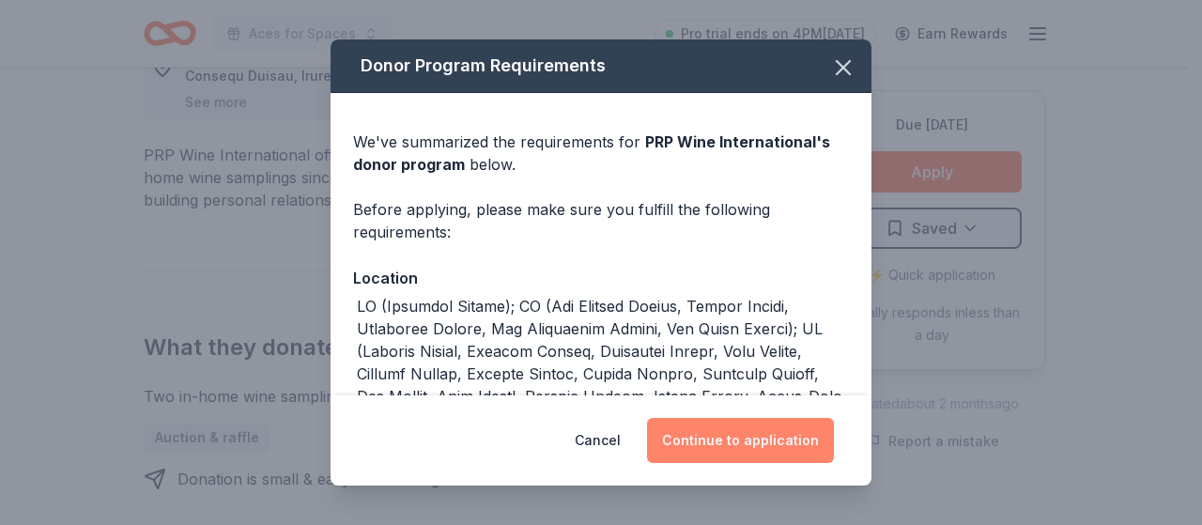
click at [782, 432] on button "Continue to application" at bounding box center [740, 440] width 187 height 45
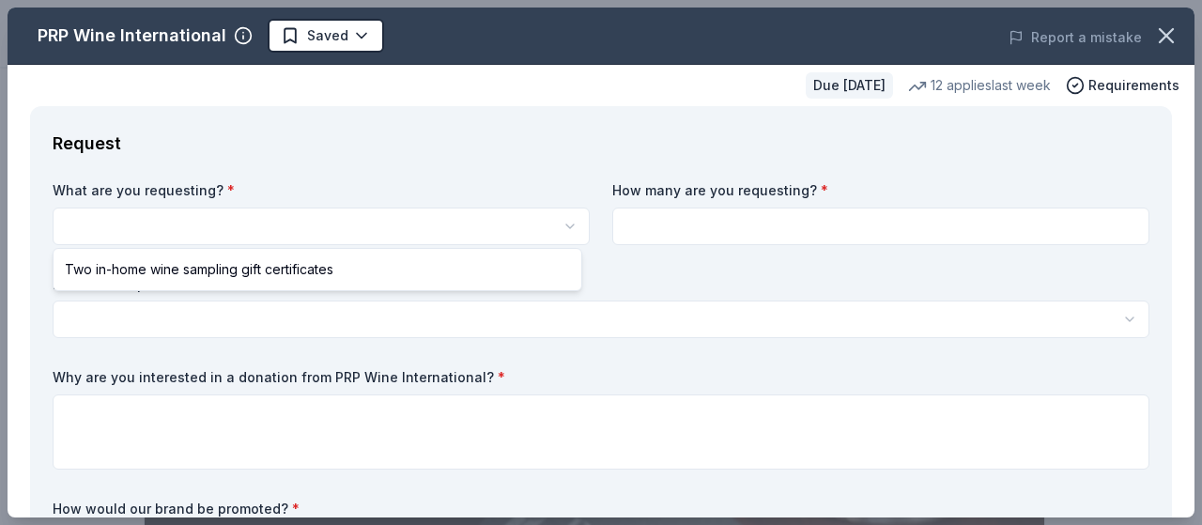
select select "Two in-home wine sampling gift certificates"
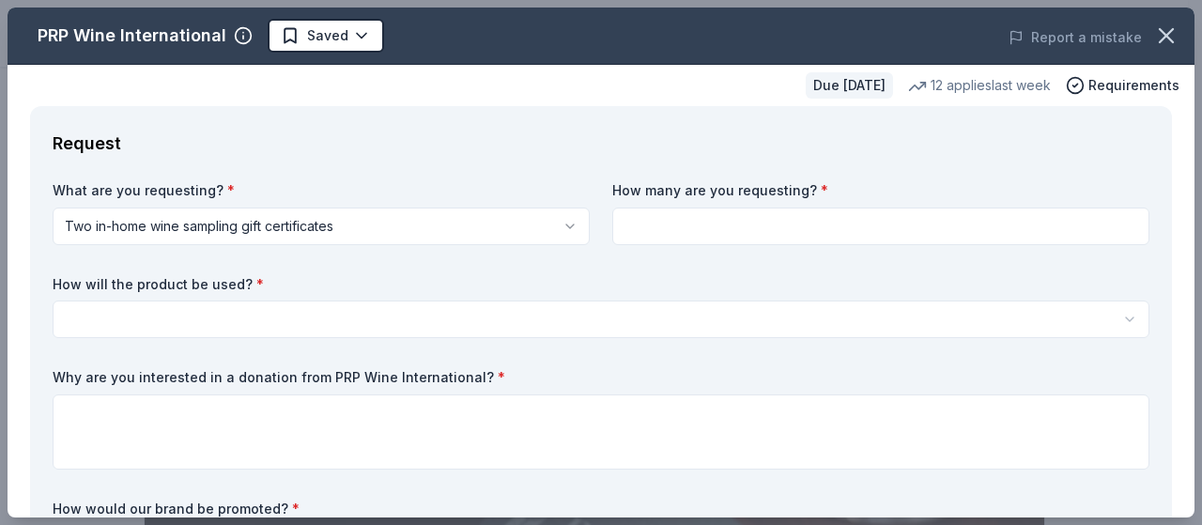
click at [661, 215] on input at bounding box center [880, 226] width 537 height 38
type input "1"
click at [286, 316] on html "Aces for Spaces Saved Apply Due [DATE] Share PRP Wine International New • 2 rev…" at bounding box center [601, 262] width 1202 height 525
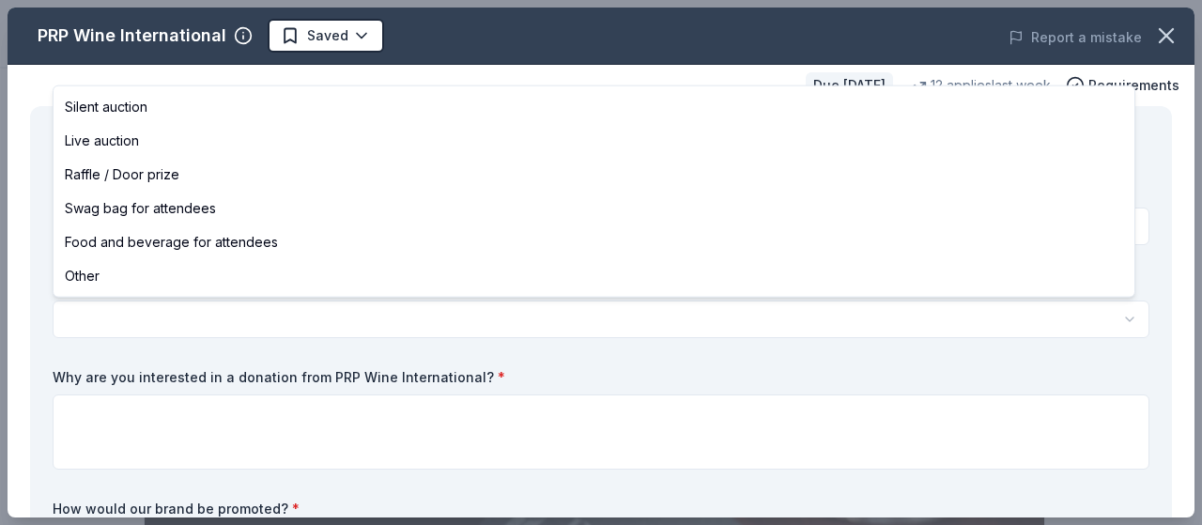
select select "silentAuction"
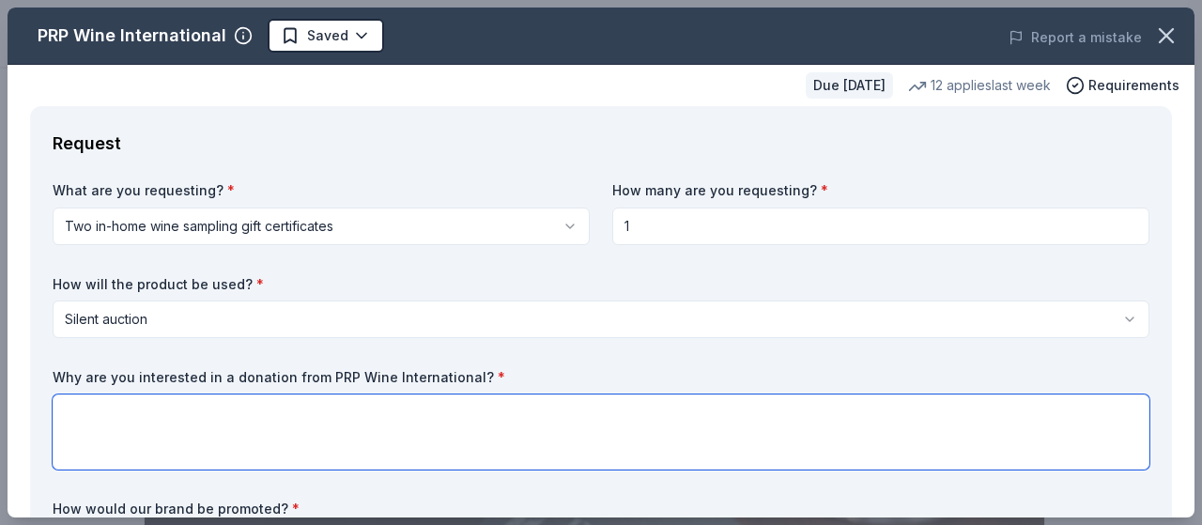
click at [199, 442] on textarea at bounding box center [601, 431] width 1097 height 75
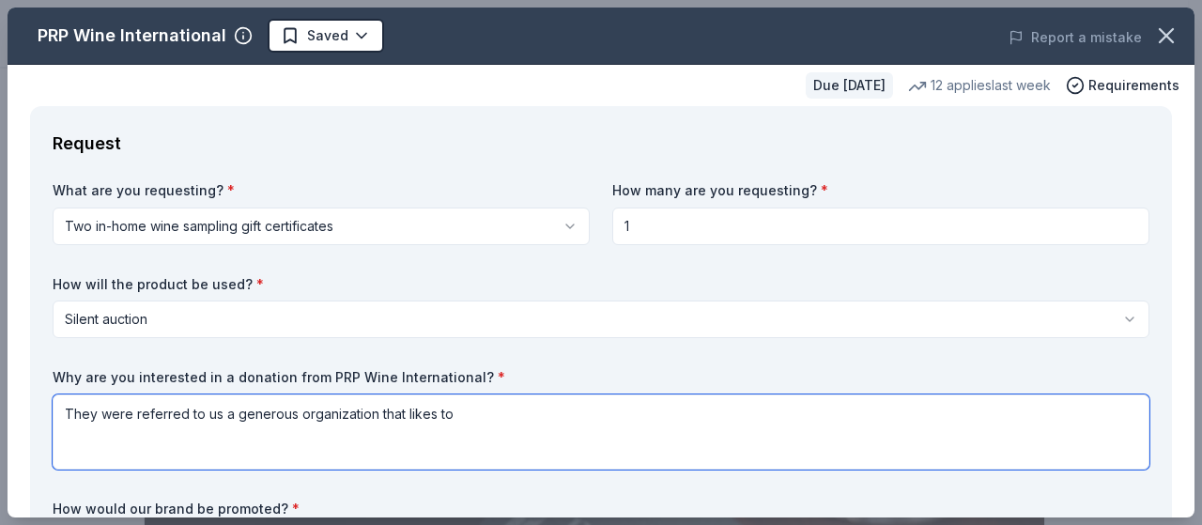
click at [251, 407] on textarea "They were referred to us a generous organization that likes to" at bounding box center [601, 431] width 1097 height 75
drag, startPoint x: 425, startPoint y: 411, endPoint x: 366, endPoint y: 414, distance: 59.2
click at [366, 414] on textarea "They were referred to us as an organization that likes to" at bounding box center [601, 431] width 1097 height 75
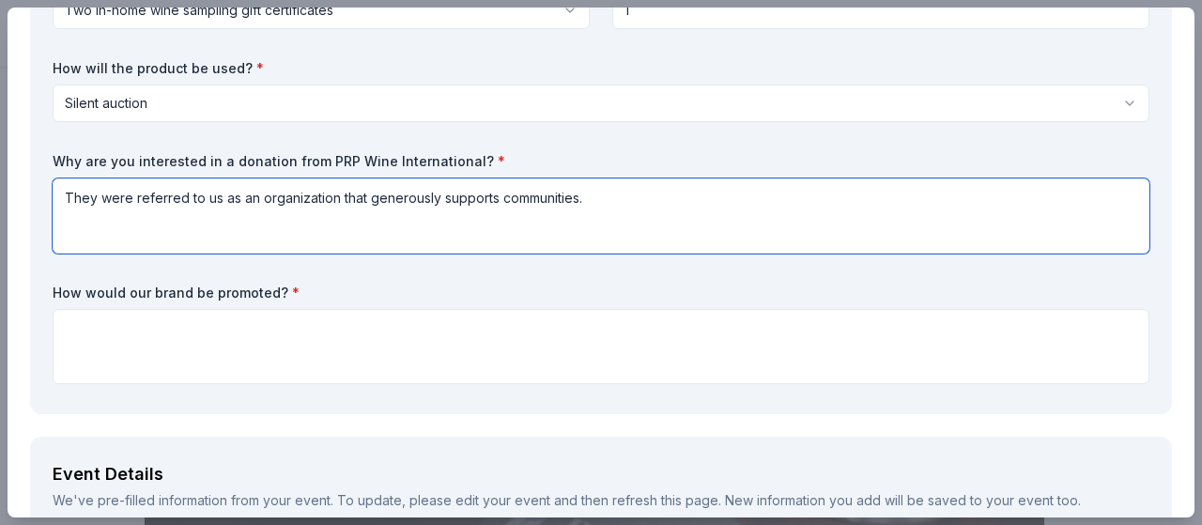
scroll to position [238, 0]
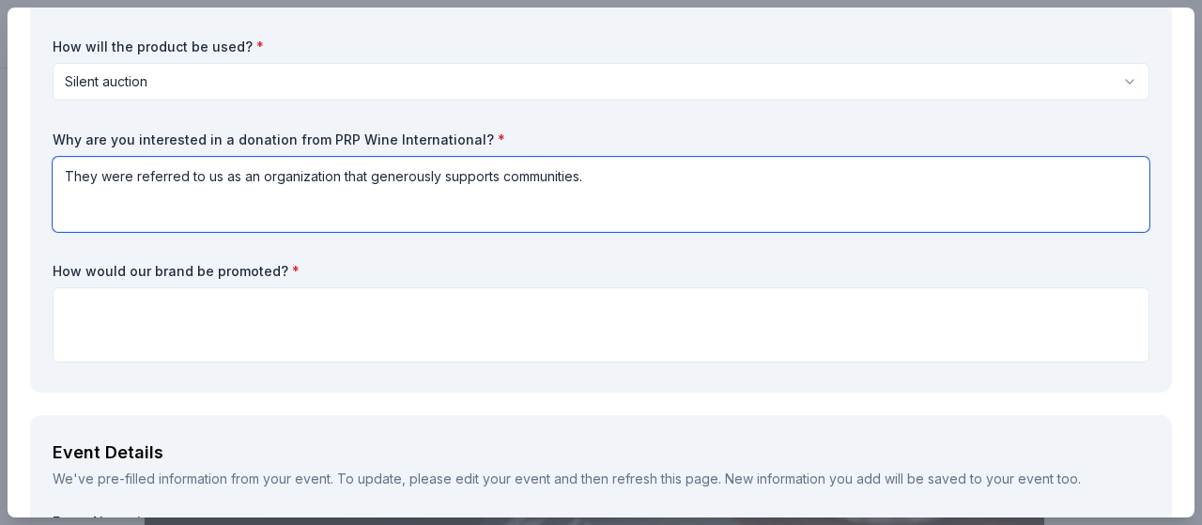
type textarea "They were referred to us as an organization that generously supports communitie…"
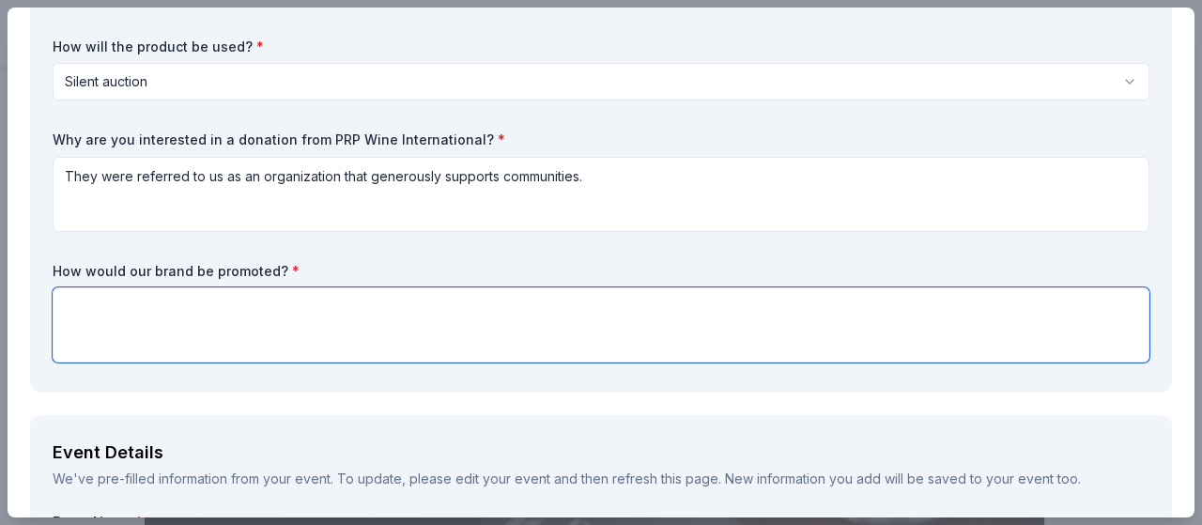
click at [459, 337] on textarea at bounding box center [601, 324] width 1097 height 75
click at [96, 311] on textarea "print and online auction app" at bounding box center [601, 324] width 1097 height 75
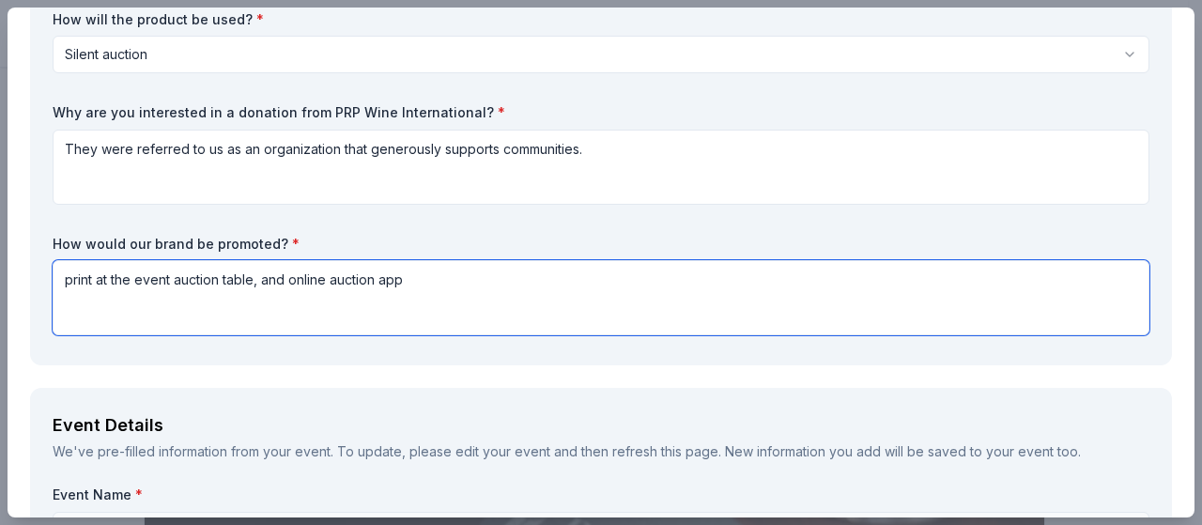
scroll to position [266, 0]
click at [332, 281] on textarea "print at the event auction table, and online auction app" at bounding box center [601, 296] width 1097 height 75
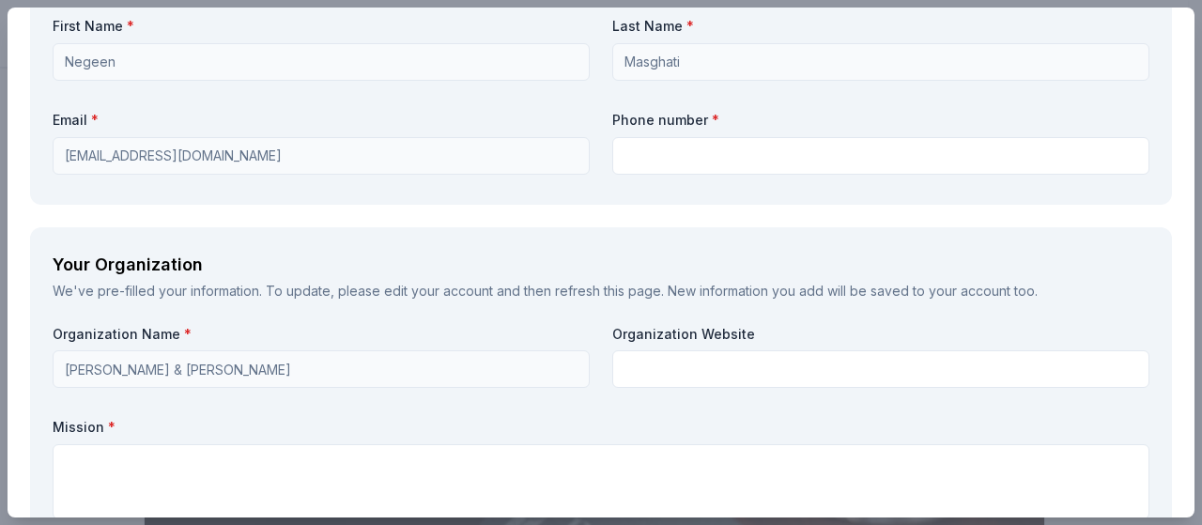
scroll to position [1596, 0]
type textarea "print at the event auction table, and online on auction app"
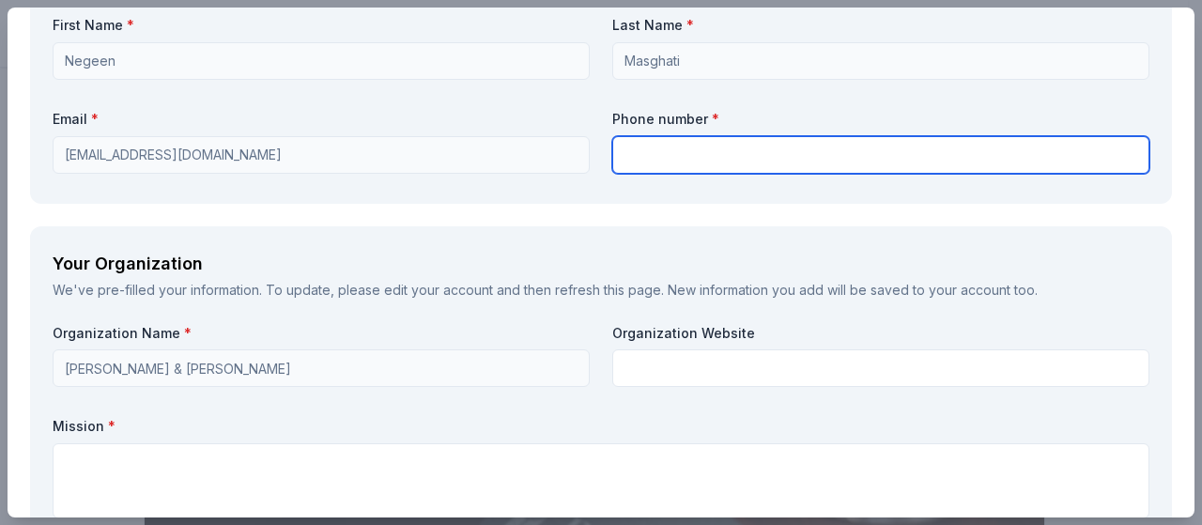
click at [668, 157] on input "text" at bounding box center [880, 155] width 537 height 38
type input "773-697-5555"
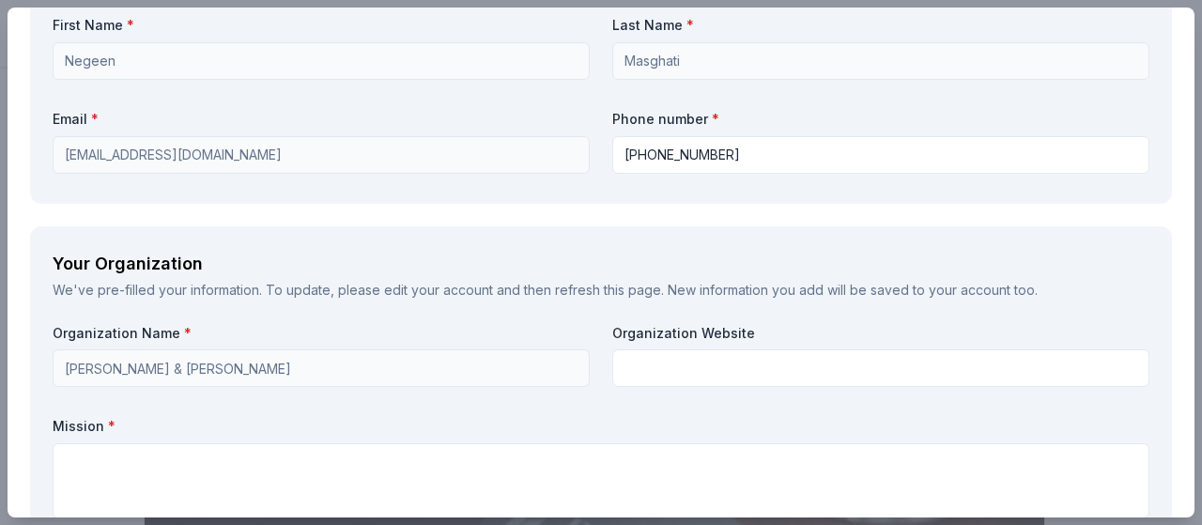
click at [661, 310] on div "Your Organization We've pre-filled your information. To update, please edit you…" at bounding box center [601, 504] width 1142 height 556
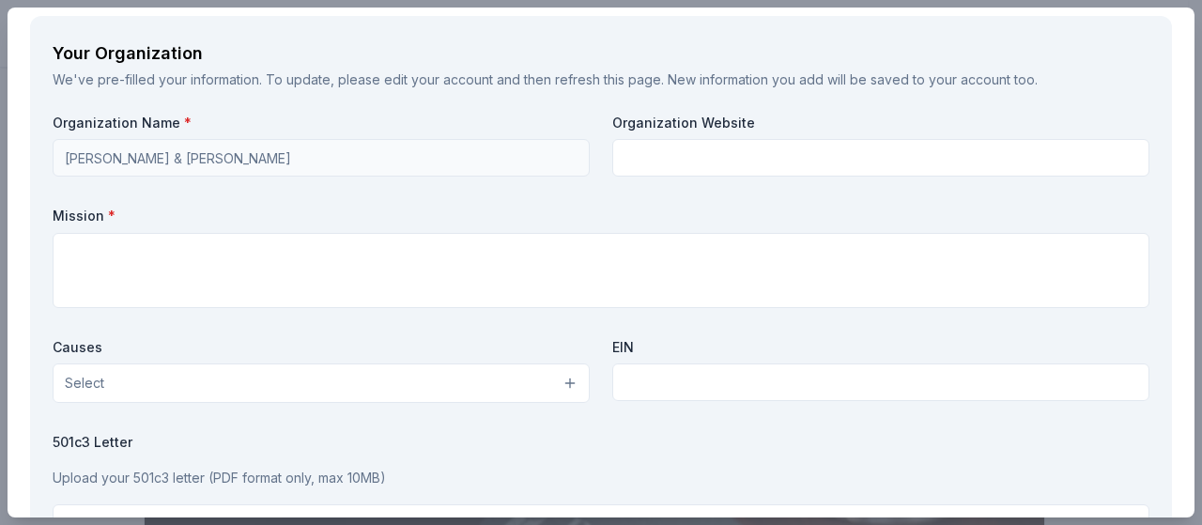
scroll to position [1849, 0]
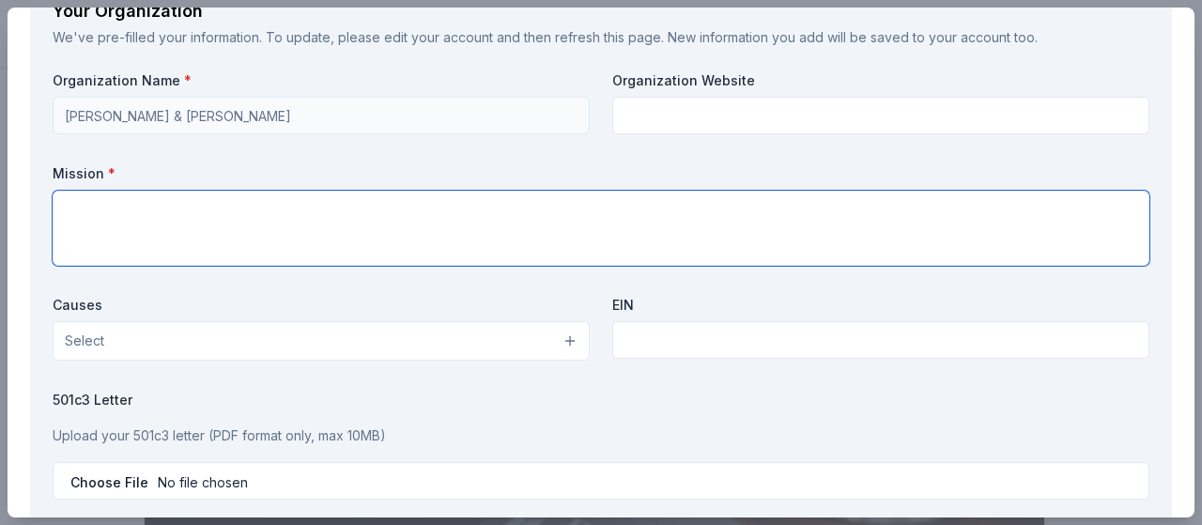
click at [564, 217] on textarea at bounding box center [601, 228] width 1097 height 75
type textarea "We are raising money for La Casa Norte"
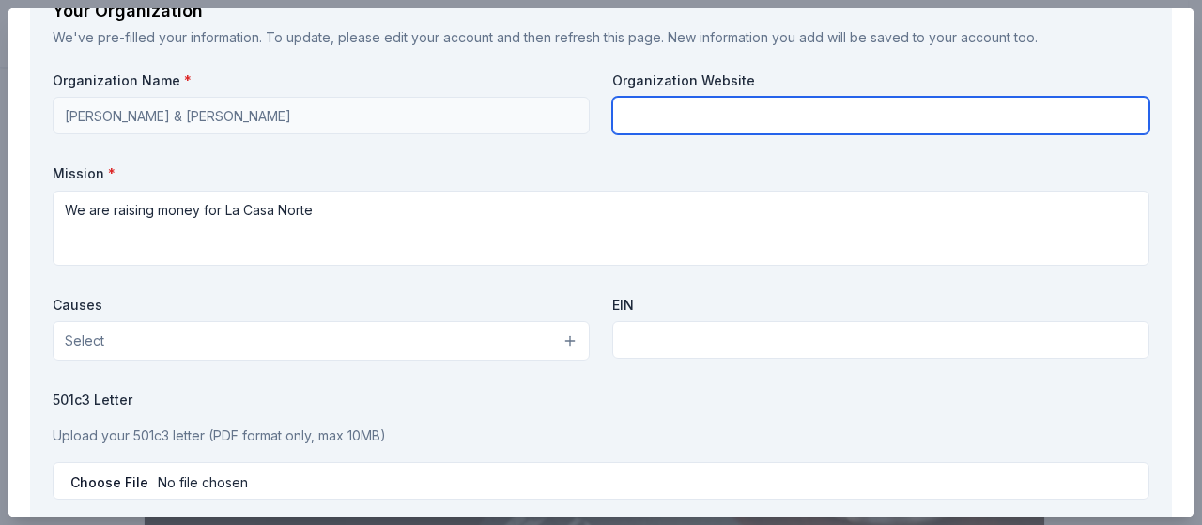
click at [712, 102] on input "text" at bounding box center [880, 116] width 537 height 38
type input "[DOMAIN_NAME]"
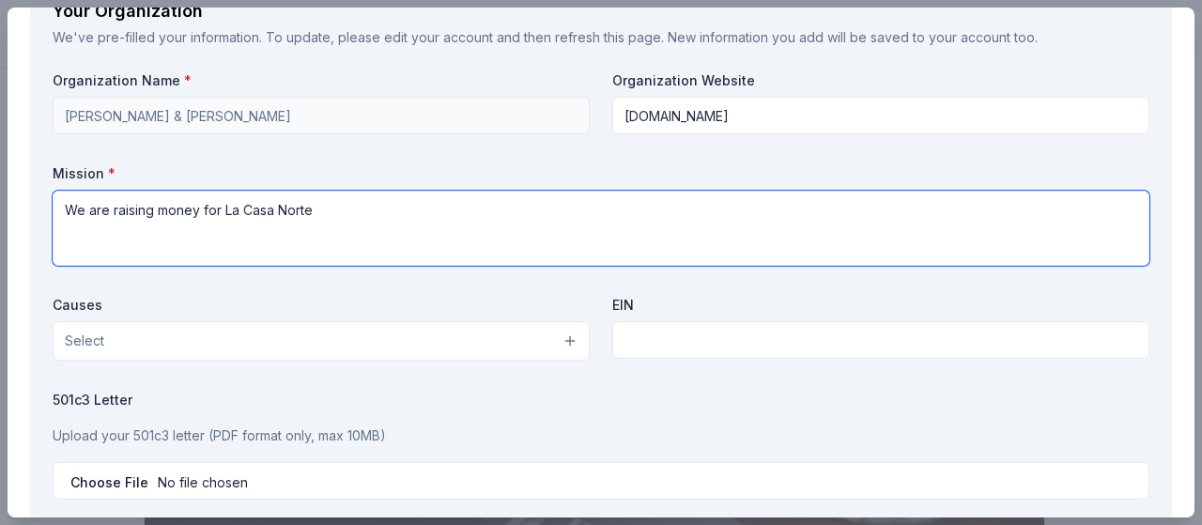
click at [493, 224] on textarea "We are raising money for La Casa Norte" at bounding box center [601, 228] width 1097 height 75
type textarea "We are raising money for La Casa Norte, a 501(c)(3) non-profit organization."
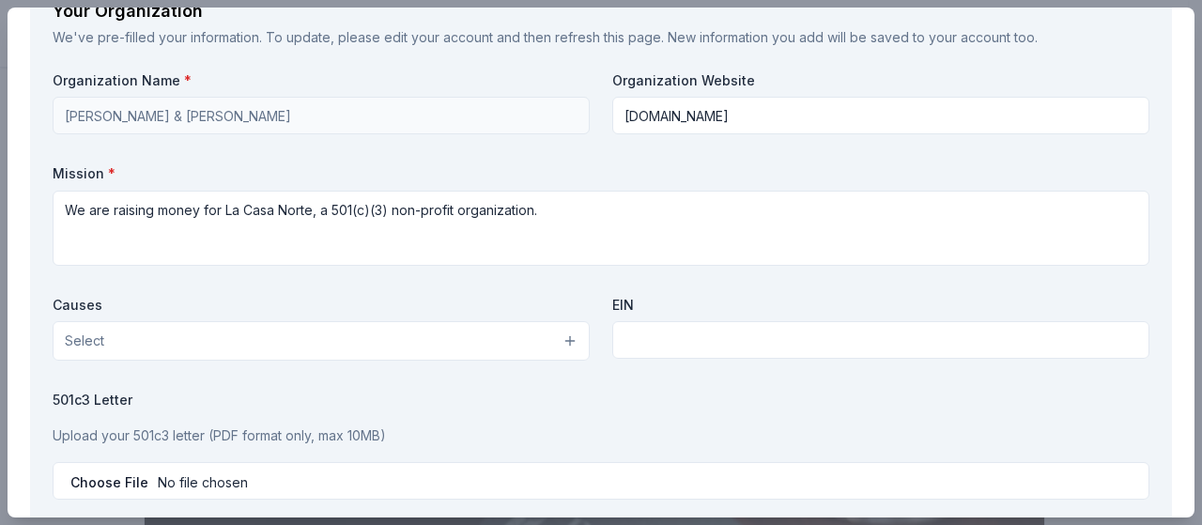
click at [396, 341] on button "Select" at bounding box center [321, 340] width 537 height 39
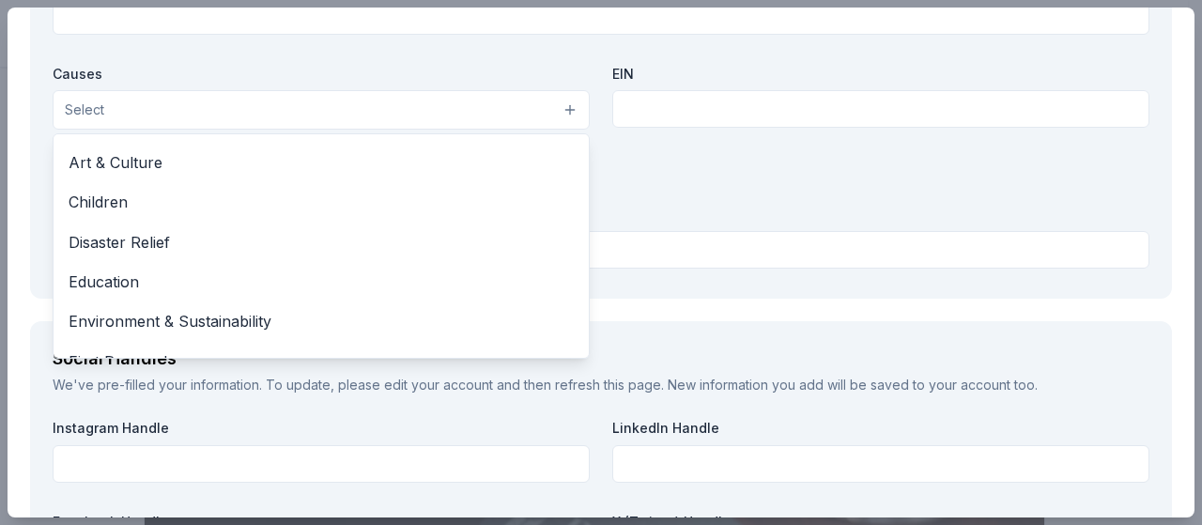
scroll to position [0, 0]
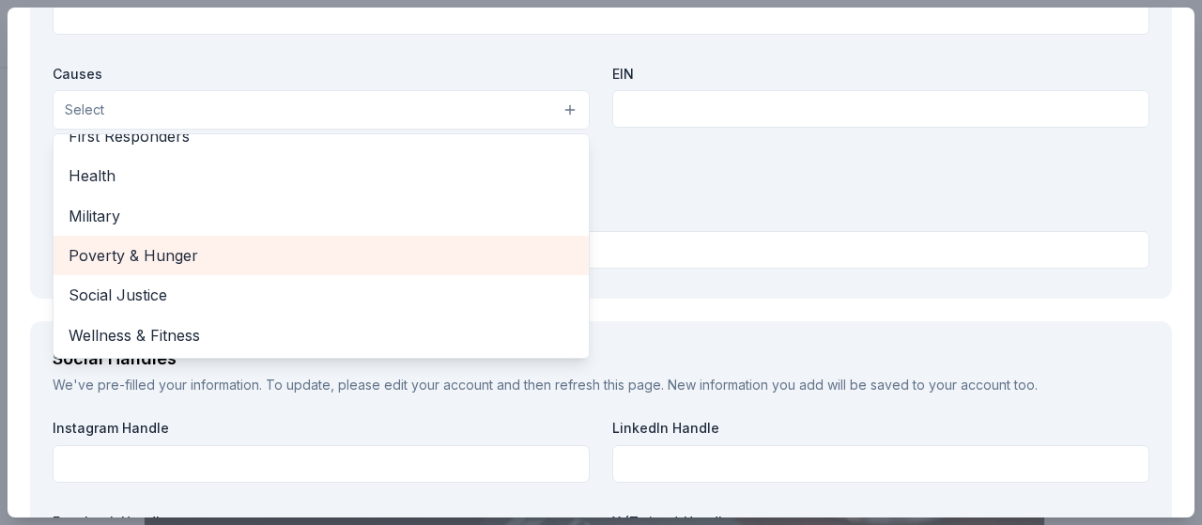
click at [214, 258] on span "Poverty & Hunger" at bounding box center [321, 255] width 505 height 24
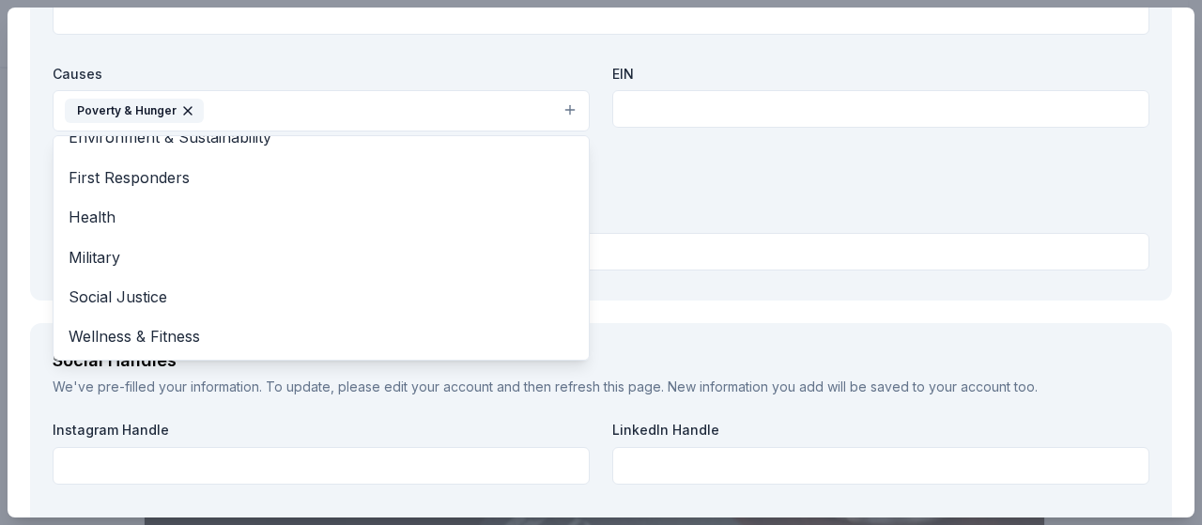
click at [721, 161] on div "Organization Name * Baird & Warner Organization Website lacasenorte.org Mission…" at bounding box center [601, 59] width 1097 height 438
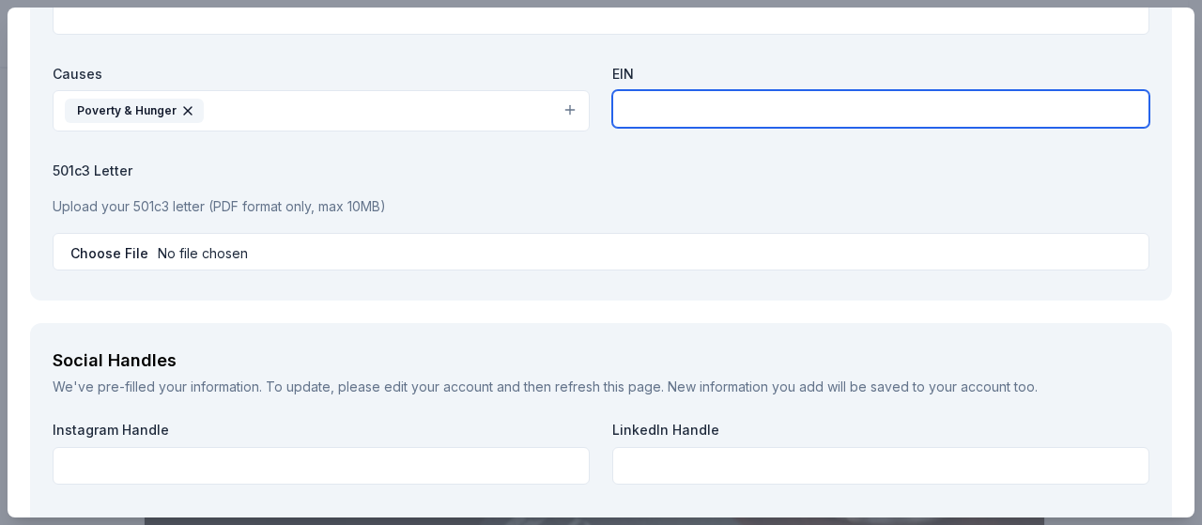
click at [659, 108] on input "text" at bounding box center [880, 109] width 537 height 38
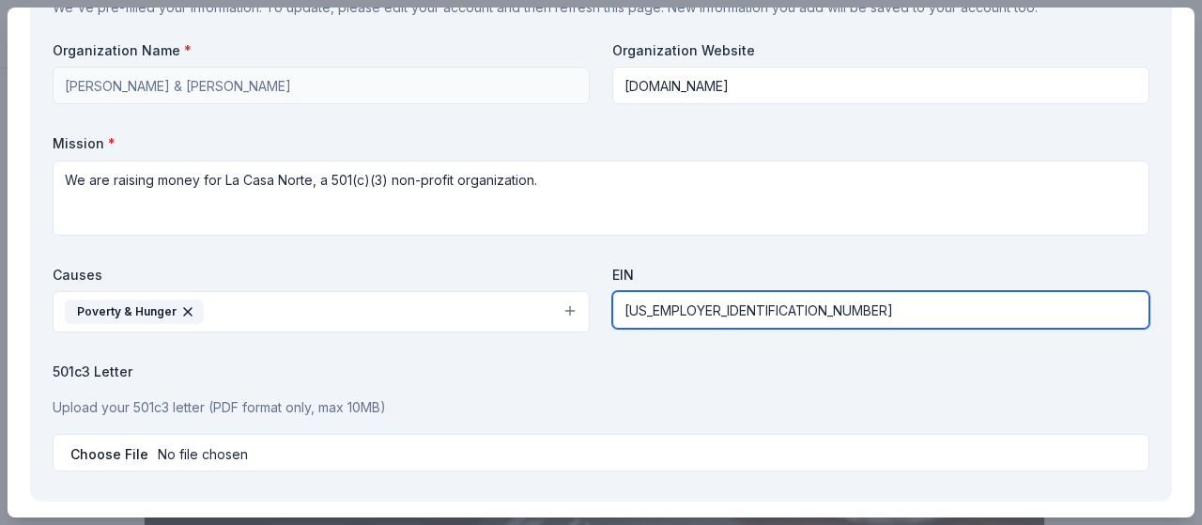
scroll to position [1877, 0]
type input "36-4041525"
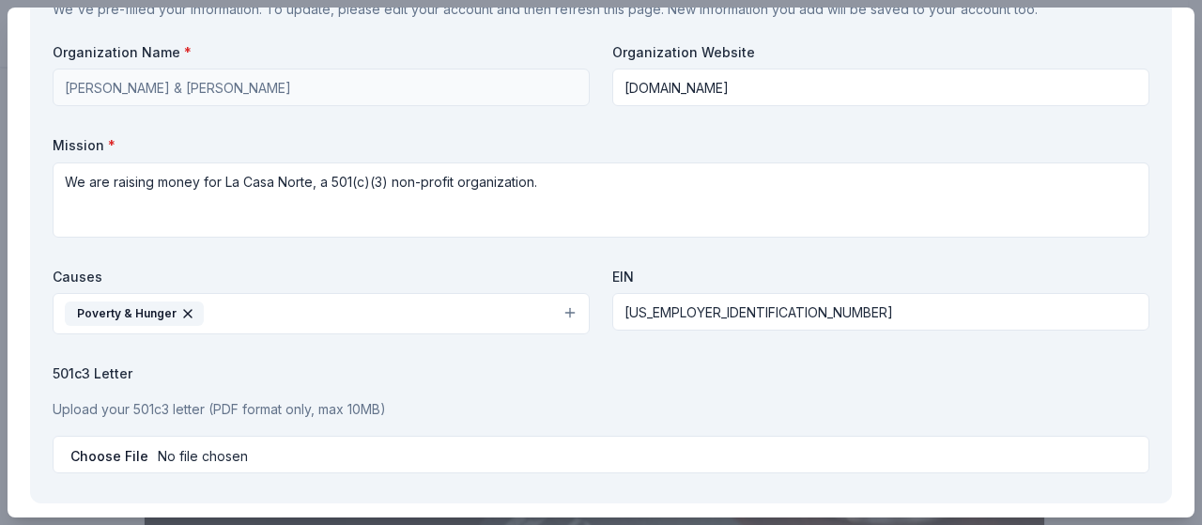
click at [637, 155] on div "Mission * We are raising money for La Casa Norte, a 501(c)(3) non-profit organi…" at bounding box center [601, 186] width 1097 height 101
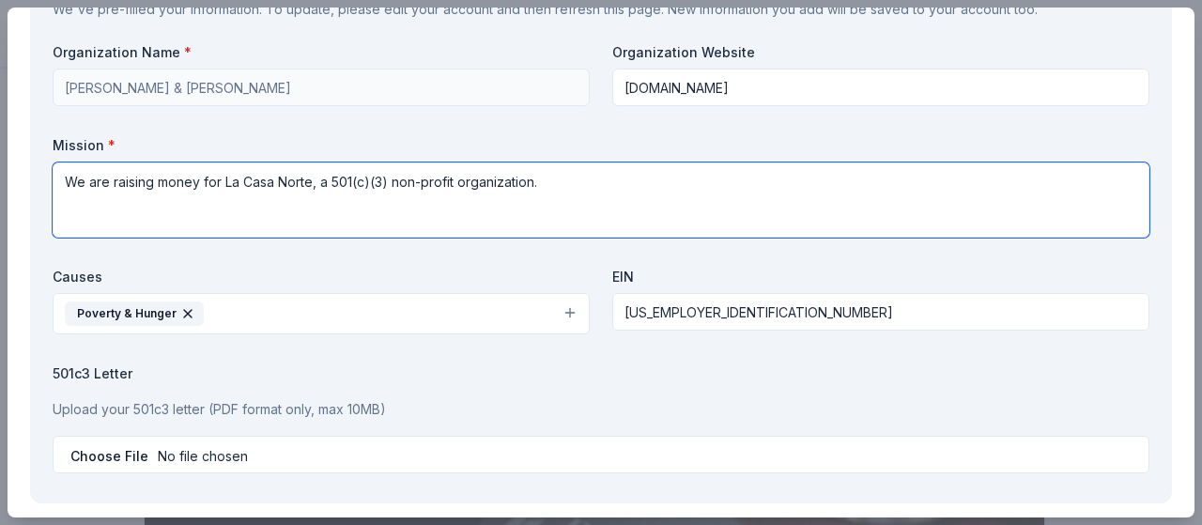
click at [625, 177] on textarea "We are raising money for La Casa Norte, a 501(c)(3) non-profit organization." at bounding box center [601, 199] width 1097 height 75
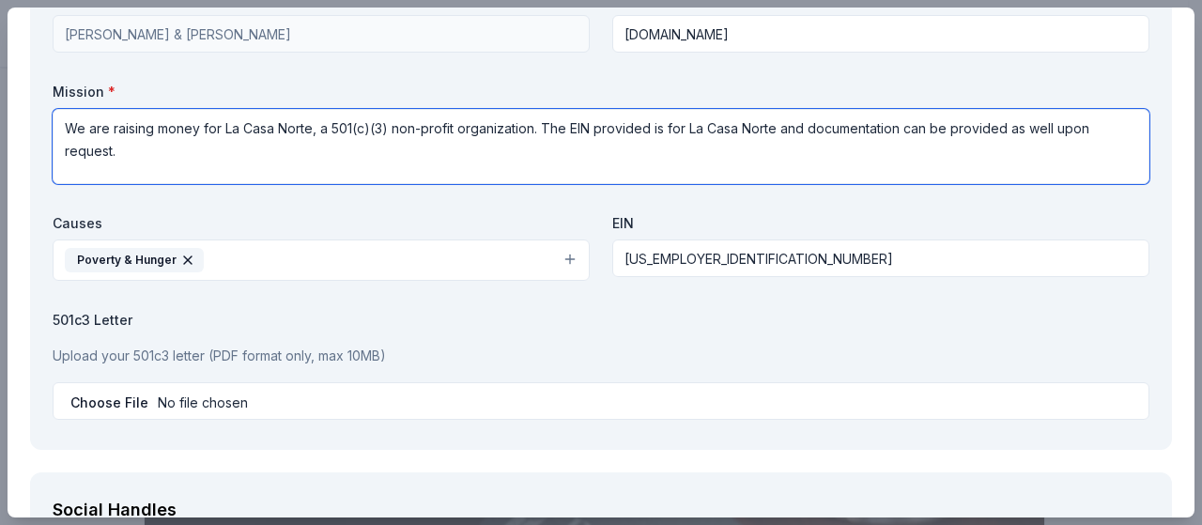
scroll to position [1935, 0]
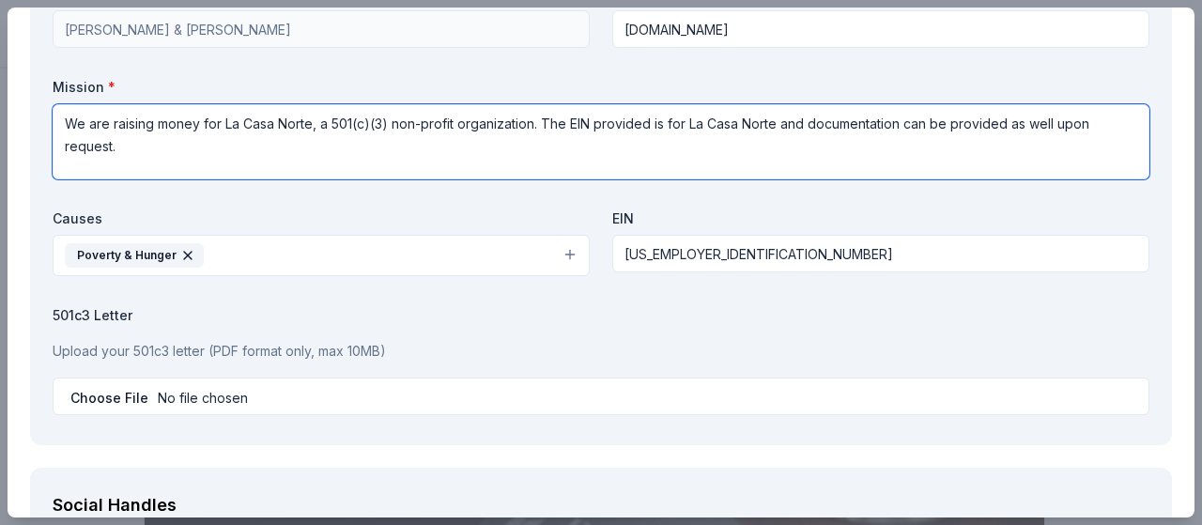
click at [650, 115] on textarea "We are raising money for La Casa Norte, a 501(c)(3) non-profit organization. Th…" at bounding box center [601, 141] width 1097 height 75
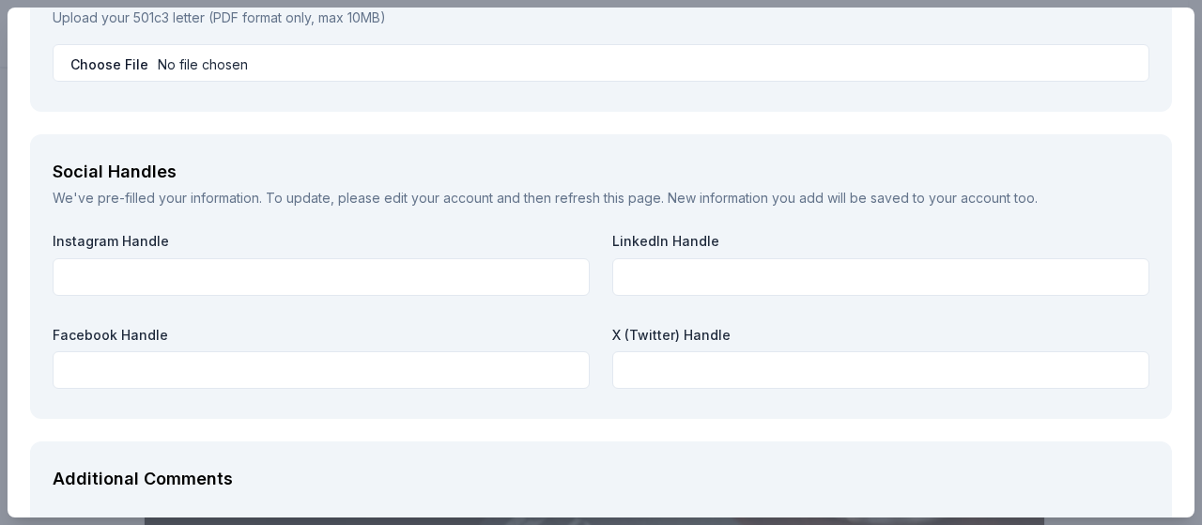
scroll to position [2105, 0]
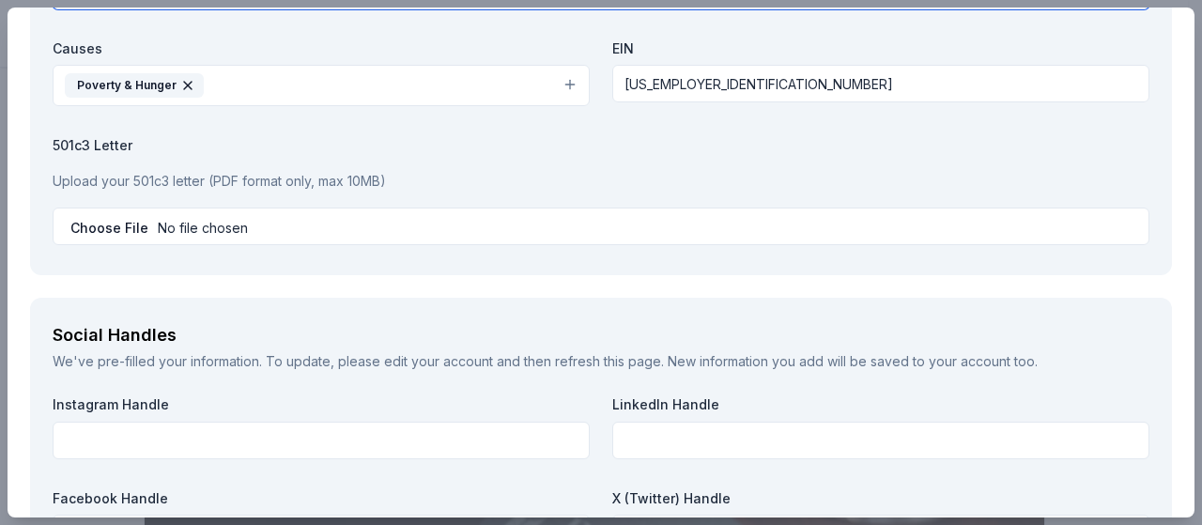
type textarea "We are raising money for La Casa Norte, a 501(c)(3) non-profit organization. Th…"
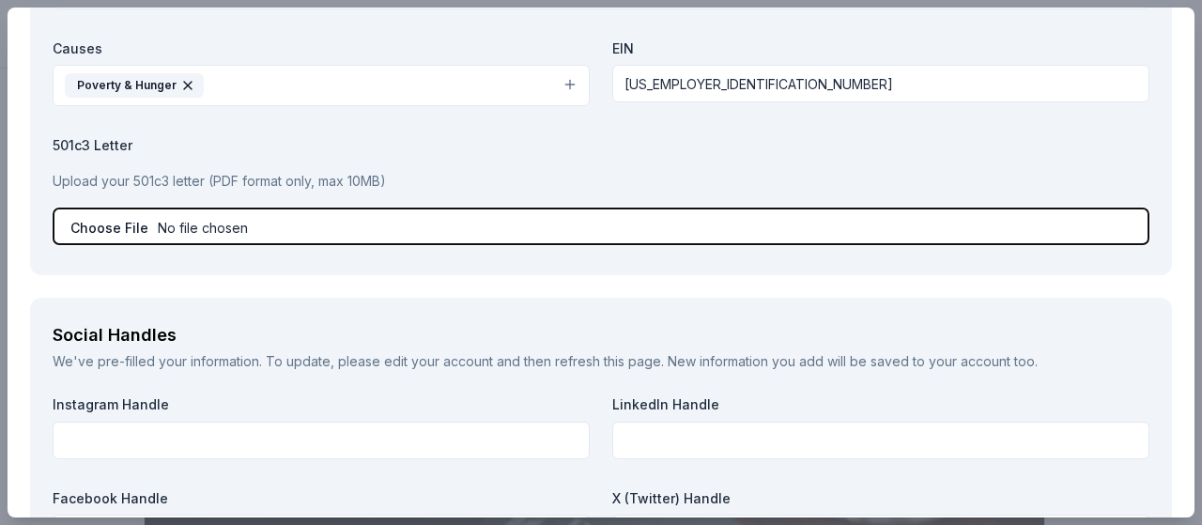
click at [108, 222] on input "file" at bounding box center [601, 226] width 1097 height 38
type input "C:\fakepath\Aces For Spaces Donation Packet_2025.pdf"
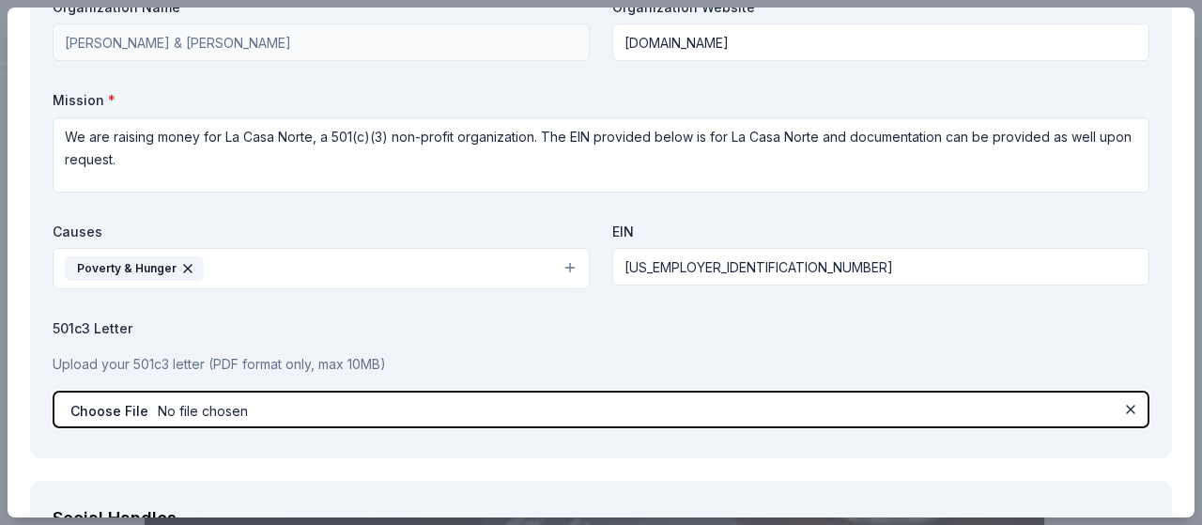
scroll to position [1870, 0]
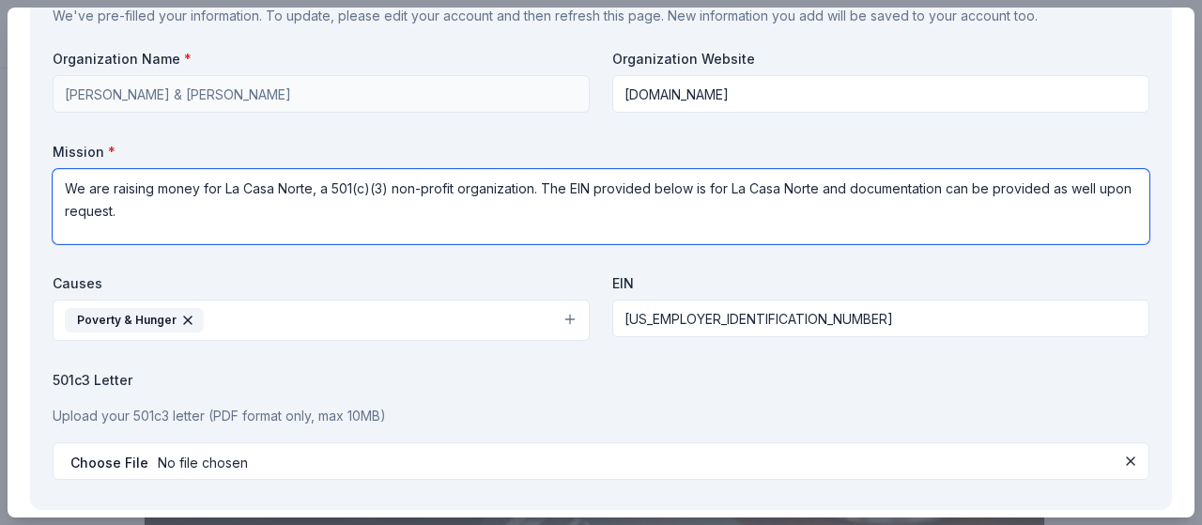
drag, startPoint x: 944, startPoint y: 183, endPoint x: 975, endPoint y: 223, distance: 50.9
click at [975, 223] on textarea "We are raising money for La Casa Norte, a 501(c)(3) non-profit organization. Th…" at bounding box center [601, 206] width 1097 height 75
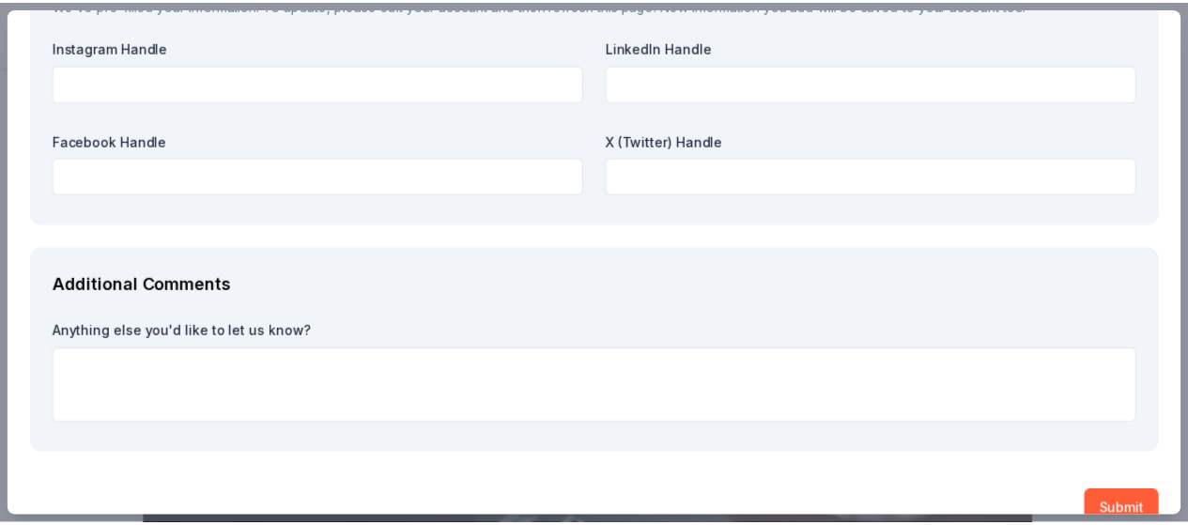
scroll to position [2493, 0]
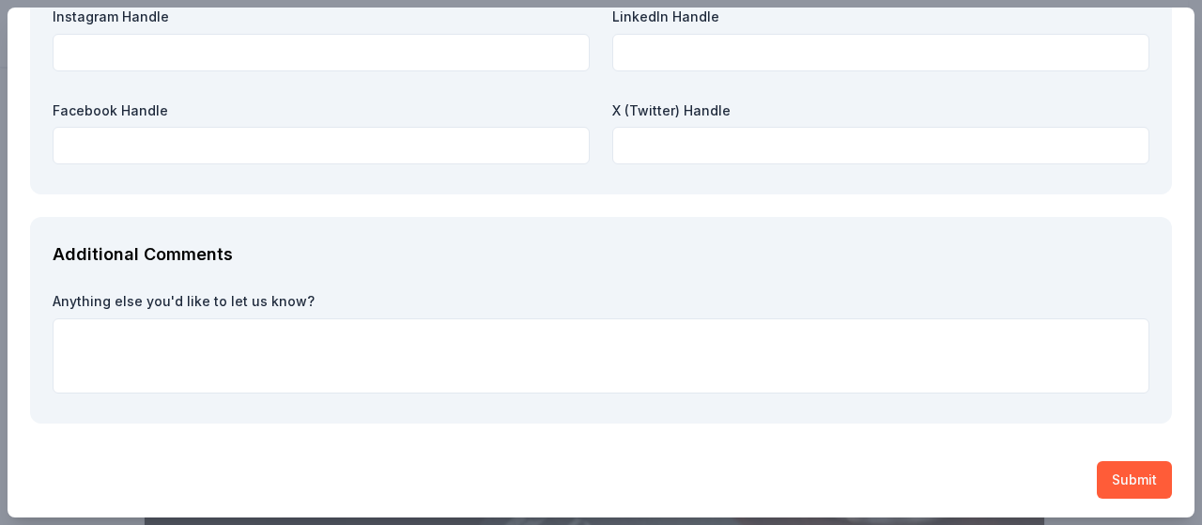
type textarea "We are raising money for La Casa Norte, a 501(c)(3) non-profit organization. Th…"
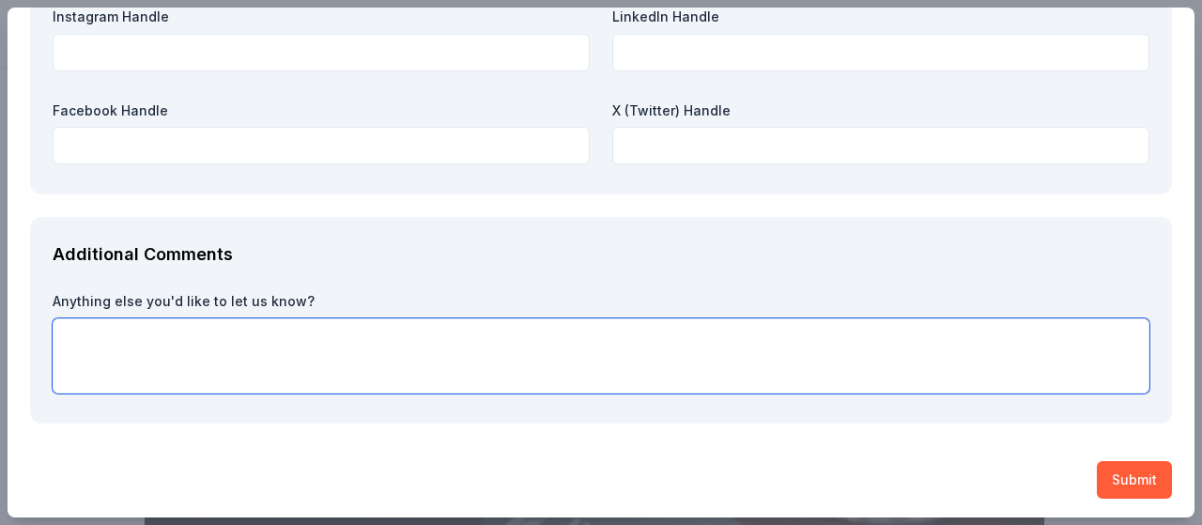
click at [878, 342] on textarea at bounding box center [601, 355] width 1097 height 75
type textarea "Thank you for your consideration!"
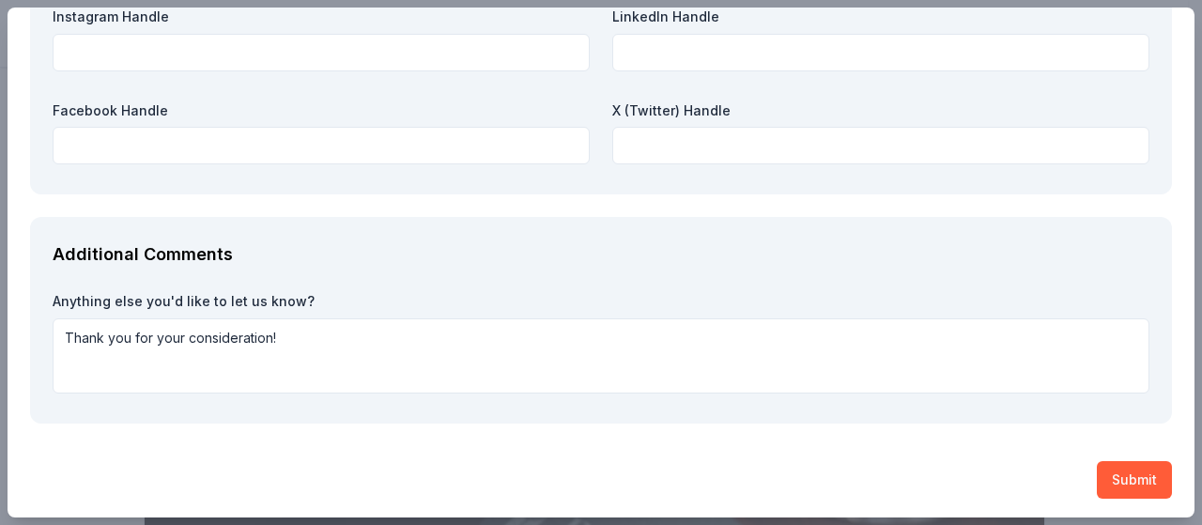
click at [1132, 472] on button "Submit" at bounding box center [1134, 480] width 75 height 38
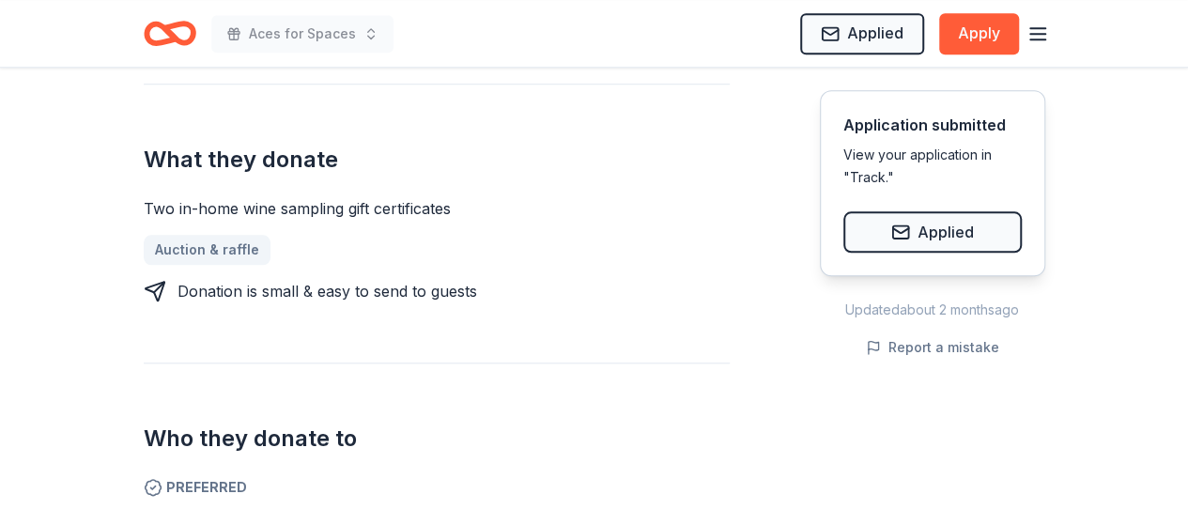
scroll to position [791, 0]
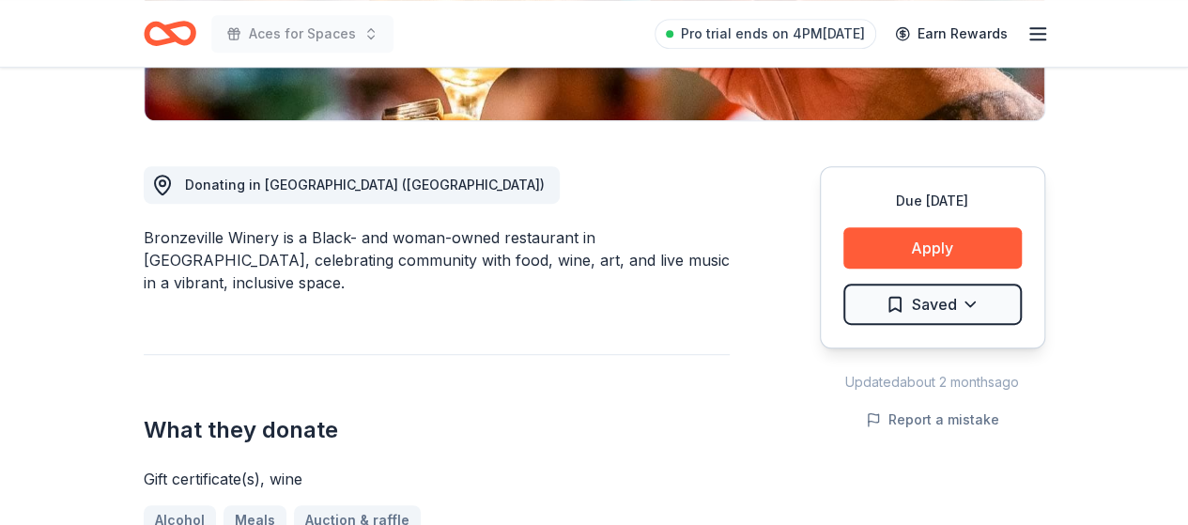
scroll to position [464, 0]
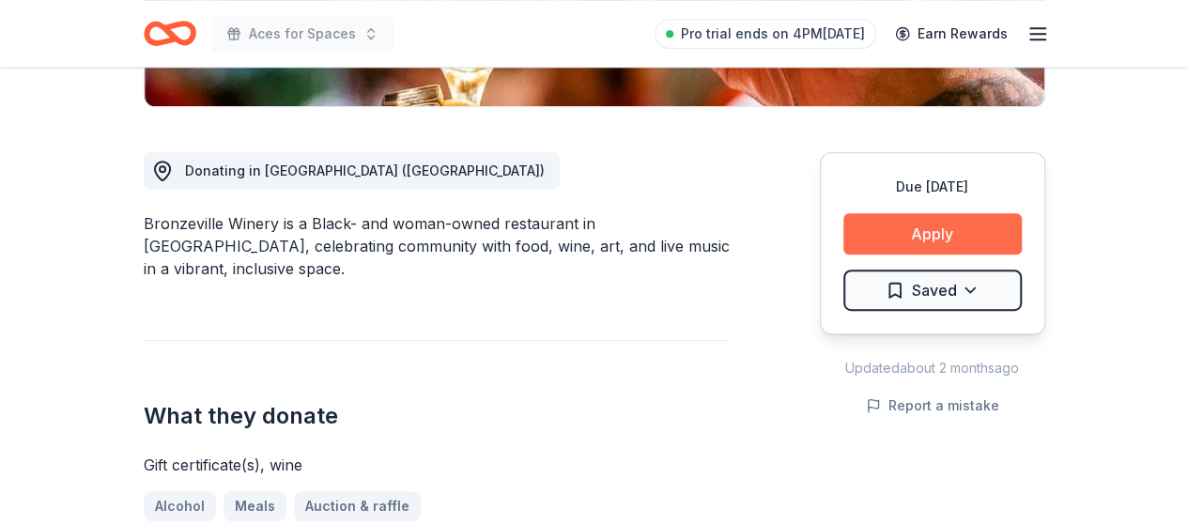
click at [958, 227] on button "Apply" at bounding box center [932, 233] width 178 height 41
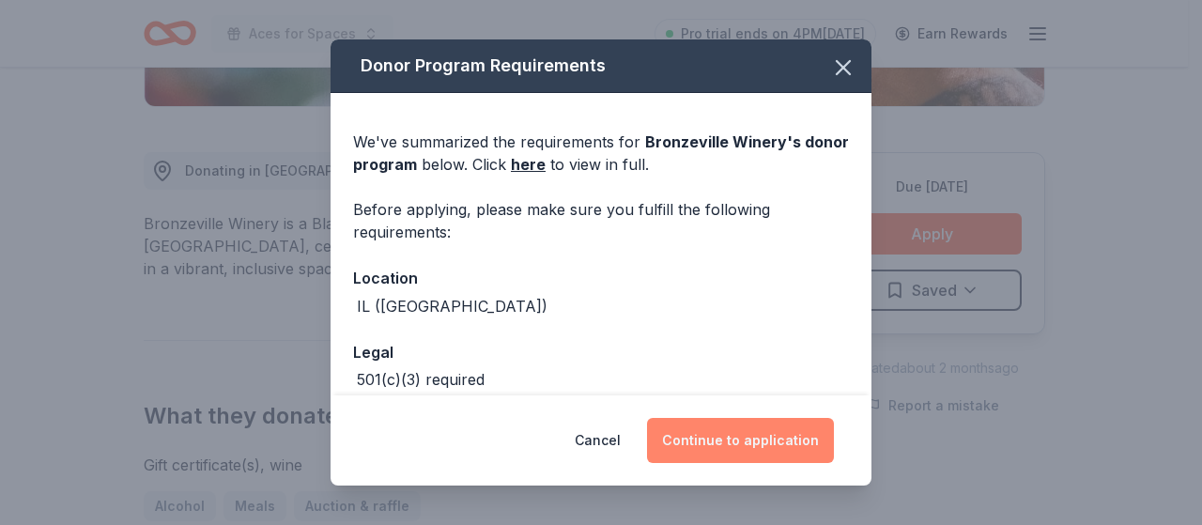
click at [733, 448] on button "Continue to application" at bounding box center [740, 440] width 187 height 45
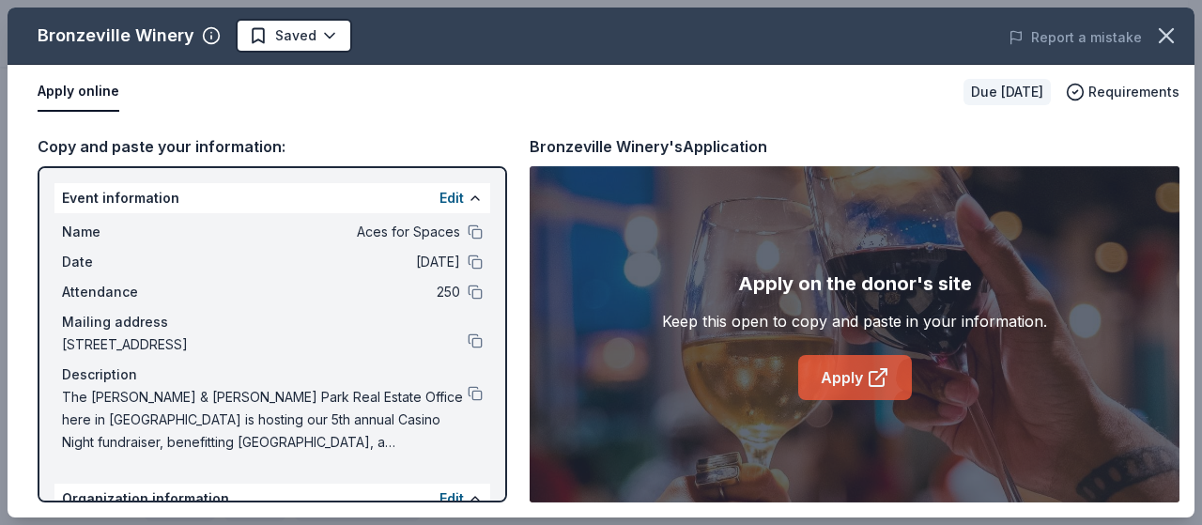
click at [870, 380] on icon at bounding box center [878, 377] width 23 height 23
click at [1165, 40] on icon "button" at bounding box center [1166, 36] width 26 height 26
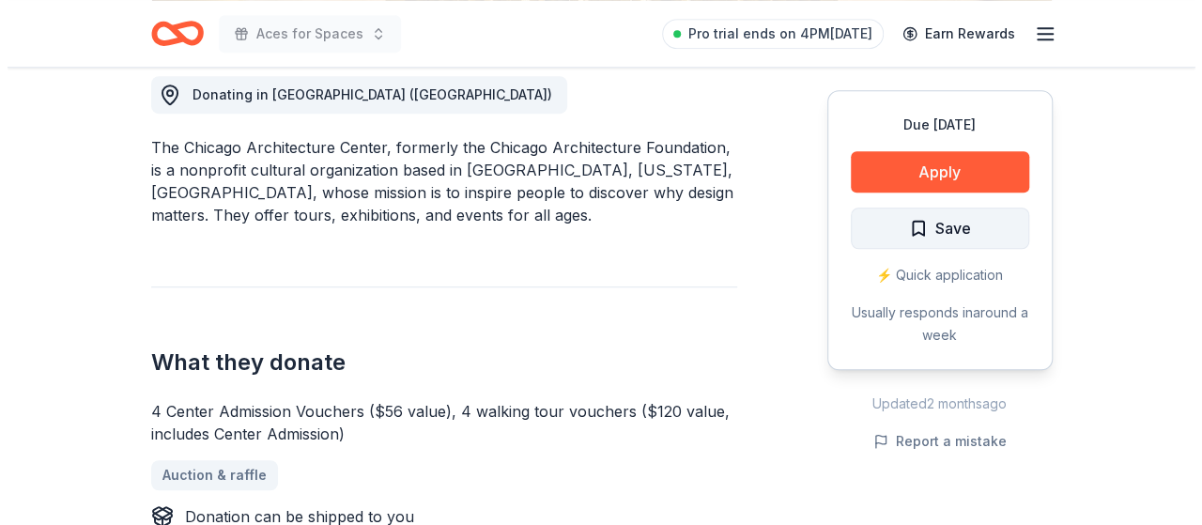
scroll to position [544, 0]
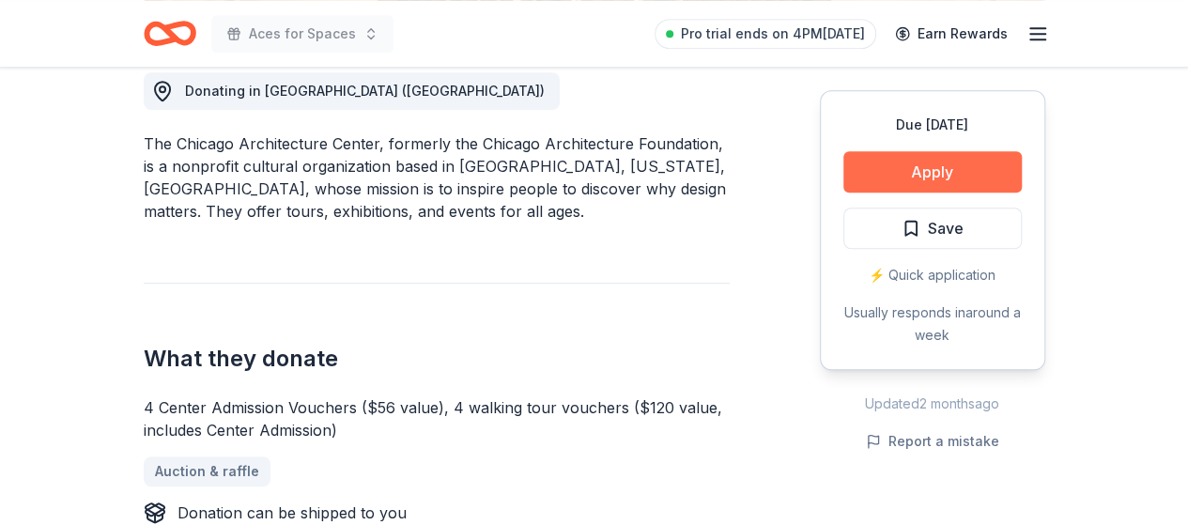
click at [935, 170] on button "Apply" at bounding box center [932, 171] width 178 height 41
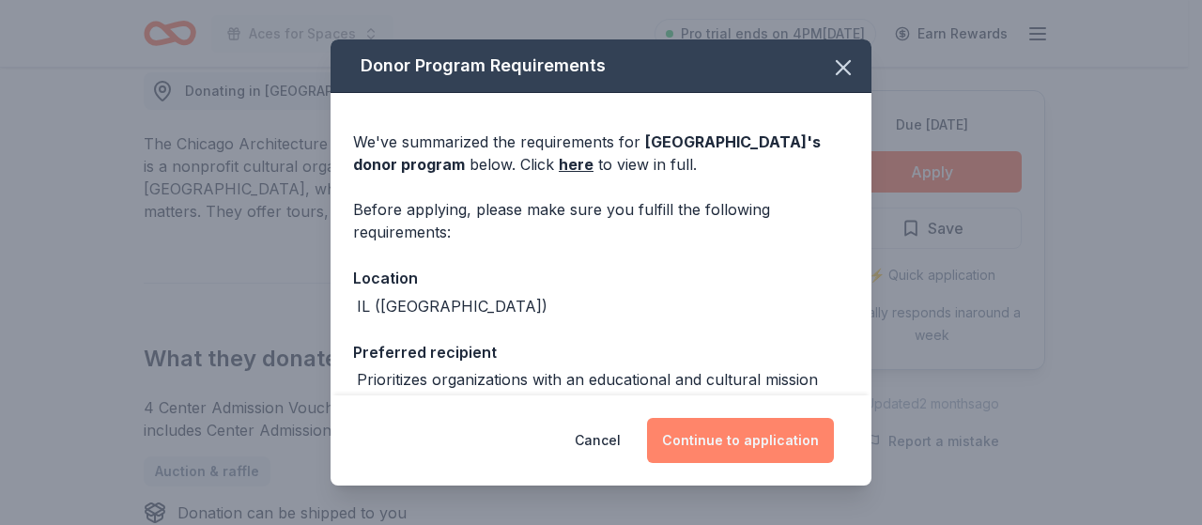
click at [744, 451] on button "Continue to application" at bounding box center [740, 440] width 187 height 45
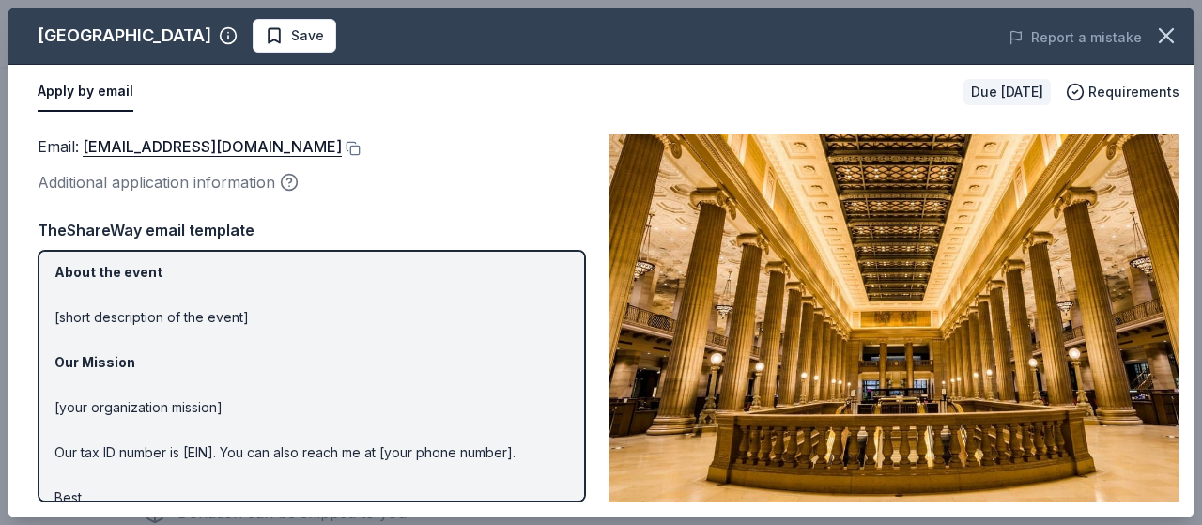
scroll to position [276, 0]
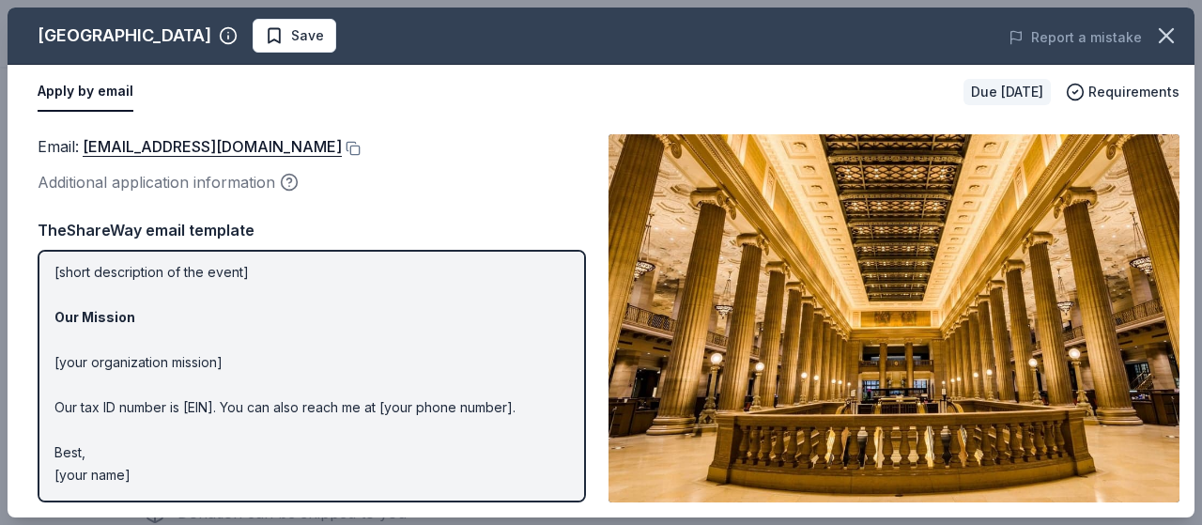
click at [355, 346] on p "Hi [name/there], I am [your name] from [your org]. We are seeking [requested it…" at bounding box center [311, 239] width 514 height 496
drag, startPoint x: 151, startPoint y: 479, endPoint x: 54, endPoint y: 346, distance: 163.9
click at [54, 346] on p "Hi [name/there], I am [your name] from [your org]. We are seeking [requested it…" at bounding box center [311, 239] width 514 height 496
drag, startPoint x: 54, startPoint y: 271, endPoint x: 301, endPoint y: 514, distance: 345.9
click at [301, 514] on div "Email : [EMAIL_ADDRESS][DOMAIN_NAME] Additional application information Email :…" at bounding box center [601, 318] width 1187 height 398
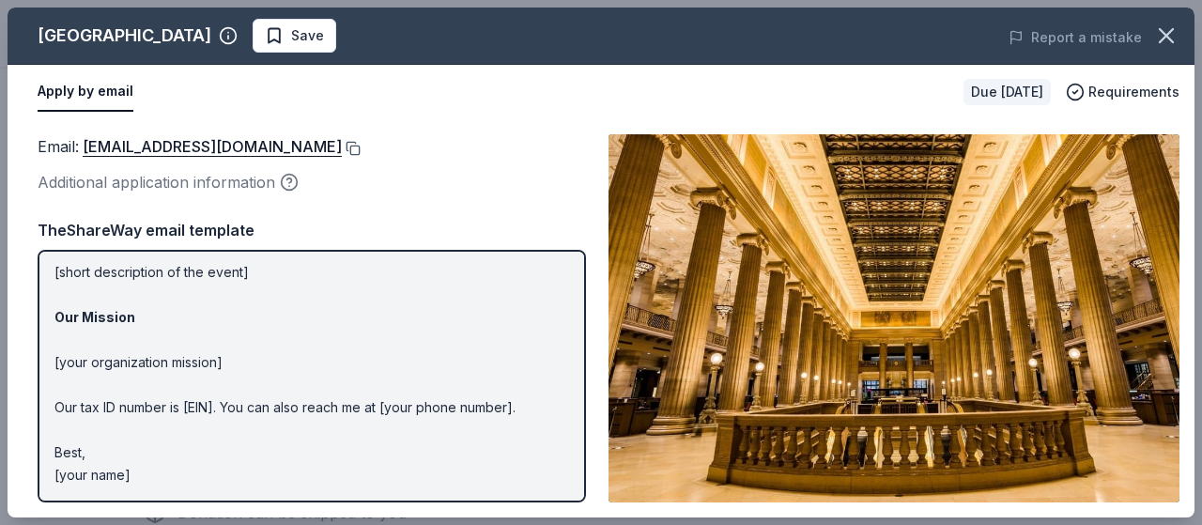
click at [343, 150] on button at bounding box center [351, 148] width 19 height 15
click at [284, 305] on p "Hi [name/there], I am [your name] from [your org]. We are seeking [requested it…" at bounding box center [311, 239] width 514 height 496
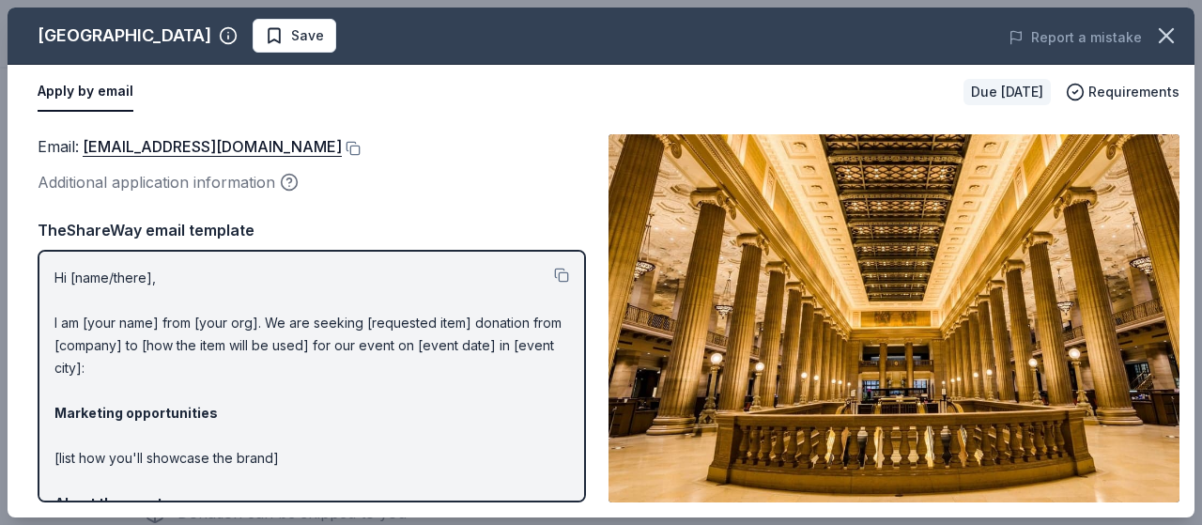
click at [62, 279] on p "Hi [name/there], I am [your name] from [your org]. We are seeking [requested it…" at bounding box center [311, 515] width 514 height 496
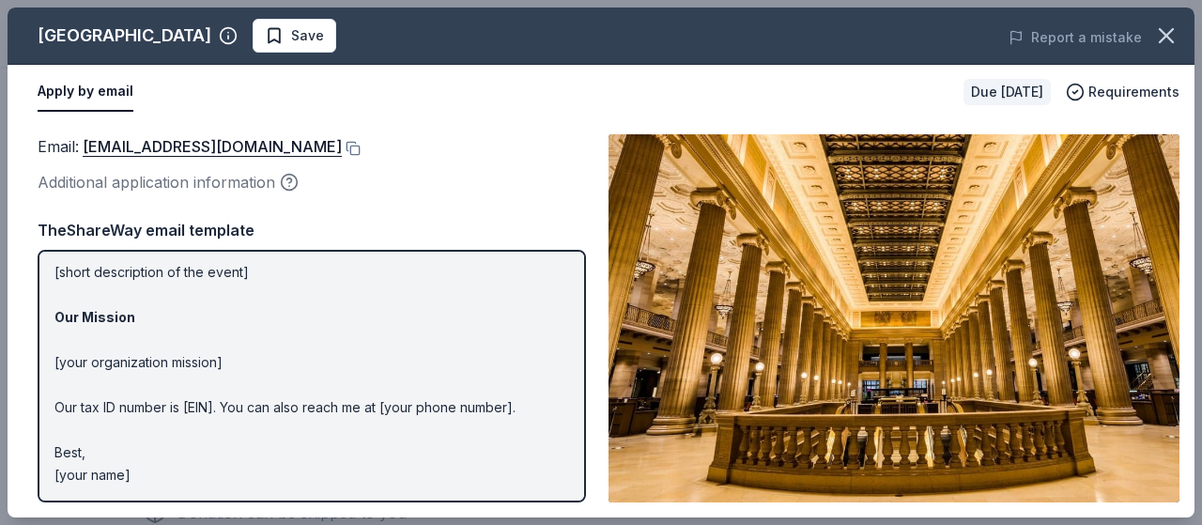
drag, startPoint x: 135, startPoint y: 473, endPoint x: 85, endPoint y: 260, distance: 218.9
click at [85, 260] on p "Hi [name/there], I am [your name] from [your org]. We are seeking [requested it…" at bounding box center [311, 239] width 514 height 496
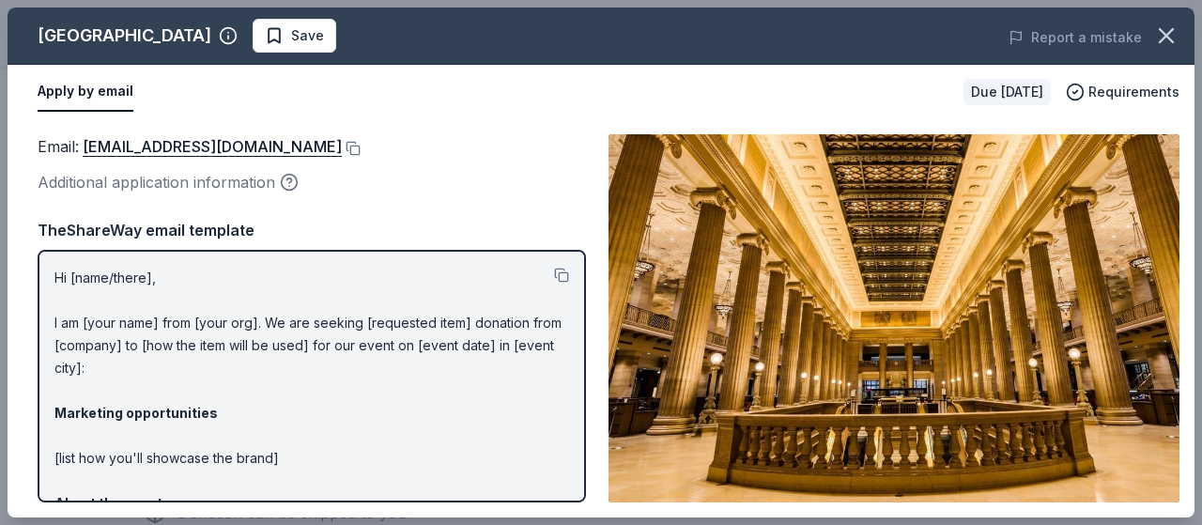
click at [62, 281] on p "Hi [name/there], I am [your name] from [your org]. We are seeking [requested it…" at bounding box center [311, 515] width 514 height 496
click at [554, 275] on button at bounding box center [561, 275] width 15 height 15
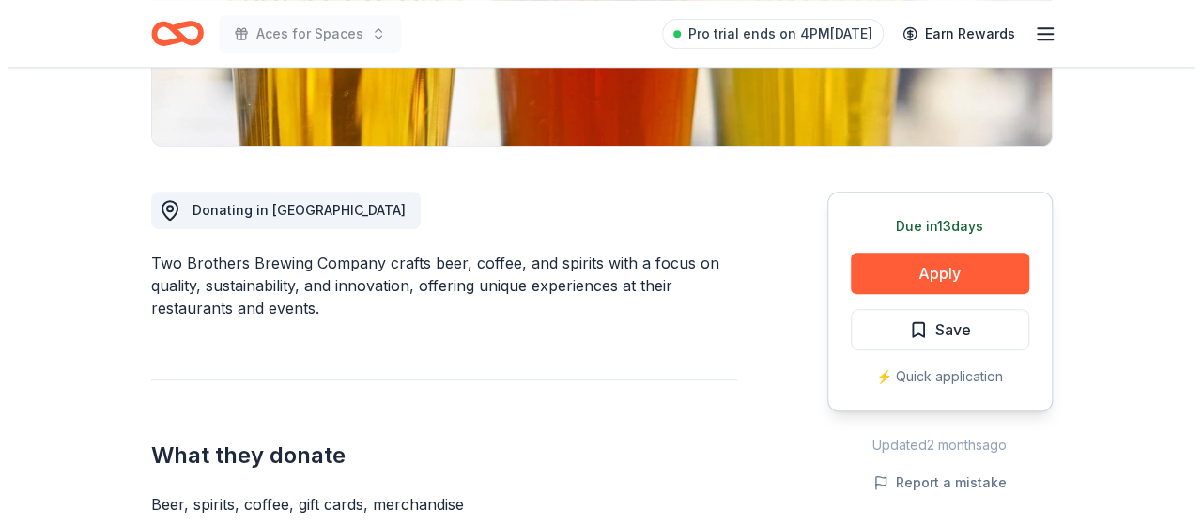
scroll to position [484, 0]
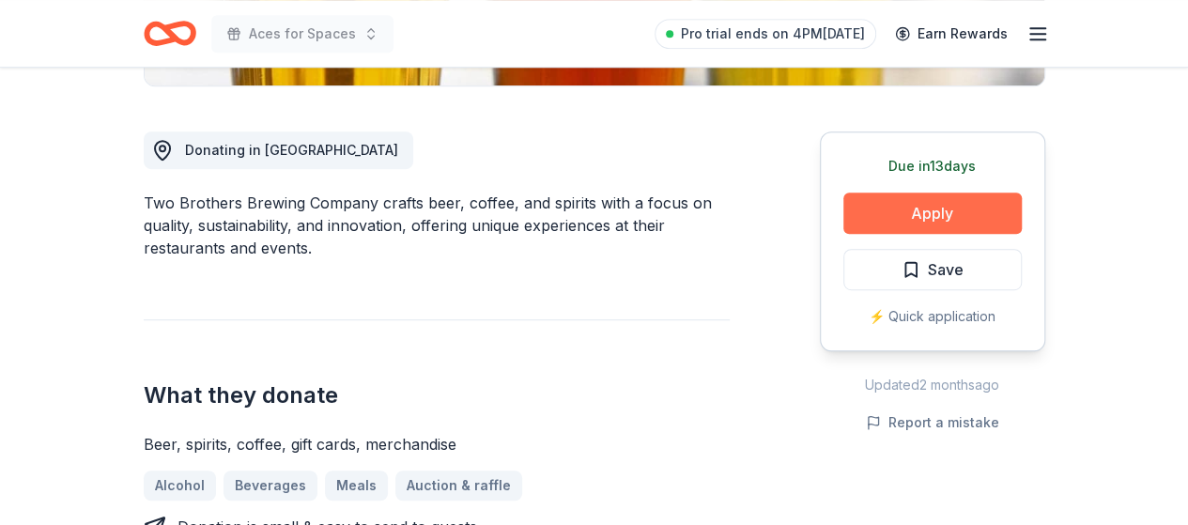
click at [973, 206] on button "Apply" at bounding box center [932, 212] width 178 height 41
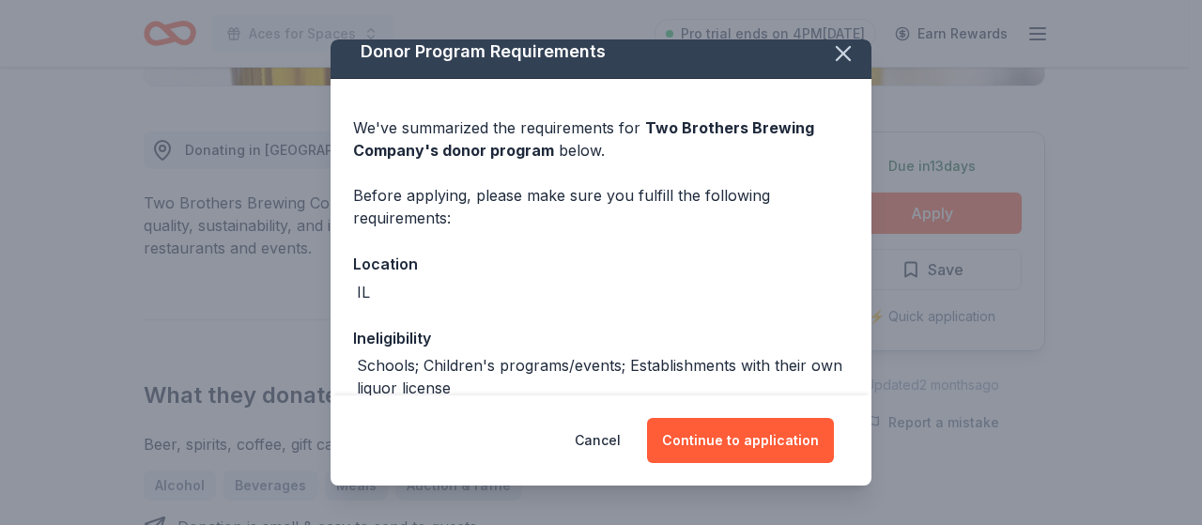
scroll to position [338, 0]
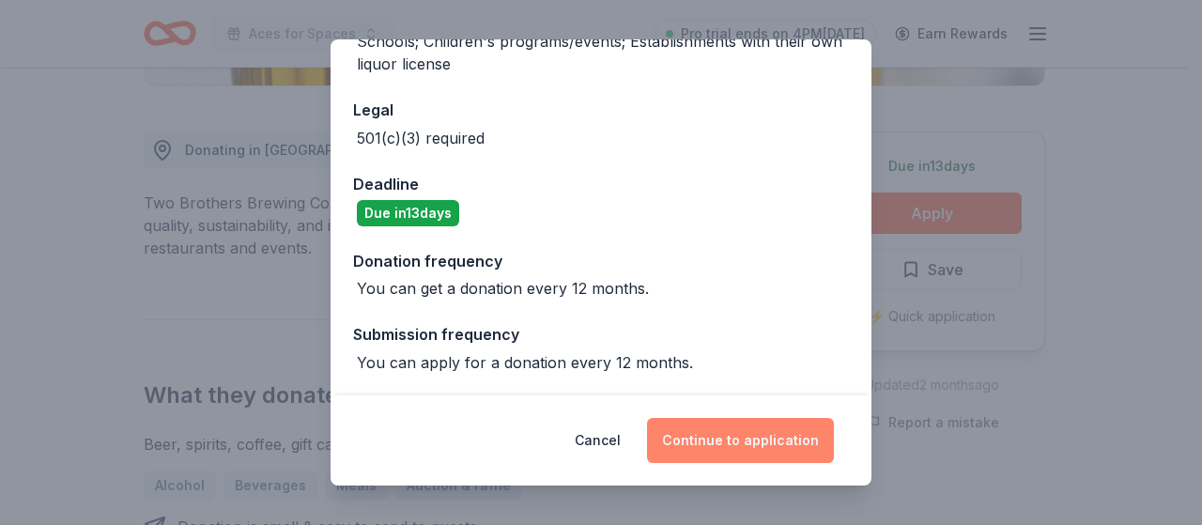
click at [745, 427] on button "Continue to application" at bounding box center [740, 440] width 187 height 45
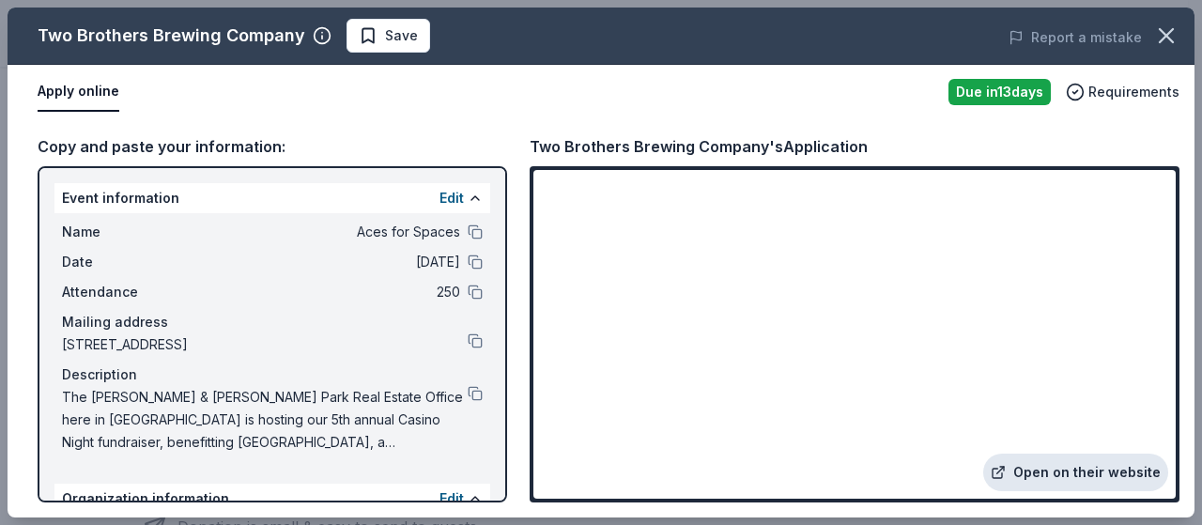
click at [1071, 476] on link "Open on their website" at bounding box center [1075, 472] width 185 height 38
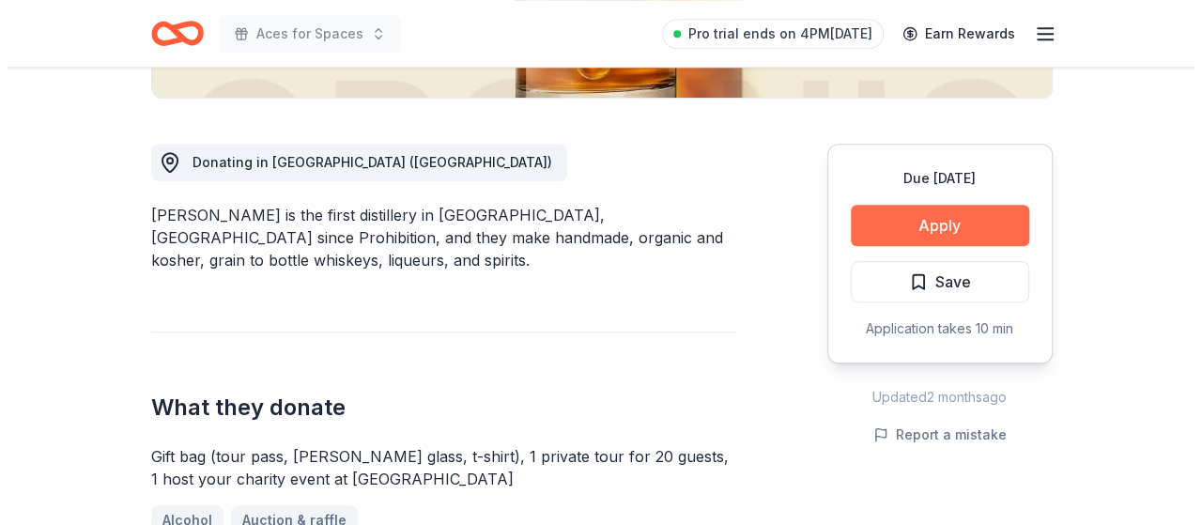
scroll to position [473, 0]
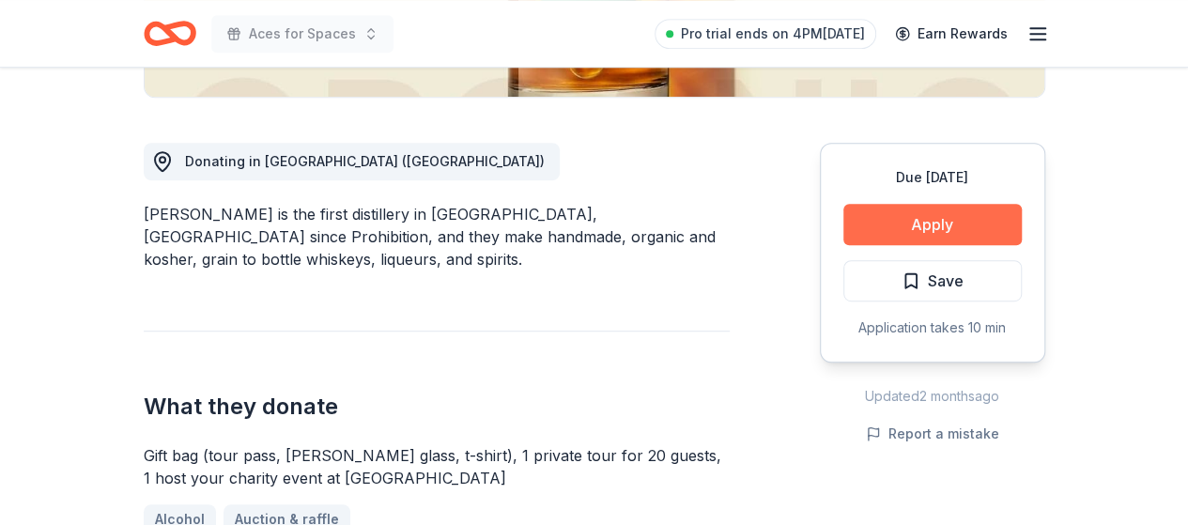
click at [916, 211] on button "Apply" at bounding box center [932, 224] width 178 height 41
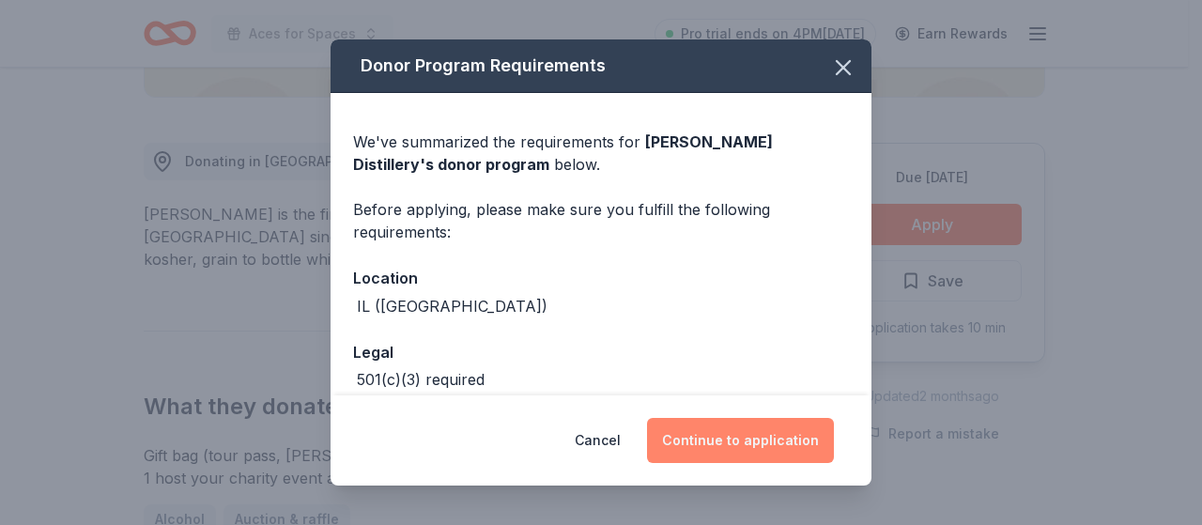
click at [774, 423] on button "Continue to application" at bounding box center [740, 440] width 187 height 45
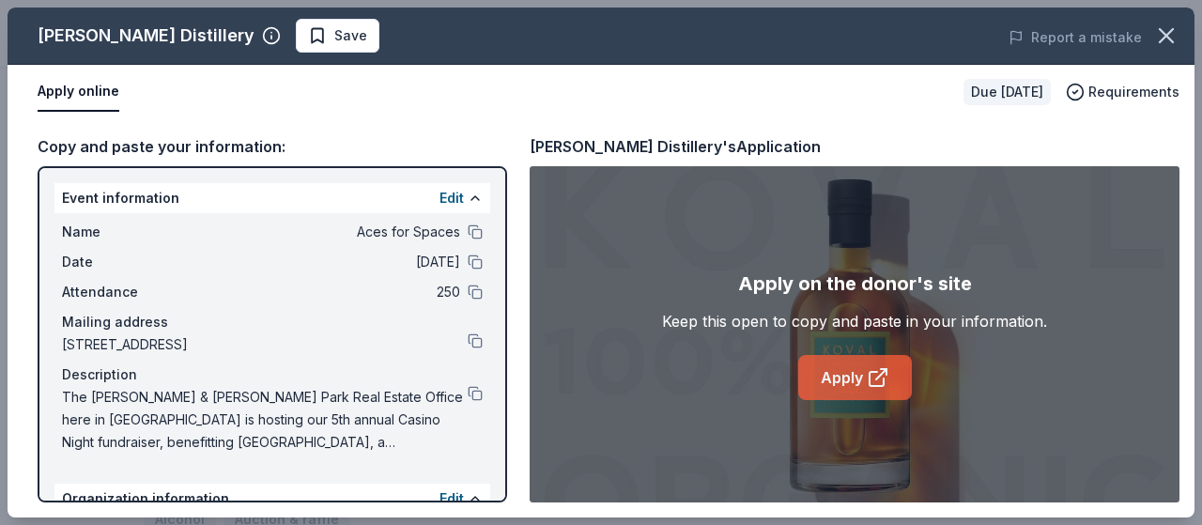
click at [869, 366] on icon at bounding box center [878, 377] width 23 height 23
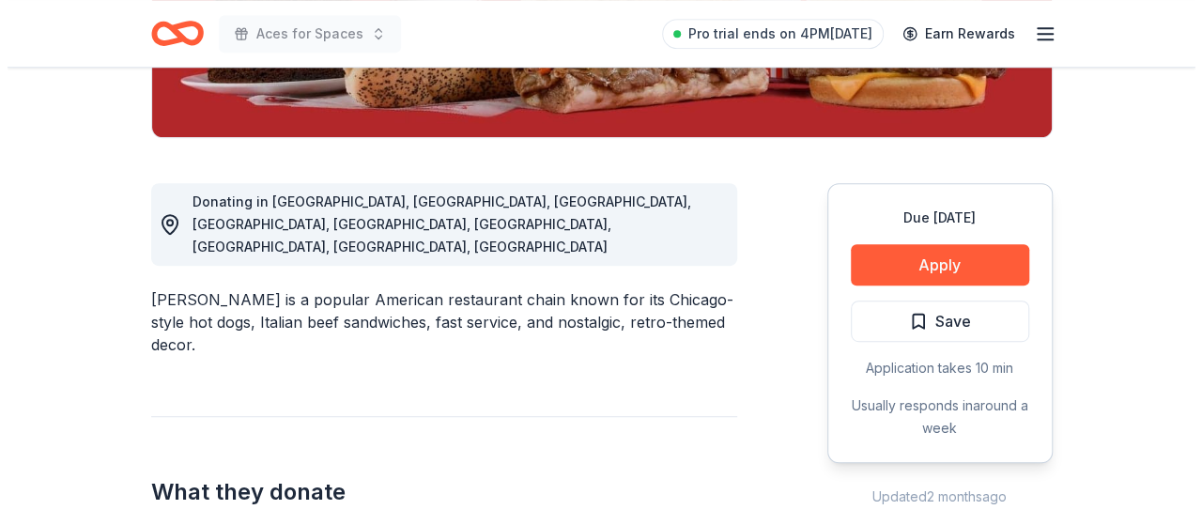
scroll to position [438, 0]
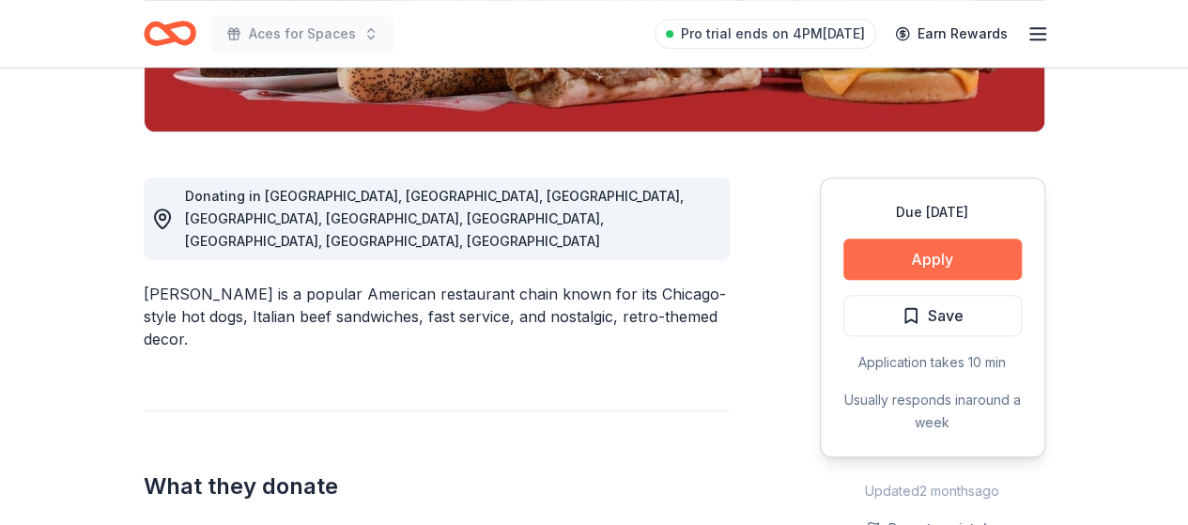
click at [931, 261] on button "Apply" at bounding box center [932, 258] width 178 height 41
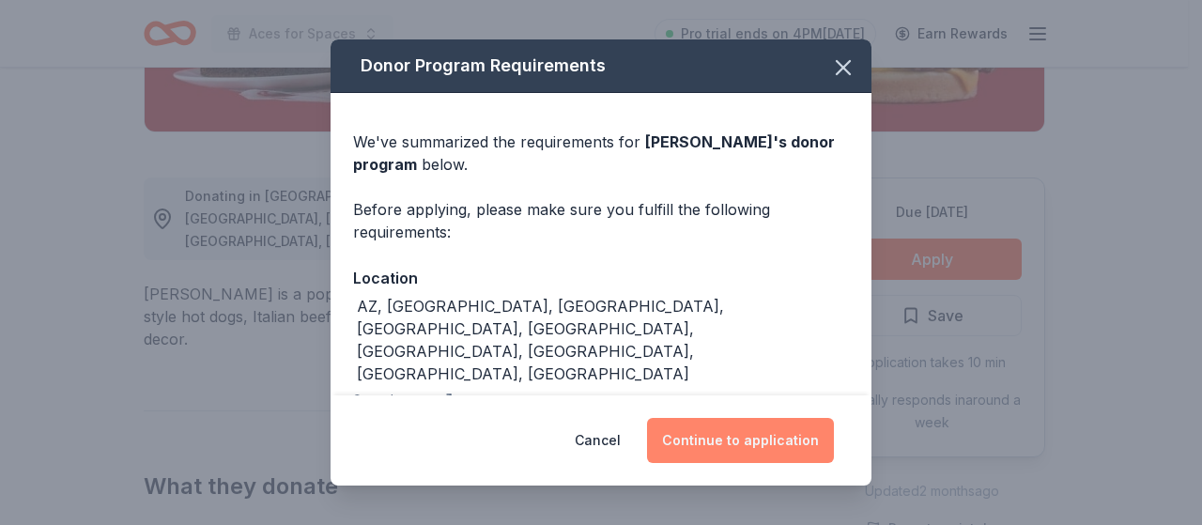
click at [742, 440] on button "Continue to application" at bounding box center [740, 440] width 187 height 45
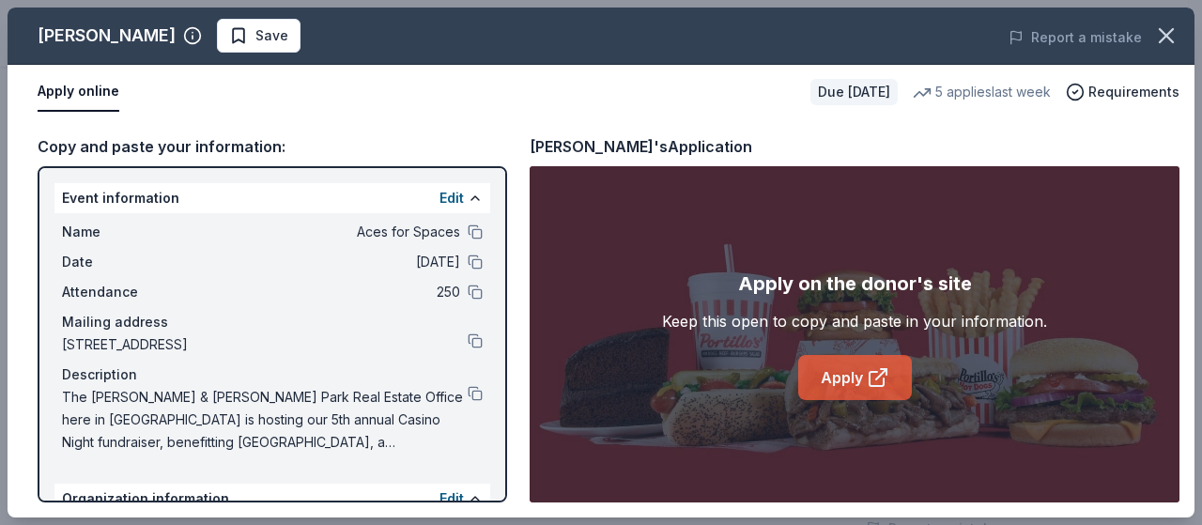
click at [839, 384] on link "Apply" at bounding box center [855, 377] width 114 height 45
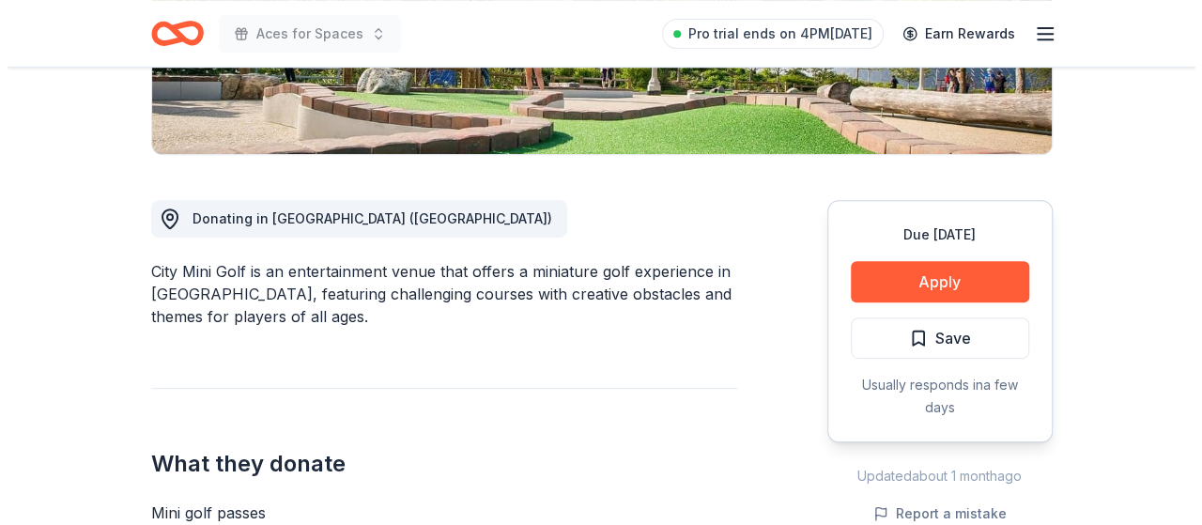
scroll to position [502, 0]
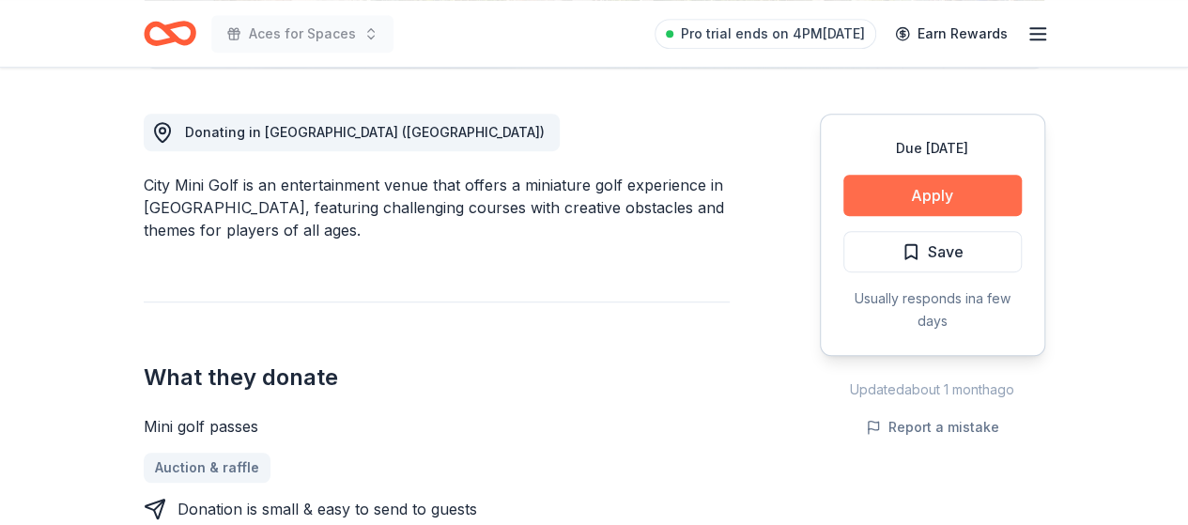
click at [937, 189] on button "Apply" at bounding box center [932, 195] width 178 height 41
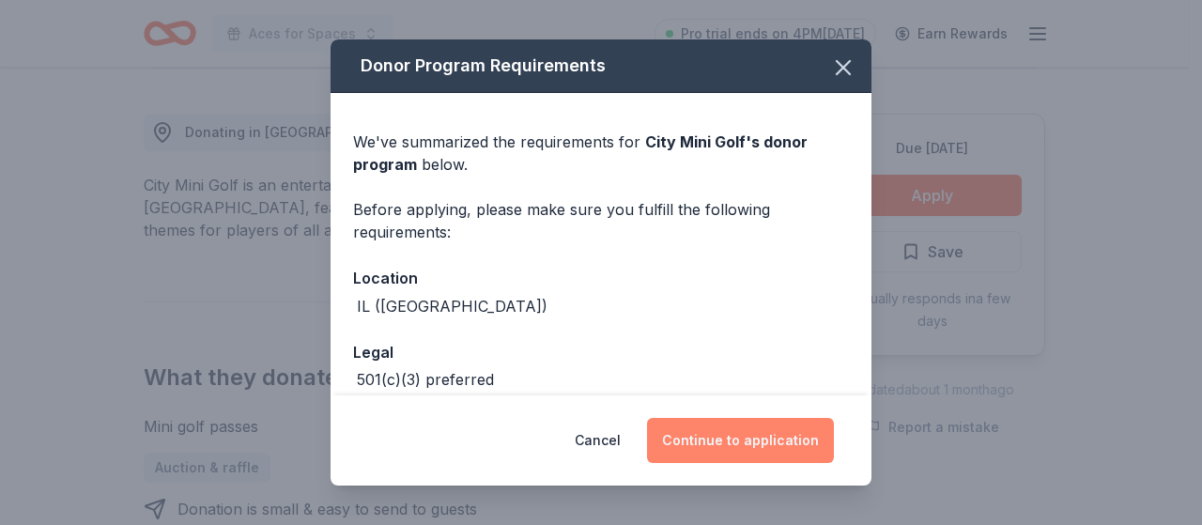
click at [741, 420] on button "Continue to application" at bounding box center [740, 440] width 187 height 45
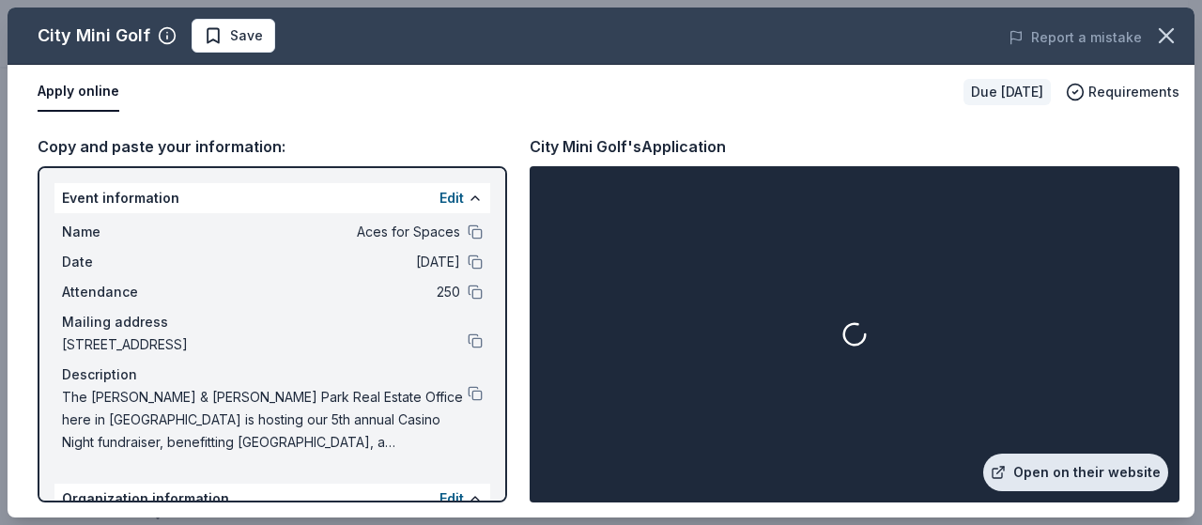
click at [1050, 471] on link "Open on their website" at bounding box center [1075, 472] width 185 height 38
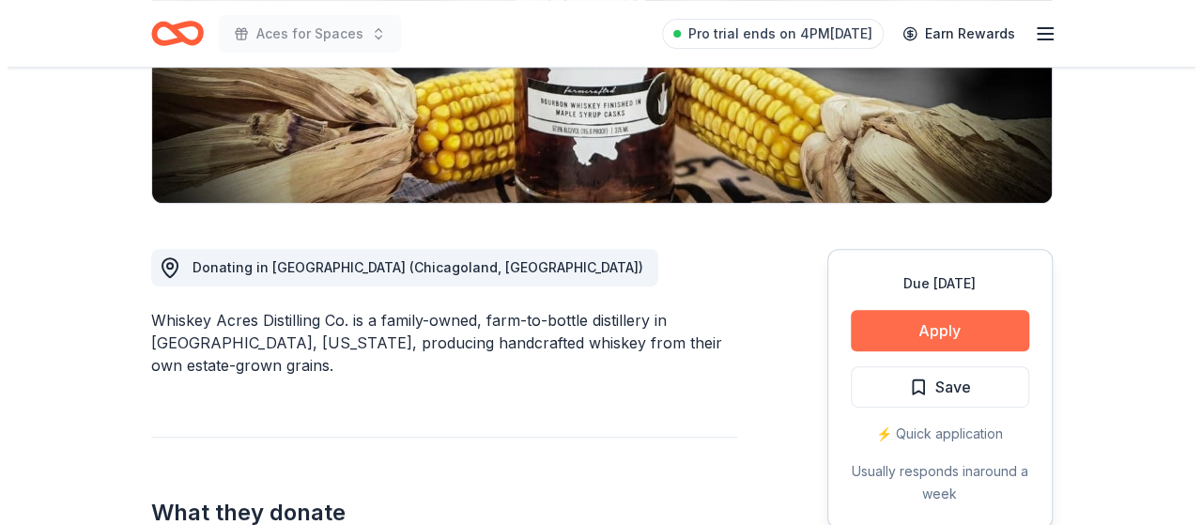
scroll to position [370, 0]
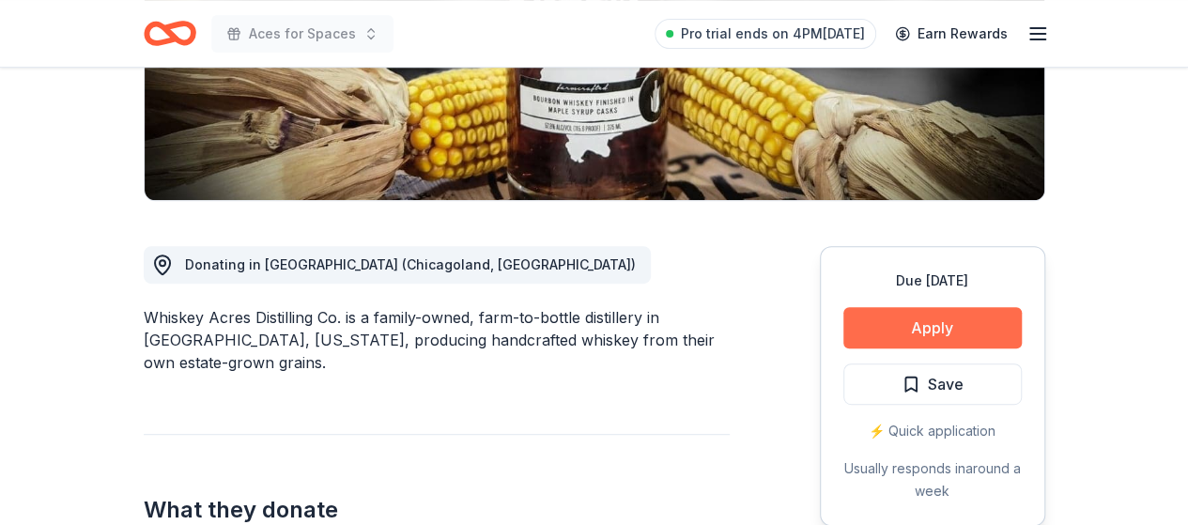
click at [958, 327] on button "Apply" at bounding box center [932, 327] width 178 height 41
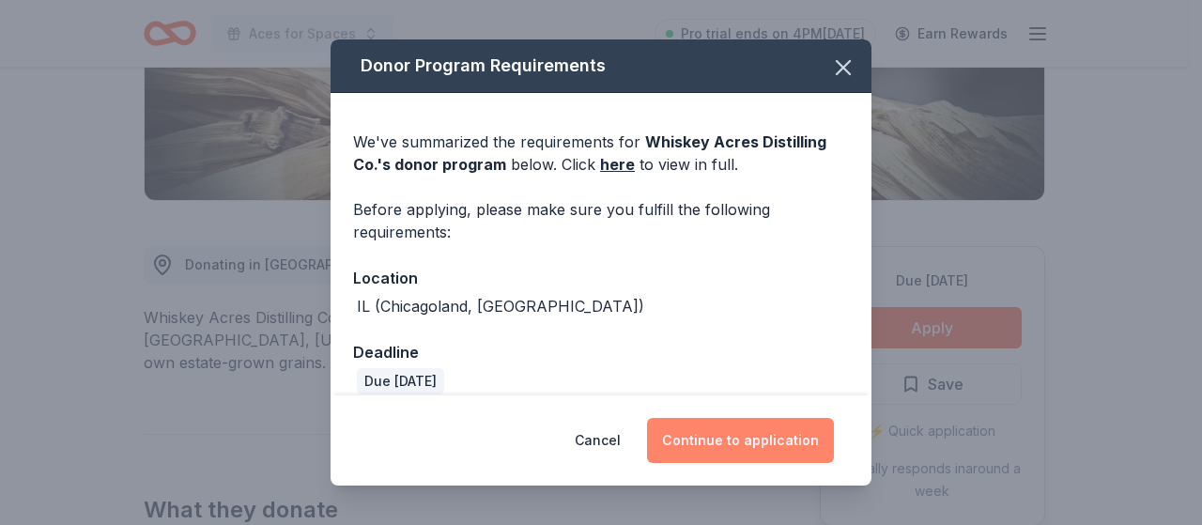
click at [751, 437] on button "Continue to application" at bounding box center [740, 440] width 187 height 45
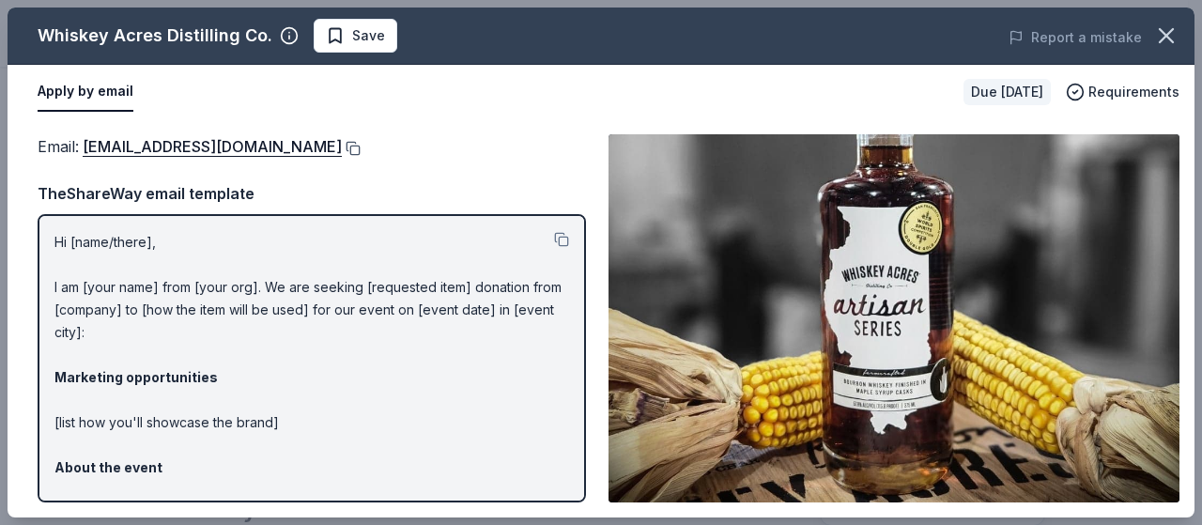
click at [342, 149] on button at bounding box center [351, 148] width 19 height 15
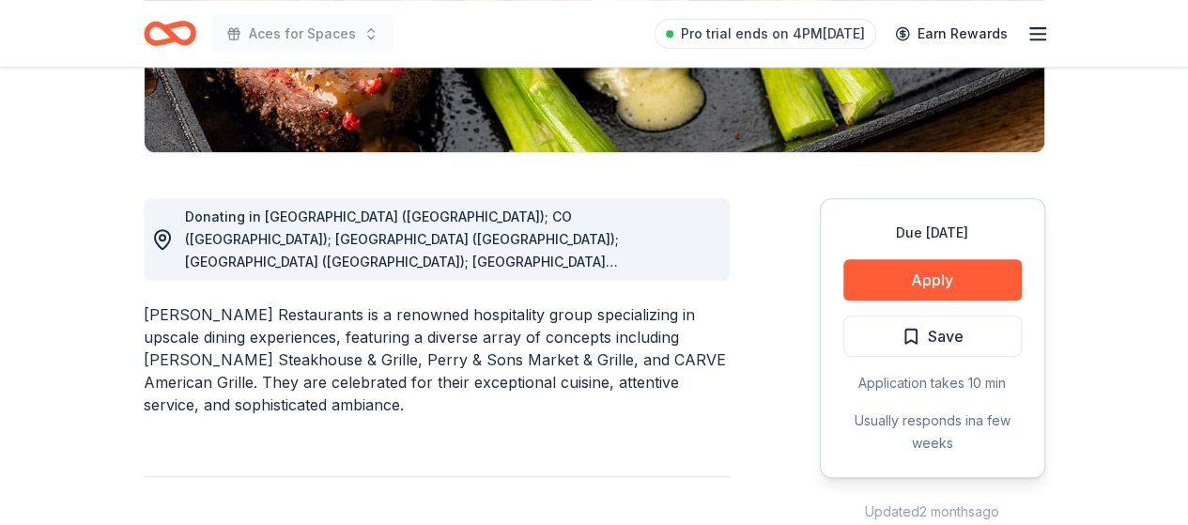
scroll to position [419, 0]
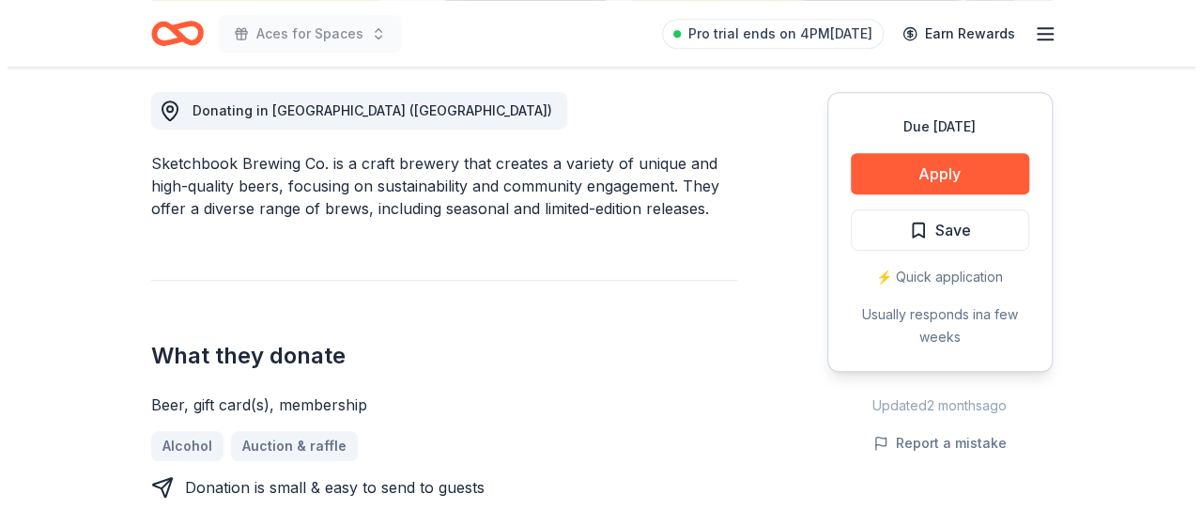
scroll to position [527, 0]
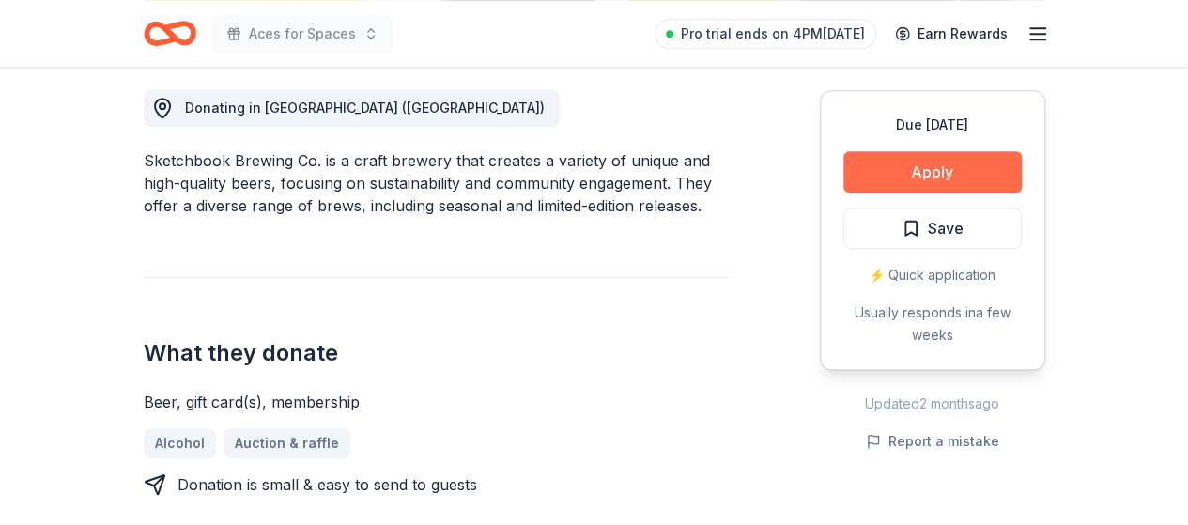
click at [955, 178] on button "Apply" at bounding box center [932, 171] width 178 height 41
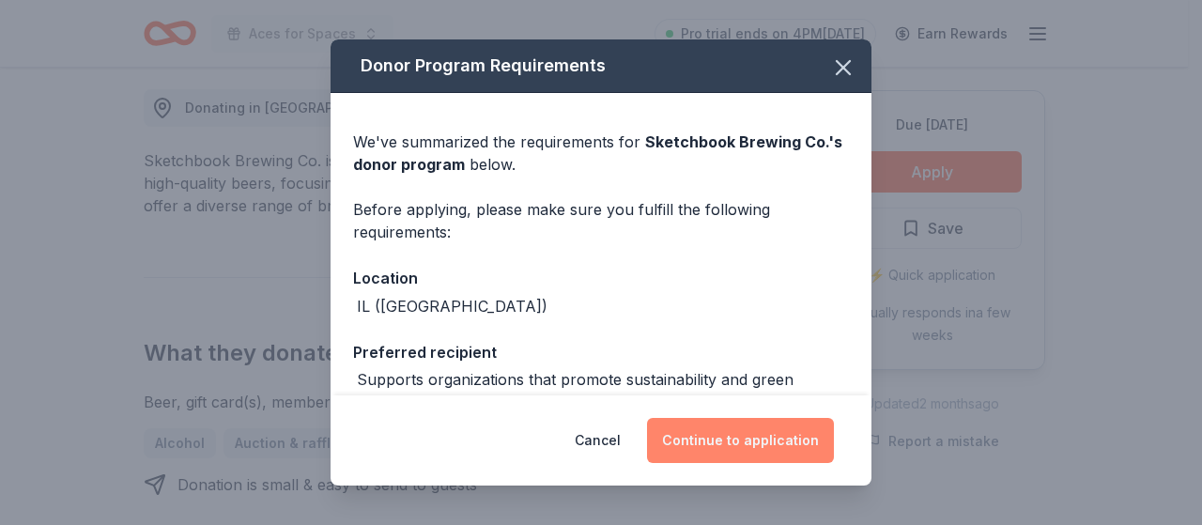
click at [760, 452] on button "Continue to application" at bounding box center [740, 440] width 187 height 45
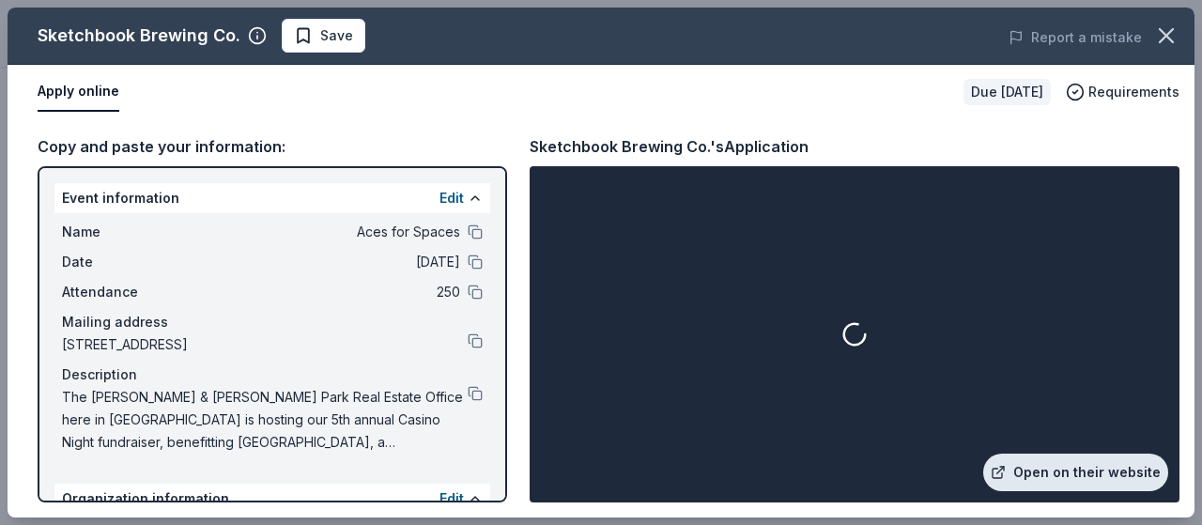
click at [1082, 477] on link "Open on their website" at bounding box center [1075, 472] width 185 height 38
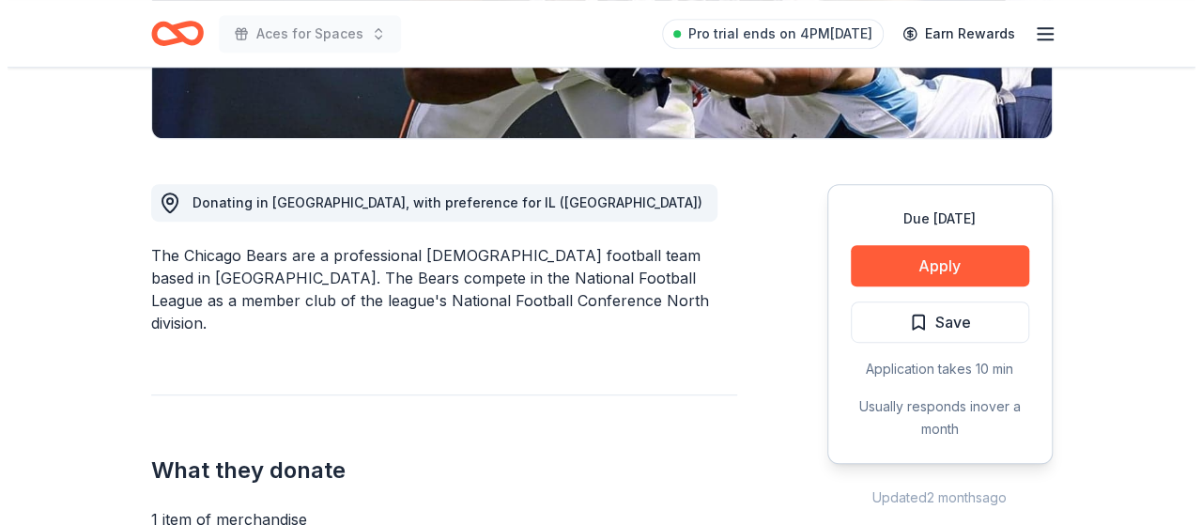
scroll to position [437, 0]
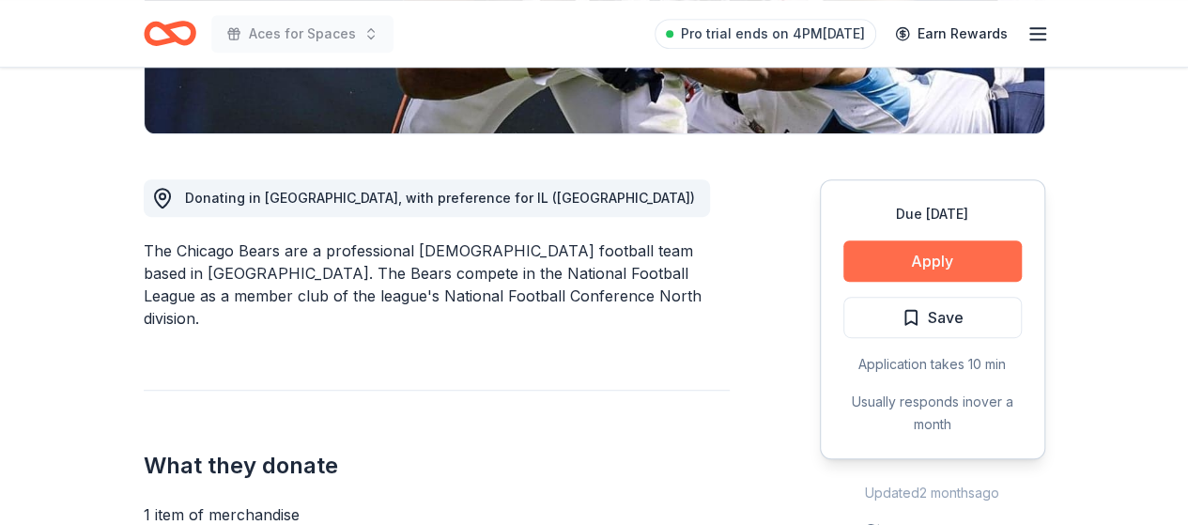
click at [975, 259] on button "Apply" at bounding box center [932, 260] width 178 height 41
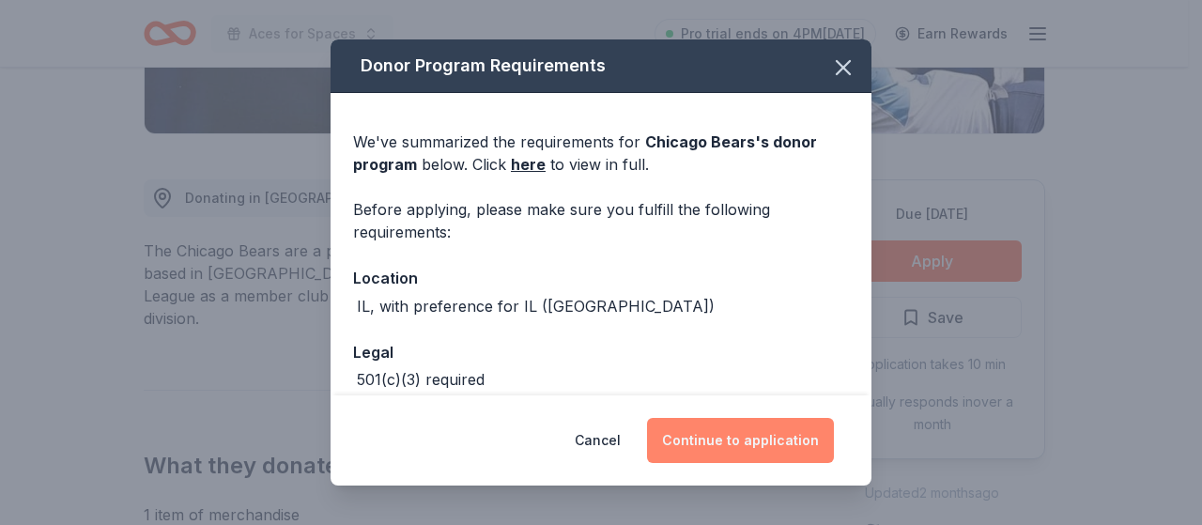
click at [769, 437] on button "Continue to application" at bounding box center [740, 440] width 187 height 45
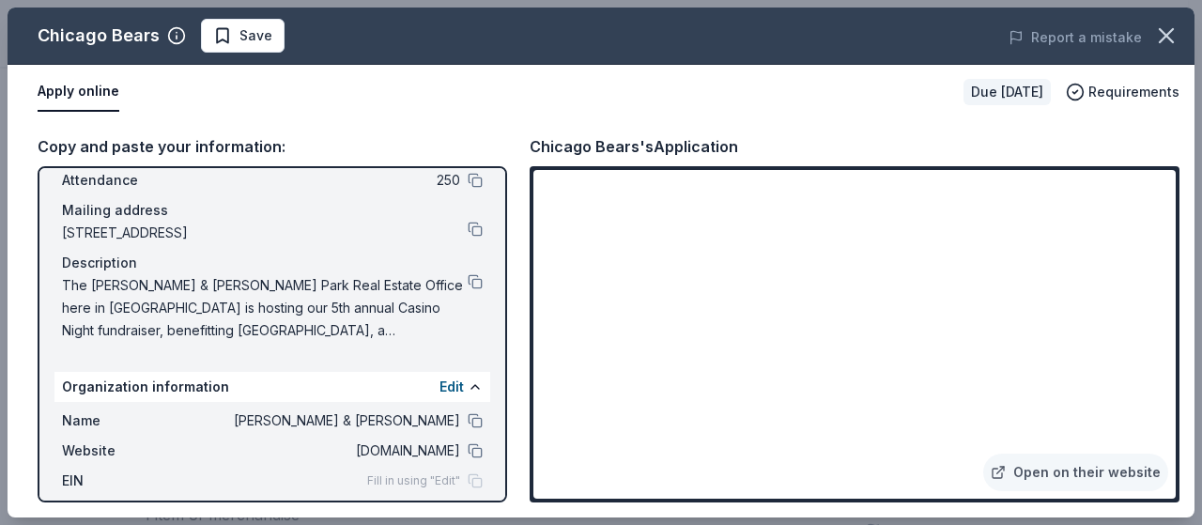
scroll to position [0, 0]
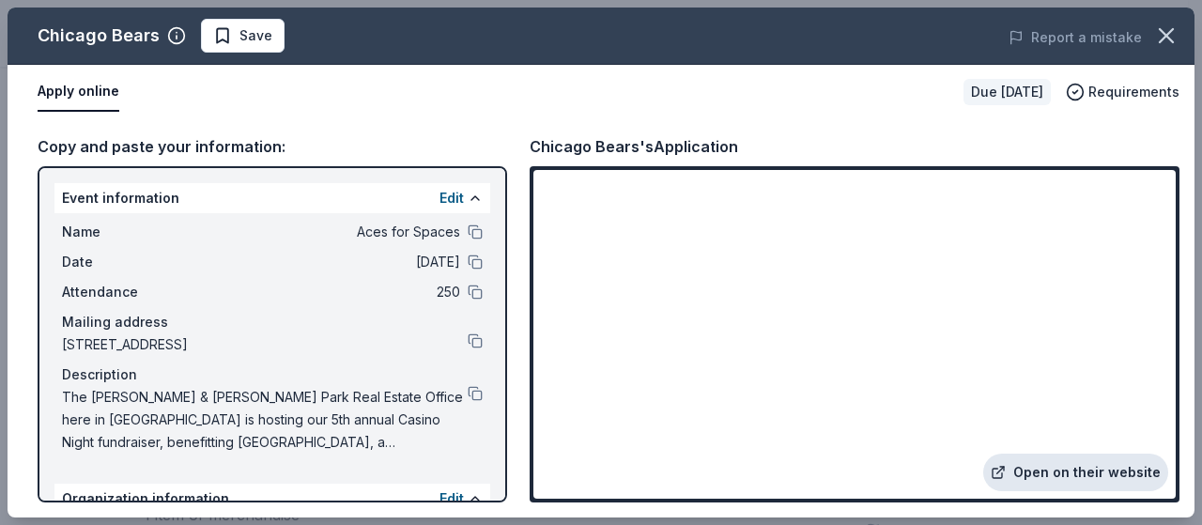
click at [1050, 465] on link "Open on their website" at bounding box center [1075, 472] width 185 height 38
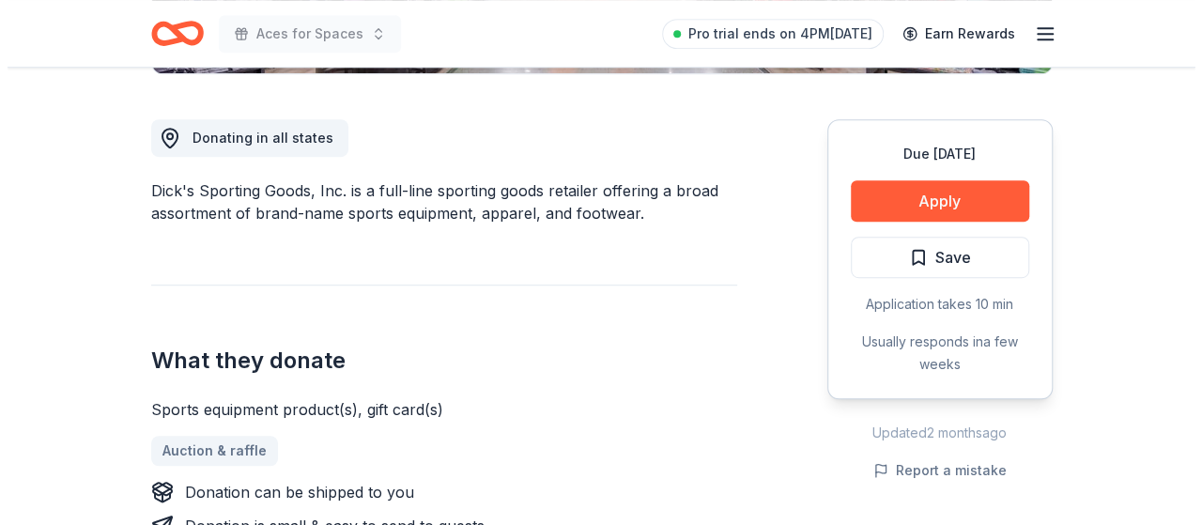
scroll to position [502, 0]
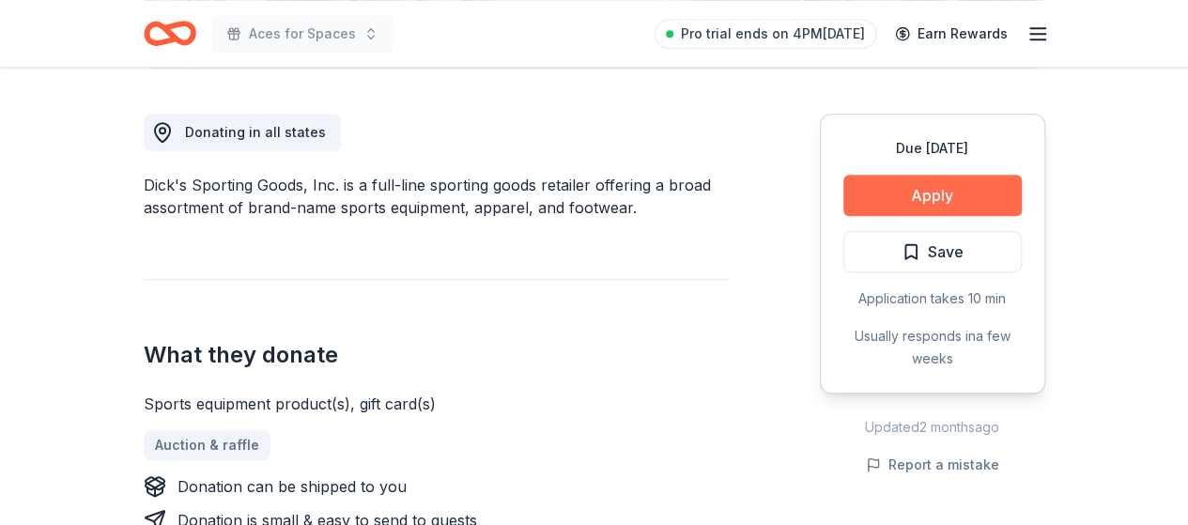
click at [924, 192] on button "Apply" at bounding box center [932, 195] width 178 height 41
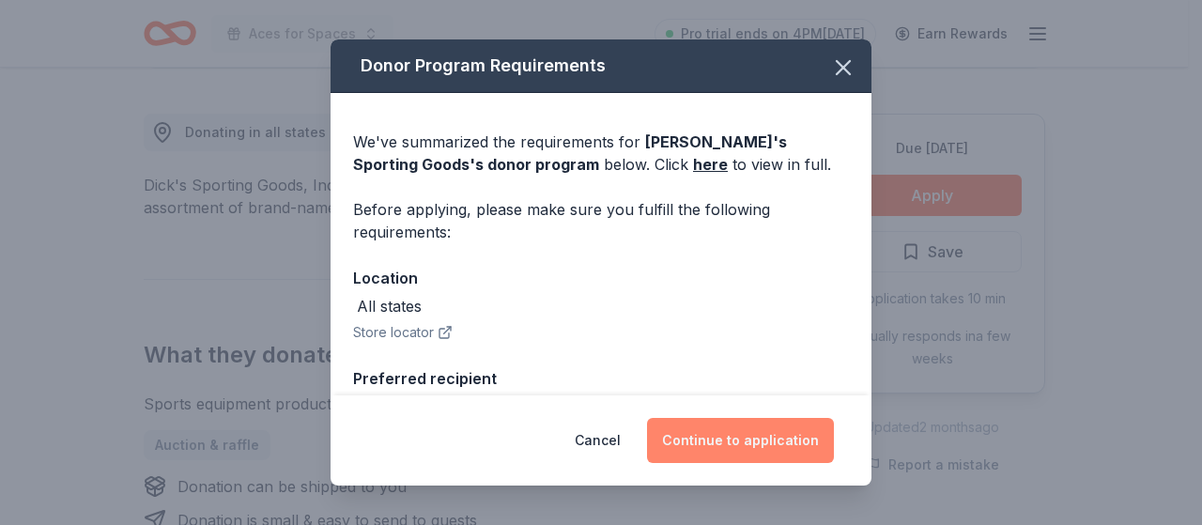
click at [754, 431] on button "Continue to application" at bounding box center [740, 440] width 187 height 45
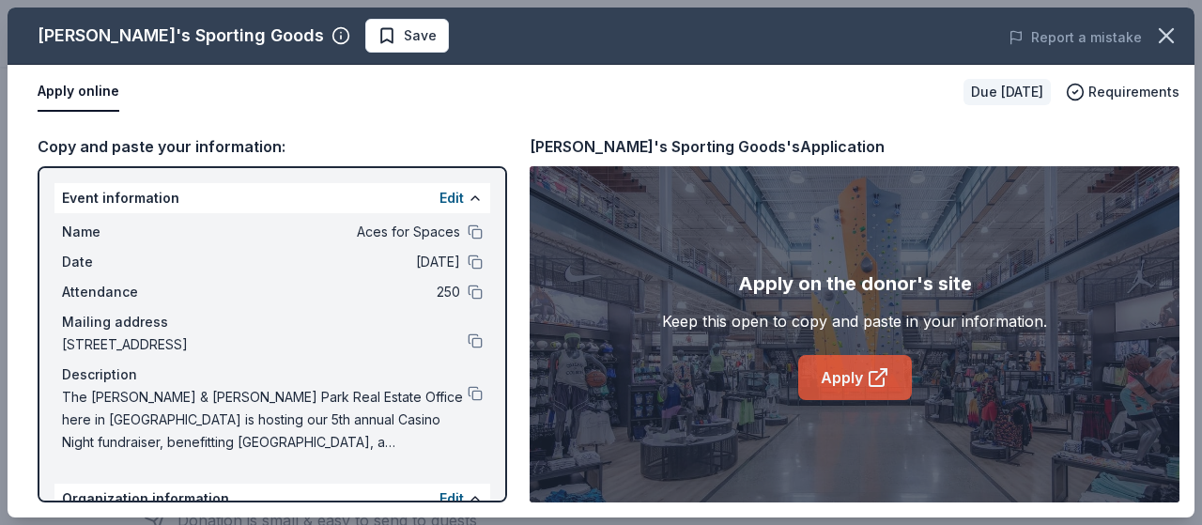
click at [866, 367] on link "Apply" at bounding box center [855, 377] width 114 height 45
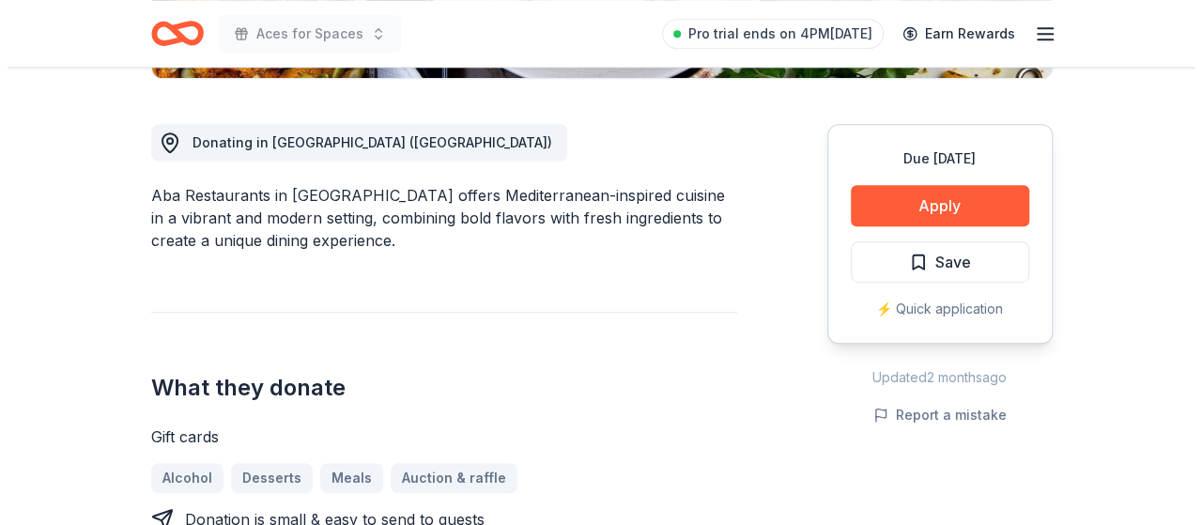
scroll to position [493, 0]
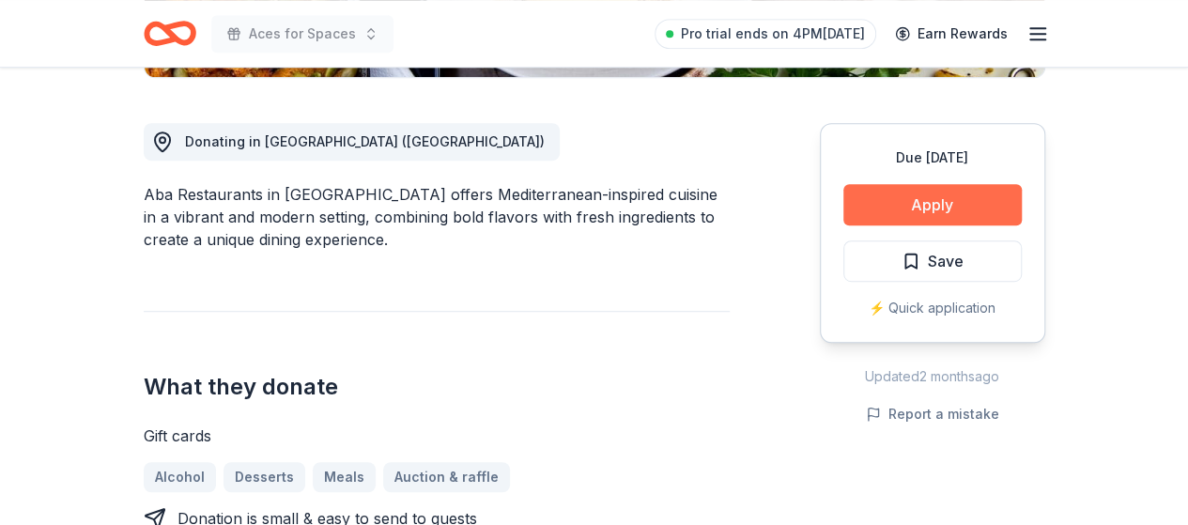
click at [962, 202] on button "Apply" at bounding box center [932, 204] width 178 height 41
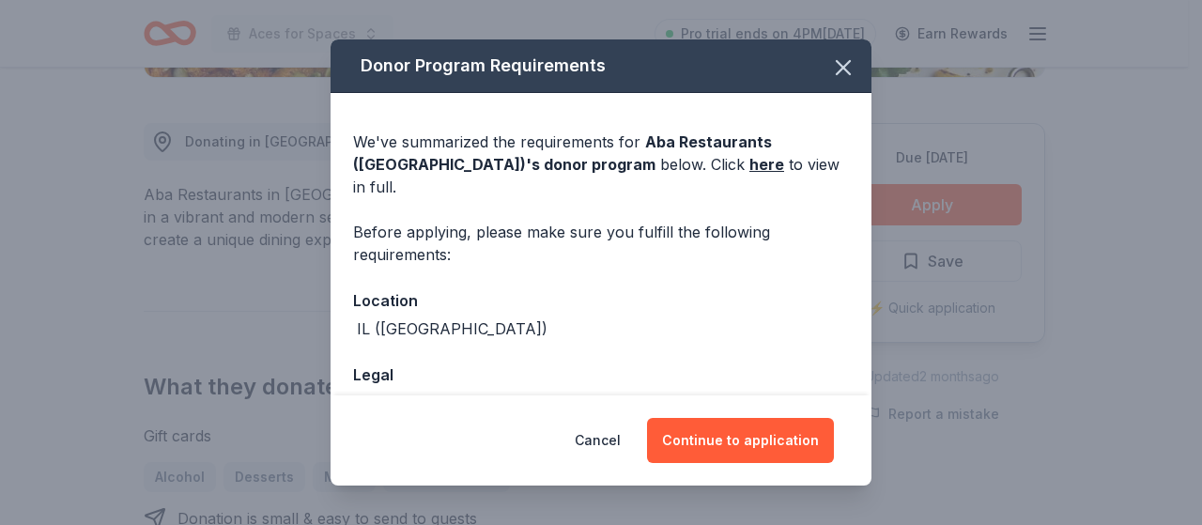
click at [747, 464] on div "Cancel Continue to application" at bounding box center [600, 440] width 541 height 90
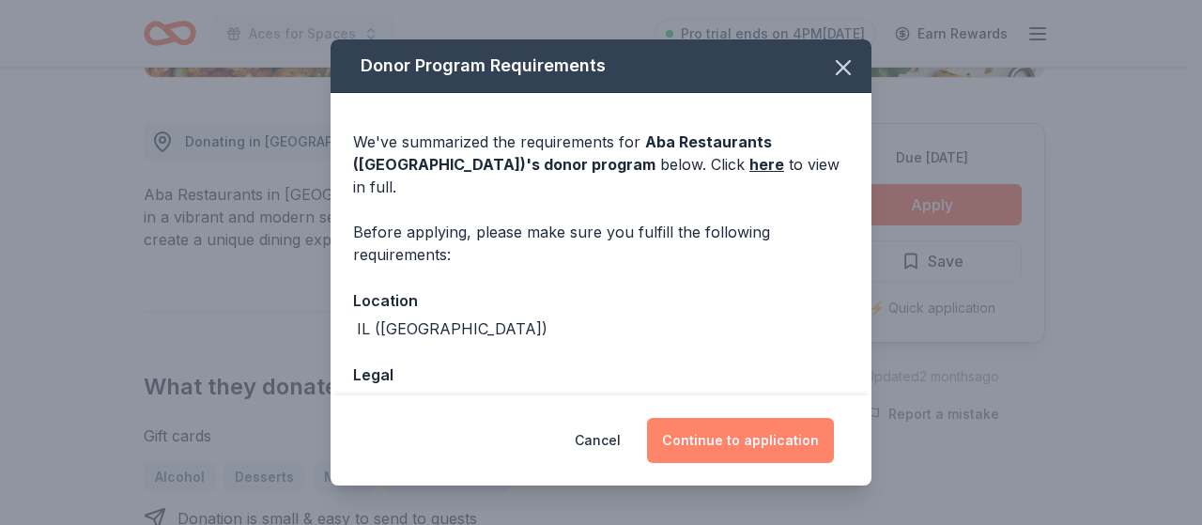
click at [745, 453] on button "Continue to application" at bounding box center [740, 440] width 187 height 45
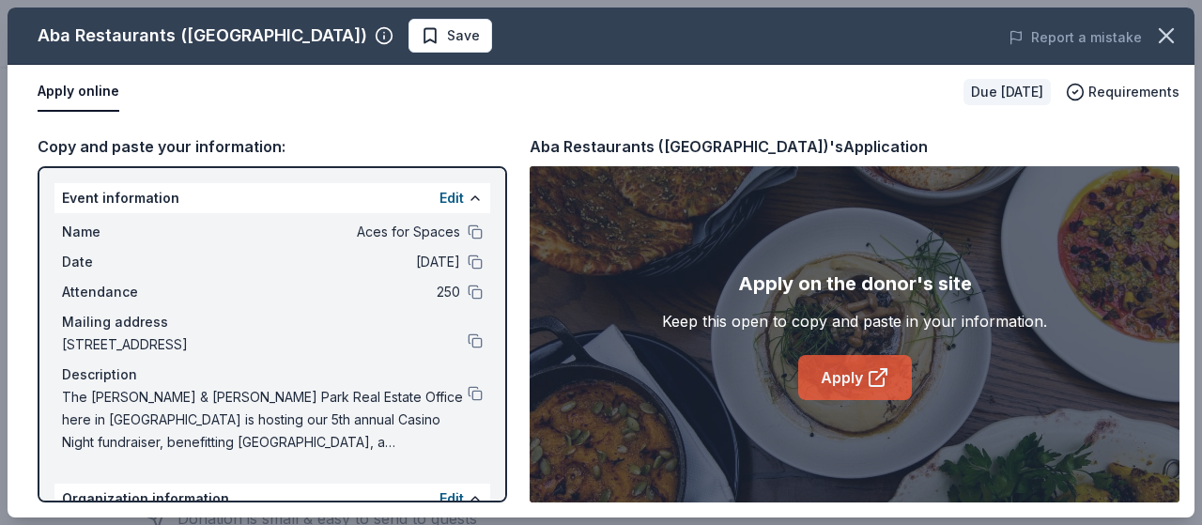
click at [836, 381] on link "Apply" at bounding box center [855, 377] width 114 height 45
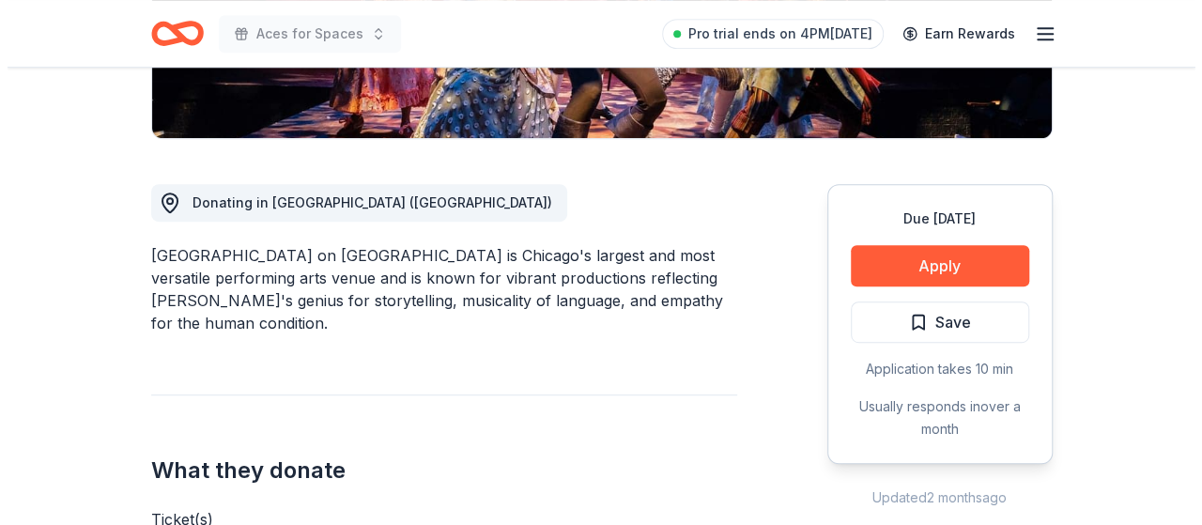
scroll to position [435, 0]
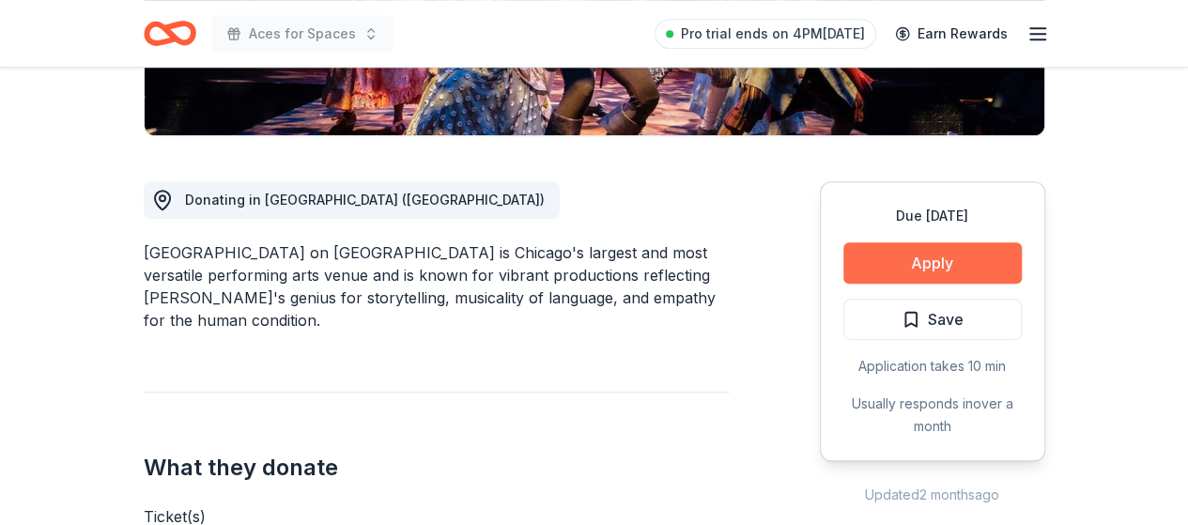
click at [956, 264] on button "Apply" at bounding box center [932, 262] width 178 height 41
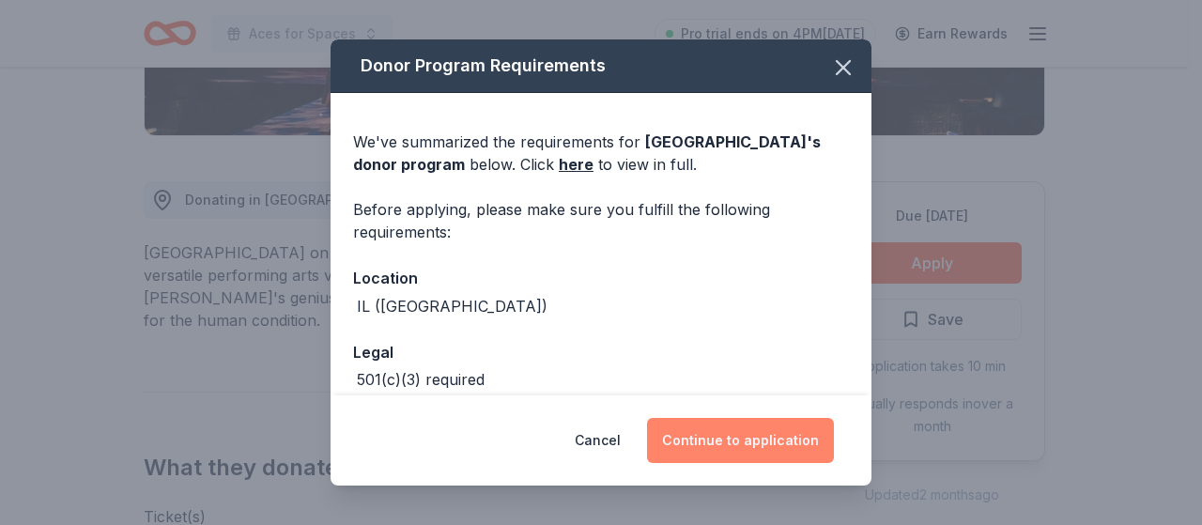
click at [751, 448] on button "Continue to application" at bounding box center [740, 440] width 187 height 45
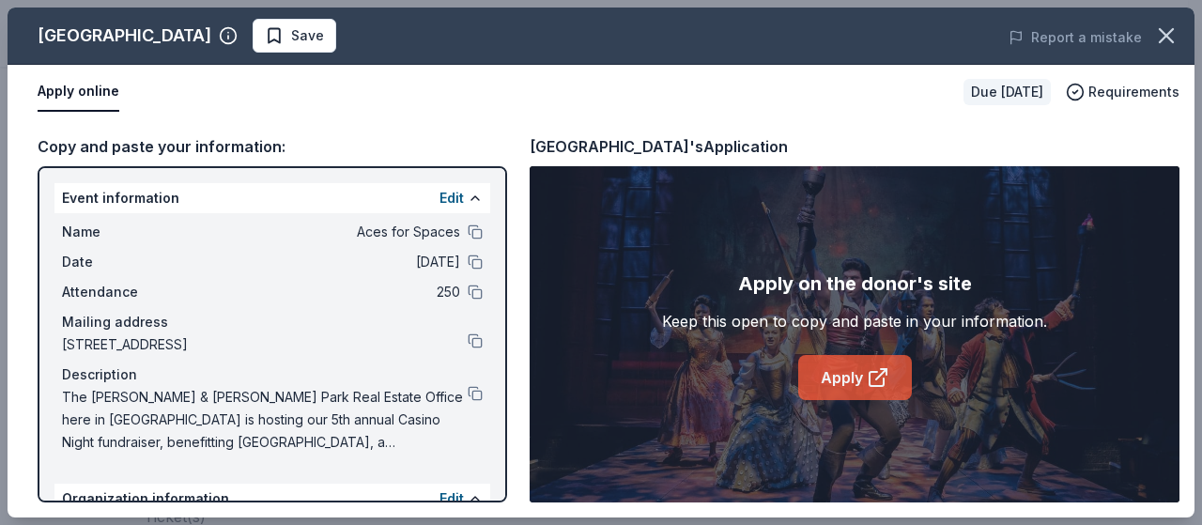
click at [824, 375] on link "Apply" at bounding box center [855, 377] width 114 height 45
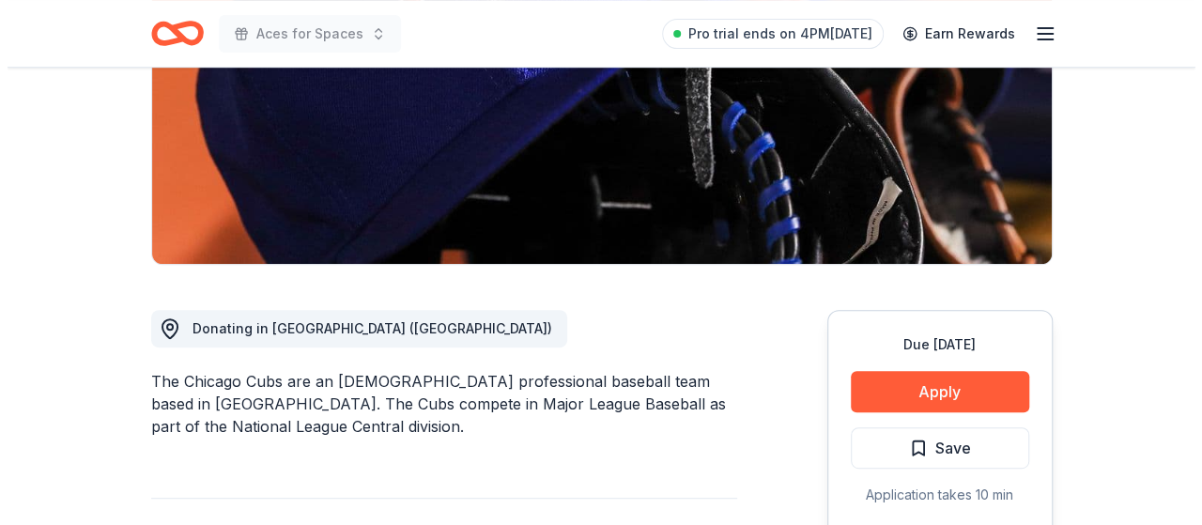
scroll to position [478, 0]
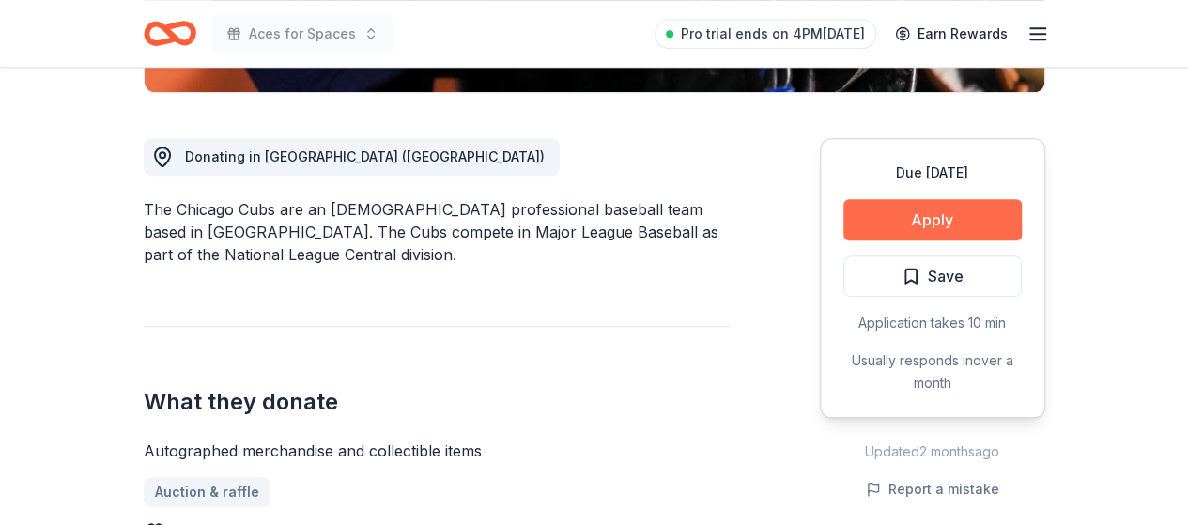
click at [926, 215] on button "Apply" at bounding box center [932, 219] width 178 height 41
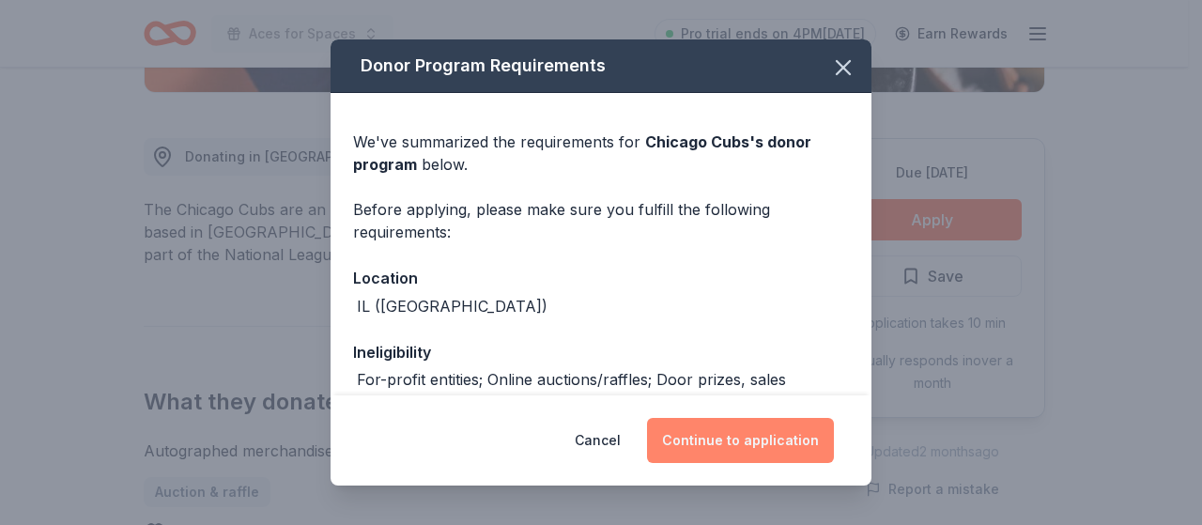
click at [806, 425] on button "Continue to application" at bounding box center [740, 440] width 187 height 45
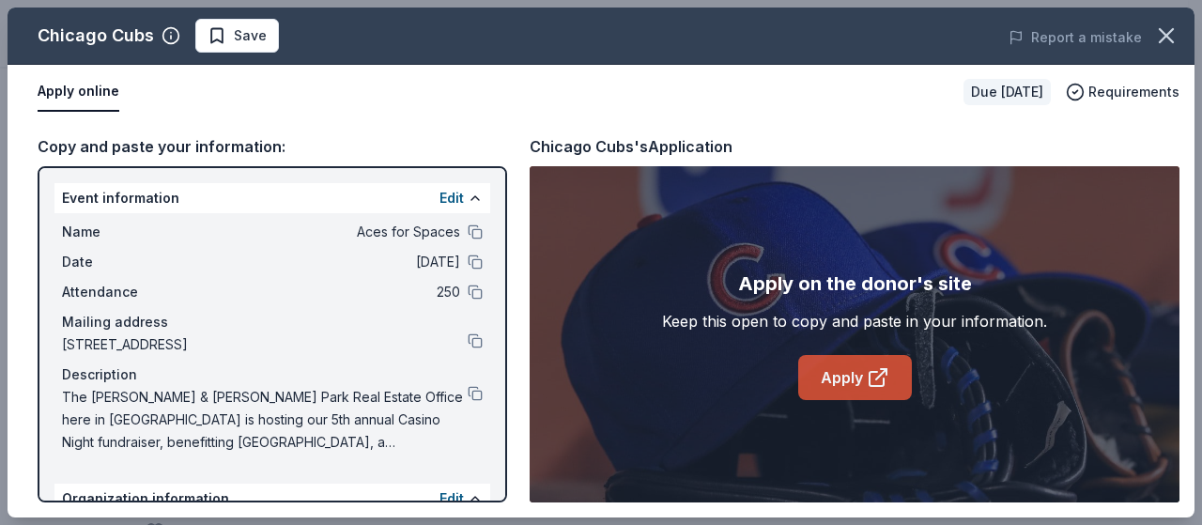
click at [871, 372] on icon at bounding box center [876, 379] width 14 height 14
